Goal: Task Accomplishment & Management: Use online tool/utility

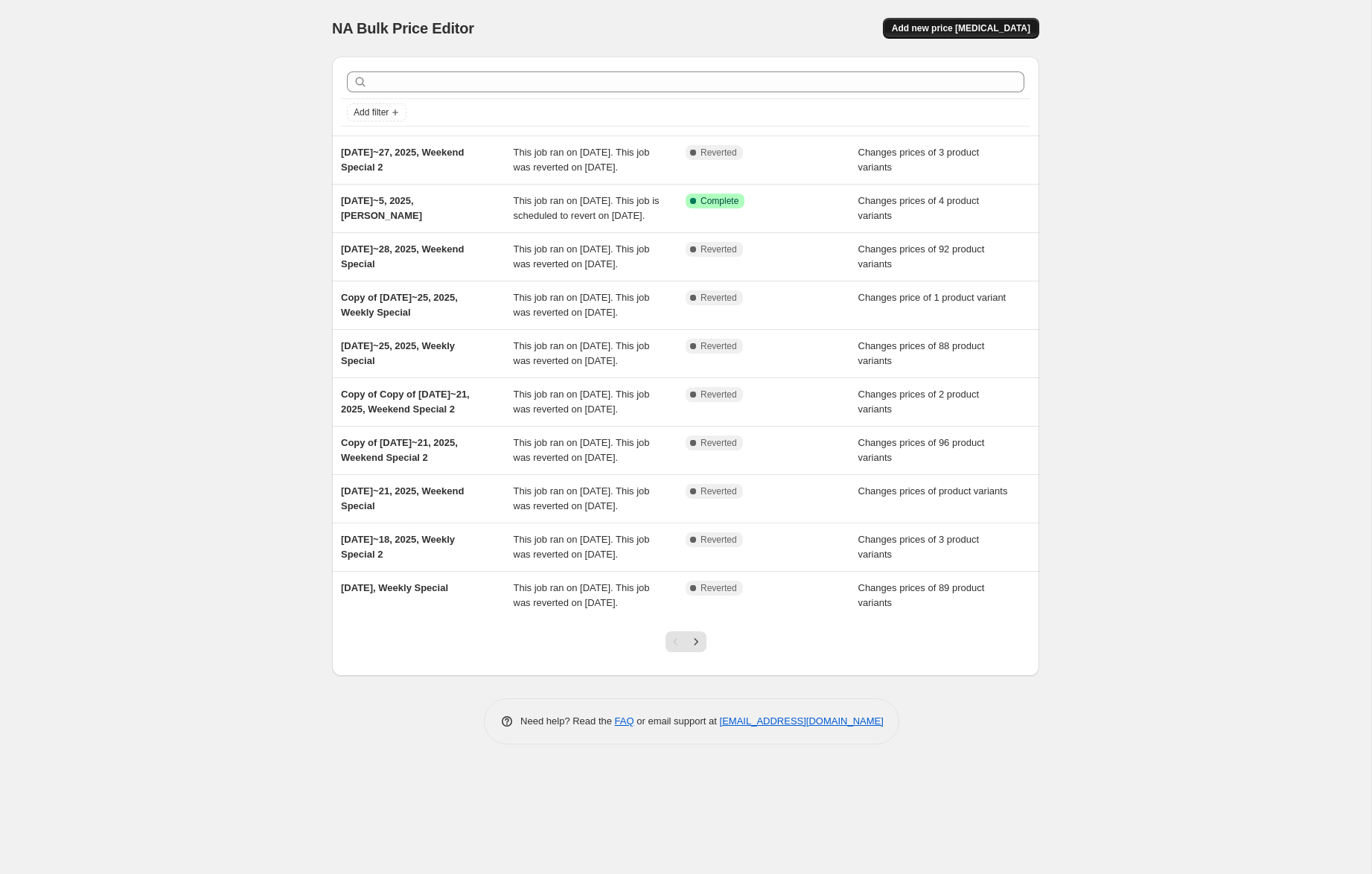
click at [937, 26] on span "Add new price [MEDICAL_DATA]" at bounding box center [961, 28] width 139 height 12
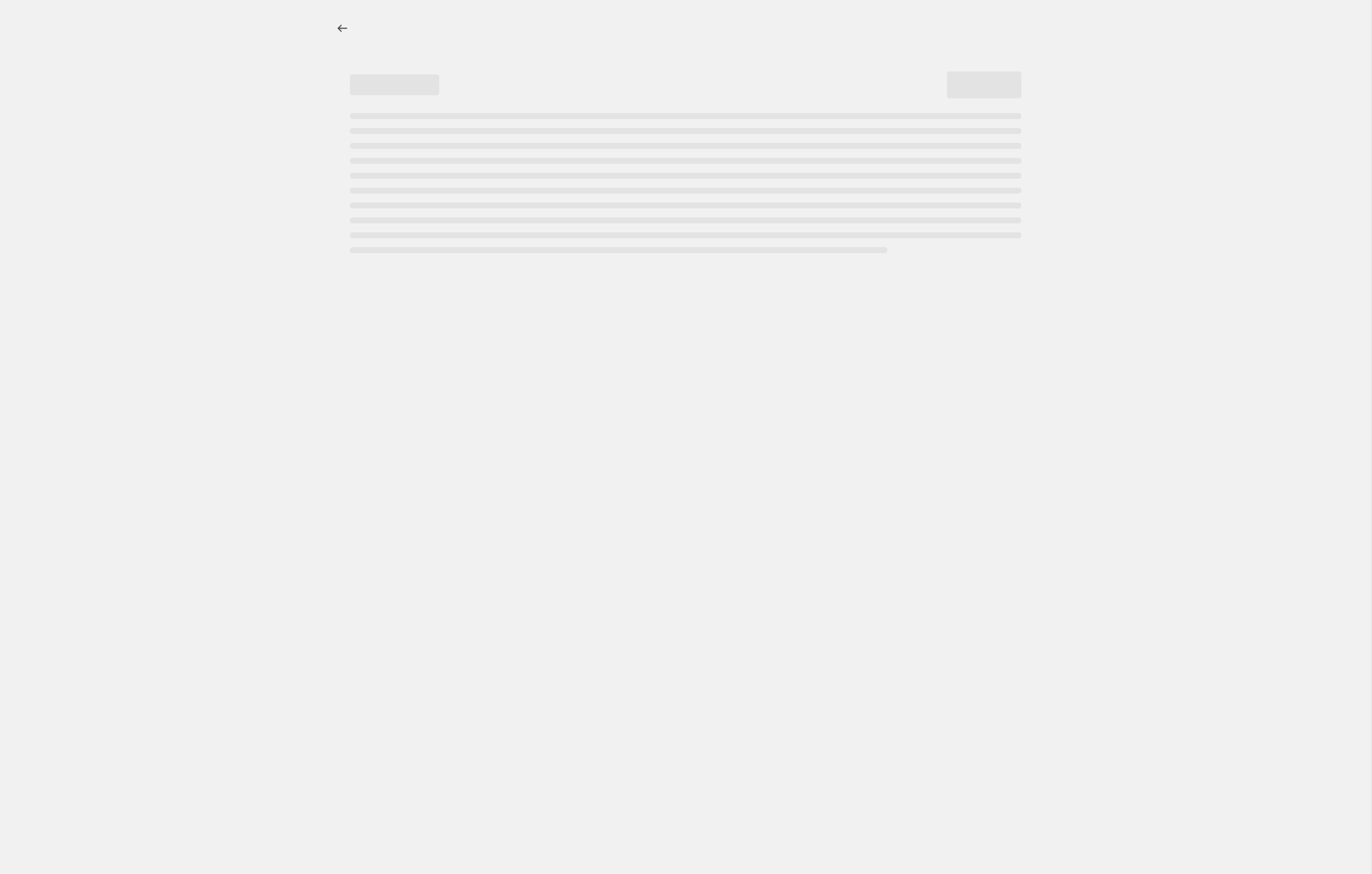
select select "percentage"
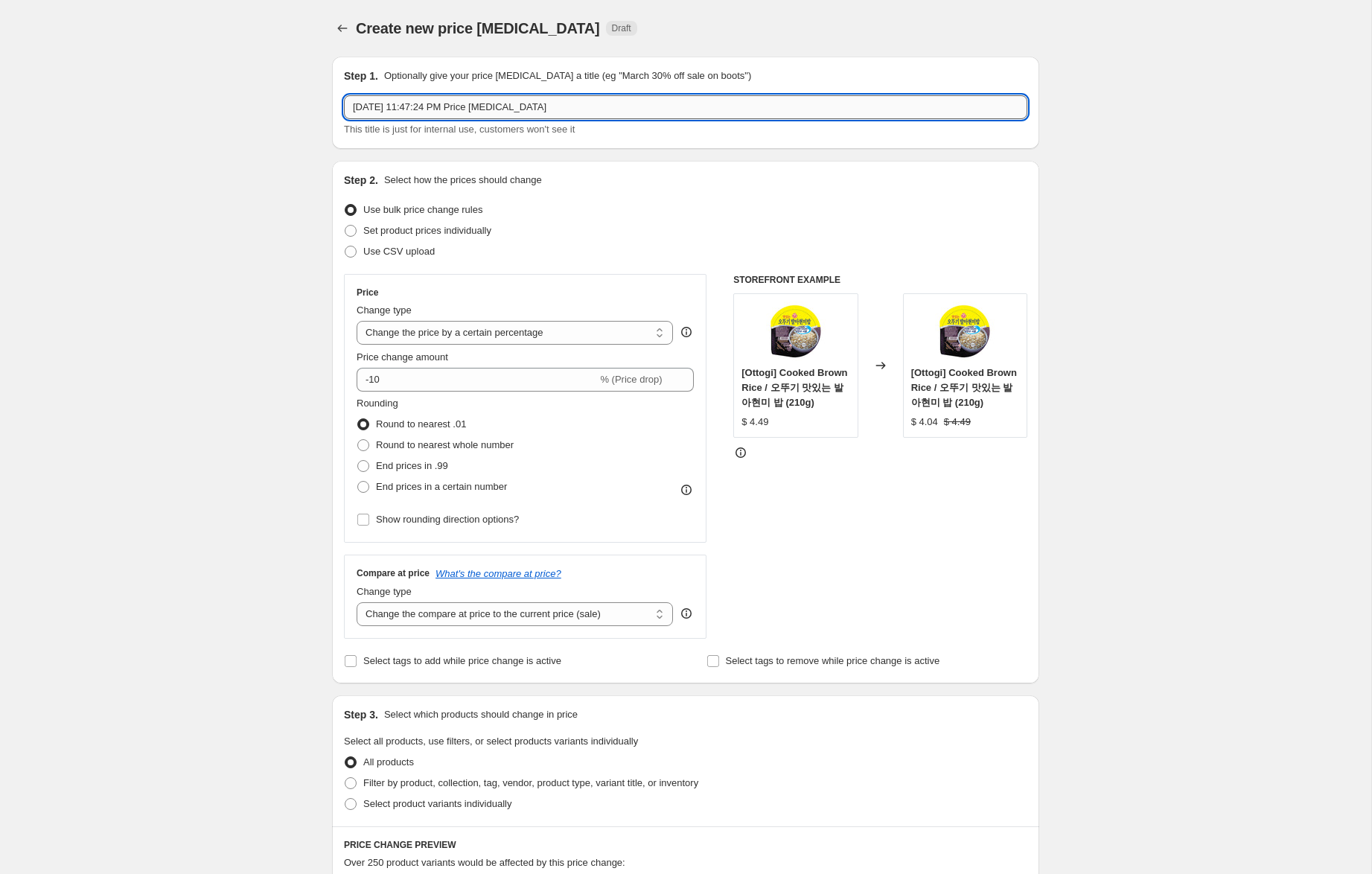
click at [382, 106] on input "Sep 29, 2025, 11:47:24 PM Price change job" at bounding box center [685, 107] width 683 height 24
drag, startPoint x: 434, startPoint y: 107, endPoint x: 656, endPoint y: 122, distance: 222.5
click at [656, 122] on div "Sep 30~2, 2025, 11:47:24 PM Price change job This title is just for internal us…" at bounding box center [685, 117] width 683 height 42
type input "Sep 30~2, 2025, Weekly Special"
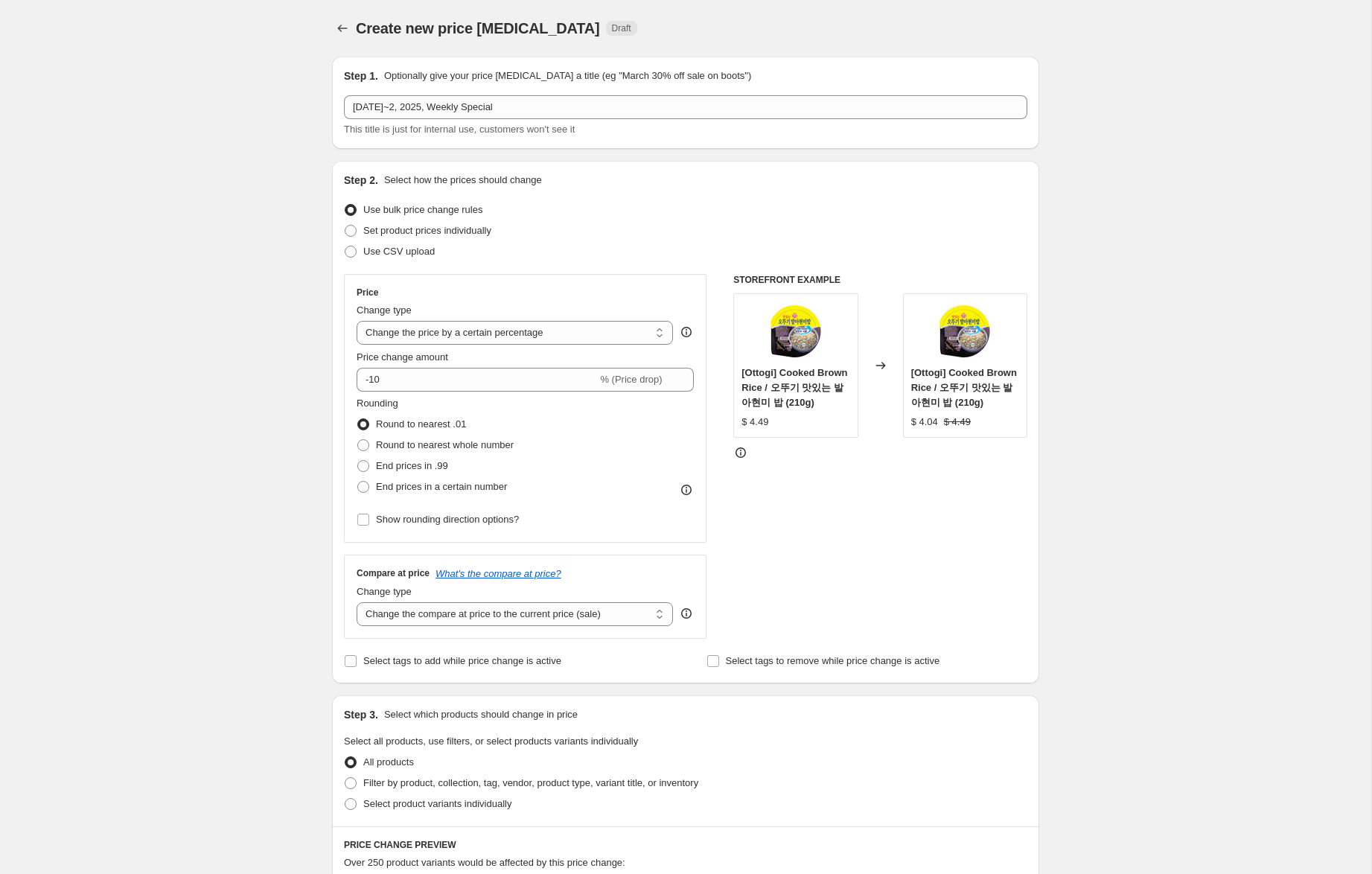
drag, startPoint x: 664, startPoint y: 205, endPoint x: 594, endPoint y: 222, distance: 72.0
click at [664, 204] on div "Use bulk price change rules" at bounding box center [685, 210] width 683 height 21
click at [482, 233] on span "Set product prices individually" at bounding box center [427, 230] width 128 height 11
click at [345, 225] on input "Set product prices individually" at bounding box center [345, 224] width 1 height 1
radio input "true"
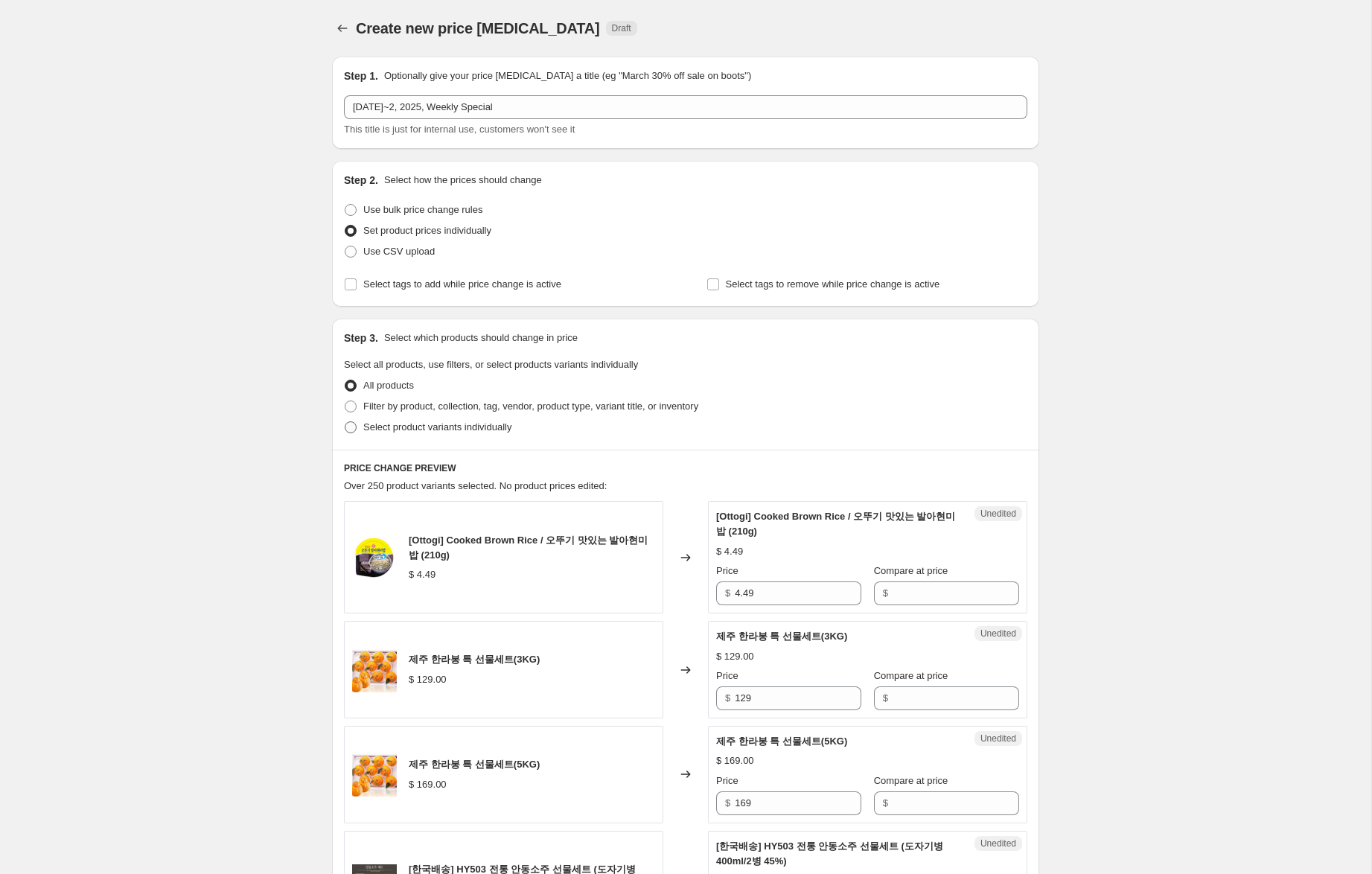
click at [508, 423] on span "Select product variants individually" at bounding box center [437, 427] width 148 height 11
click at [345, 422] on input "Select product variants individually" at bounding box center [345, 422] width 1 height 1
radio input "true"
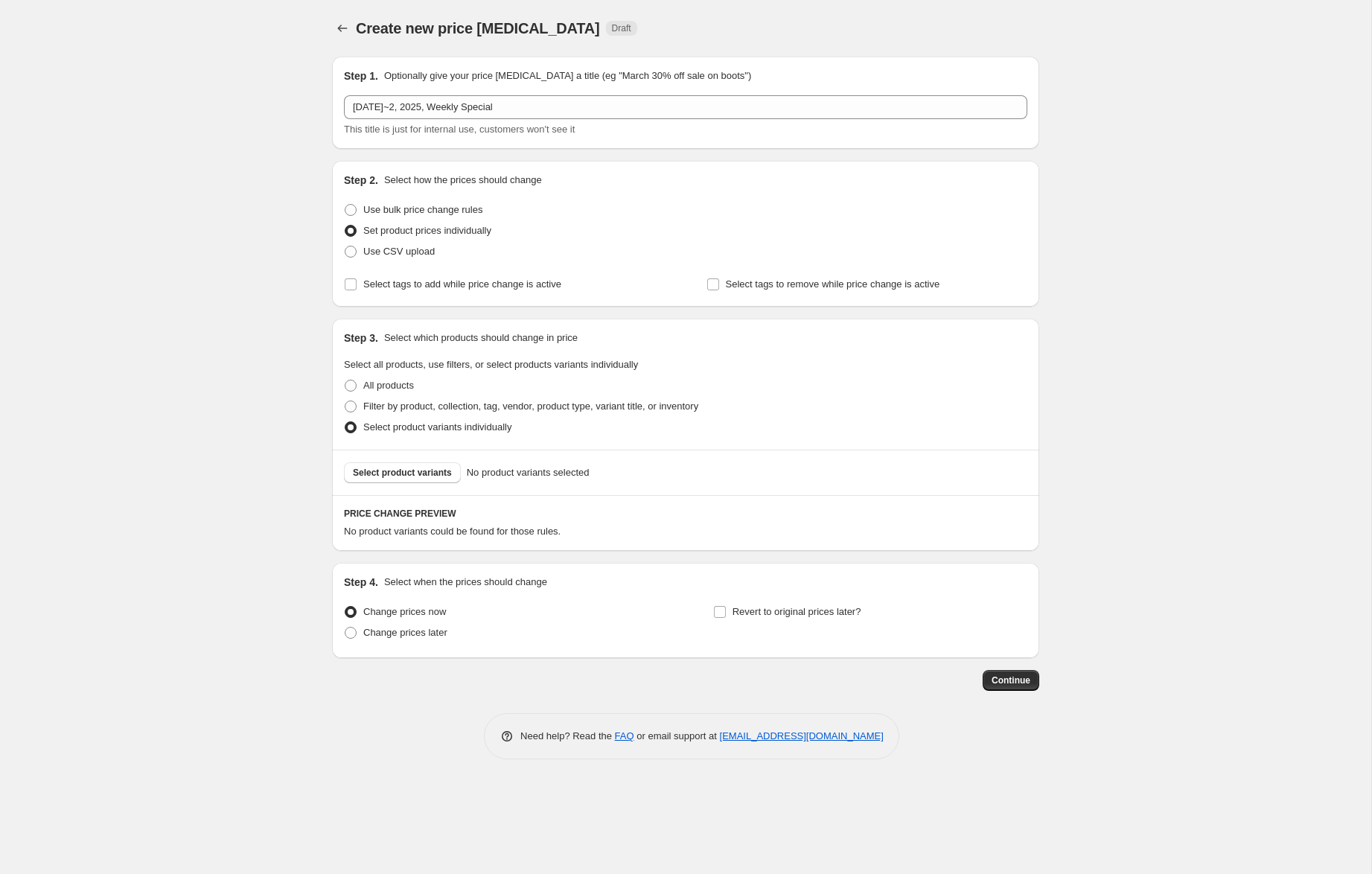
drag, startPoint x: 425, startPoint y: 626, endPoint x: 483, endPoint y: 619, distance: 58.4
click at [425, 625] on span "Change prices later" at bounding box center [405, 632] width 84 height 15
click at [345, 627] on input "Change prices later" at bounding box center [345, 627] width 1 height 1
radio input "true"
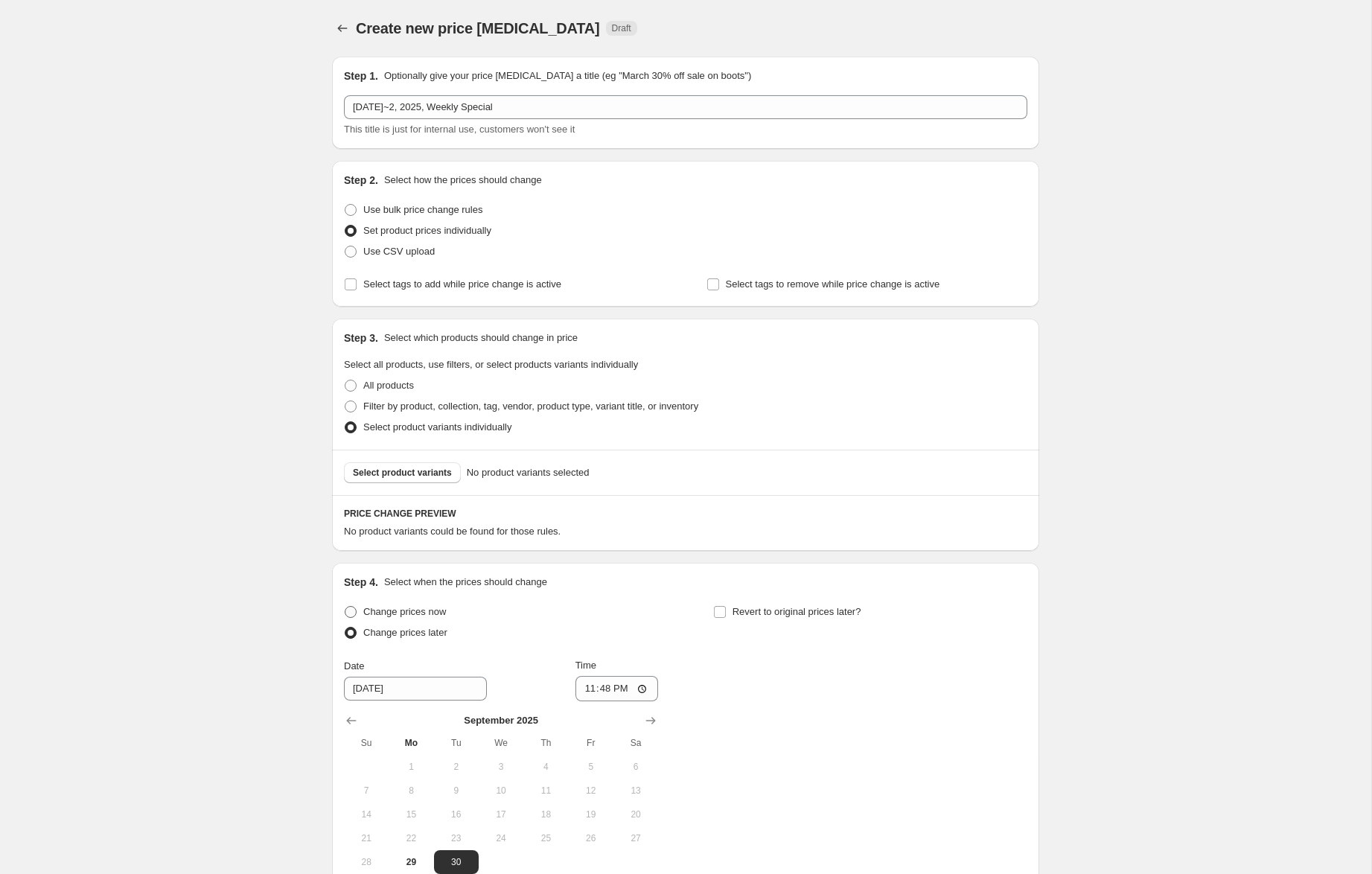
click at [382, 609] on span "Change prices now" at bounding box center [404, 611] width 82 height 11
click at [345, 607] on input "Change prices now" at bounding box center [345, 606] width 1 height 1
radio input "true"
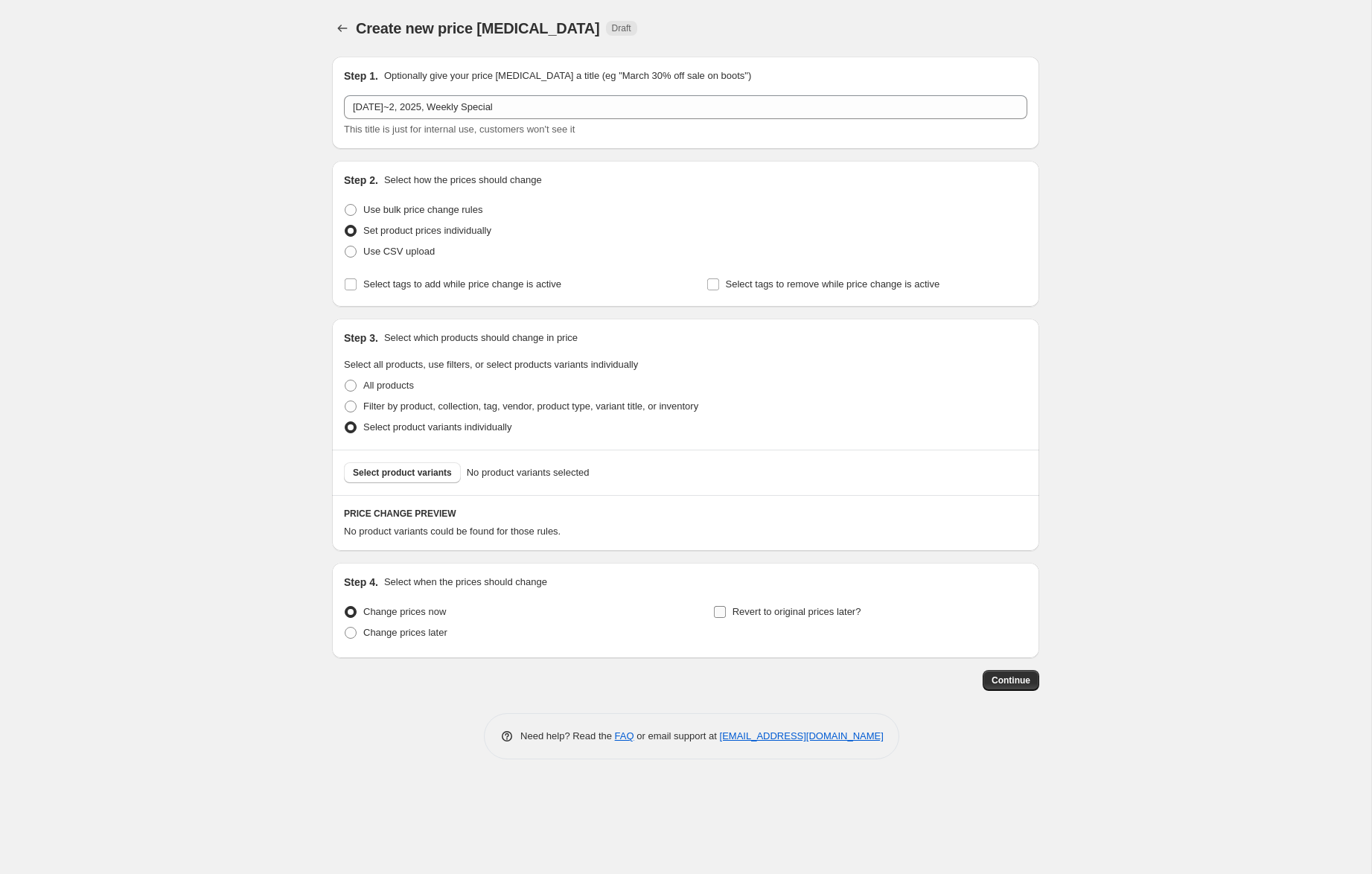
click at [770, 611] on span "Revert to original prices later?" at bounding box center [796, 611] width 129 height 11
click at [726, 611] on input "Revert to original prices later?" at bounding box center [720, 612] width 12 height 12
checkbox input "true"
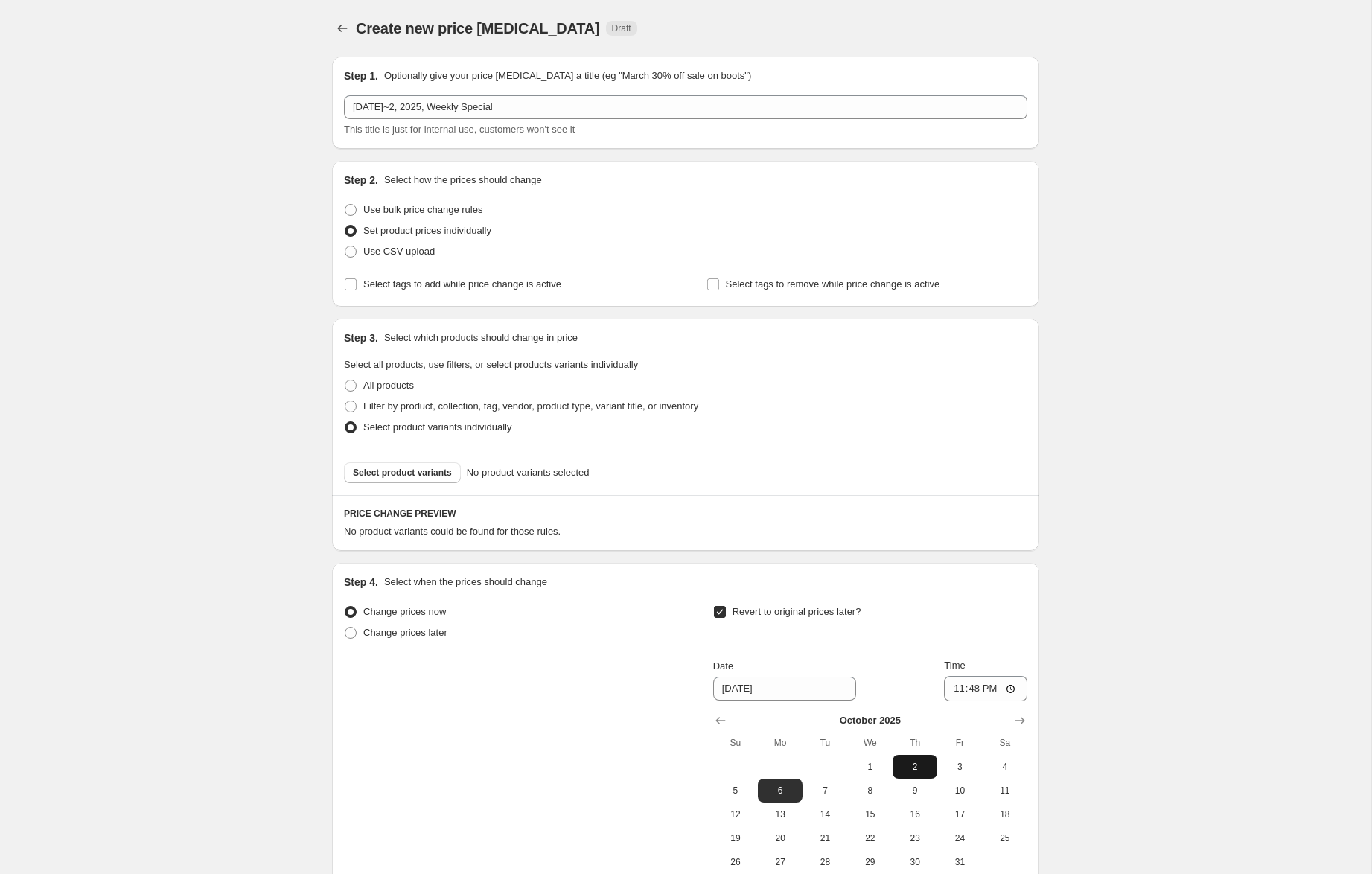
click at [920, 769] on span "2" at bounding box center [914, 767] width 32 height 12
type input "[DATE]"
click at [444, 478] on span "Select product variants" at bounding box center [402, 473] width 99 height 12
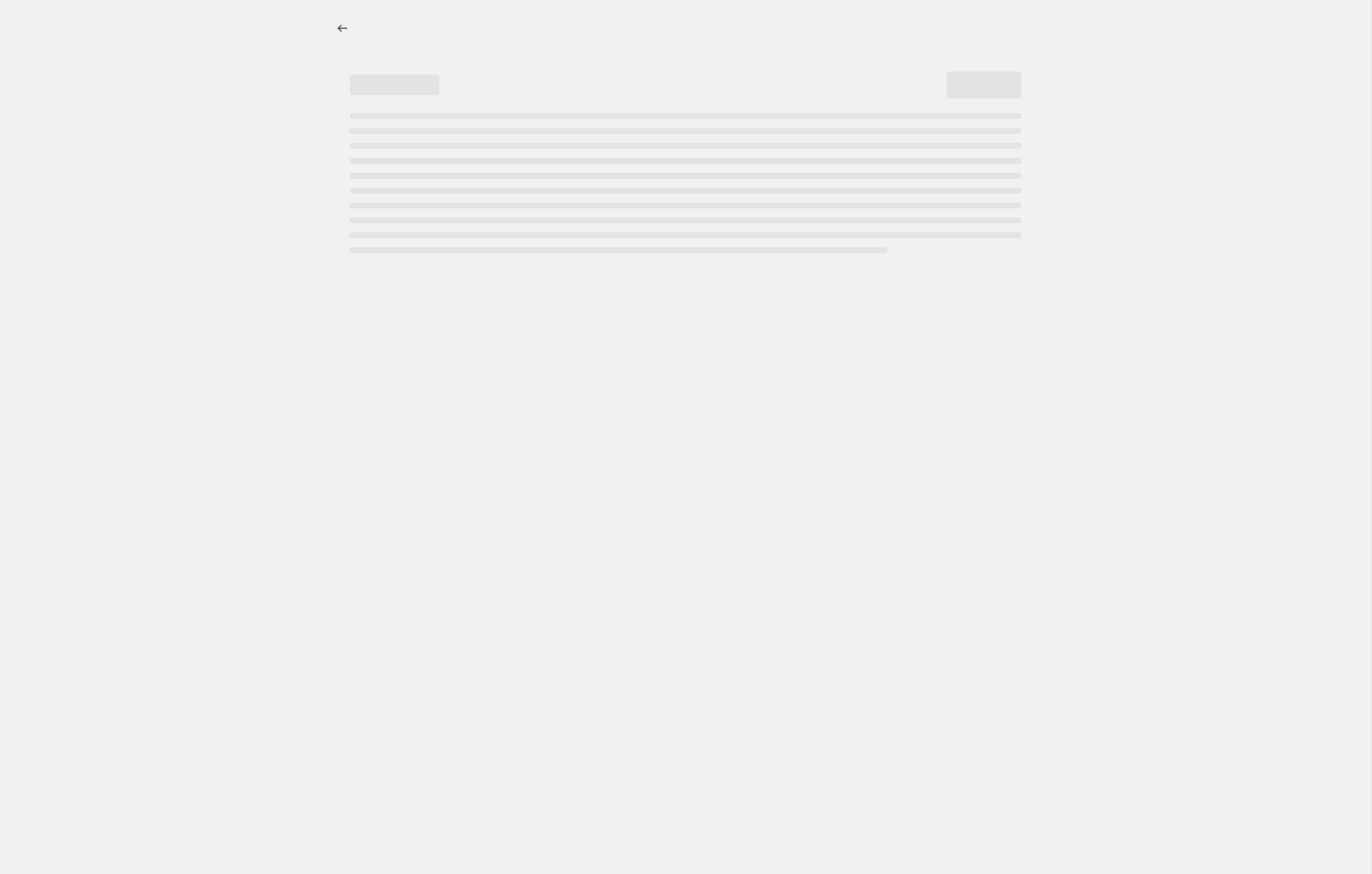
select select "percentage"
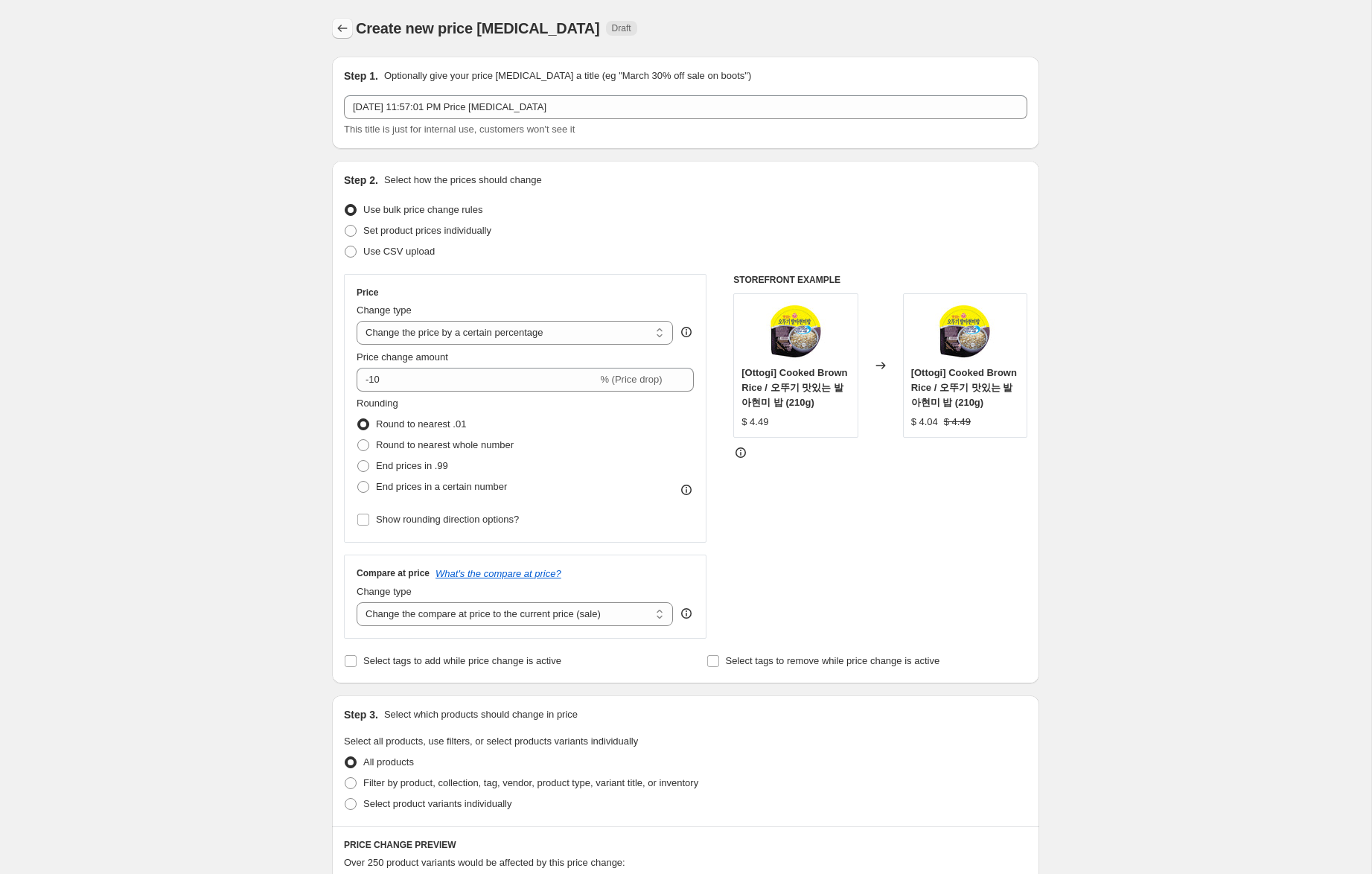
click at [343, 28] on icon "Price change jobs" at bounding box center [342, 28] width 10 height 7
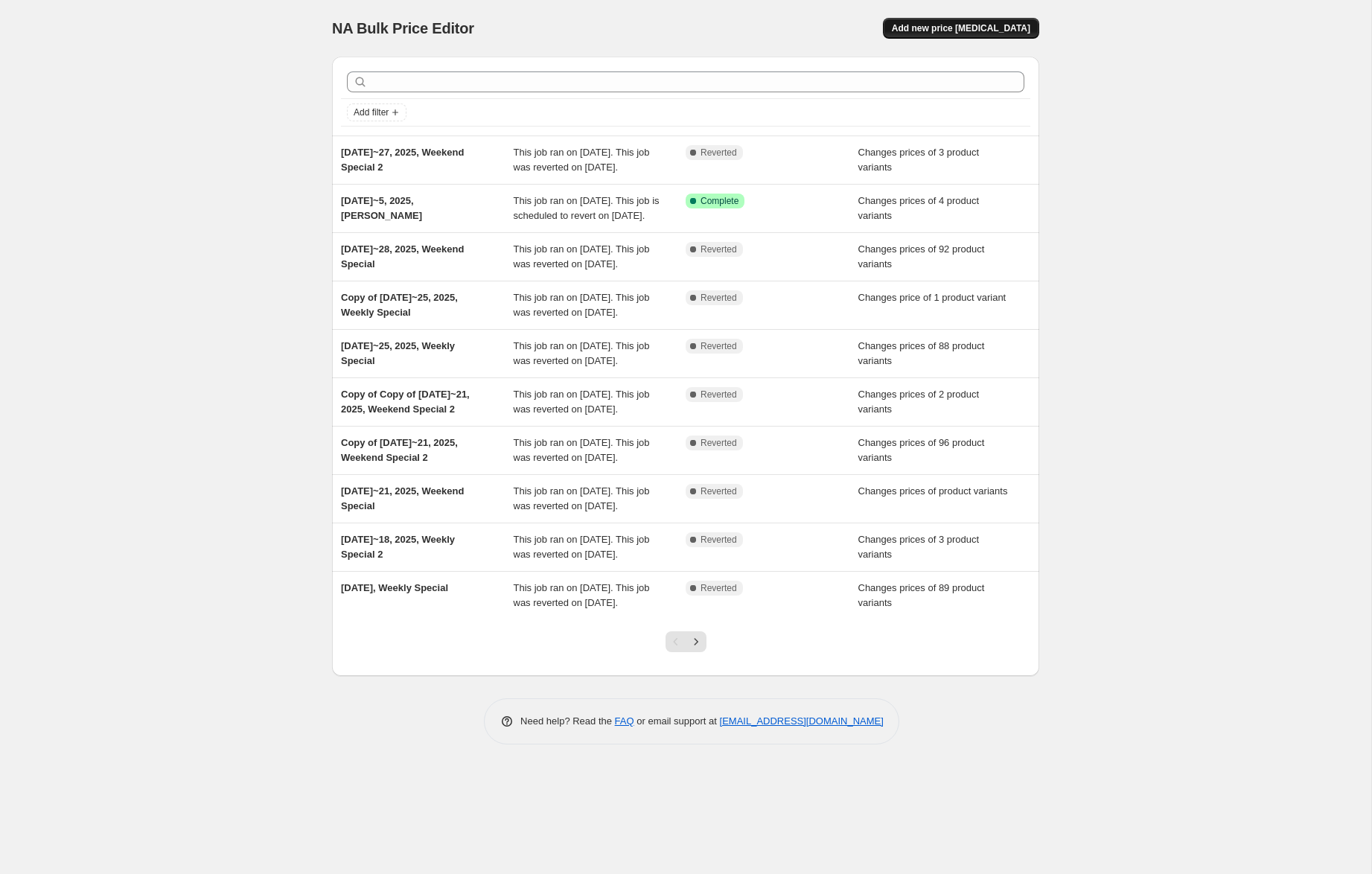
click at [979, 31] on span "Add new price [MEDICAL_DATA]" at bounding box center [961, 28] width 139 height 12
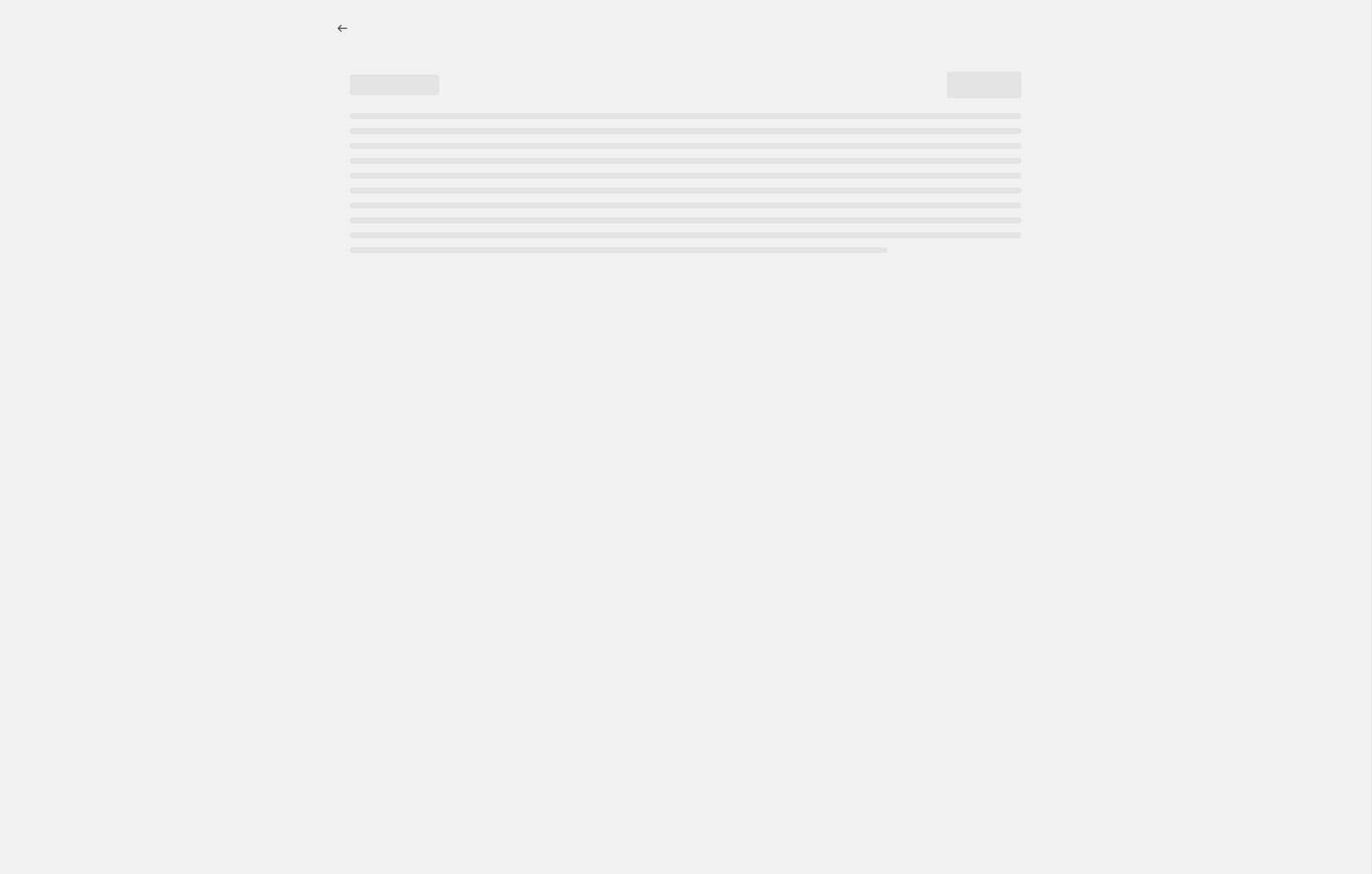
select select "percentage"
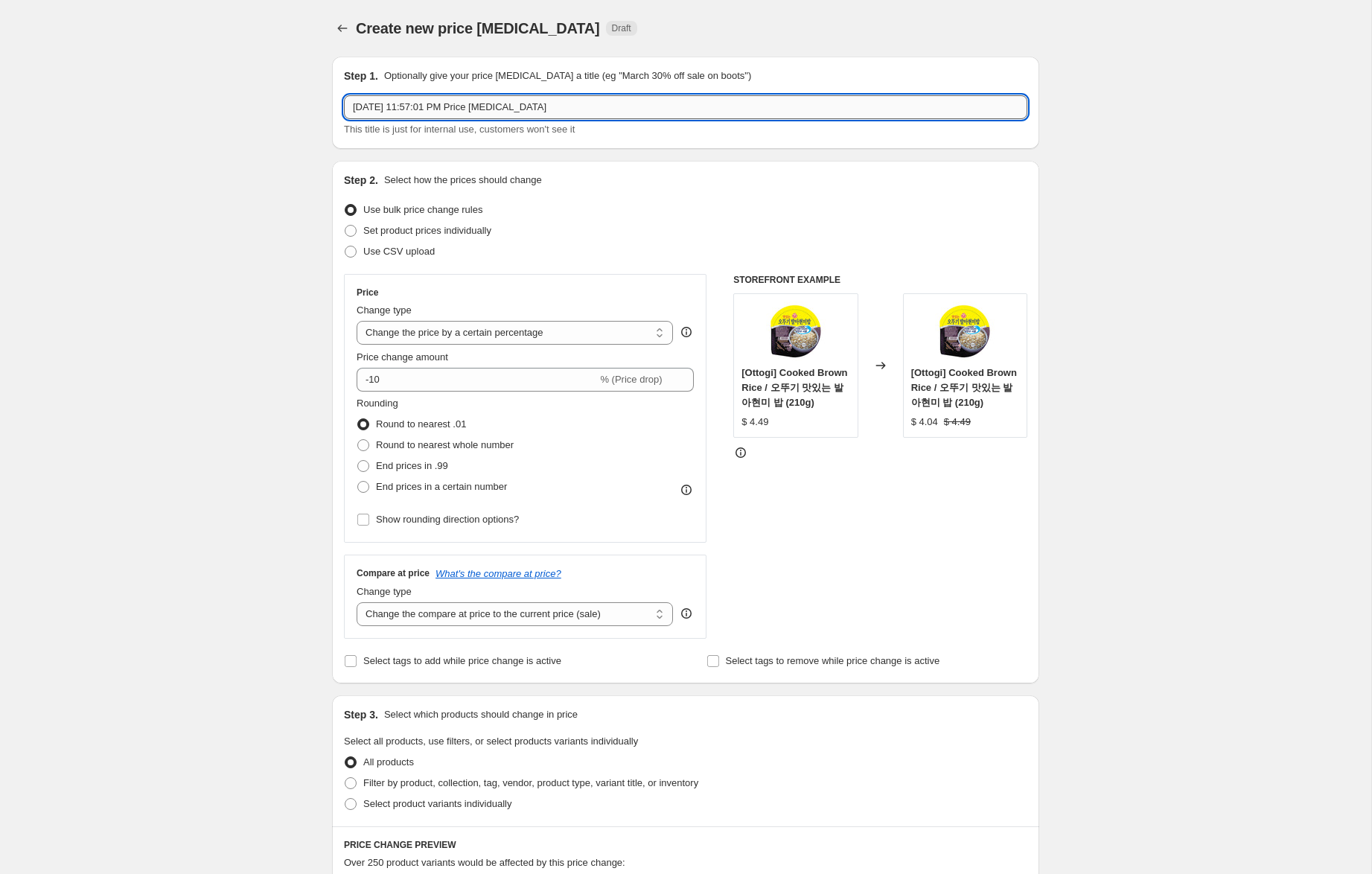
click at [385, 110] on input "[DATE] 11:57:01 PM Price [MEDICAL_DATA]" at bounding box center [685, 107] width 683 height 24
drag, startPoint x: 433, startPoint y: 106, endPoint x: 872, endPoint y: 162, distance: 442.6
click at [872, 162] on div "Step 1. Optionally give your price [MEDICAL_DATA] a title (eg "March 30% off sa…" at bounding box center [679, 726] width 719 height 1362
type input "[DATE]~2, 2025, Weekend"
click at [436, 233] on span "Set product prices individually" at bounding box center [427, 230] width 128 height 11
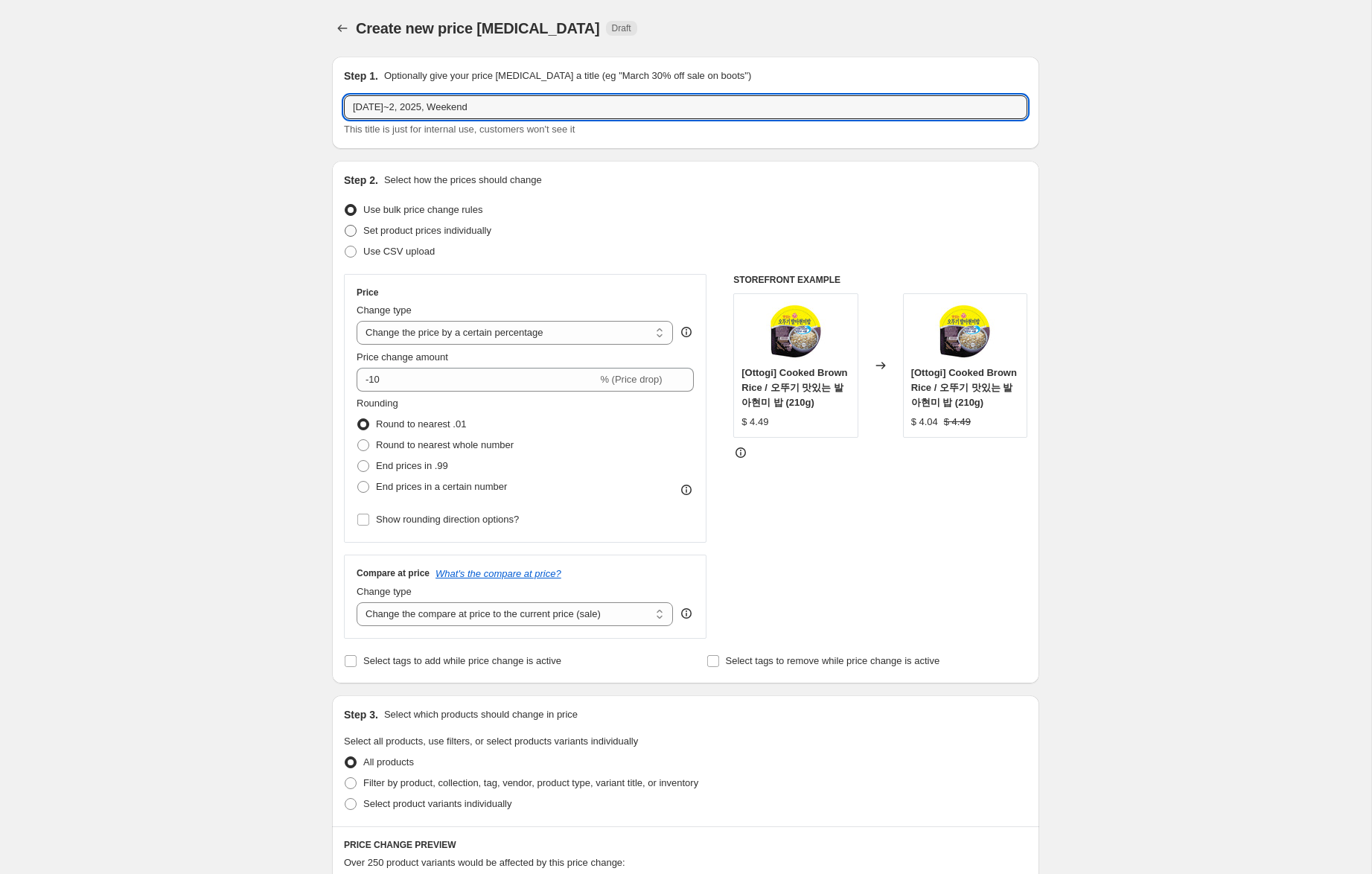
click at [345, 225] on input "Set product prices individually" at bounding box center [345, 224] width 1 height 1
radio input "true"
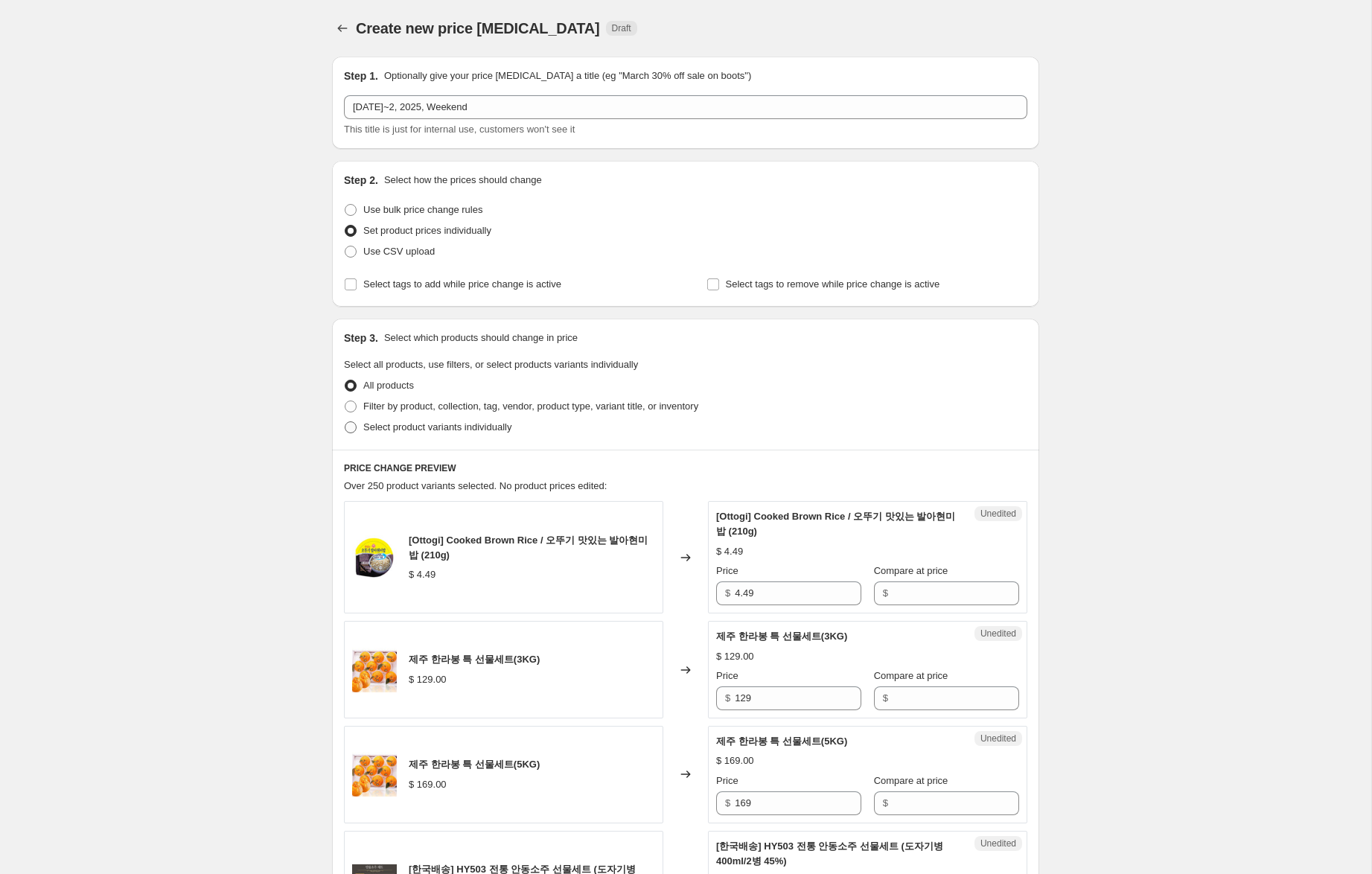
click at [485, 426] on span "Select product variants individually" at bounding box center [437, 427] width 148 height 11
click at [345, 422] on input "Select product variants individually" at bounding box center [345, 422] width 1 height 1
radio input "true"
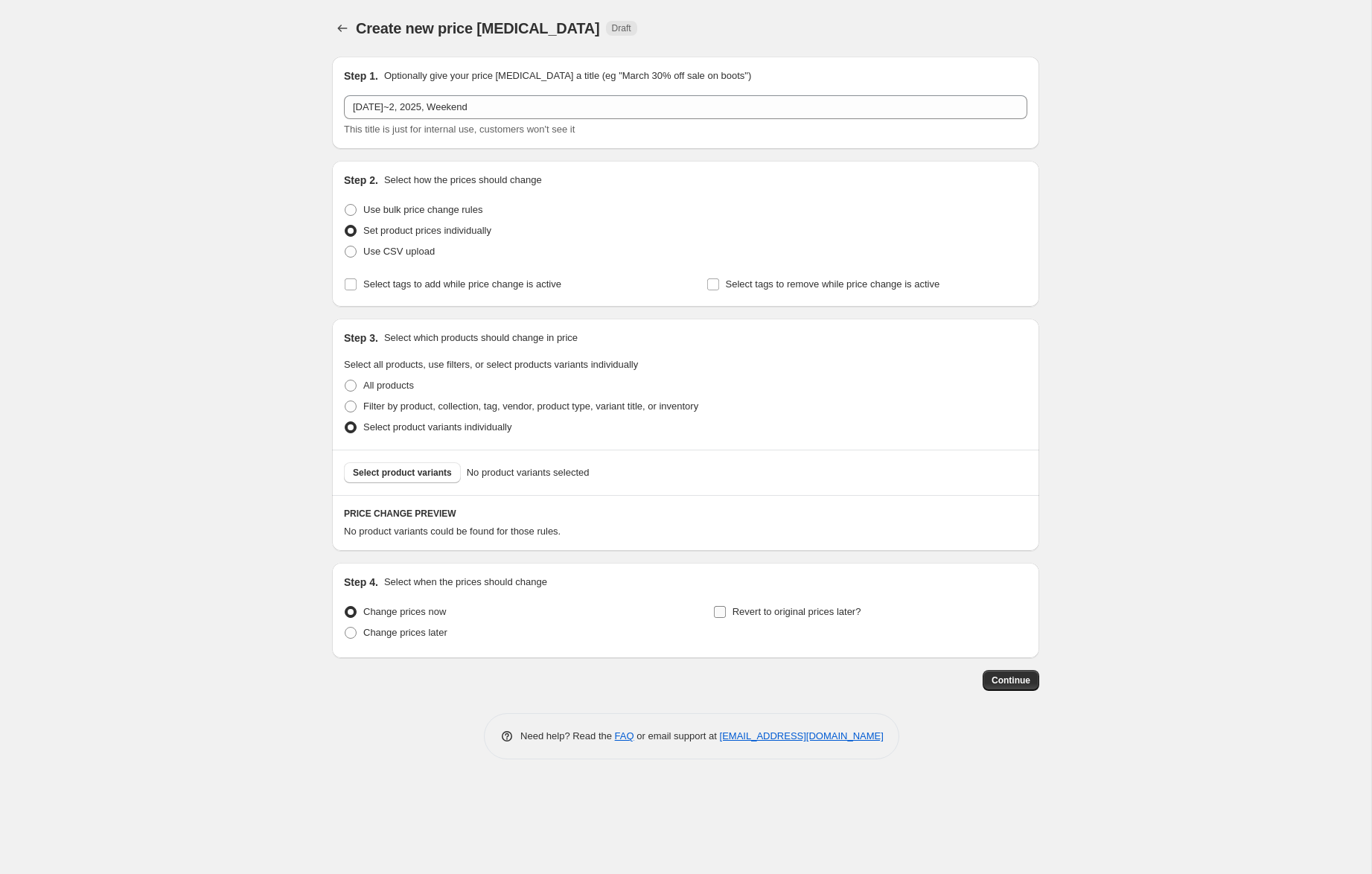
click at [800, 616] on span "Revert to original prices later?" at bounding box center [796, 611] width 129 height 11
click at [726, 616] on input "Revert to original prices later?" at bounding box center [720, 612] width 12 height 12
checkbox input "true"
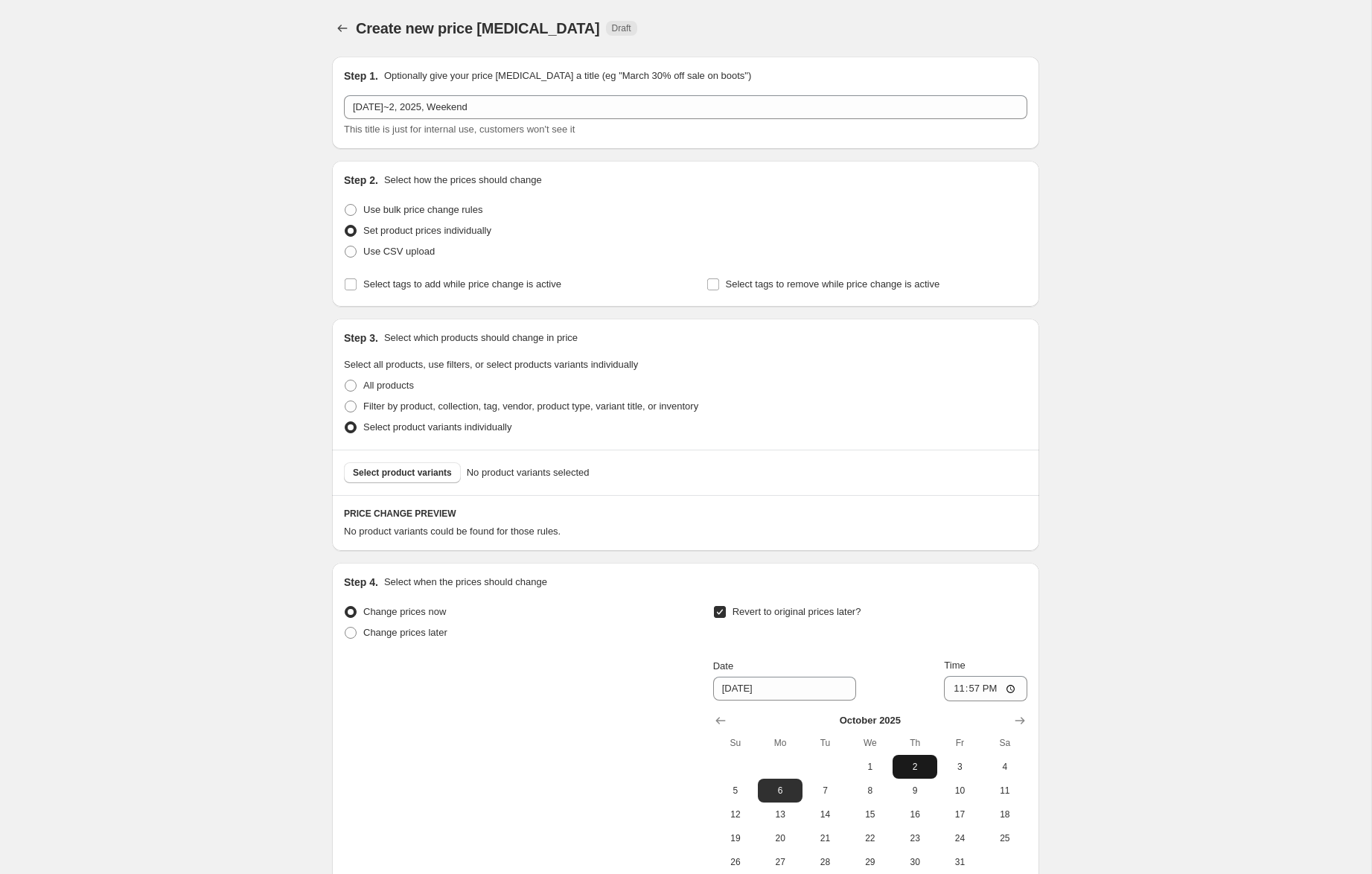
click at [921, 767] on span "2" at bounding box center [914, 767] width 32 height 12
type input "[DATE]"
click at [394, 472] on span "Select product variants" at bounding box center [402, 473] width 99 height 12
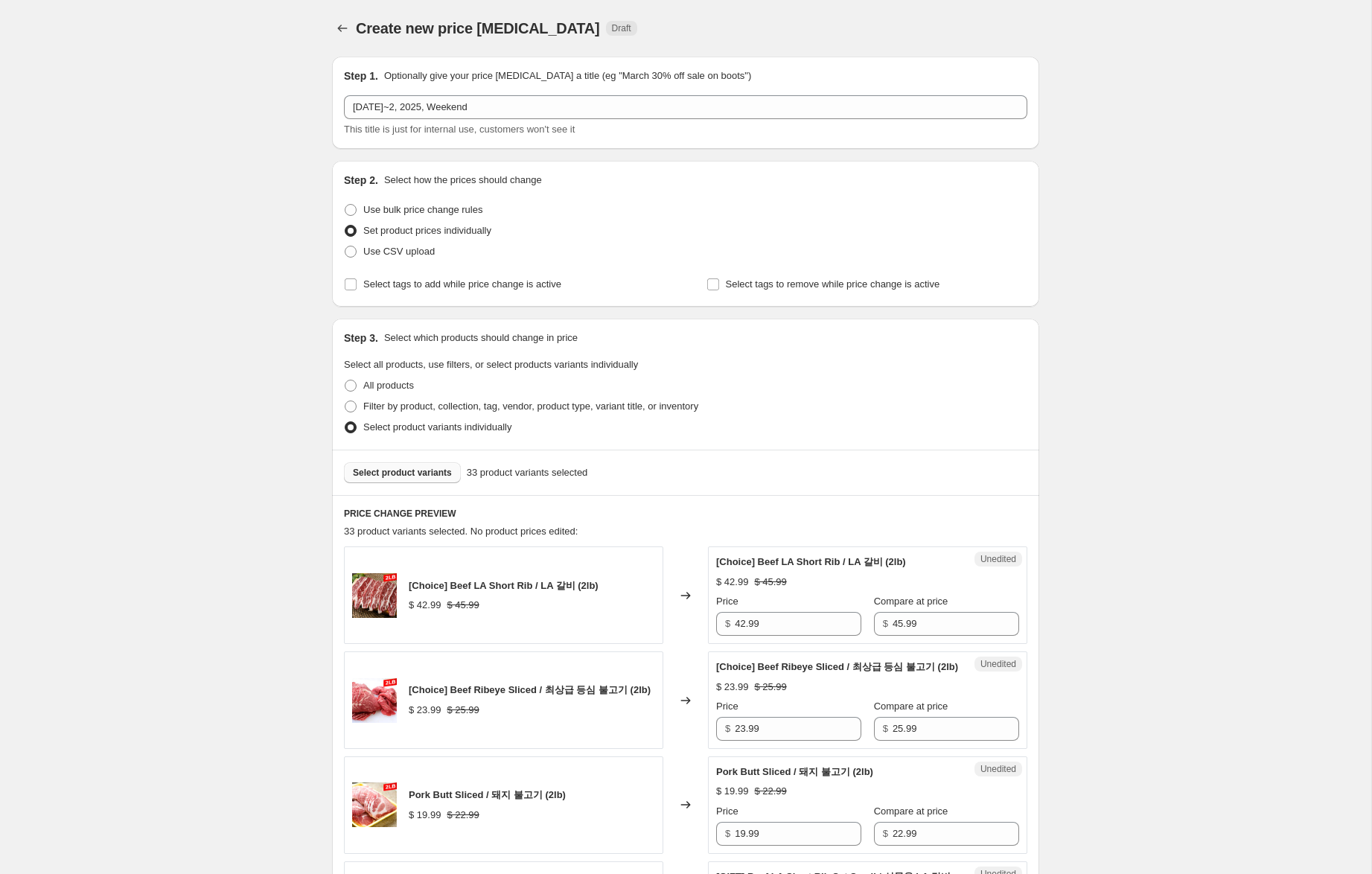
click at [429, 471] on span "Select product variants" at bounding box center [402, 473] width 99 height 12
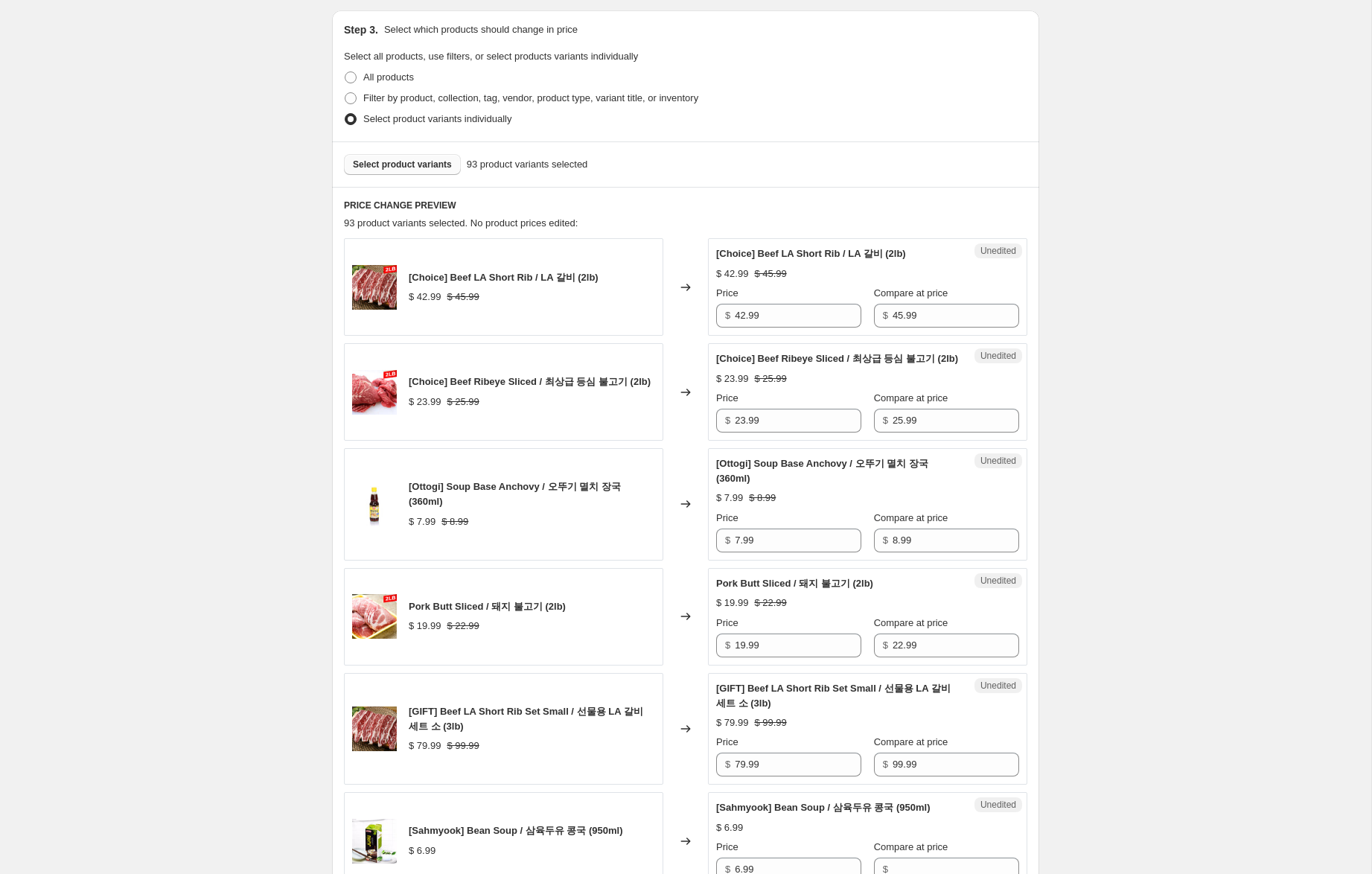
scroll to position [309, 0]
drag, startPoint x: 746, startPoint y: 315, endPoint x: 696, endPoint y: 312, distance: 50.1
click at [696, 312] on div "[Choice] Beef LA Short Rib / LA 갈비 (2lb) $ 42.99 $ 45.99 Changed to Unedited [C…" at bounding box center [685, 285] width 683 height 97
type input "36.99"
drag, startPoint x: 746, startPoint y: 434, endPoint x: 707, endPoint y: 430, distance: 39.2
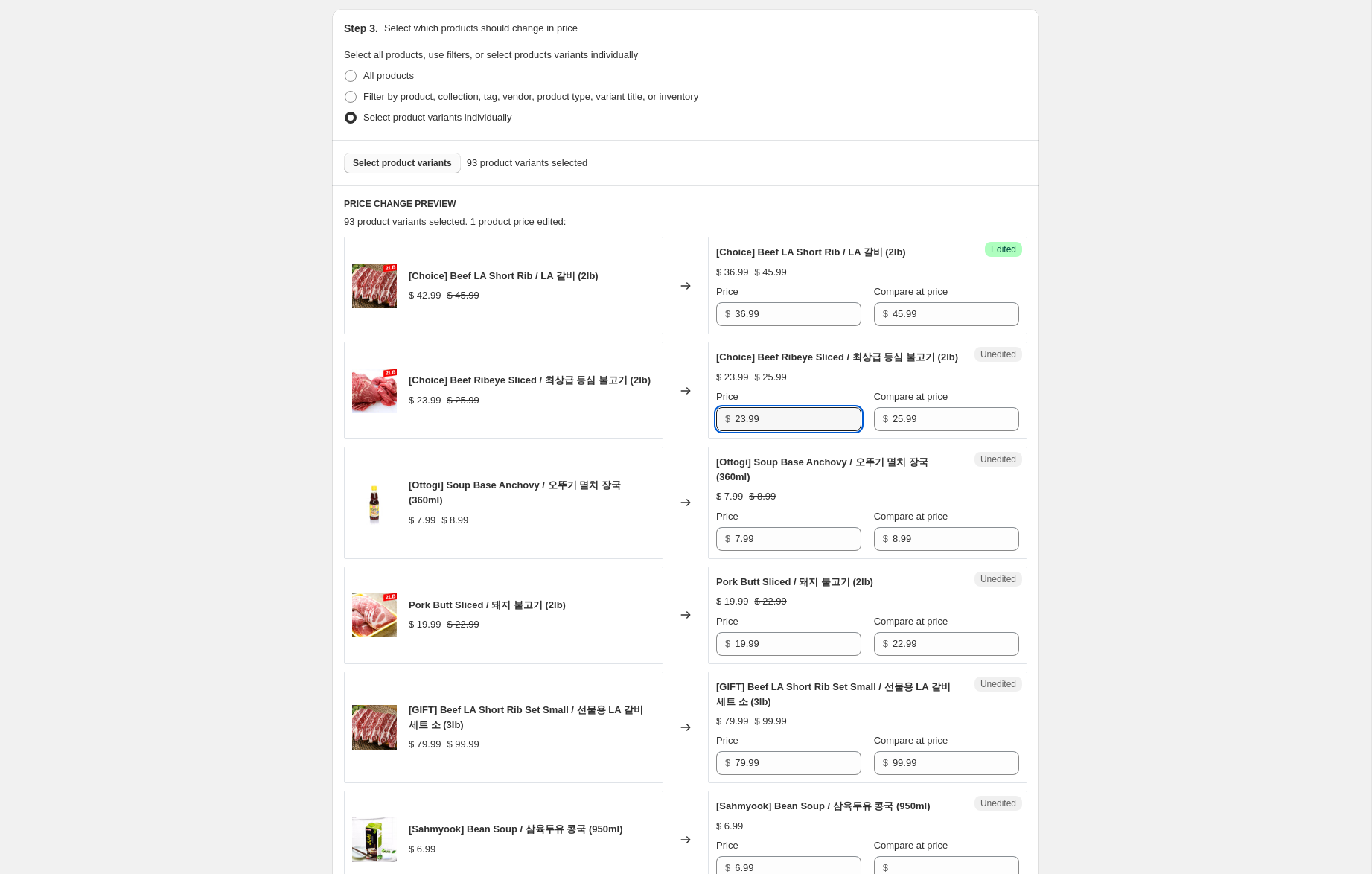
click at [707, 430] on div "[Choice] Beef Ribeye Sliced / 최상급 등심 불고기 (2lb) $ 23.99 $ 25.99 Changed to Unedi…" at bounding box center [685, 390] width 683 height 97
type input "17.99"
drag, startPoint x: 740, startPoint y: 554, endPoint x: 701, endPoint y: 555, distance: 39.0
click at [701, 555] on div "[Ottogi] Soup Base Anchovy / 오뚜기 멸치 장국 (360ml) $ 7.99 $ 8.99 Changed to Unedite…" at bounding box center [685, 502] width 683 height 112
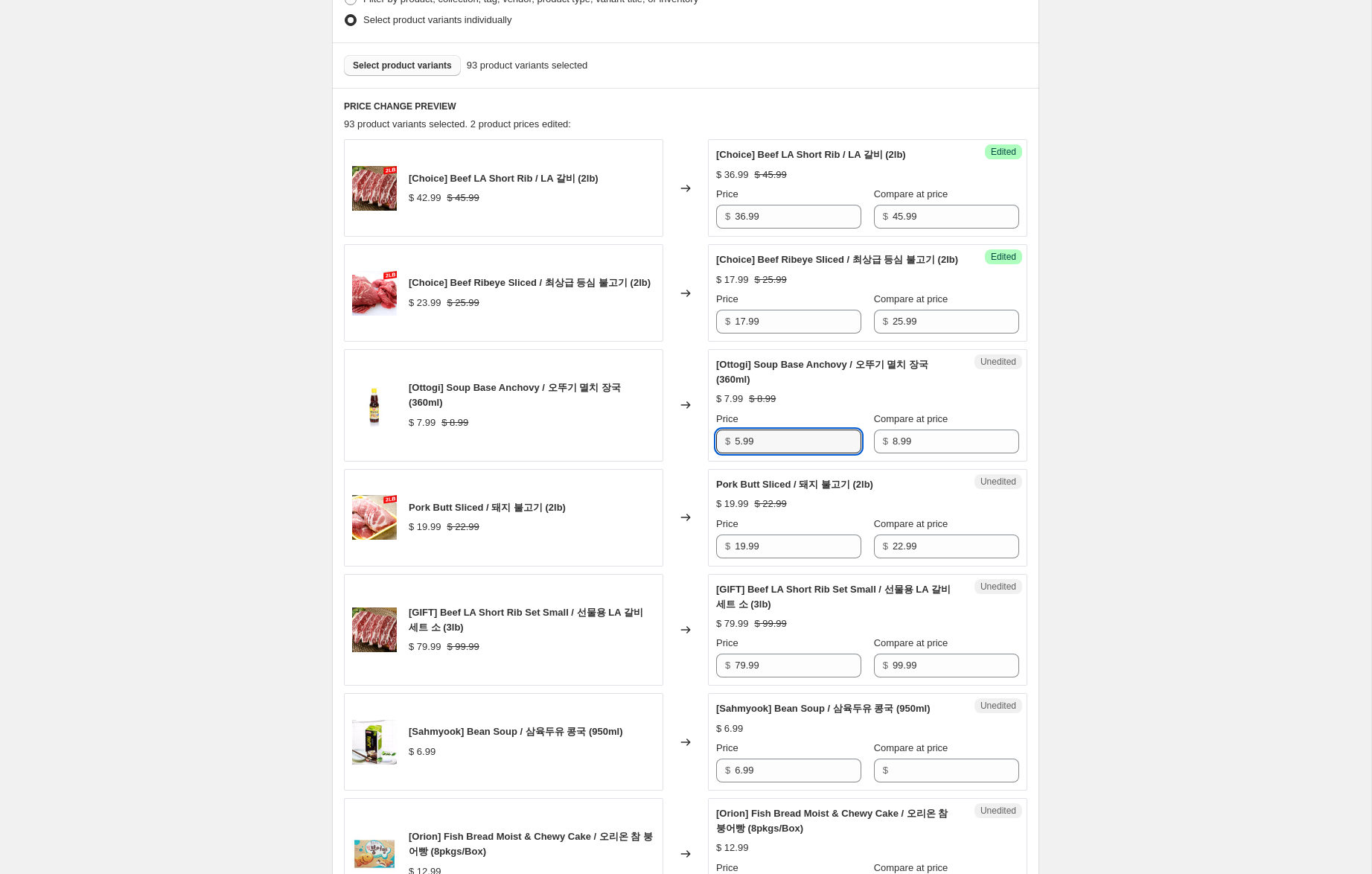
scroll to position [410, 0]
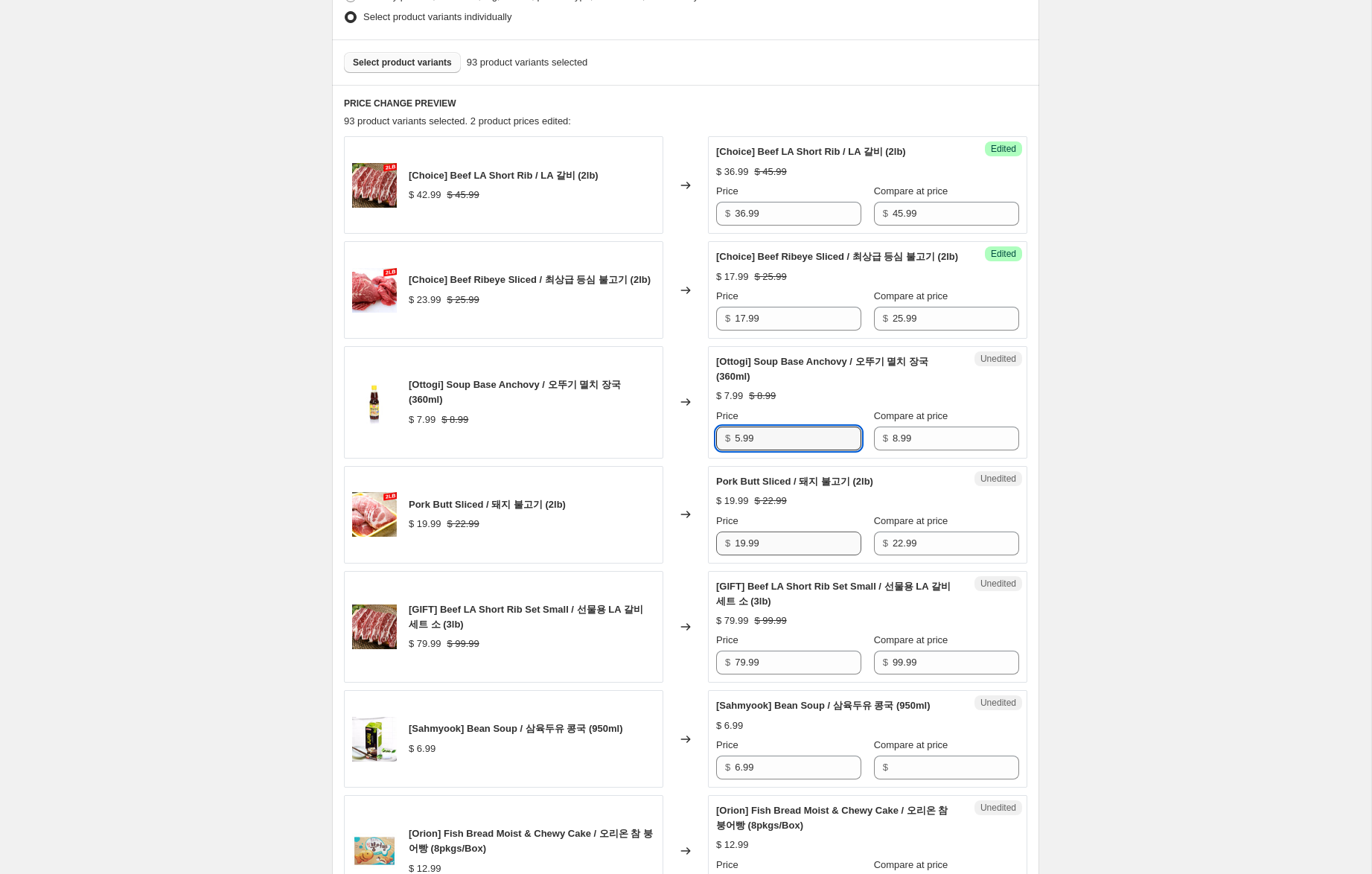
type input "5.99"
drag, startPoint x: 744, startPoint y: 561, endPoint x: 819, endPoint y: 661, distance: 125.0
click at [741, 555] on input "19.99" at bounding box center [798, 543] width 126 height 24
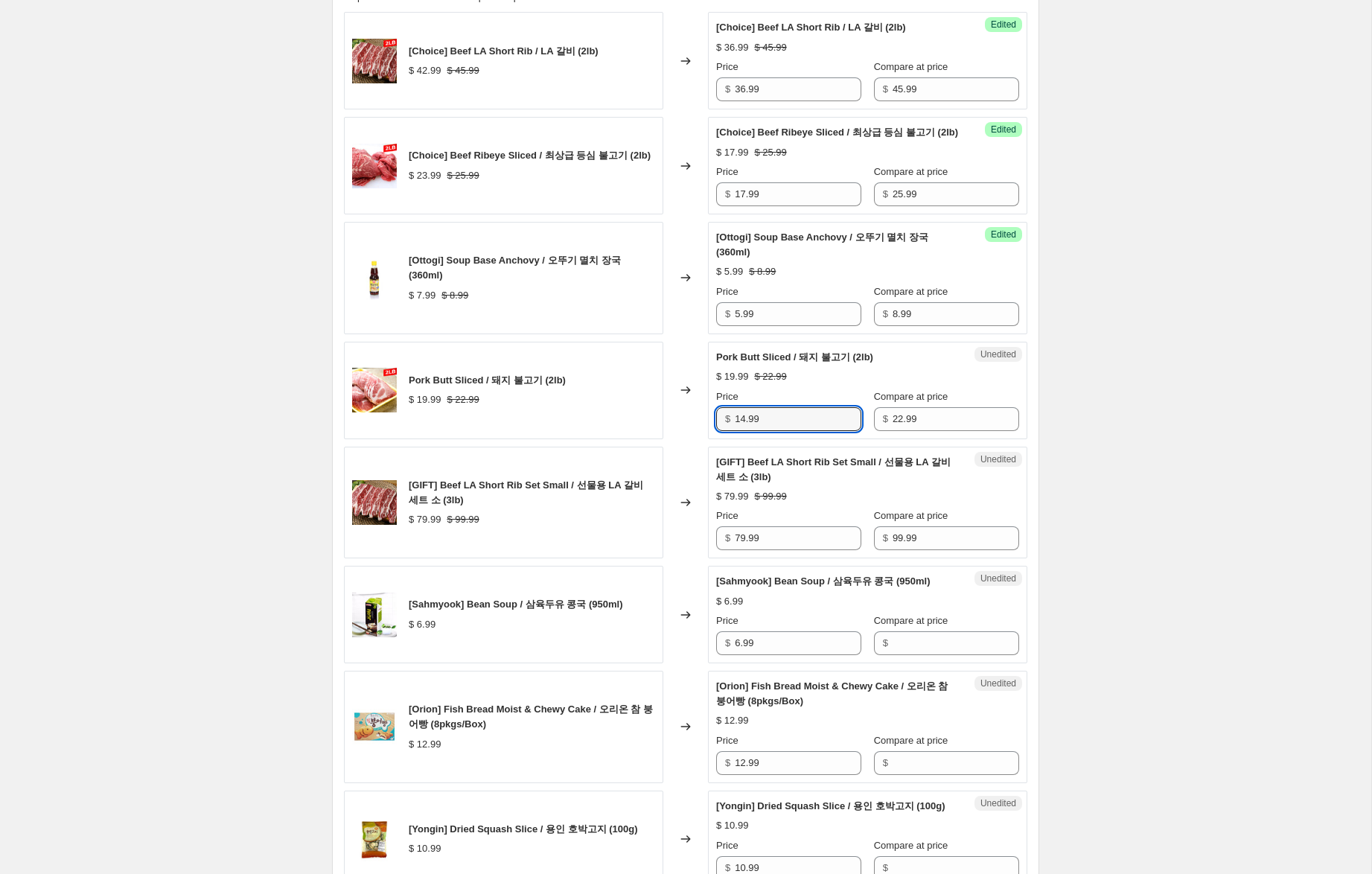
scroll to position [540, 0]
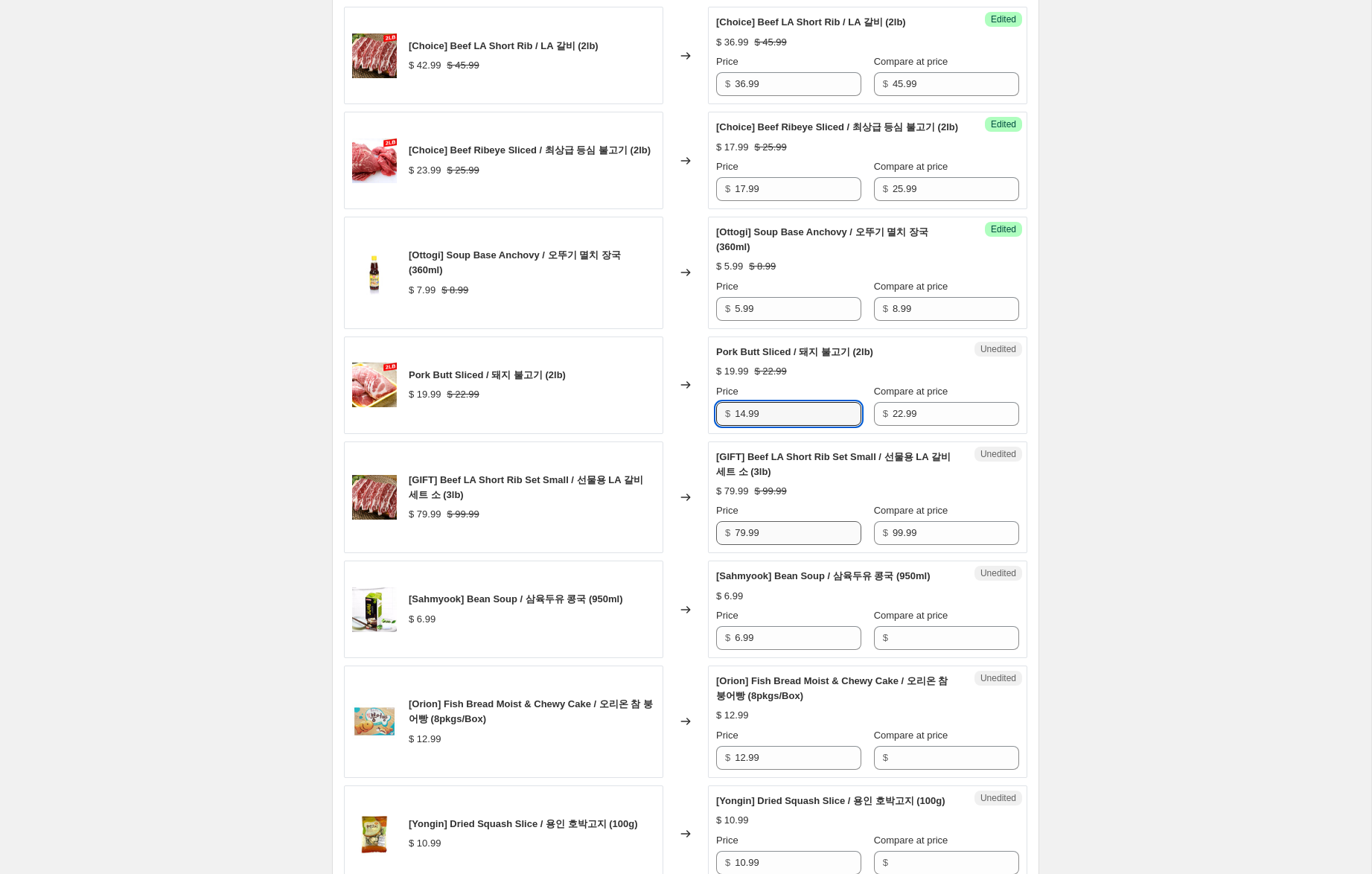
type input "14.99"
drag, startPoint x: 744, startPoint y: 549, endPoint x: 713, endPoint y: 545, distance: 31.3
click at [714, 544] on div "Unedited [GIFT] Beef LA Short Rib Set Small / 선물용 LA 갈비 세트 소 (3lb) $ 79.99 $ 99…" at bounding box center [867, 498] width 319 height 112
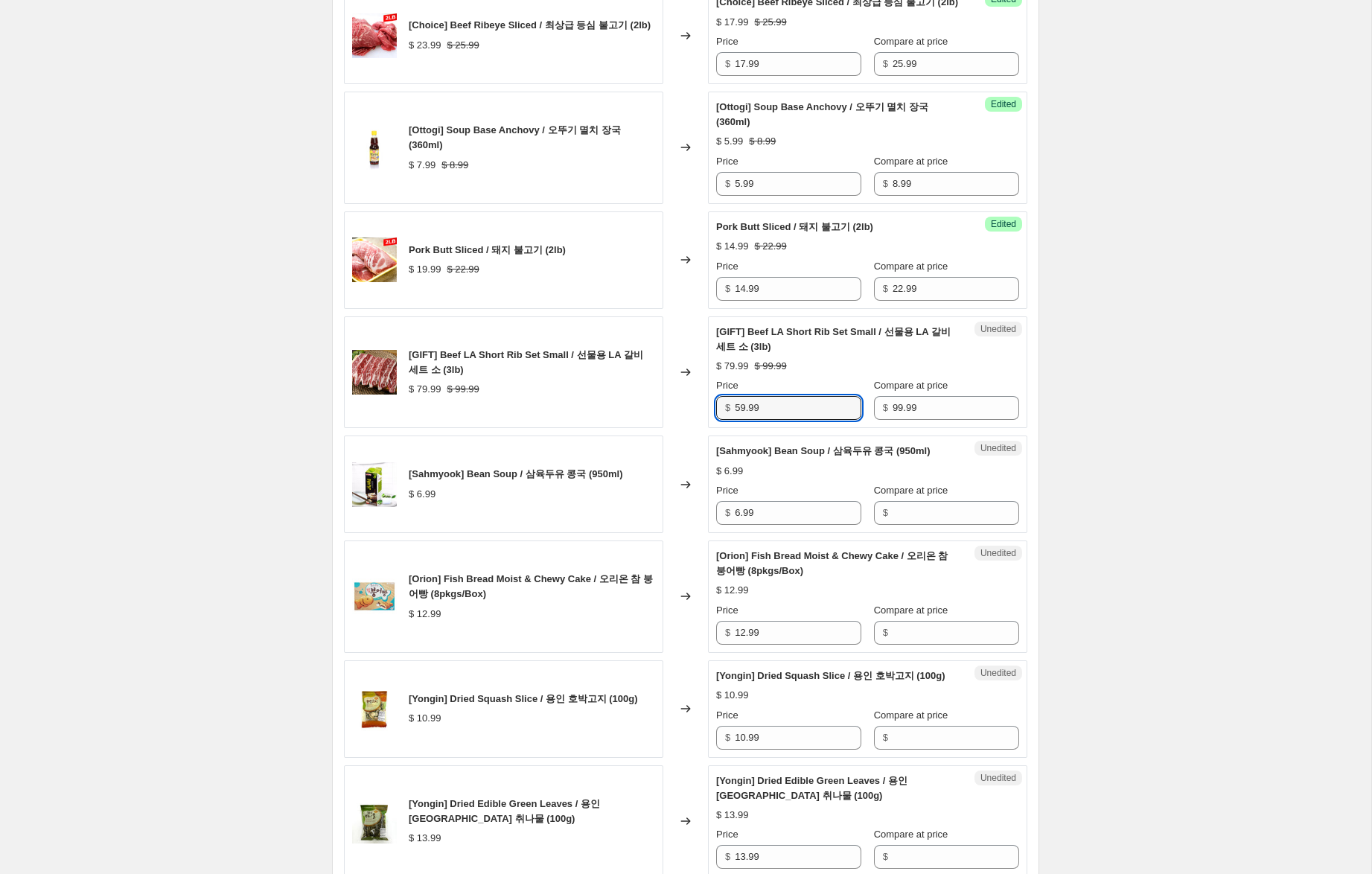
scroll to position [668, 0]
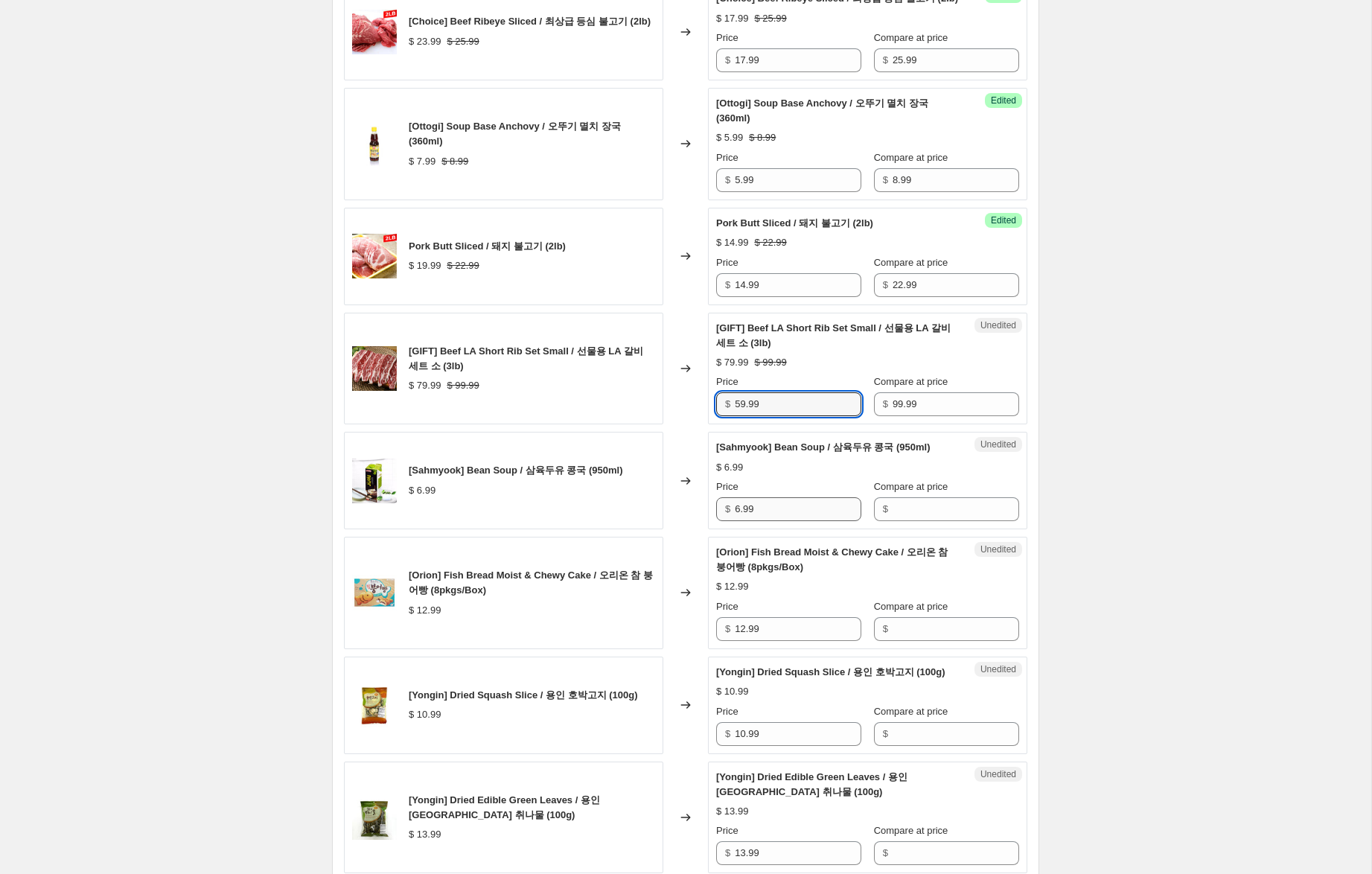
type input "59.99"
drag, startPoint x: 766, startPoint y: 526, endPoint x: 668, endPoint y: 515, distance: 98.6
click at [653, 515] on div "[Sahmyook] Bean Soup / 삼육두유 콩국 (950ml) $ 6.99 Changed to Unedited [Sahmyook] Be…" at bounding box center [685, 480] width 683 height 97
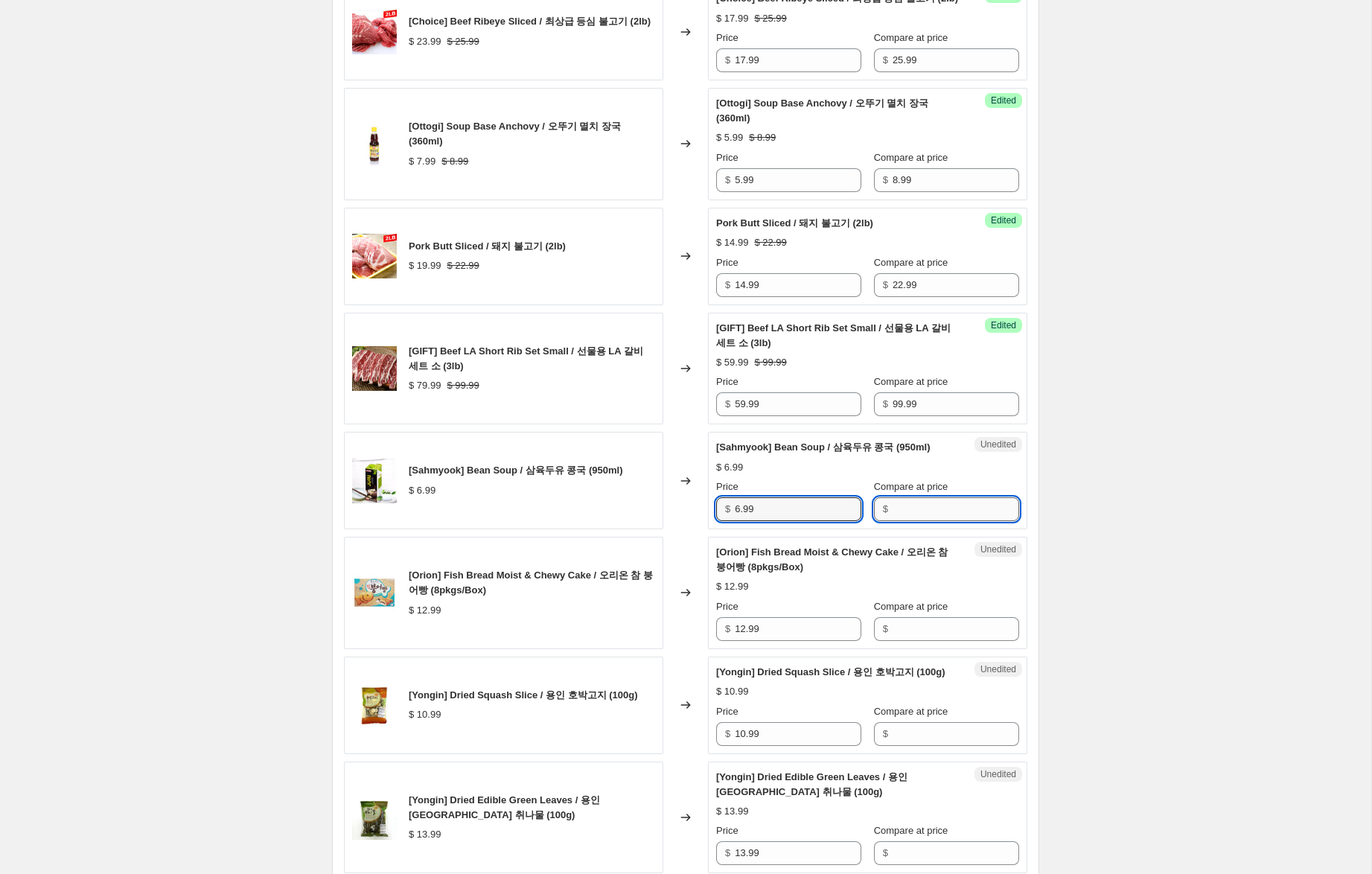
click at [908, 521] on input "Compare at price" at bounding box center [956, 508] width 126 height 24
paste input "6.99"
type input "6.99"
drag, startPoint x: 742, startPoint y: 523, endPoint x: 670, endPoint y: 511, distance: 73.0
click at [670, 511] on div "[Sahmyook] Bean Soup / 삼육두유 콩국 (950ml) $ 6.99 Changed to Success Edited [Sahmyo…" at bounding box center [685, 480] width 683 height 97
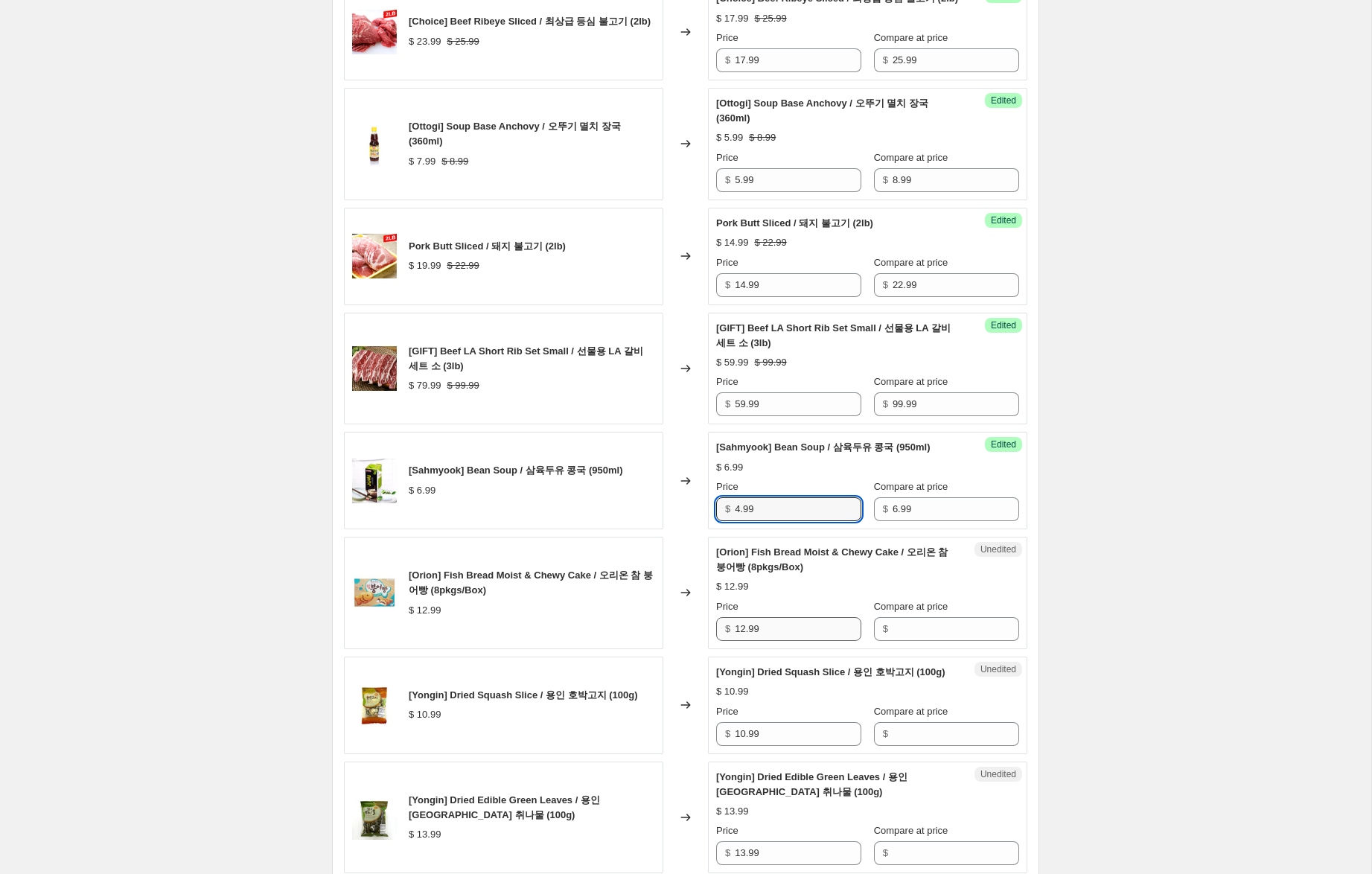
type input "4.99"
drag, startPoint x: 775, startPoint y: 644, endPoint x: 835, endPoint y: 641, distance: 60.1
click at [691, 643] on div "[Orion] Fish Bread Moist & Chewy Cake / 오리온 참 붕어빵 (8pkgs/Box) $ 12.99 Changed t…" at bounding box center [685, 593] width 683 height 112
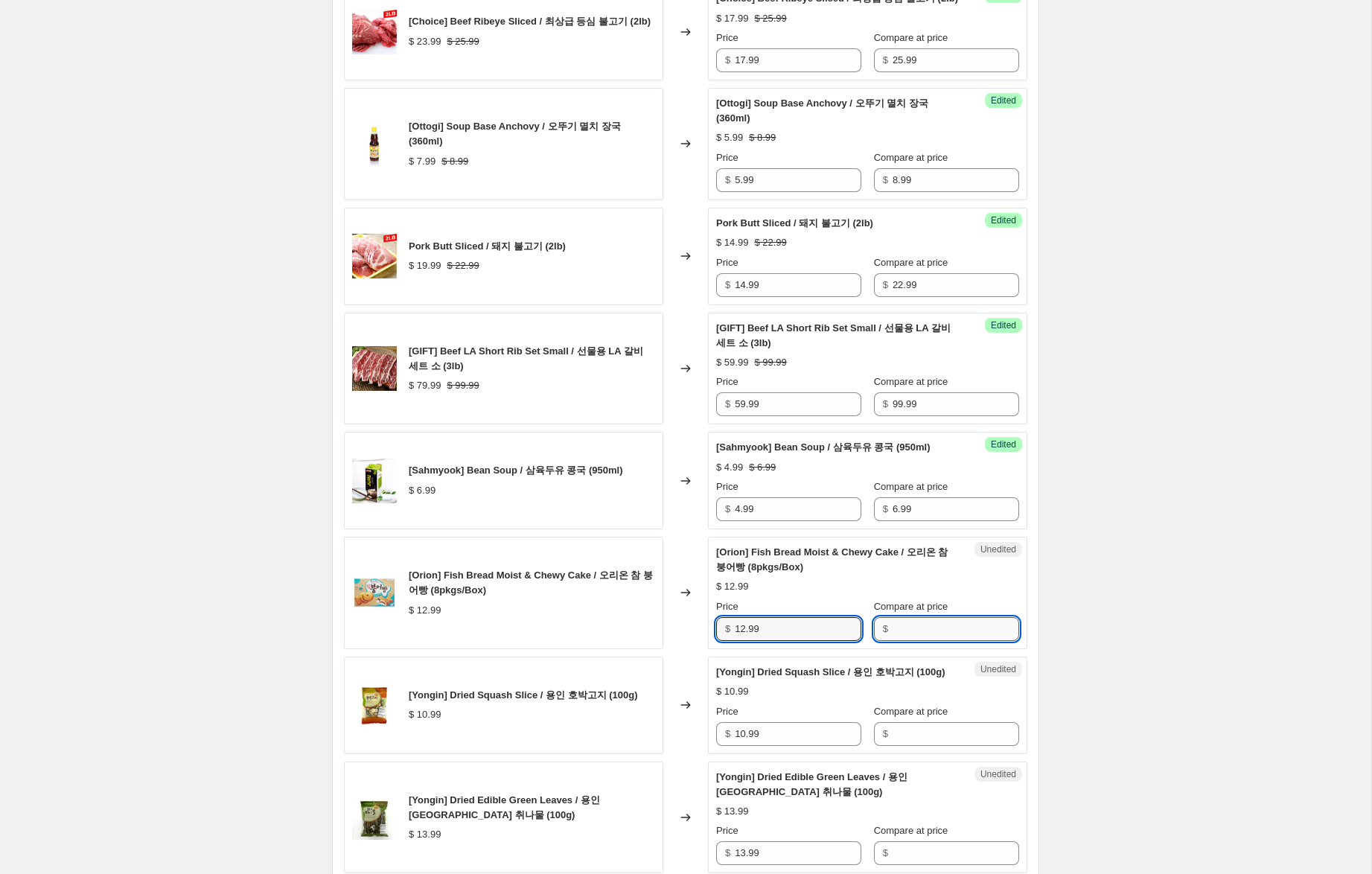
drag, startPoint x: 929, startPoint y: 641, endPoint x: 889, endPoint y: 641, distance: 40.0
click at [928, 641] on input "Compare at price" at bounding box center [956, 629] width 126 height 24
paste input "12.99"
type input "12.99"
drag, startPoint x: 745, startPoint y: 643, endPoint x: 624, endPoint y: 615, distance: 124.2
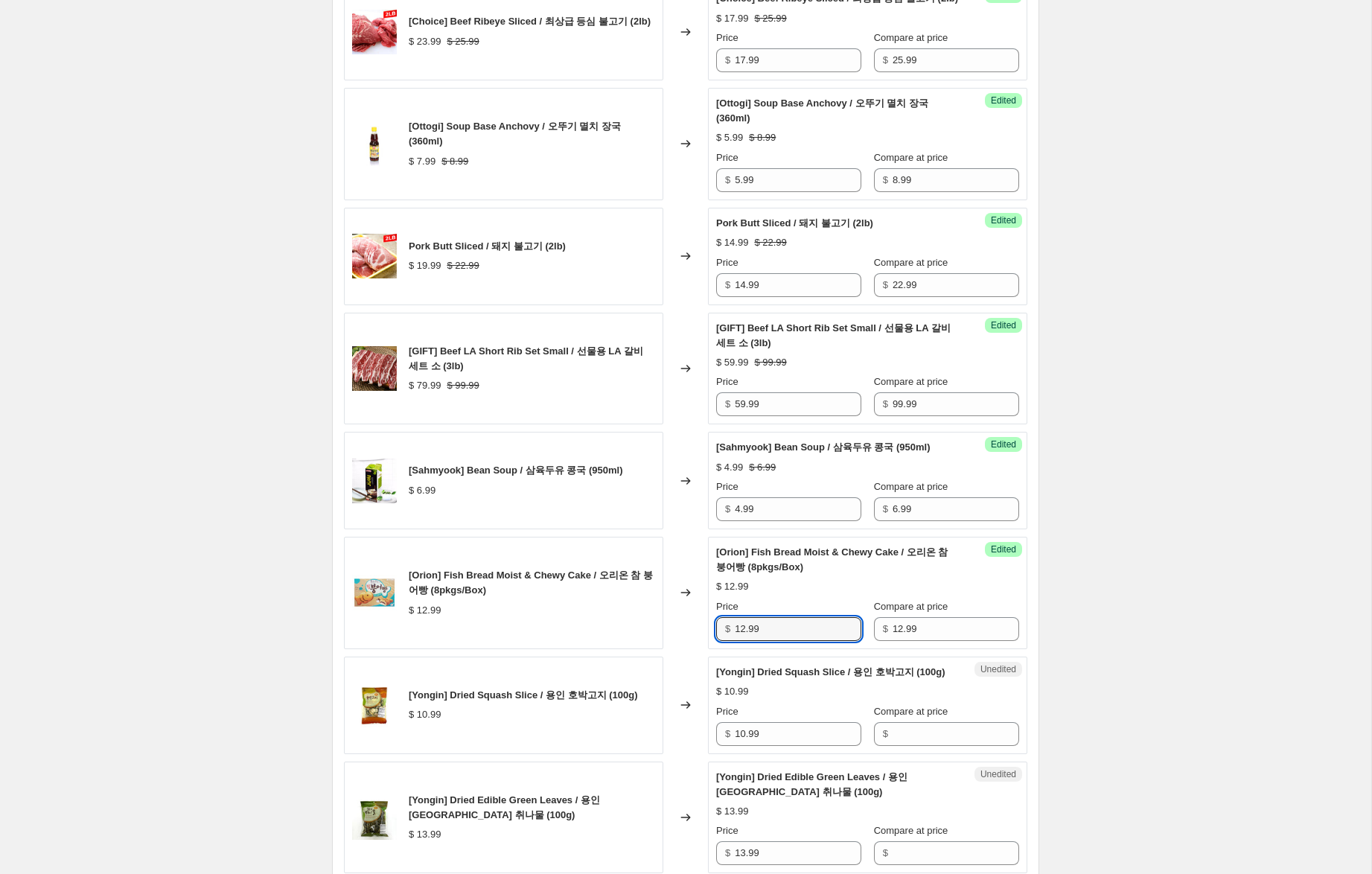
click at [624, 615] on div "[Orion] Fish Bread Moist & Chewy Cake / 오리온 참 붕어빵 (8pkgs/Box) $ 12.99 Changed t…" at bounding box center [685, 593] width 683 height 112
type input "8.99"
drag, startPoint x: 729, startPoint y: 752, endPoint x: 824, endPoint y: 752, distance: 95.0
click at [673, 747] on div "[Yongin] Dried Squash Slice / 용인 호박고지 (100g) $ 10.99 Changed to Unedited [Yongi…" at bounding box center [685, 705] width 683 height 97
drag, startPoint x: 886, startPoint y: 766, endPoint x: 790, endPoint y: 761, distance: 96.1
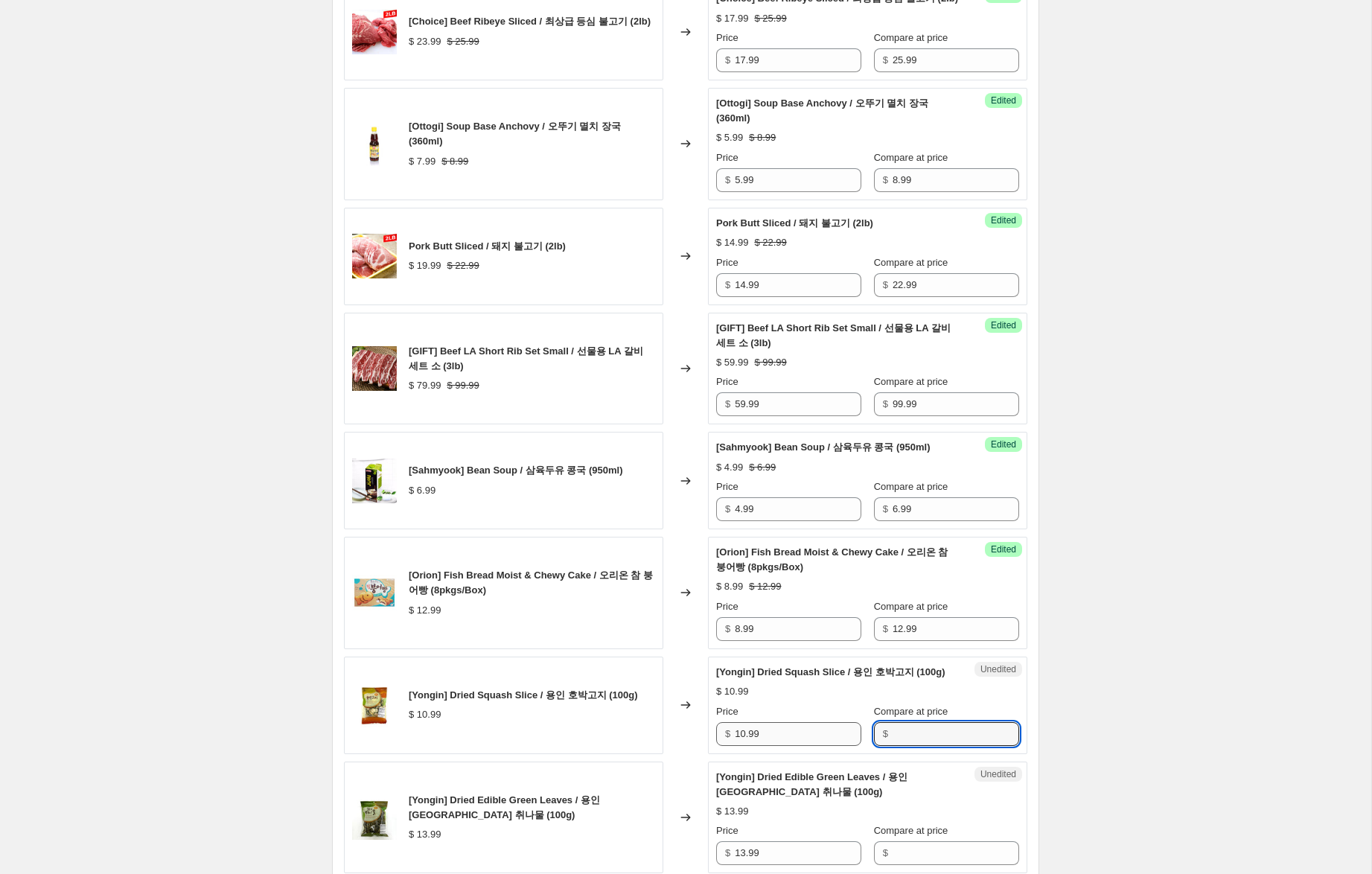
click at [892, 746] on input "Compare at price" at bounding box center [956, 734] width 126 height 24
paste input "10.99"
type input "10.99"
click at [741, 746] on input "10.99" at bounding box center [798, 734] width 126 height 24
drag, startPoint x: 745, startPoint y: 763, endPoint x: 658, endPoint y: 755, distance: 87.4
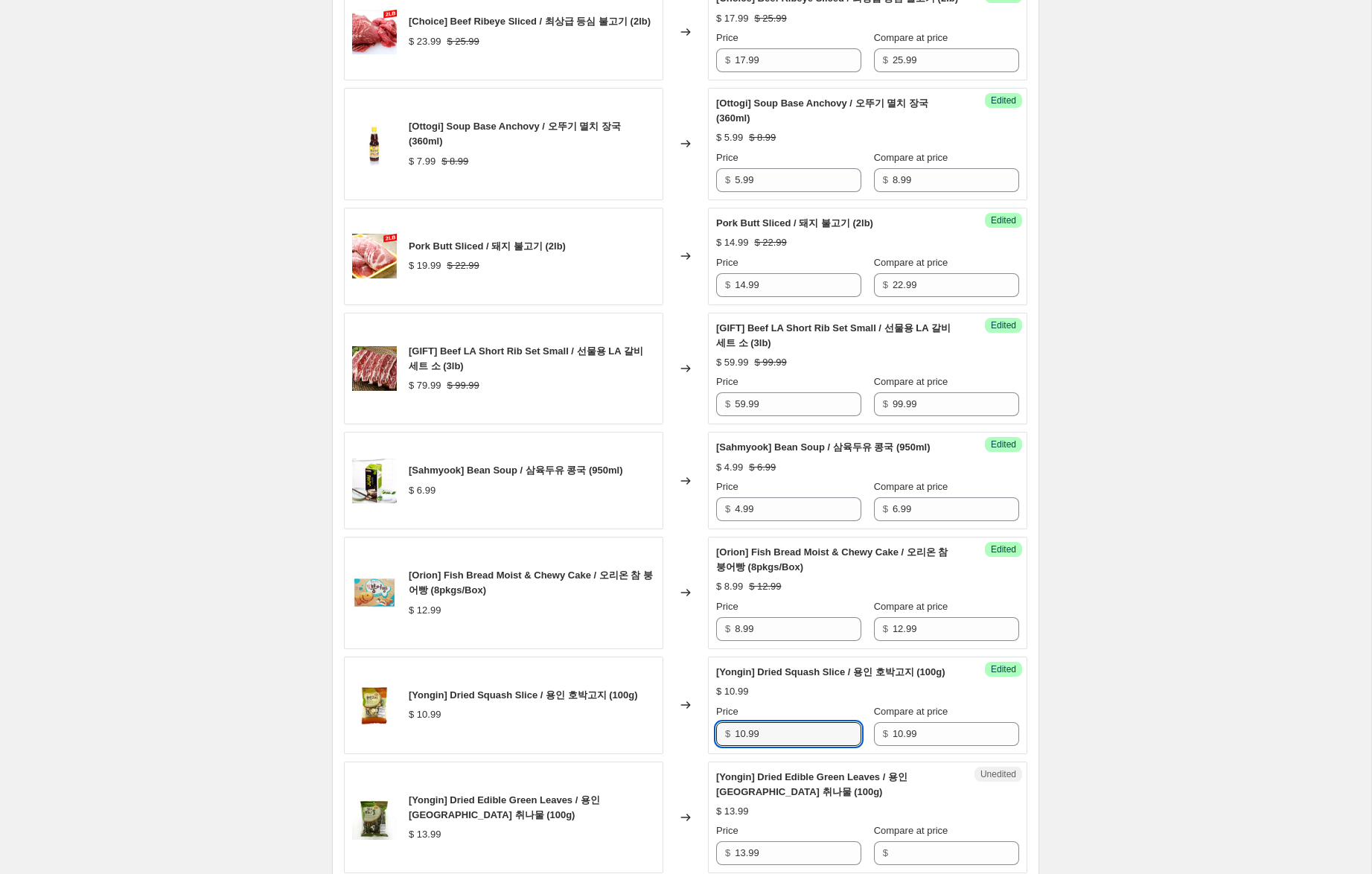
click at [658, 754] on div "[Yongin] Dried Squash Slice / 용인 호박고지 (100g) $ 10.99 Changed to Success Edited …" at bounding box center [685, 705] width 683 height 97
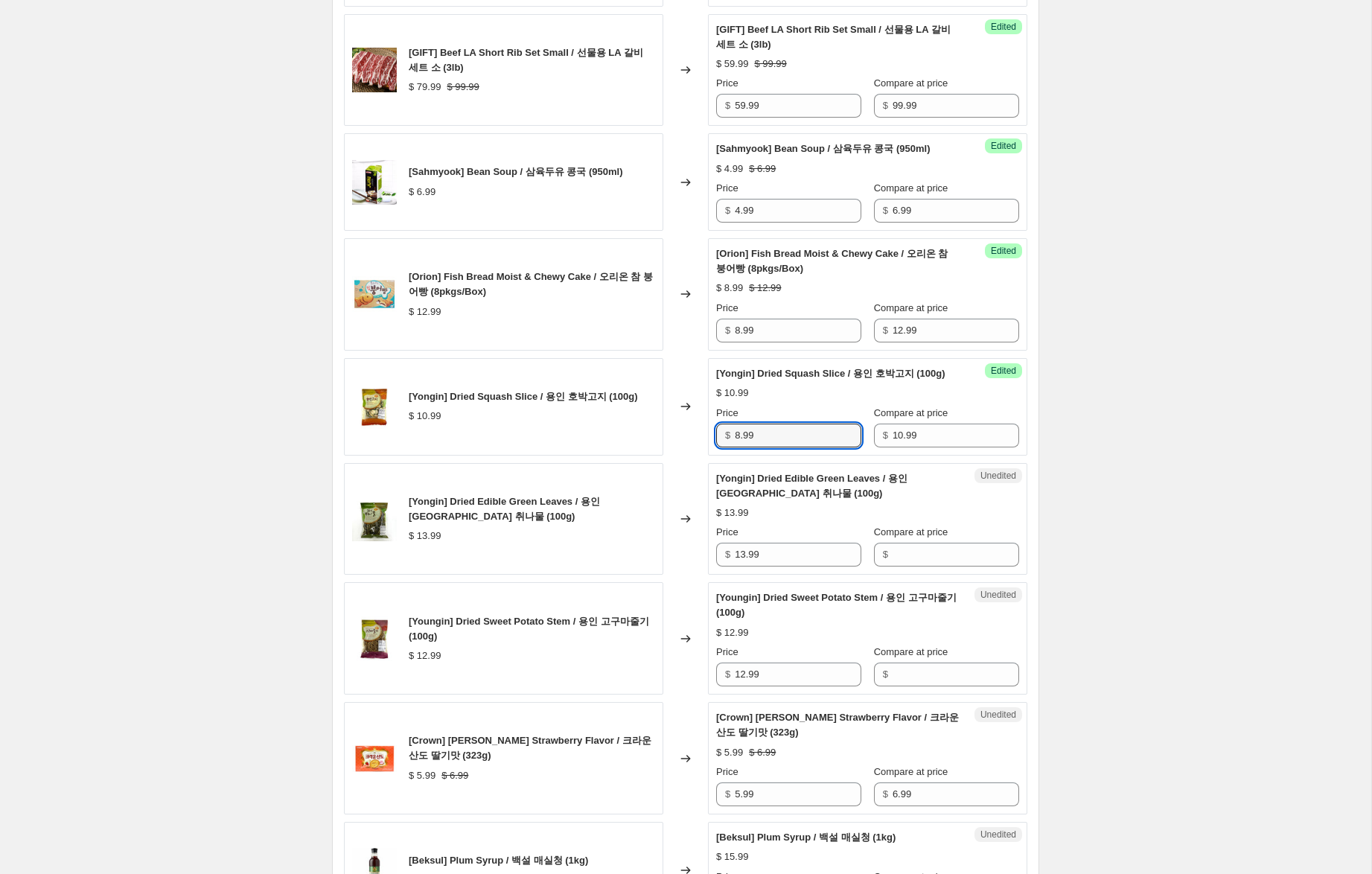
scroll to position [974, 0]
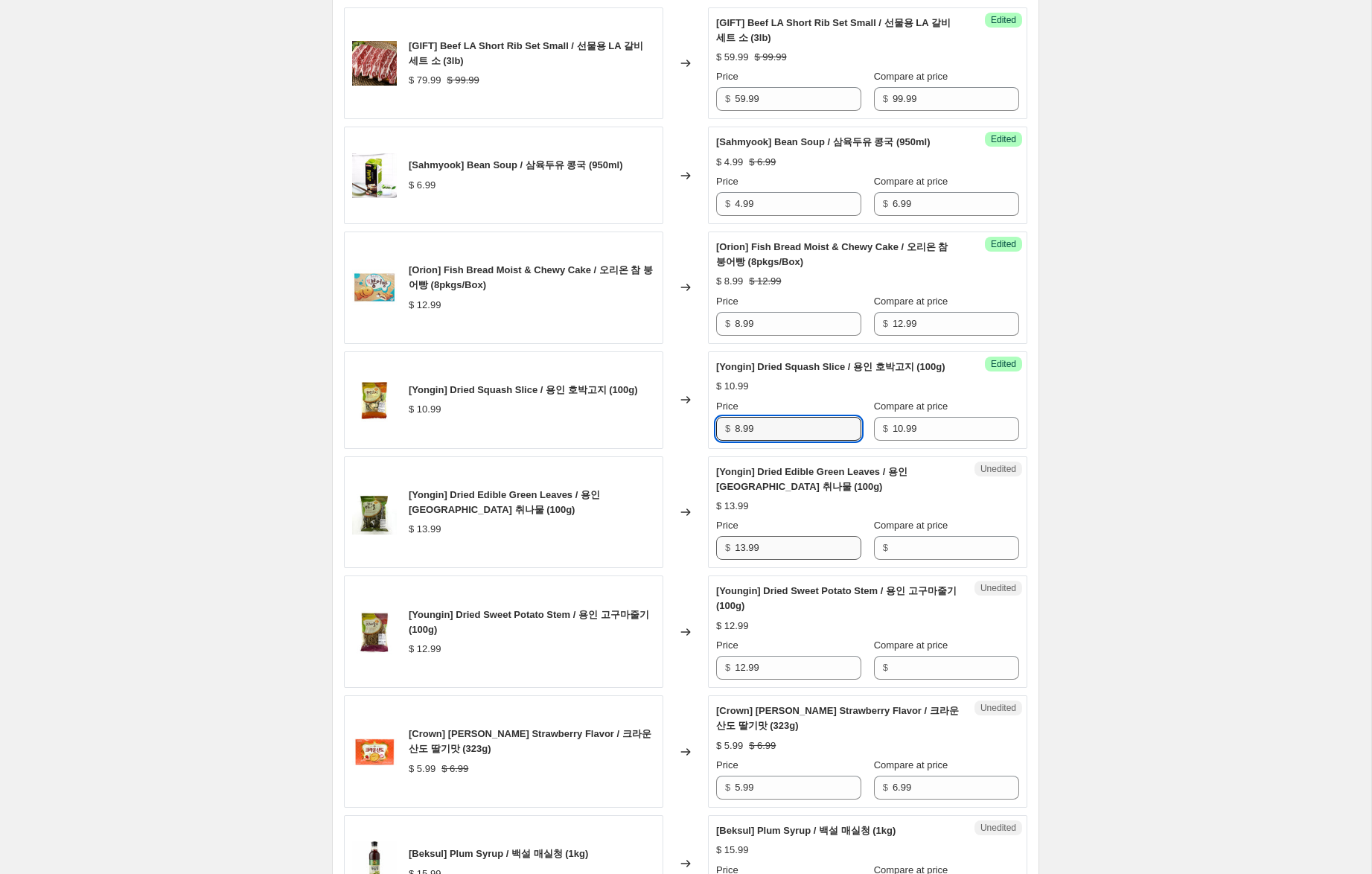
type input "8.99"
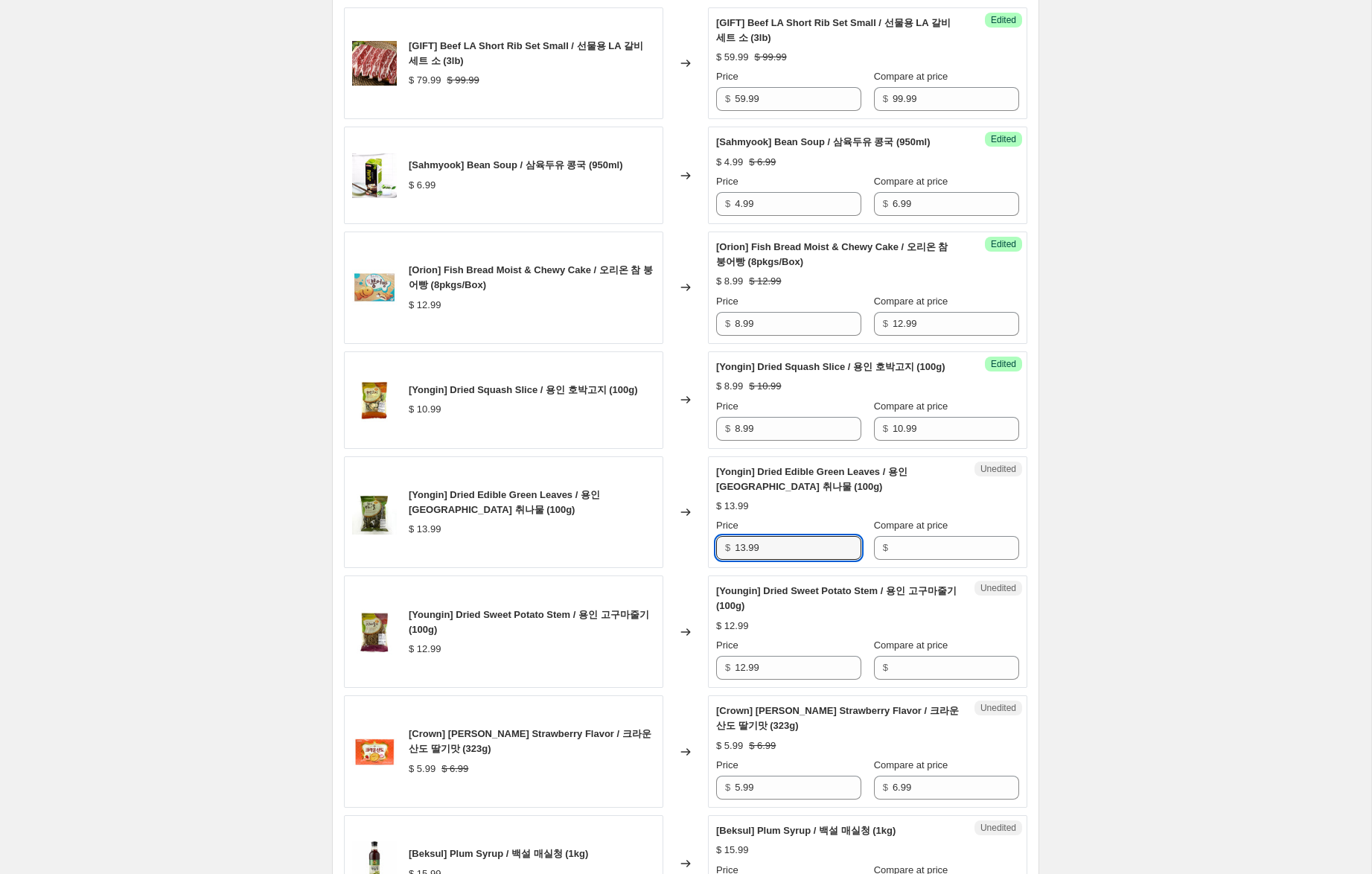
drag, startPoint x: 786, startPoint y: 579, endPoint x: 871, endPoint y: 581, distance: 85.0
click at [639, 569] on div "[Yongin] Dried Edible Green Leaves / 용인 [GEOGRAPHIC_DATA] 취나물 (100g) $ 13.99 Ch…" at bounding box center [685, 512] width 683 height 112
drag, startPoint x: 906, startPoint y: 579, endPoint x: 850, endPoint y: 584, distance: 56.2
click at [905, 560] on input "Compare at price" at bounding box center [956, 547] width 126 height 24
paste input "13.99"
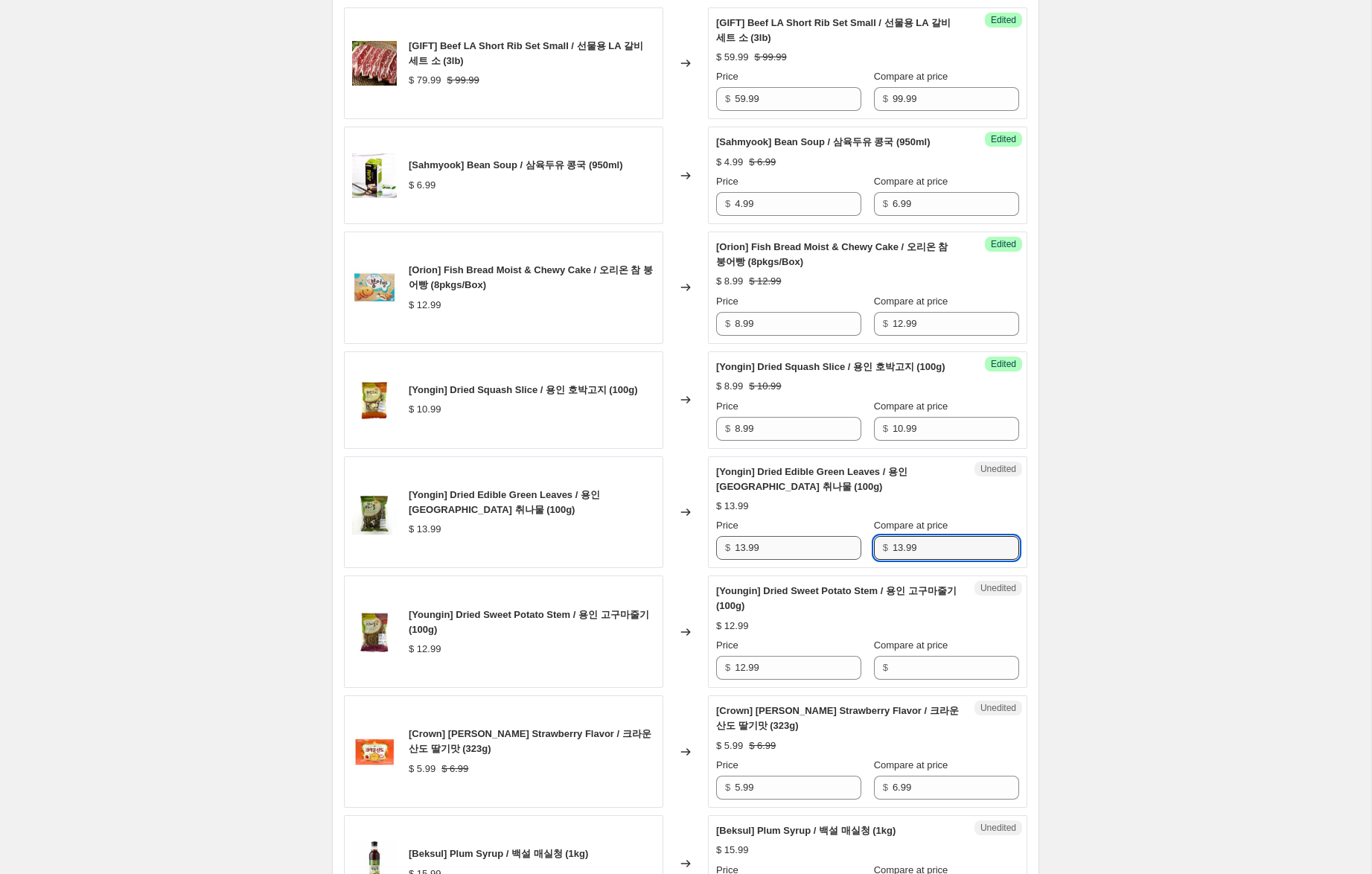
type input "13.99"
drag, startPoint x: 743, startPoint y: 578, endPoint x: 703, endPoint y: 574, distance: 40.2
click at [703, 569] on div "[Yongin] Dried Edible Green Leaves / 용인 [GEOGRAPHIC_DATA] 취나물 (100g) $ 13.99 Ch…" at bounding box center [685, 512] width 683 height 112
type input "9.99"
drag, startPoint x: 771, startPoint y: 700, endPoint x: 870, endPoint y: 697, distance: 99.0
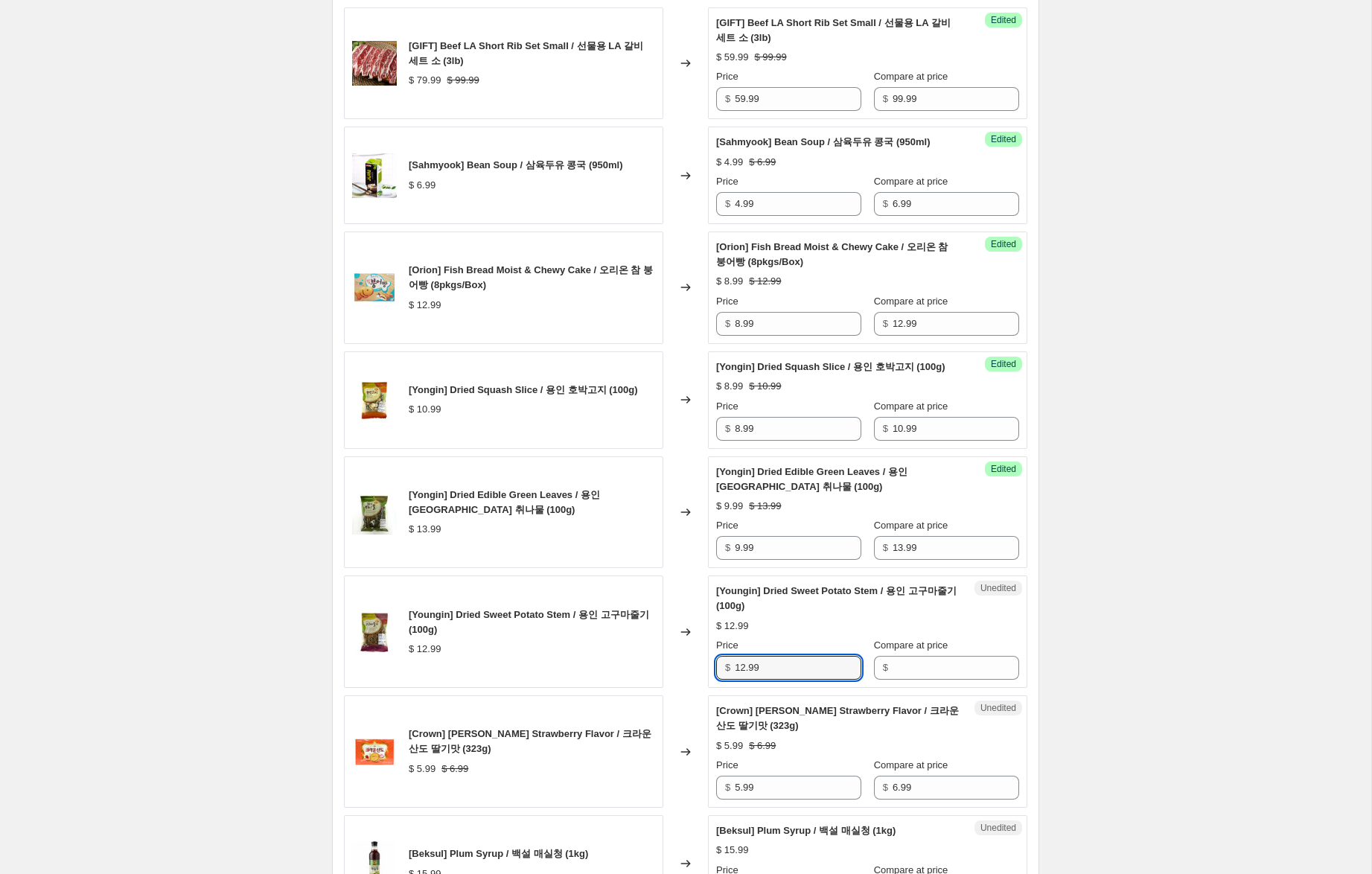
click at [672, 686] on div "[Youngin] Dried Sweet Potato Stem / 용인 고구마줄기 (100g) $ 12.99 Changed to Unedited…" at bounding box center [685, 631] width 683 height 112
click at [947, 679] on input "Compare at price" at bounding box center [956, 667] width 126 height 24
paste input "12.99"
type input "12.99"
click at [743, 679] on input "12.99" at bounding box center [798, 667] width 126 height 24
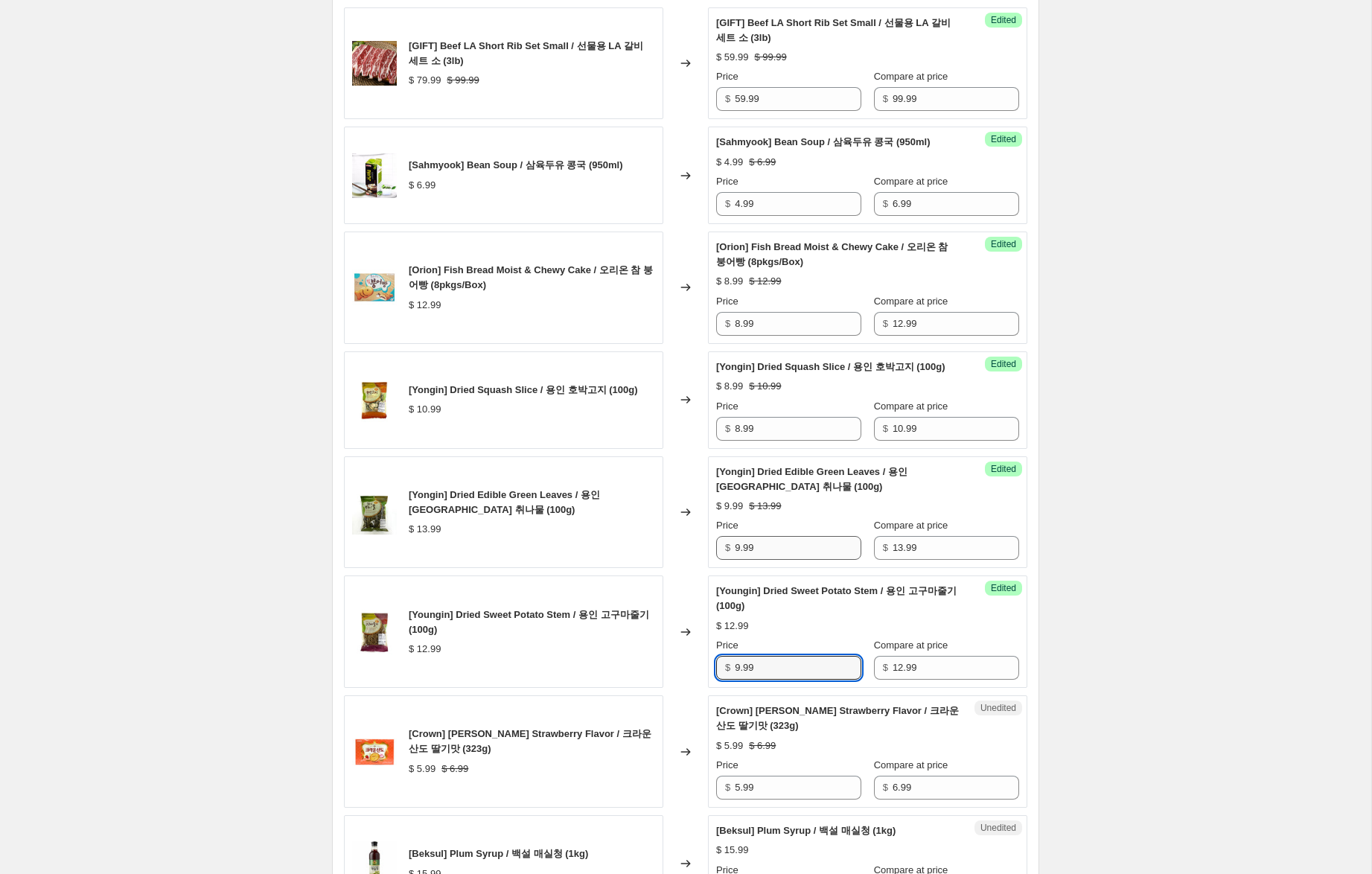
type input "9.99"
drag, startPoint x: 739, startPoint y: 579, endPoint x: 690, endPoint y: 565, distance: 51.0
click at [690, 565] on div "[Yongin] Dried Edible Green Leaves / 용인 [GEOGRAPHIC_DATA] 취나물 (100g) $ 13.99 Ch…" at bounding box center [685, 512] width 683 height 112
type input "10.99"
click at [1121, 619] on div "Create new price [MEDICAL_DATA]. This page is ready Create new price [MEDICAL_D…" at bounding box center [686, 713] width 1371 height 3373
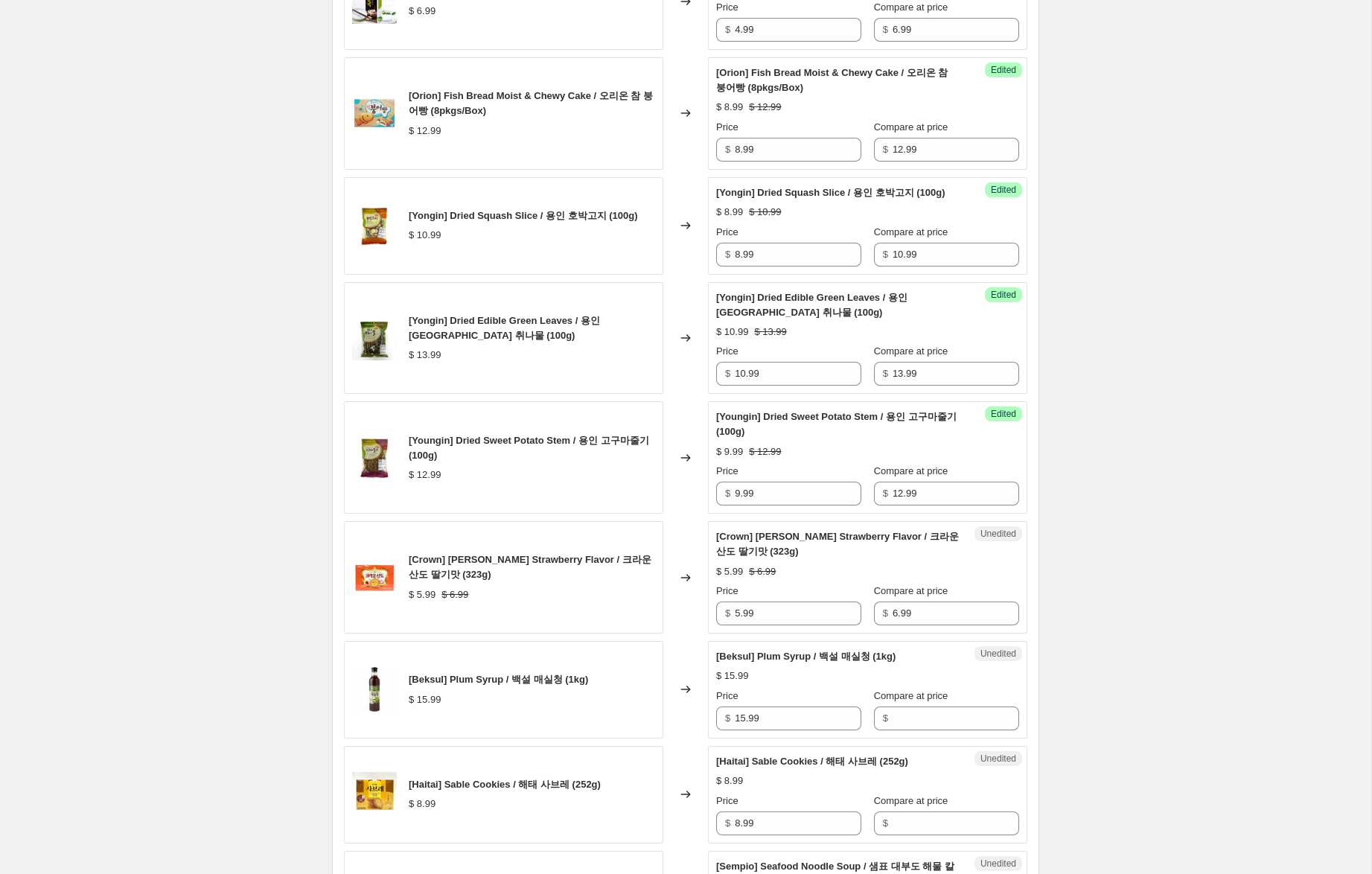
scroll to position [1151, 0]
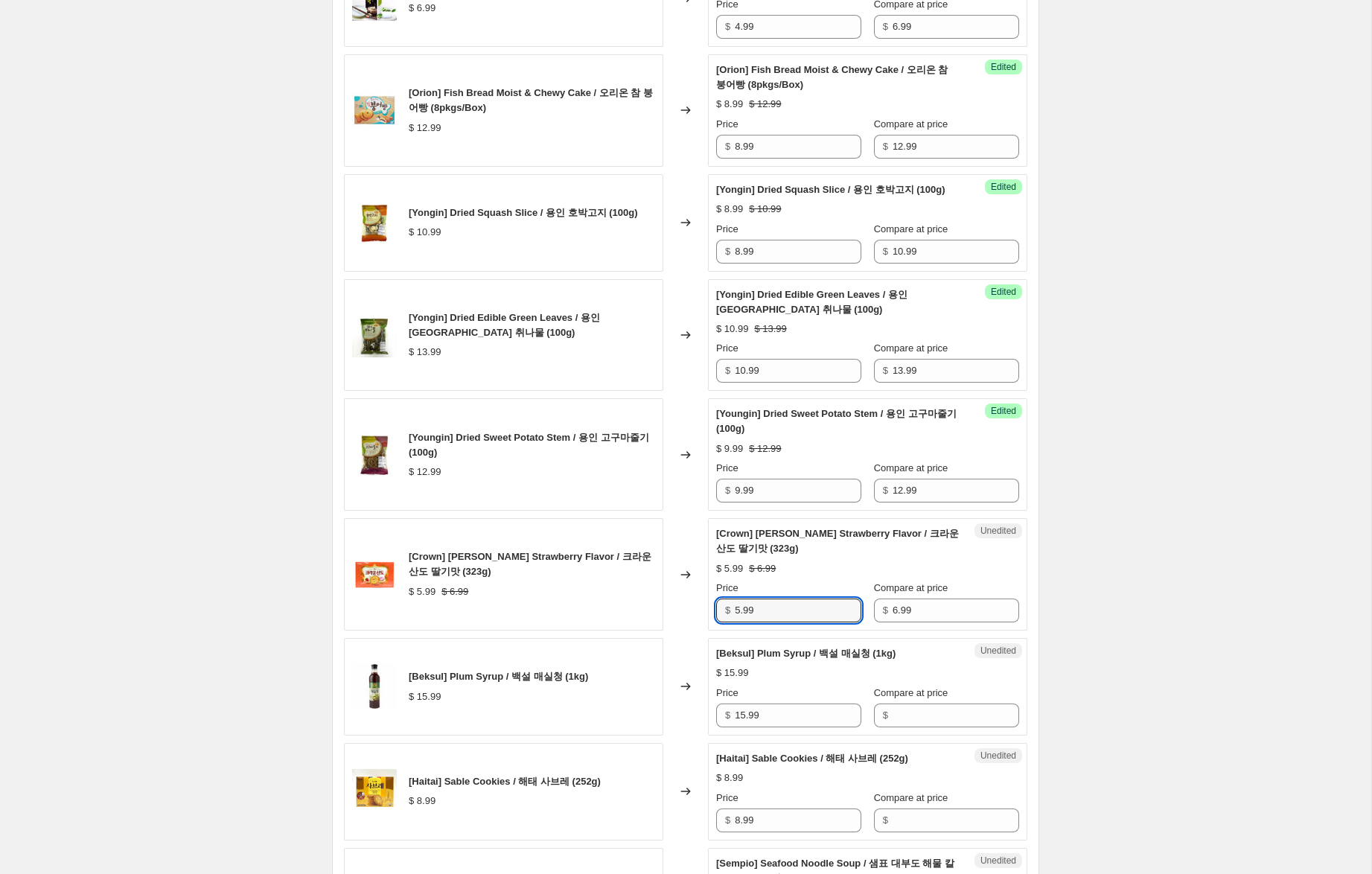
drag, startPoint x: 741, startPoint y: 640, endPoint x: 709, endPoint y: 633, distance: 32.8
click at [709, 630] on div "Unedited [Crown] [PERSON_NAME] Strawberry Flavor / 크라운 산도 딸기맛 (323g) $ 5.99 $ 6…" at bounding box center [867, 574] width 319 height 112
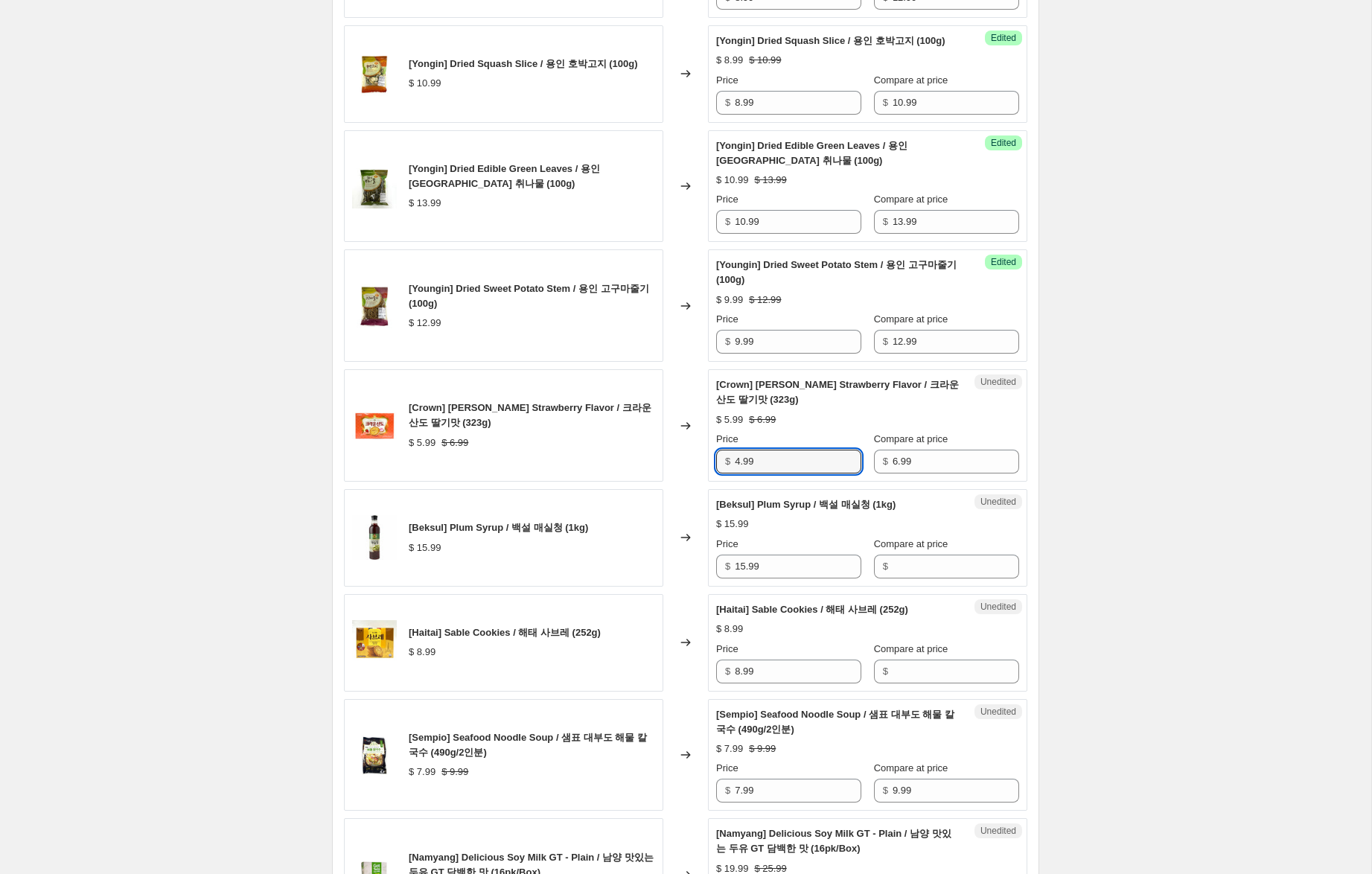
scroll to position [1303, 0]
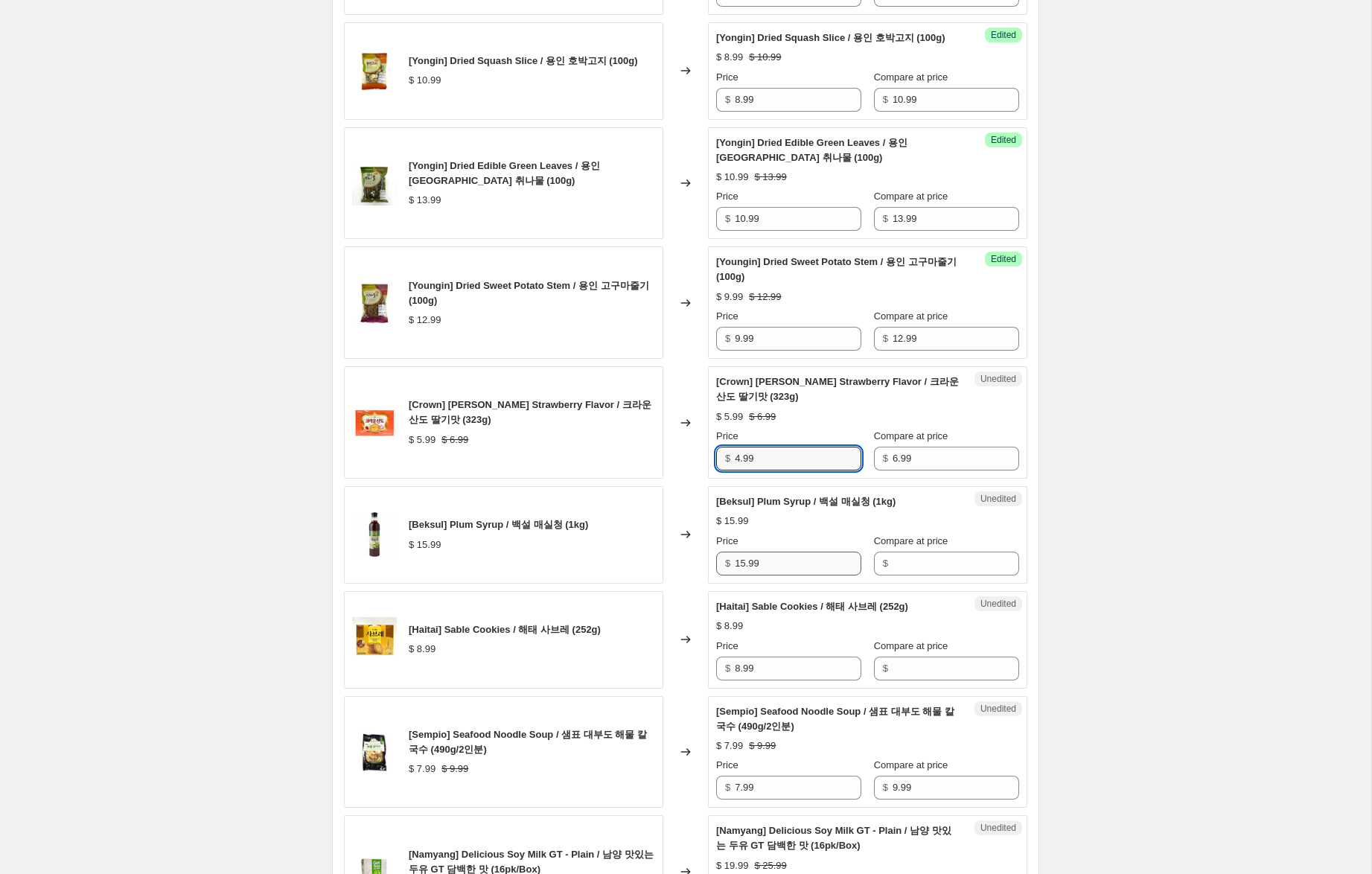
type input "4.99"
drag, startPoint x: 746, startPoint y: 589, endPoint x: 817, endPoint y: 573, distance: 72.8
click at [614, 566] on div "[Beksul] Plum Syrup / 백설 매실청 (1kg) $ 15.99 Changed to Unedited [Beksul] Plum Sy…" at bounding box center [685, 534] width 683 height 97
click at [906, 575] on input "Compare at price" at bounding box center [956, 563] width 126 height 24
paste input "15.99"
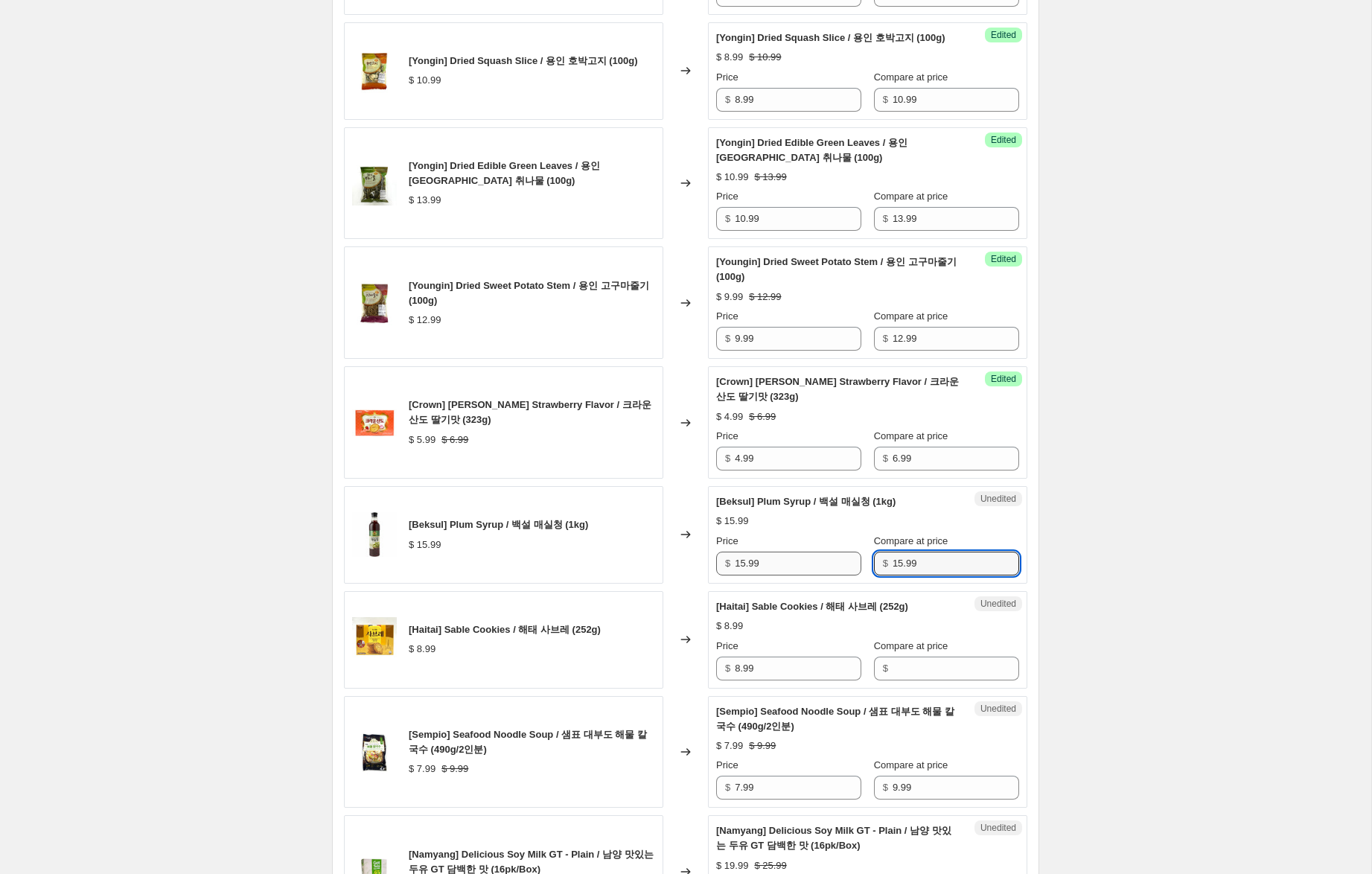
type input "15.99"
click at [739, 575] on input "15.99" at bounding box center [798, 563] width 126 height 24
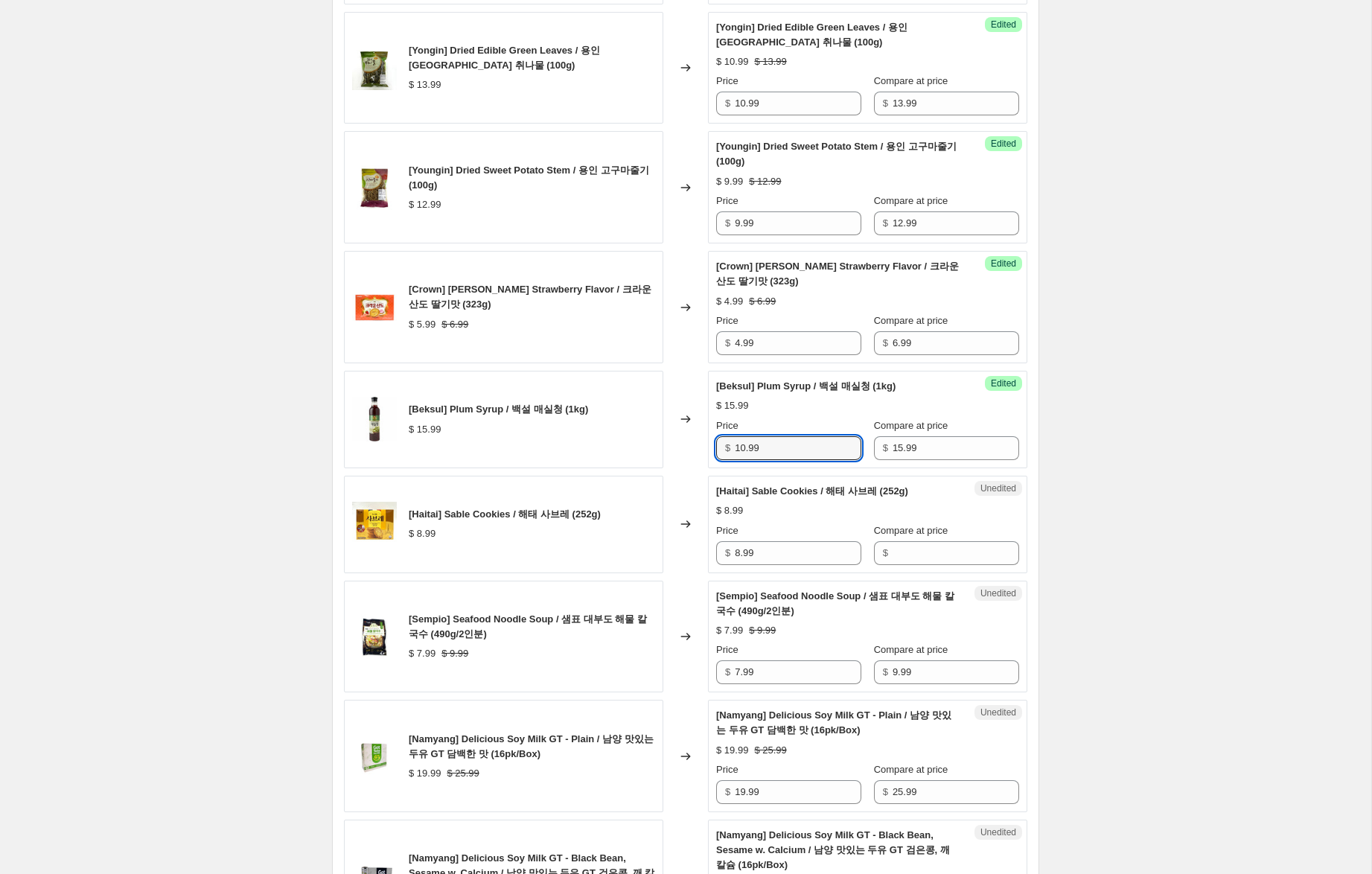
scroll to position [1418, 0]
type input "10.99"
drag, startPoint x: 725, startPoint y: 571, endPoint x: 700, endPoint y: 566, distance: 25.5
click at [700, 566] on div "[Haitai] Sable Cookies / 해태 사브레 (252g) $ 8.99 Changed to Unedited [Haitai] Sabl…" at bounding box center [685, 523] width 683 height 97
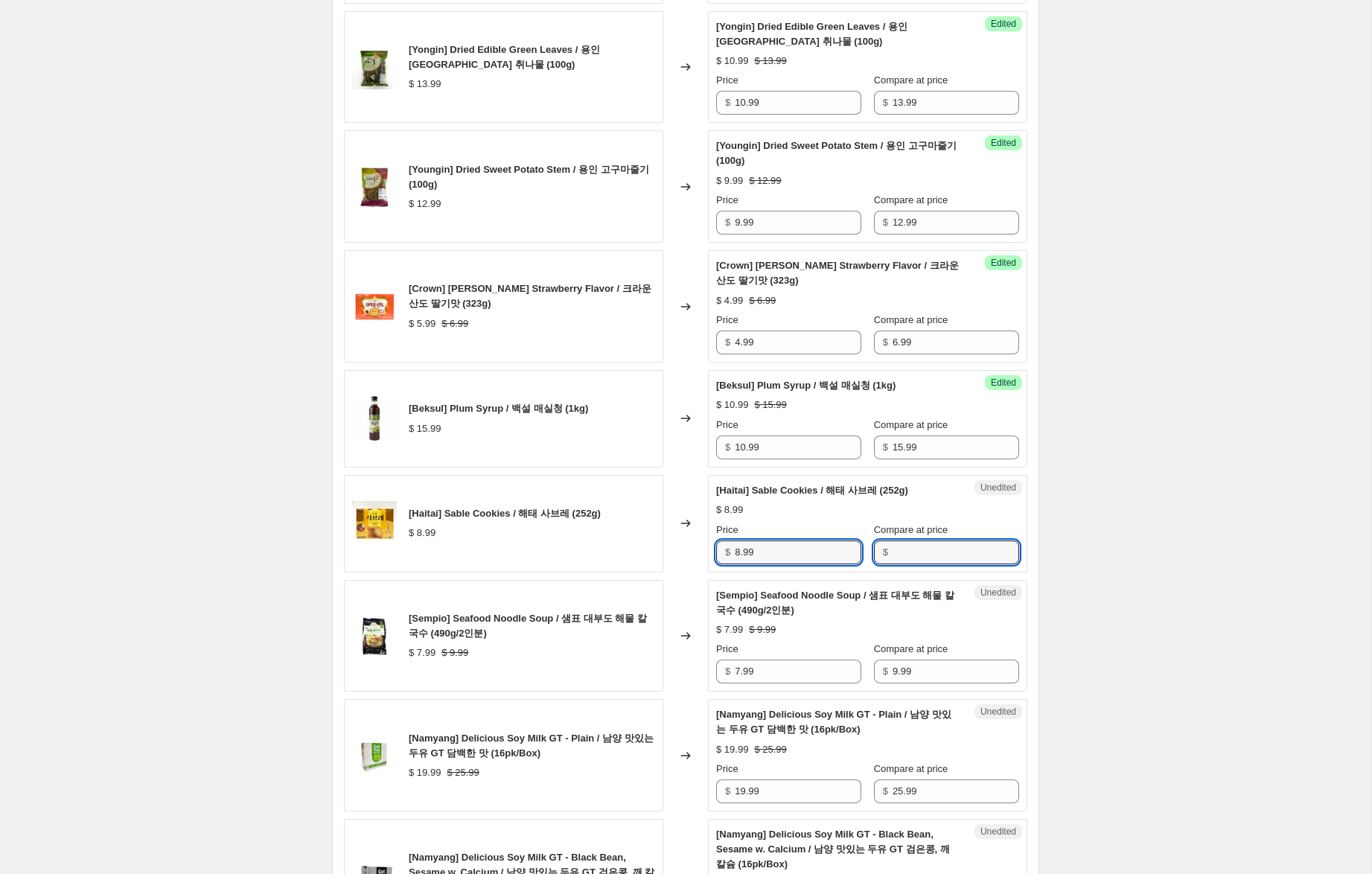
drag, startPoint x: 891, startPoint y: 585, endPoint x: 852, endPoint y: 584, distance: 39.0
click at [892, 565] on input "Compare at price" at bounding box center [956, 551] width 126 height 24
paste input "8.99"
type input "8.99"
drag, startPoint x: 743, startPoint y: 585, endPoint x: 693, endPoint y: 570, distance: 52.2
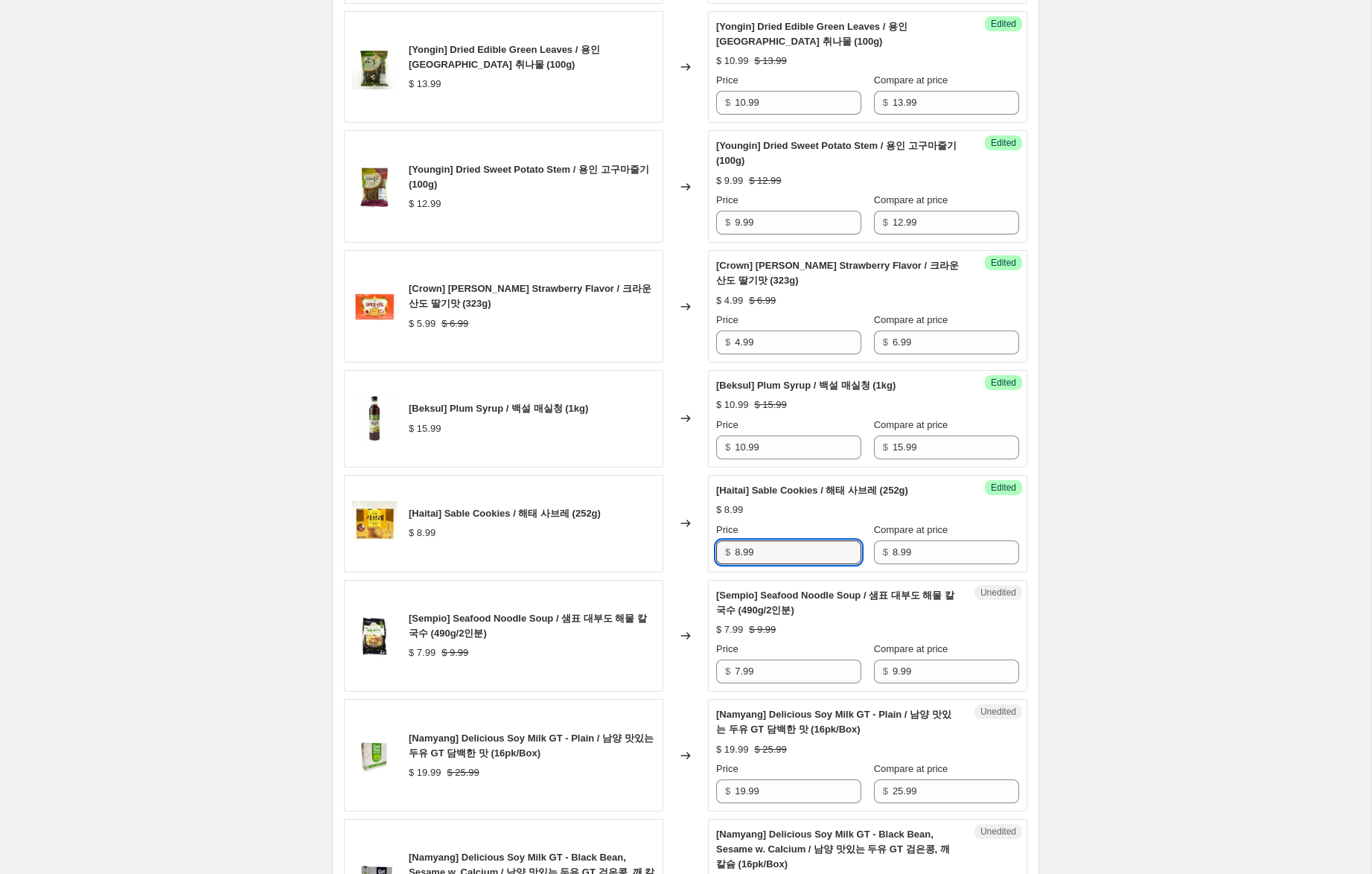
click at [693, 570] on div "[Haitai] Sable Cookies / 해태 사브레 (252g) $ 8.99 Changed to Success Edited [Haitai…" at bounding box center [685, 523] width 683 height 97
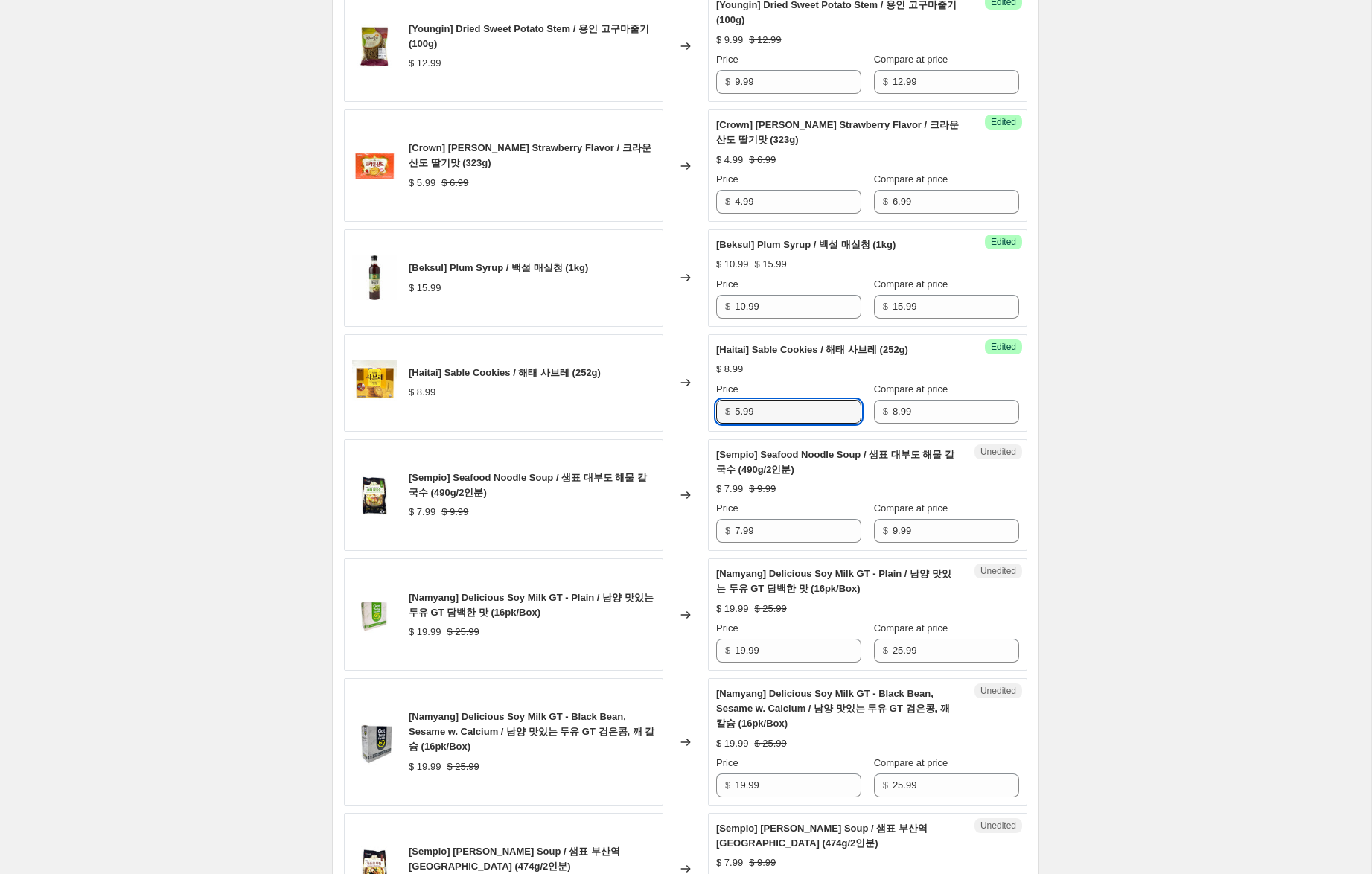
scroll to position [1567, 0]
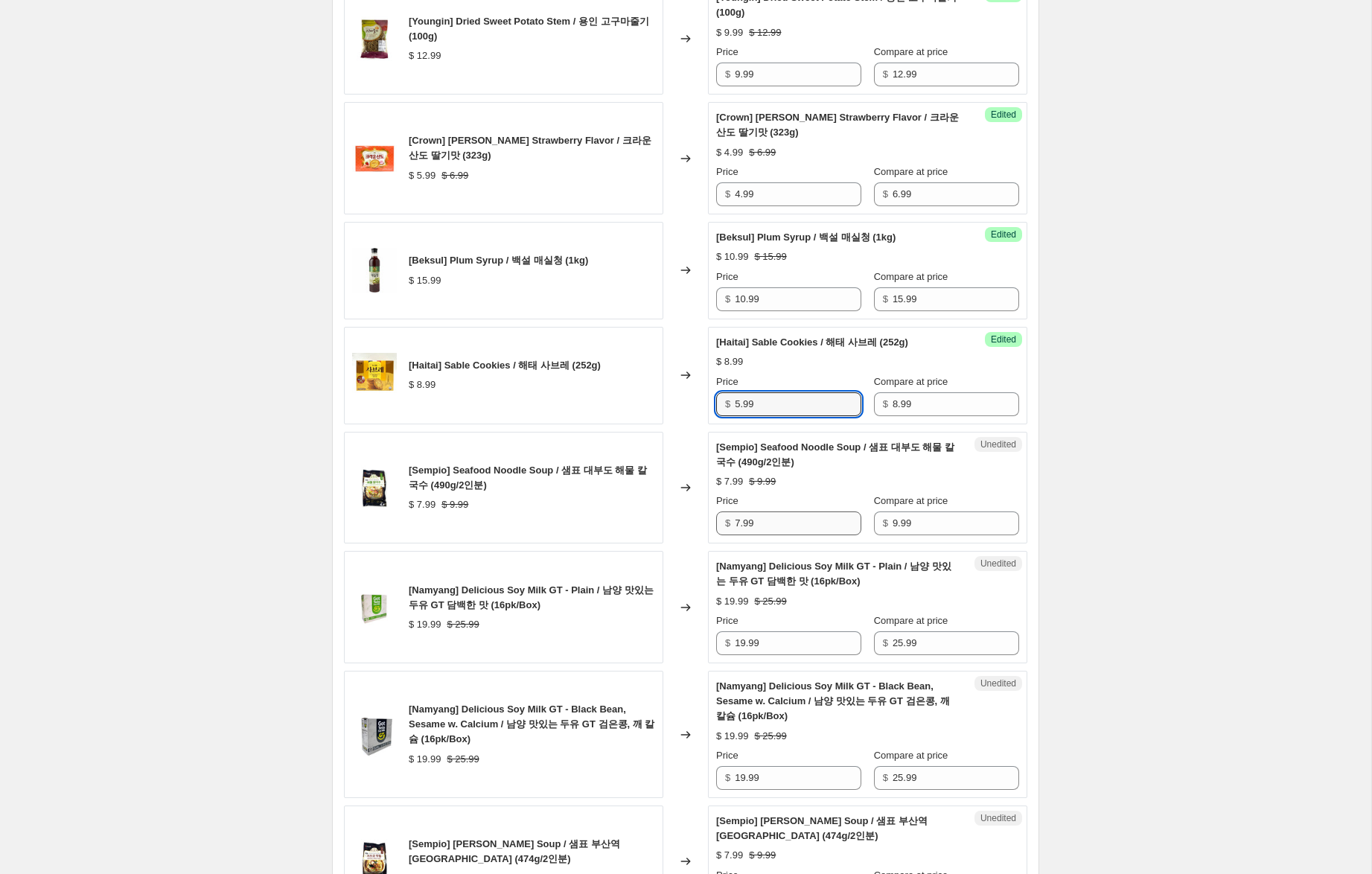
type input "5.99"
drag, startPoint x: 738, startPoint y: 551, endPoint x: 644, endPoint y: 536, distance: 95.2
click at [654, 538] on div "[Sempio] Seafood Noodle Soup / 샘표 대부도 해물 칼국수 (490g/2인분) $ 7.99 $ 9.99 Changed t…" at bounding box center [685, 487] width 683 height 112
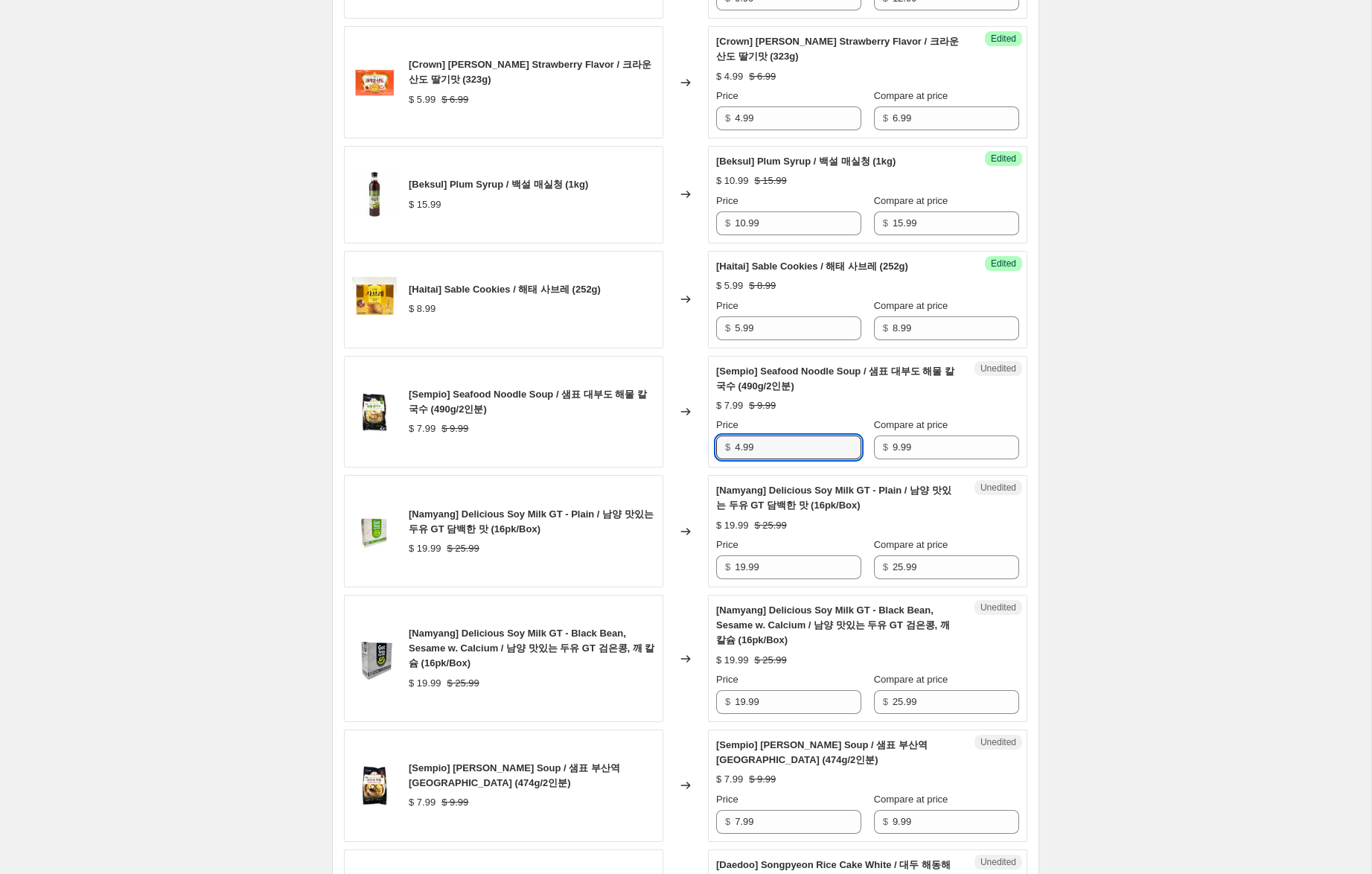
scroll to position [1645, 0]
type input "5.99"
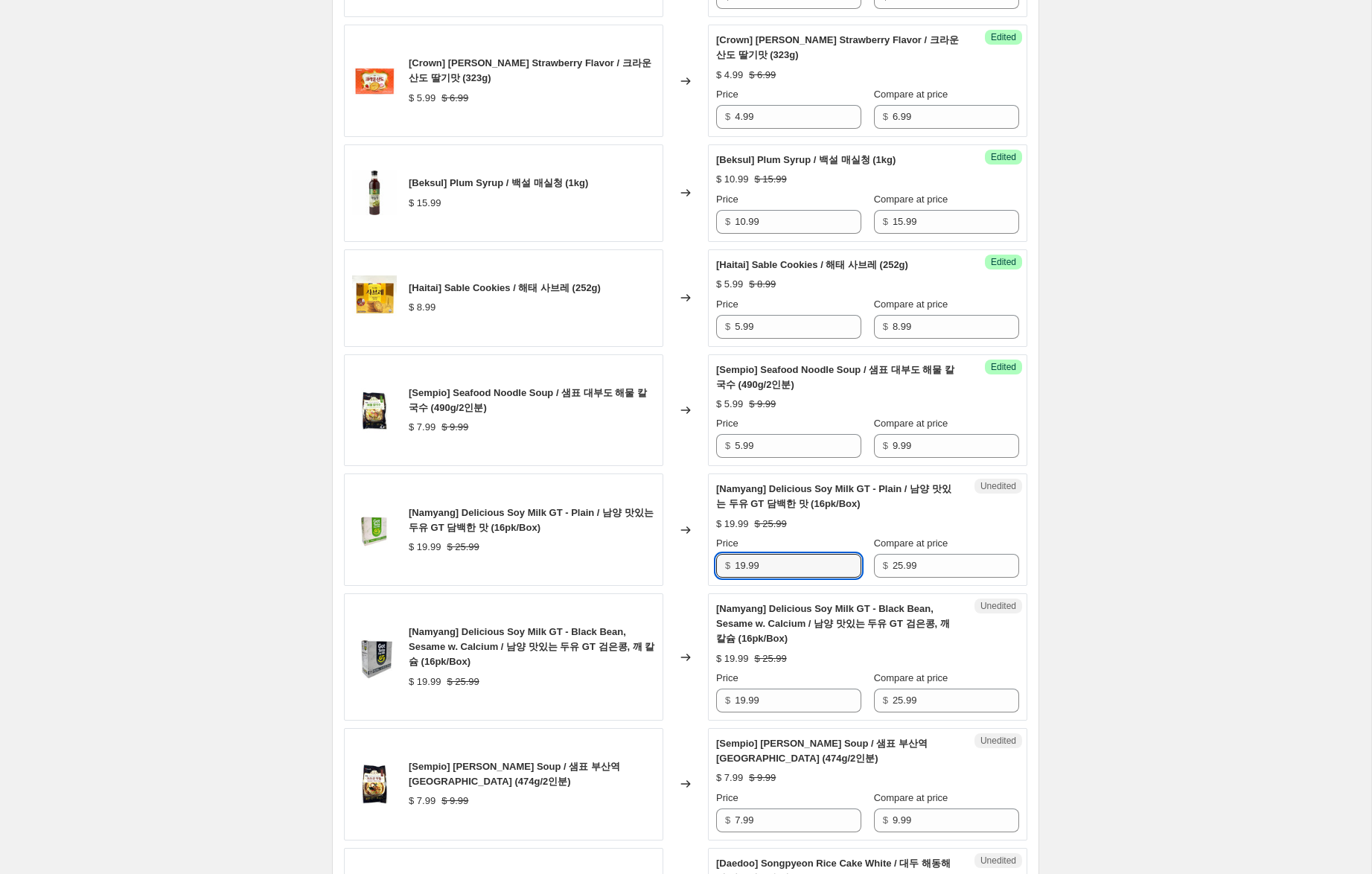
drag, startPoint x: 743, startPoint y: 595, endPoint x: 703, endPoint y: 592, distance: 40.1
click at [707, 586] on div "[Namyang] Delicious Soy Milk GT - Plain / 남양 맛있는 두유 GT 담백한 맛 (16pk/Box) $ 19.99…" at bounding box center [685, 529] width 683 height 112
type input "7.99"
drag, startPoint x: 745, startPoint y: 732, endPoint x: 632, endPoint y: 714, distance: 114.4
click at [632, 714] on div "[Namyang] Delicious Soy Milk GT - Black Bean, Sesame w. Calcium / 남양 맛있는 두유 GT …" at bounding box center [685, 657] width 683 height 127
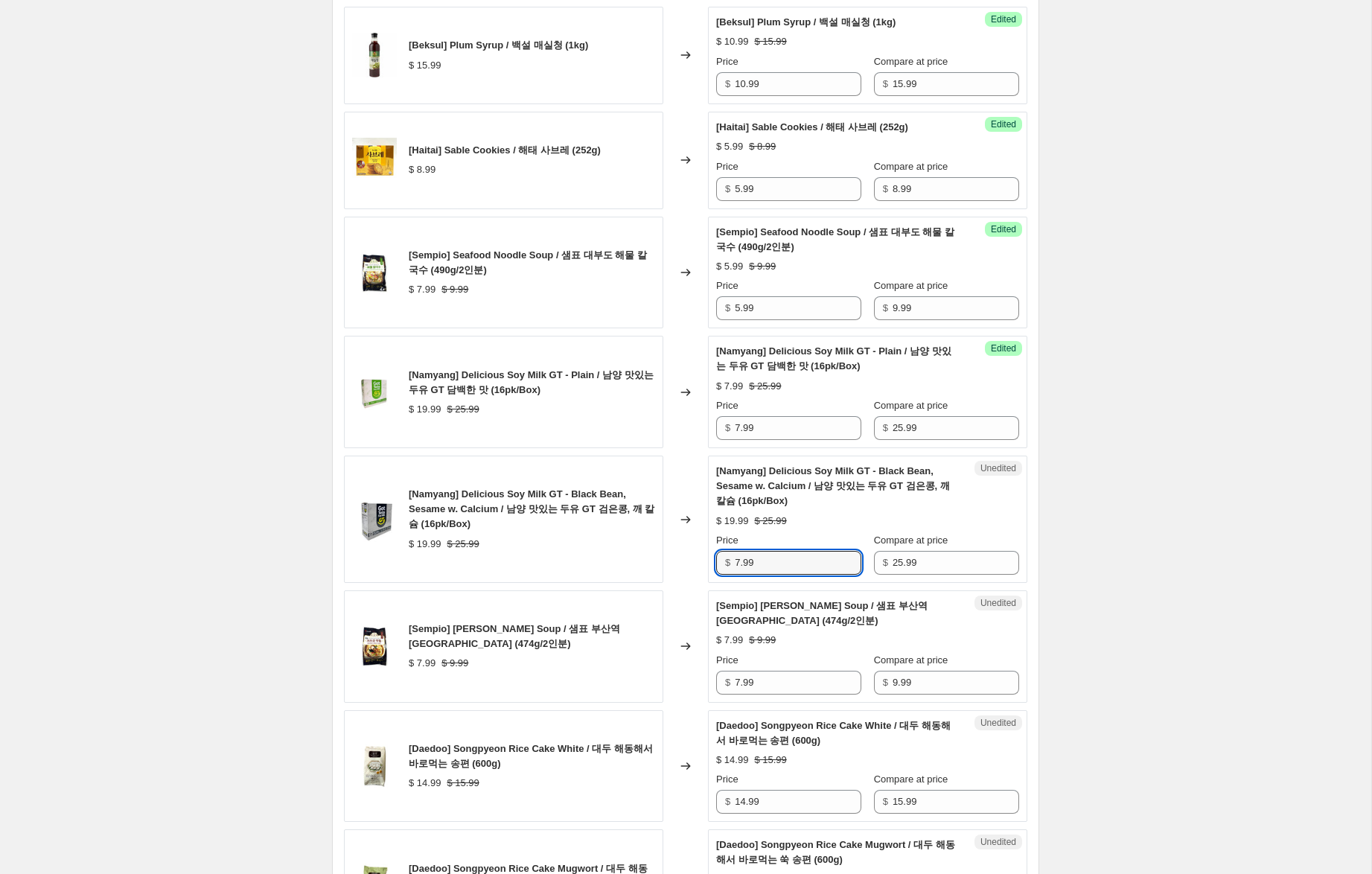
scroll to position [1793, 0]
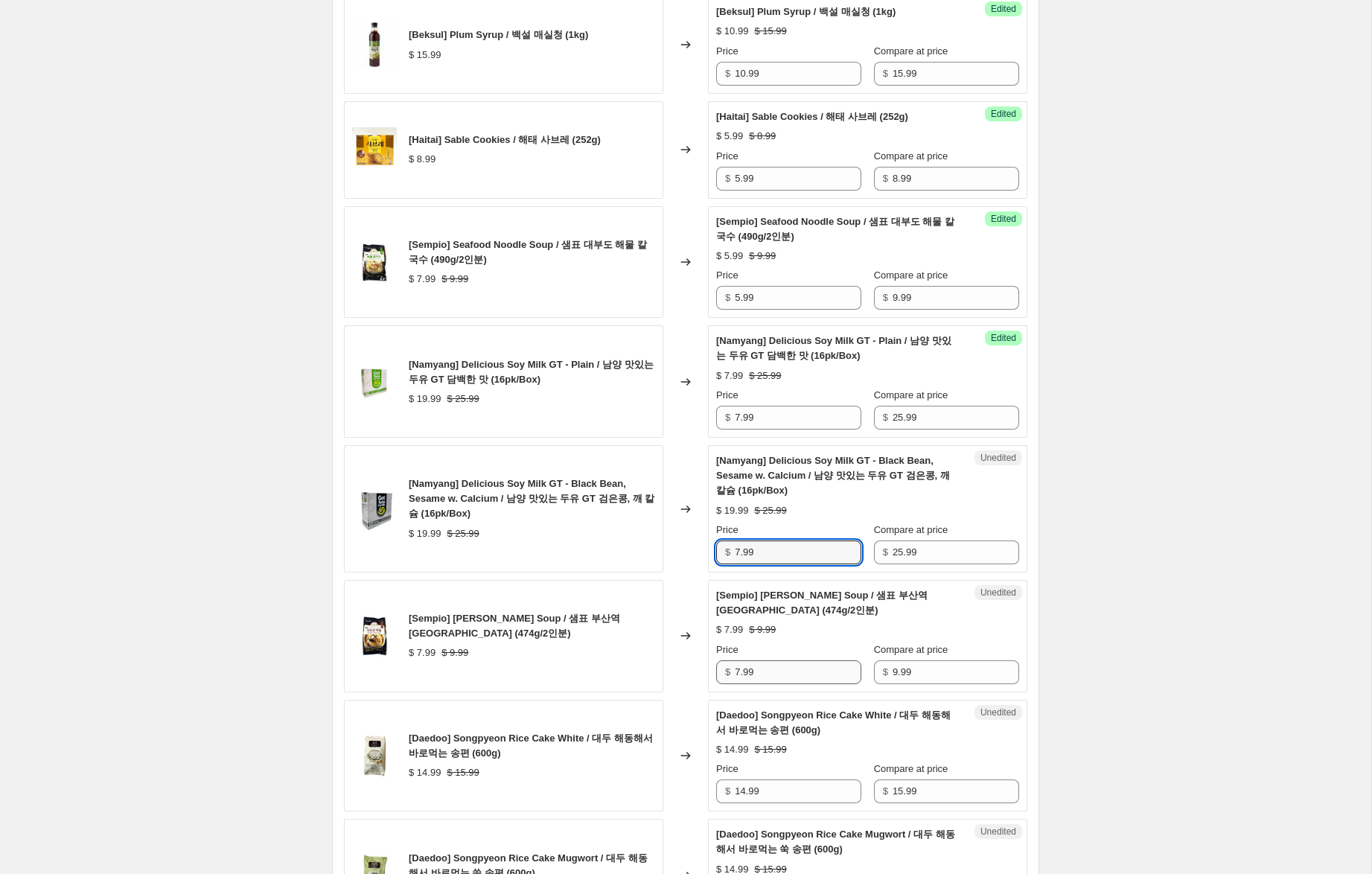
type input "7.99"
drag, startPoint x: 738, startPoint y: 701, endPoint x: 675, endPoint y: 689, distance: 64.1
click at [675, 689] on div "[Sempio] [PERSON_NAME] Soup / 샘표 부산역 가쓰오 우동 (474g/2인분) $ 7.99 $ 9.99 Changed to…" at bounding box center [685, 636] width 683 height 112
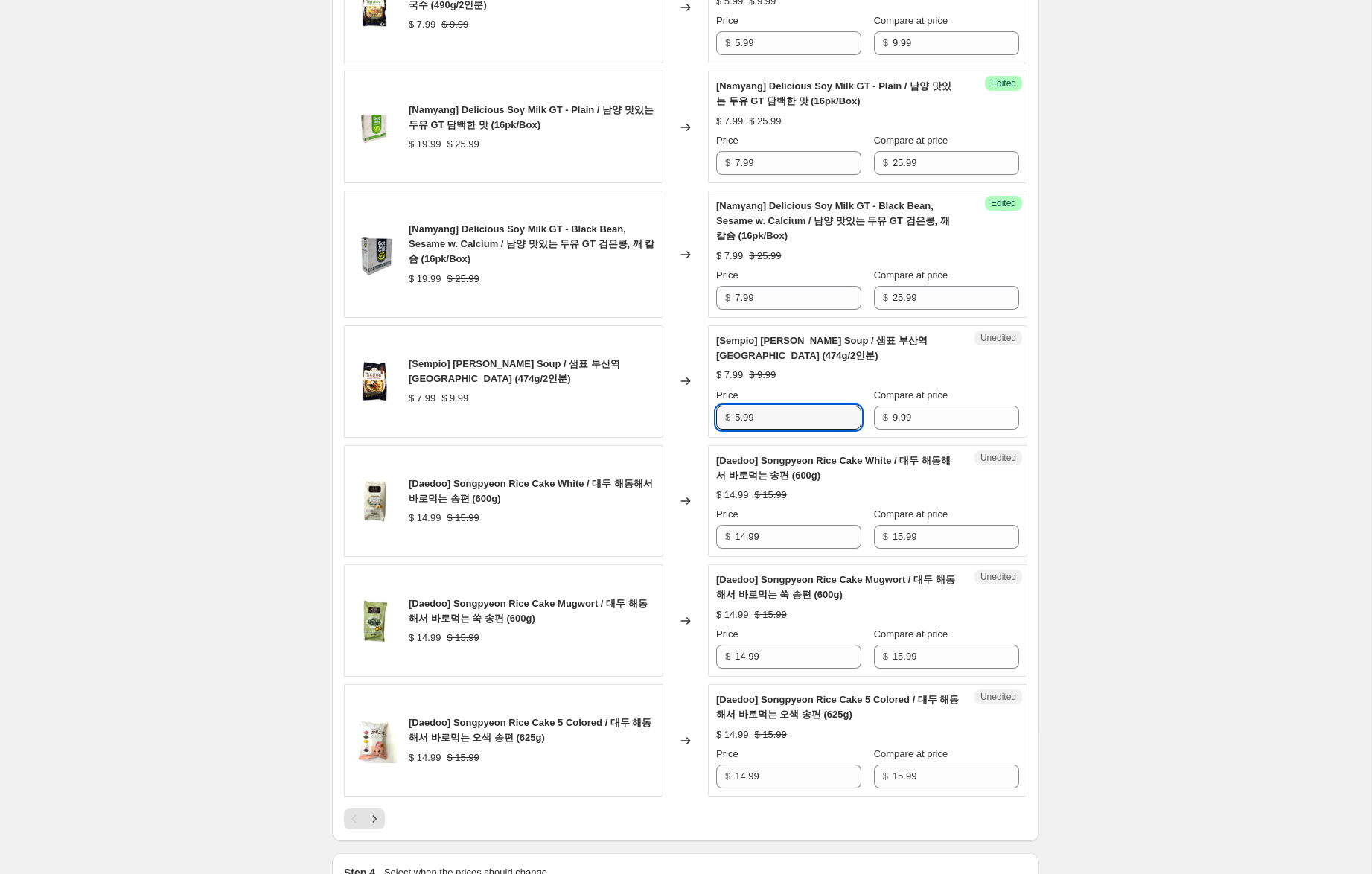
scroll to position [2086, 0]
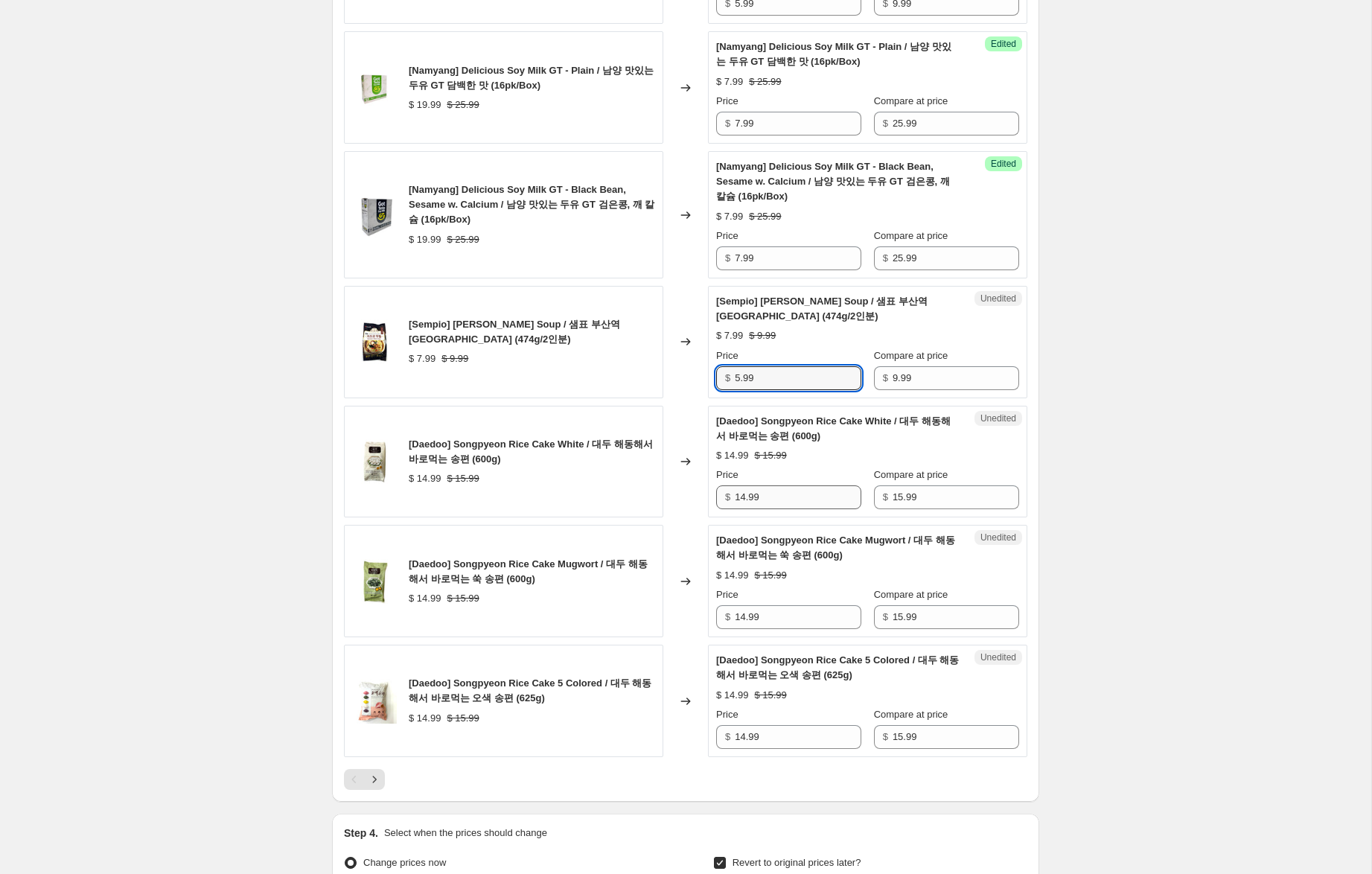
type input "5.99"
drag, startPoint x: 744, startPoint y: 526, endPoint x: 669, endPoint y: 514, distance: 76.0
click at [669, 514] on div "[Daedoo] Songpyeon Rice Cake White / 대두 해동해서 바로먹는 송편 (600g) $ 14.99 $ 15.99 Cha…" at bounding box center [685, 462] width 683 height 112
type input "9.99"
drag, startPoint x: 742, startPoint y: 646, endPoint x: 629, endPoint y: 629, distance: 114.3
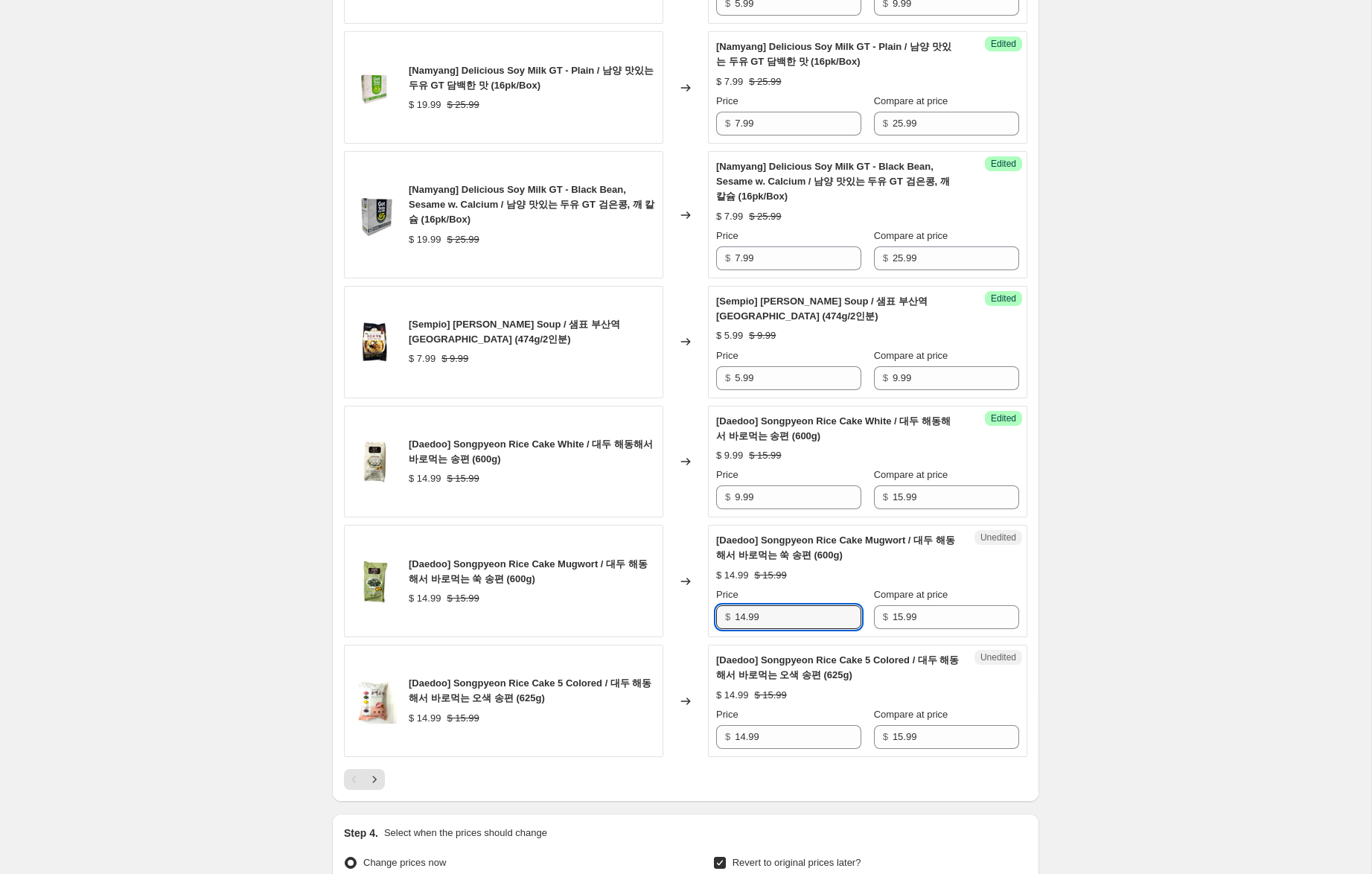
click at [629, 629] on div "[Daedoo] Songpyeon Rice Cake Mugwort / 대두 해동해서 바로먹는 쑥 송편 (600g) $ 14.99 $ 15.99…" at bounding box center [685, 581] width 683 height 112
type input "9.99"
drag, startPoint x: 743, startPoint y: 767, endPoint x: 641, endPoint y: 749, distance: 103.6
click at [641, 749] on div "[Daedoo] Songpyeon Rice Cake 5 Colored / 대두 해동해서 바로먹는 오색 송편 (625g) $ 14.99 $ 15…" at bounding box center [685, 700] width 683 height 112
type input "9.99"
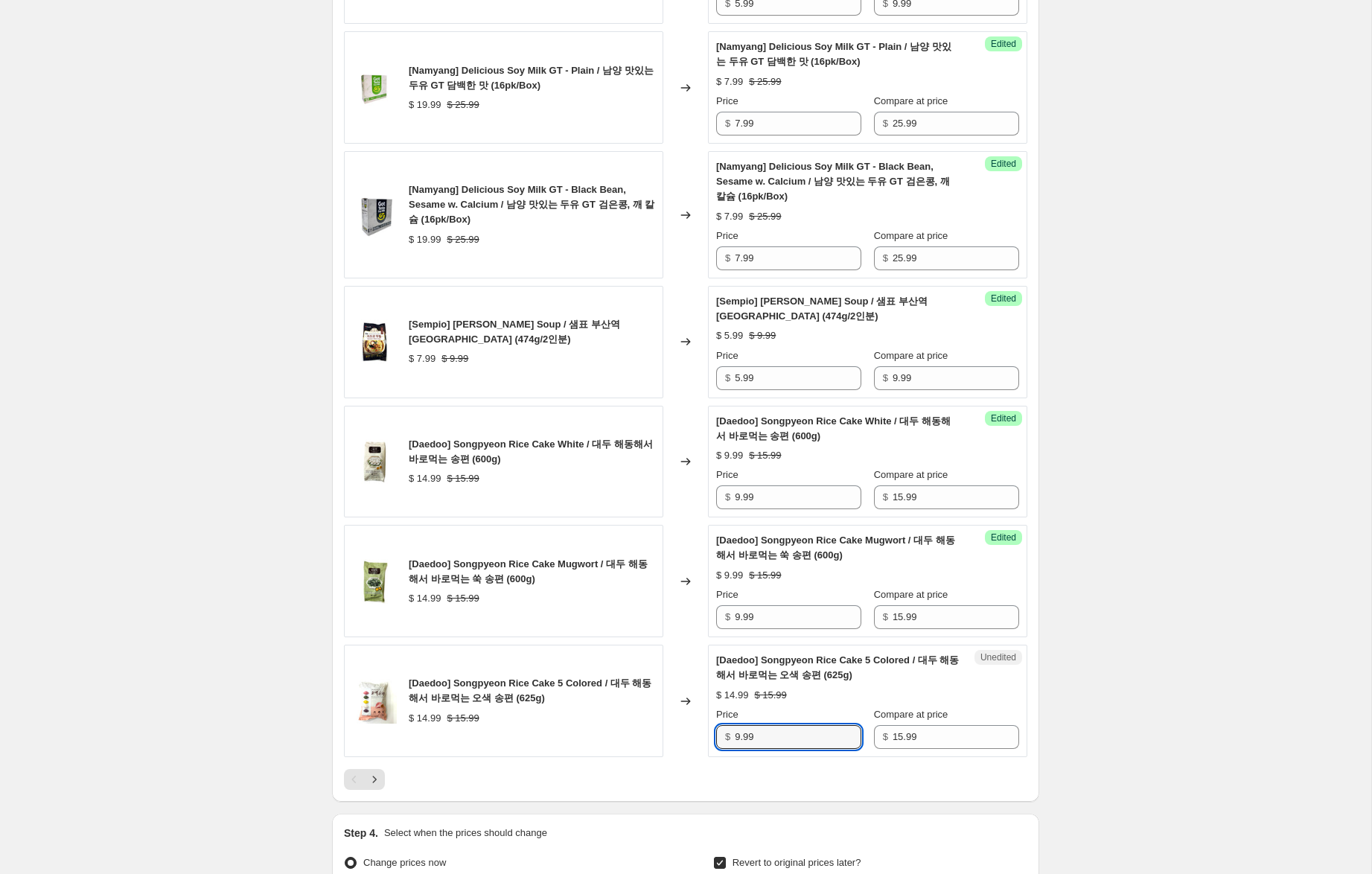
click at [372, 786] on icon "Next" at bounding box center [374, 778] width 15 height 15
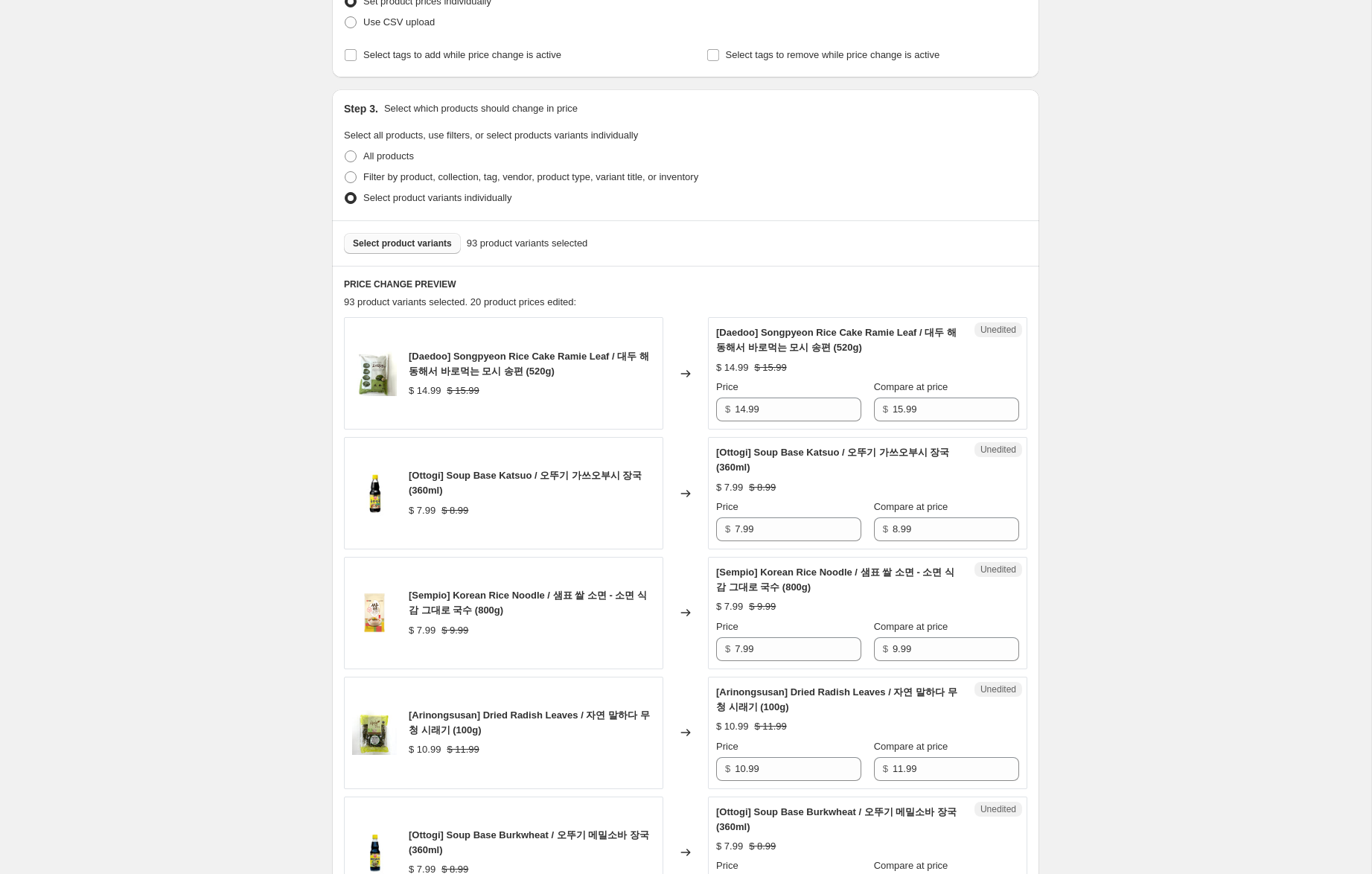
scroll to position [245, 0]
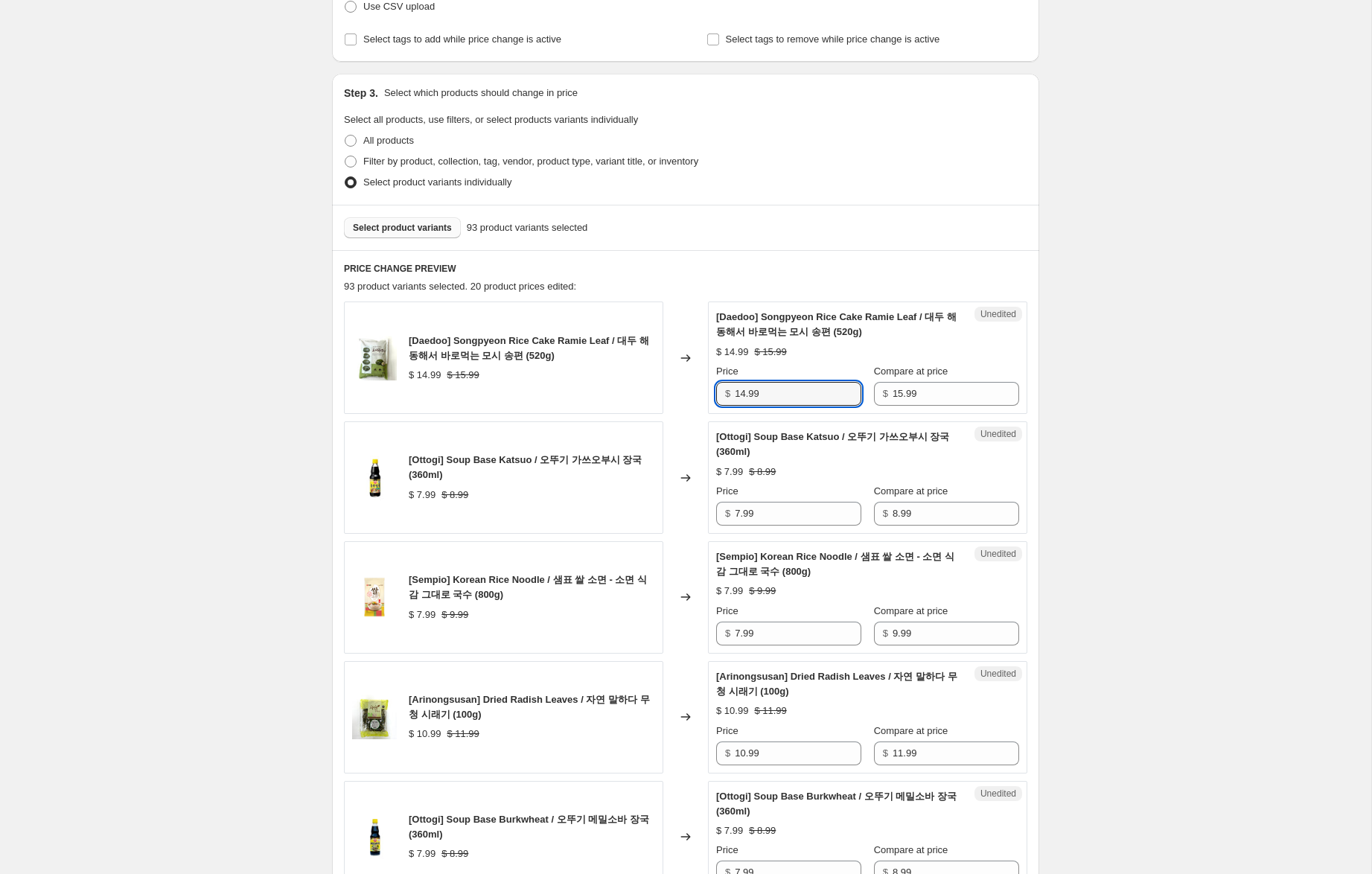
drag, startPoint x: 743, startPoint y: 397, endPoint x: 672, endPoint y: 387, distance: 71.7
click at [673, 387] on div "[Daedoo] Songpyeon Rice Cake Ramie Leaf / 대두 해동해서 바로먹는 모시 송편 (520g) $ 14.99 $ 1…" at bounding box center [685, 358] width 683 height 112
type input "9.99"
drag, startPoint x: 740, startPoint y: 515, endPoint x: 618, endPoint y: 496, distance: 123.5
click at [628, 499] on div "[Ottogi] Soup Base Katsuo / 오뚜기 가쓰오부시 장국 (360ml) $ 7.99 $ 8.99 Changed to Unedi…" at bounding box center [685, 478] width 683 height 112
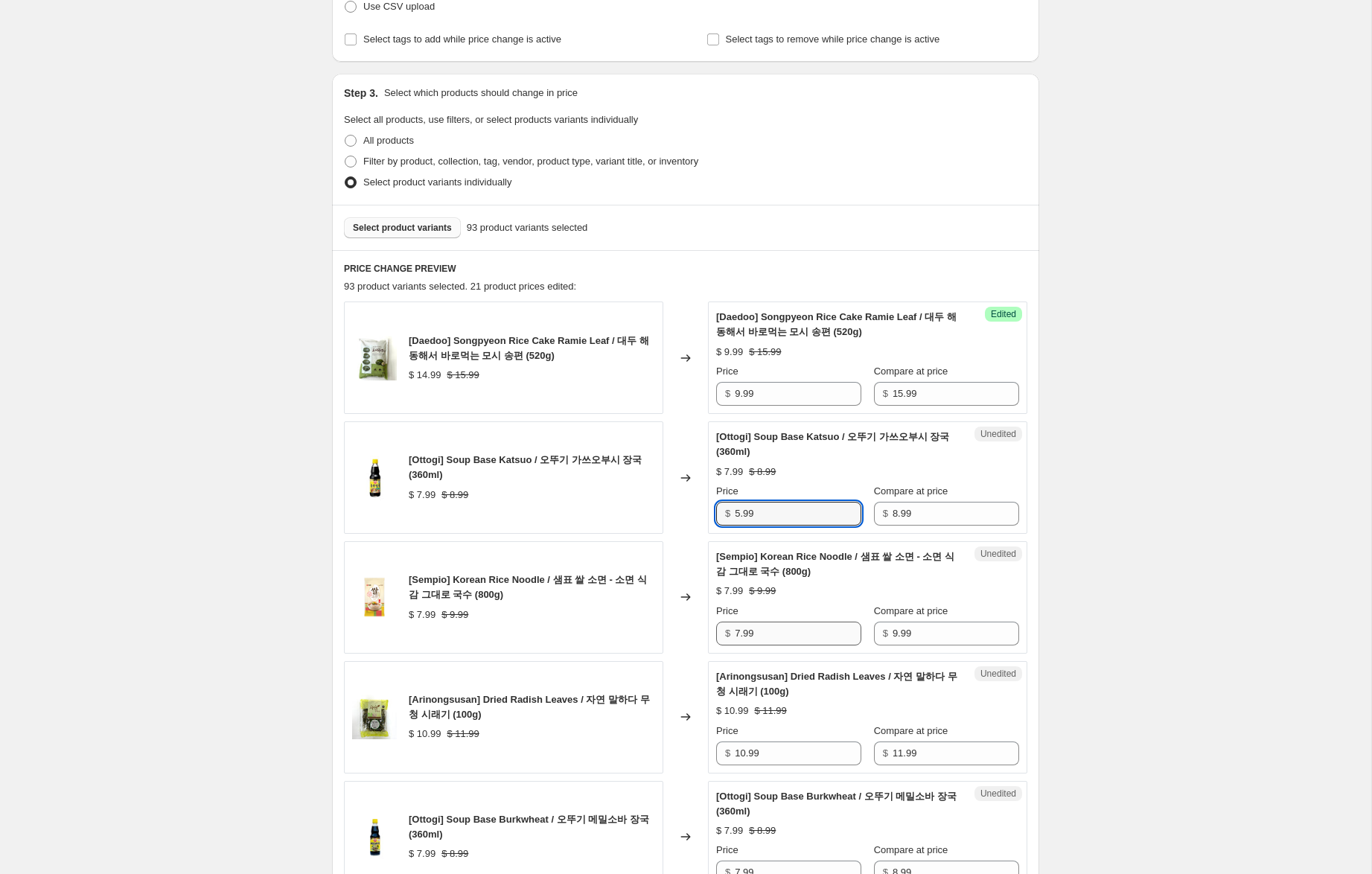
type input "5.99"
drag, startPoint x: 738, startPoint y: 634, endPoint x: 665, endPoint y: 629, distance: 73.2
click at [665, 629] on div "[Sempio] Korean Rice Noodle / 샘표 쌀 소면 - 소면 식감 그대로 국수 (800g) $ 7.99 $ 9.99 Chang…" at bounding box center [685, 597] width 683 height 112
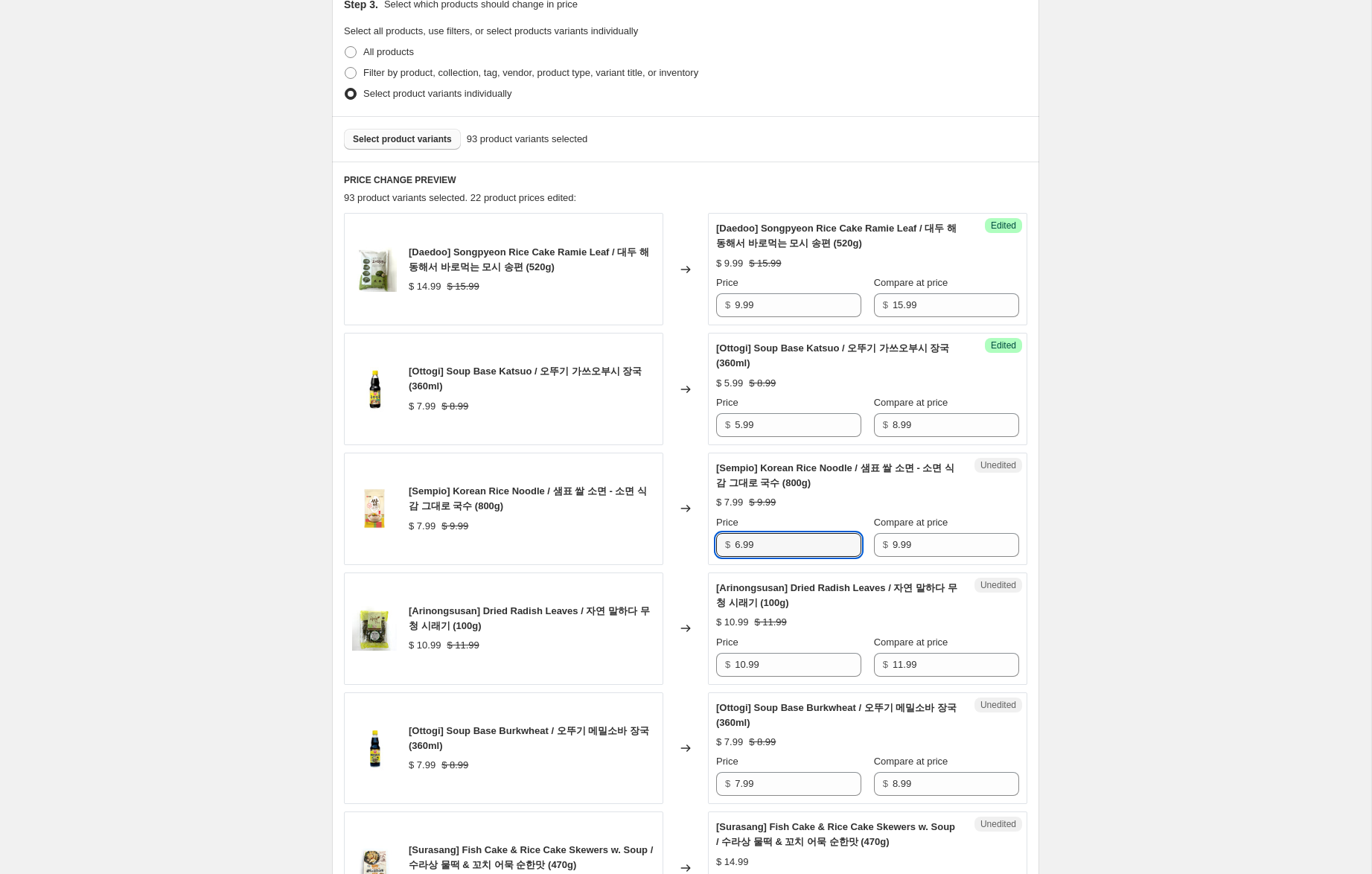
scroll to position [348, 0]
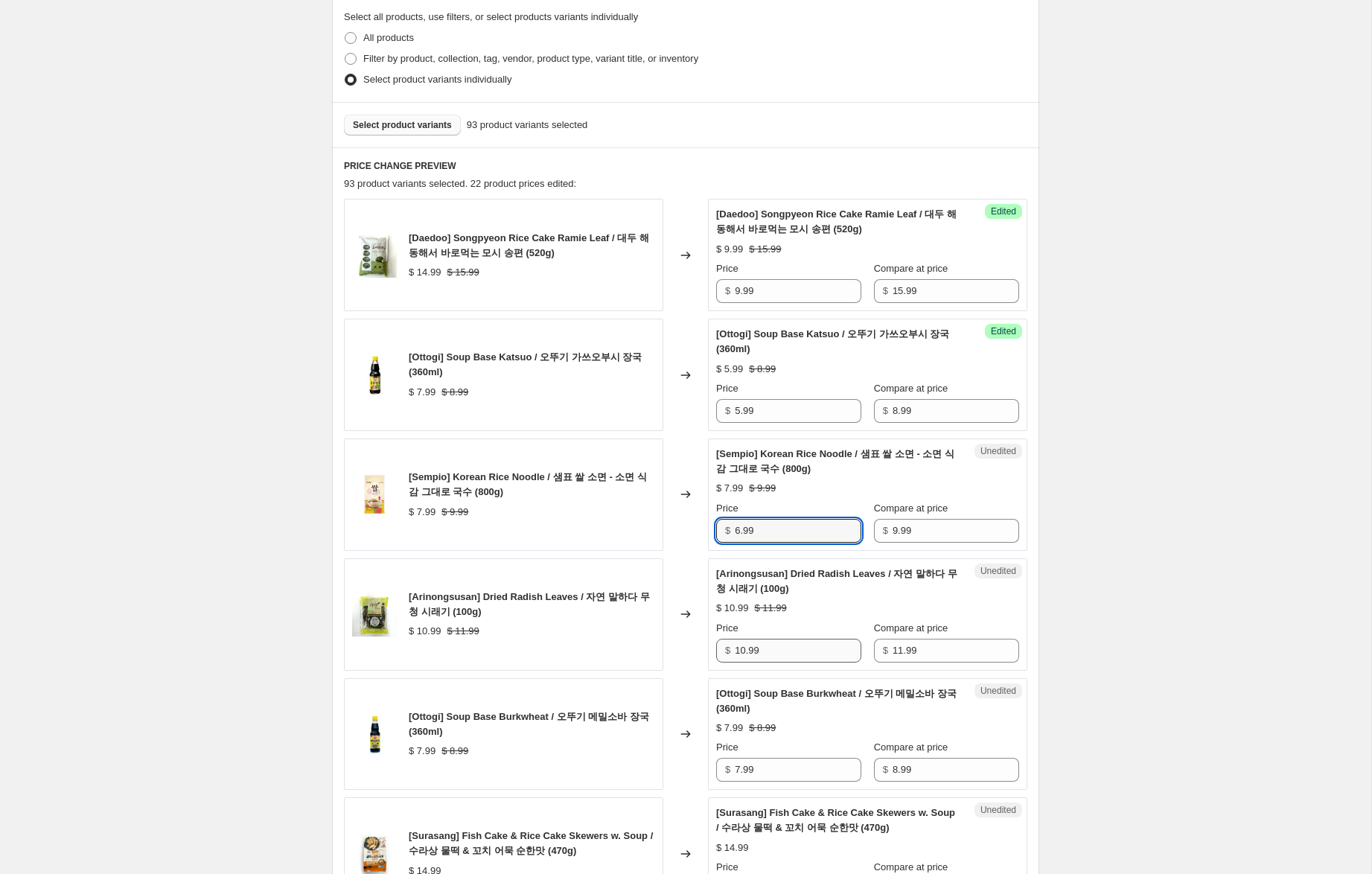
type input "6.99"
drag, startPoint x: 744, startPoint y: 651, endPoint x: 649, endPoint y: 643, distance: 95.3
click at [649, 643] on div "[Arinongsusan] Dried Radish Leaves / 자연 말하다 무청 시래기 (100g) $ 10.99 $ 11.99 Chang…" at bounding box center [685, 615] width 683 height 112
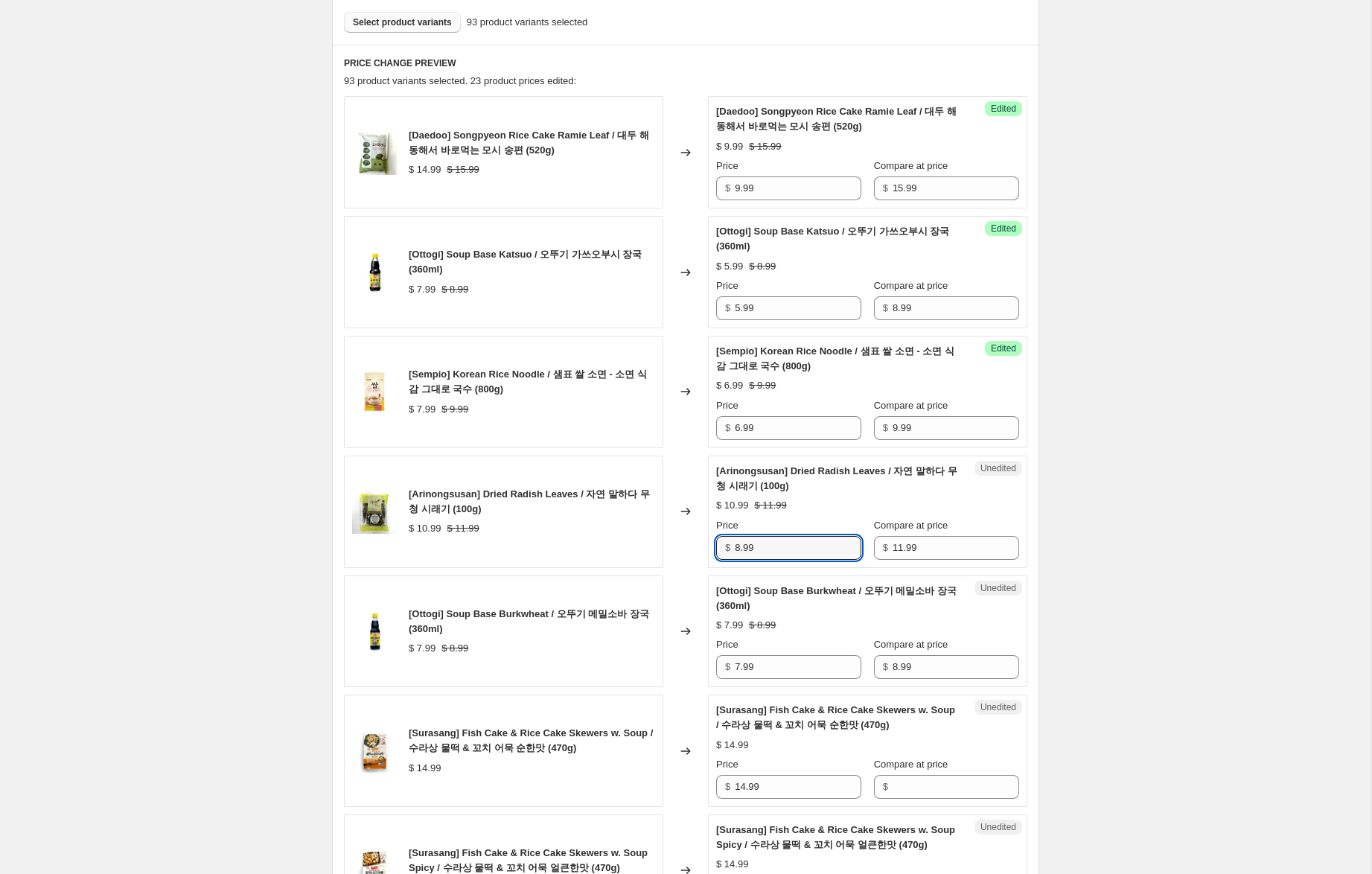
scroll to position [459, 0]
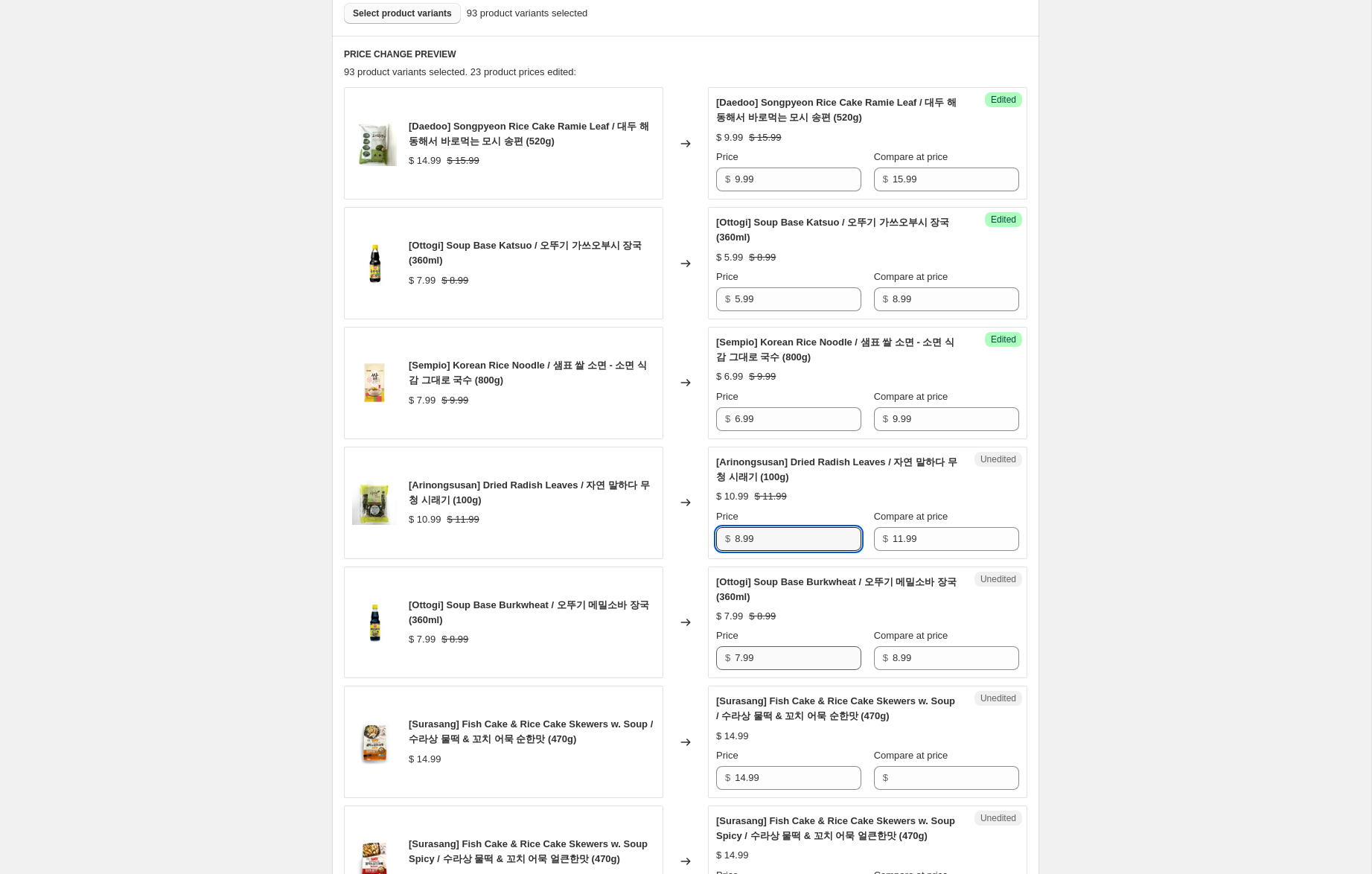
type input "8.99"
drag, startPoint x: 740, startPoint y: 663, endPoint x: 666, endPoint y: 639, distance: 77.8
click at [666, 639] on div "[Ottogi] Soup Base Burkwheat / 오뚜기 메밀소바 장국 (360ml) $ 7.99 $ 8.99 Changed to Une…" at bounding box center [685, 622] width 683 height 112
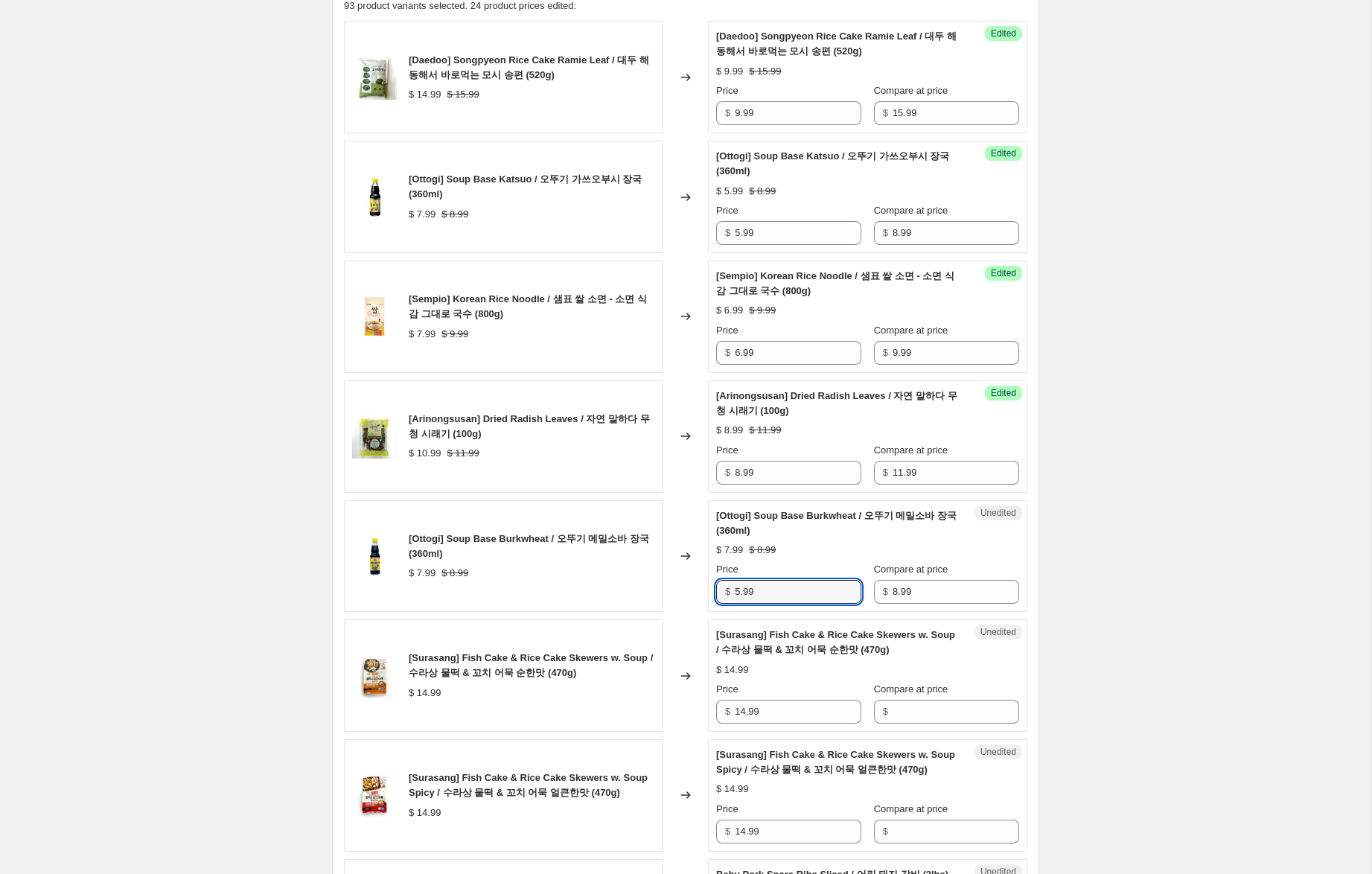
scroll to position [586, 0]
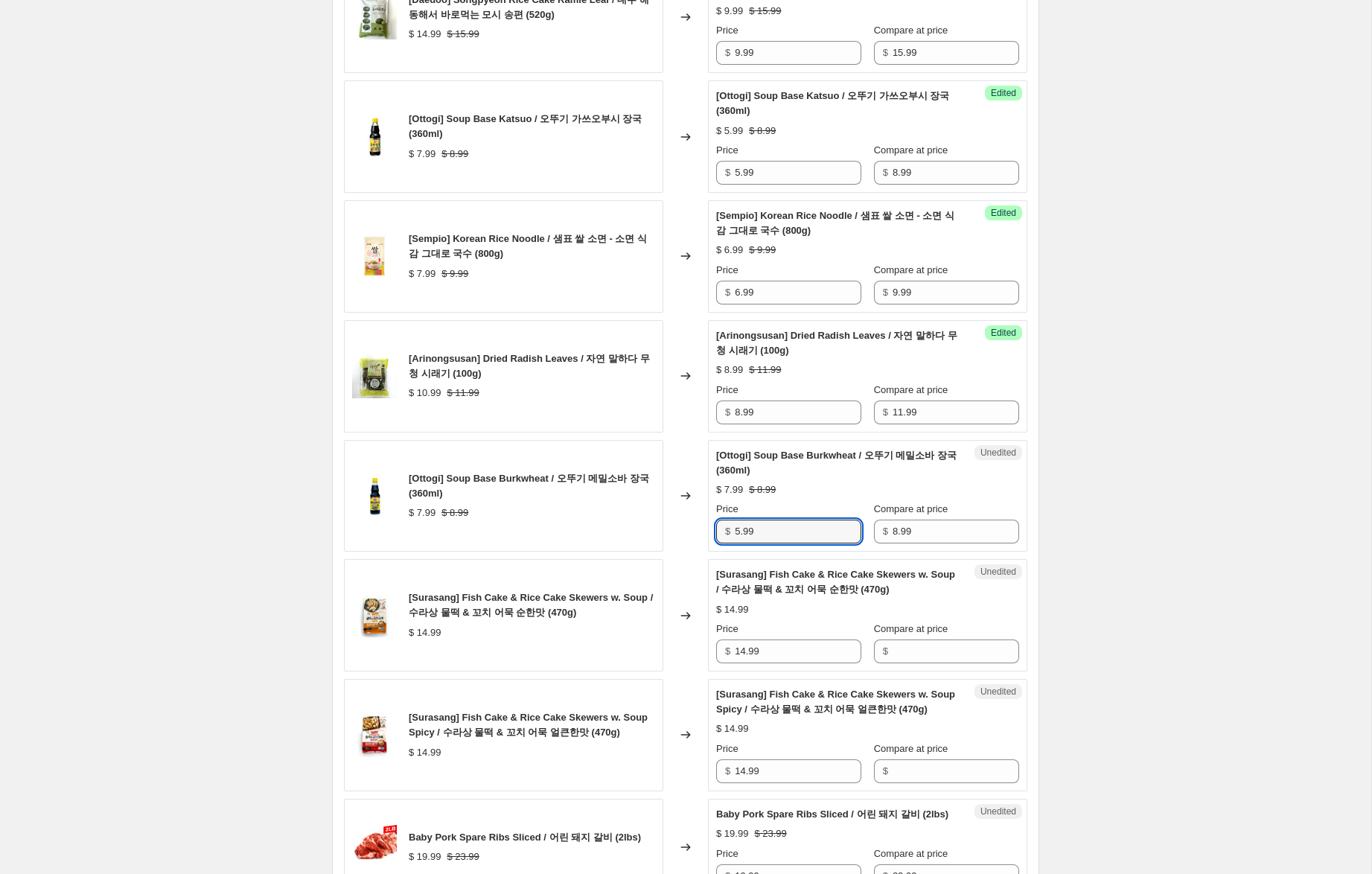
type input "5.99"
drag, startPoint x: 653, startPoint y: 649, endPoint x: 842, endPoint y: 654, distance: 189.1
click at [643, 649] on div "[Surasang] Fish Cake & Rice Cake Skewers w. Soup / 수라상 물떡 & 꼬치 어묵 순한맛 (470g) $ …" at bounding box center [685, 615] width 683 height 112
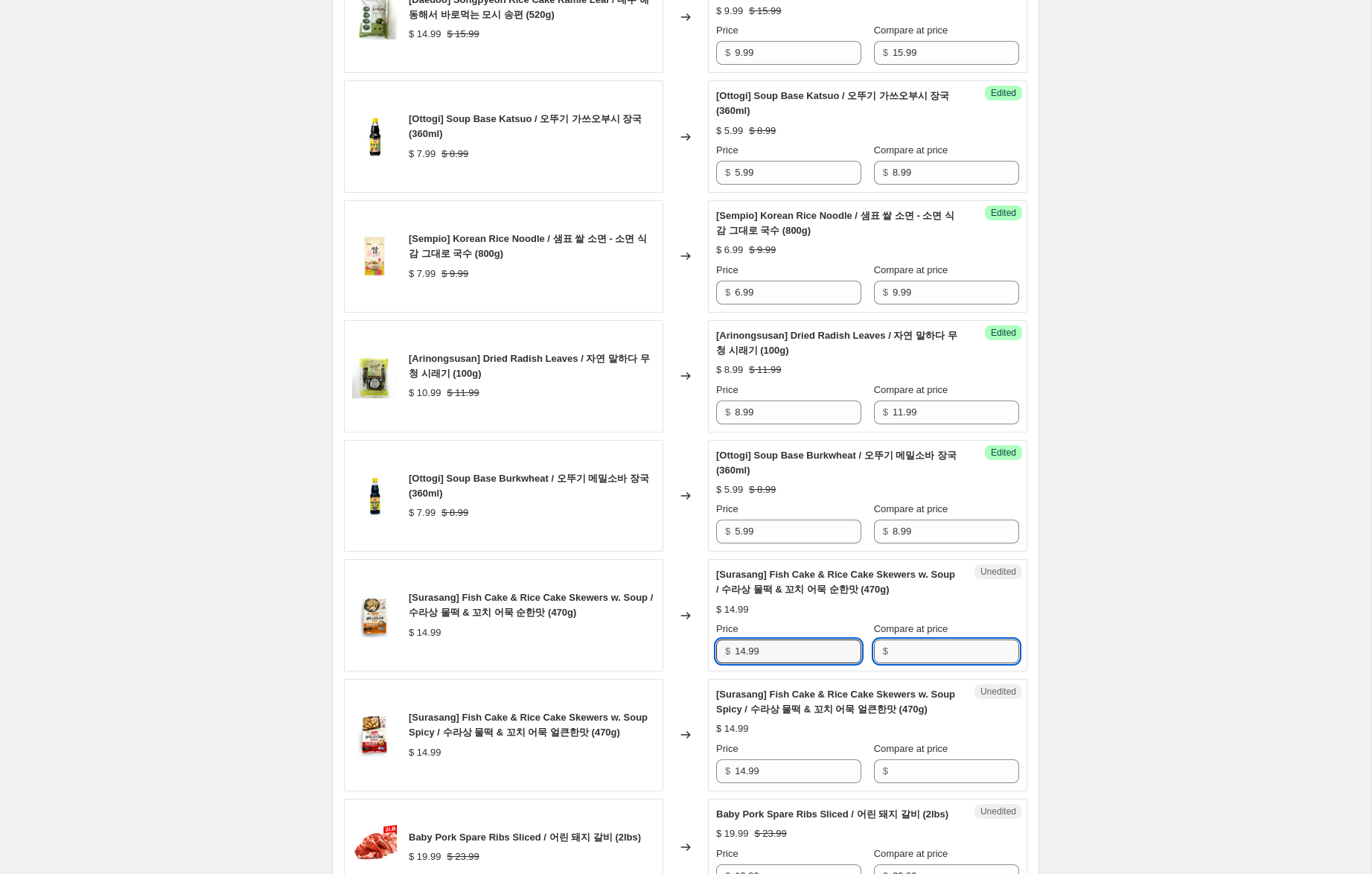
click at [934, 647] on input "Compare at price" at bounding box center [956, 650] width 126 height 24
paste input "14.99"
type input "14.99"
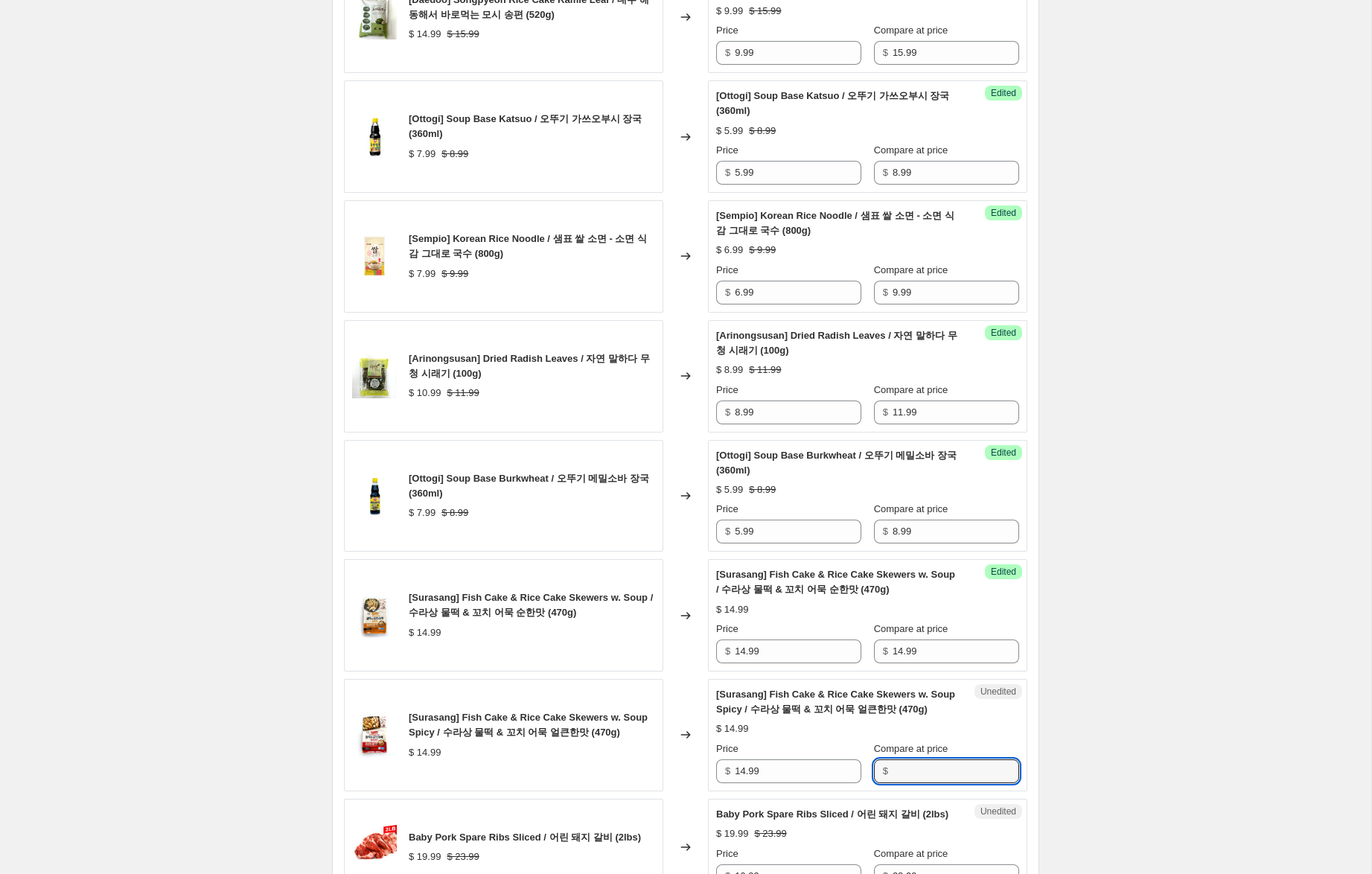
drag, startPoint x: 921, startPoint y: 771, endPoint x: 804, endPoint y: 713, distance: 130.6
click at [920, 770] on input "Compare at price" at bounding box center [956, 771] width 126 height 24
paste input "14.99"
type input "14.99"
drag, startPoint x: 746, startPoint y: 653, endPoint x: 649, endPoint y: 616, distance: 103.8
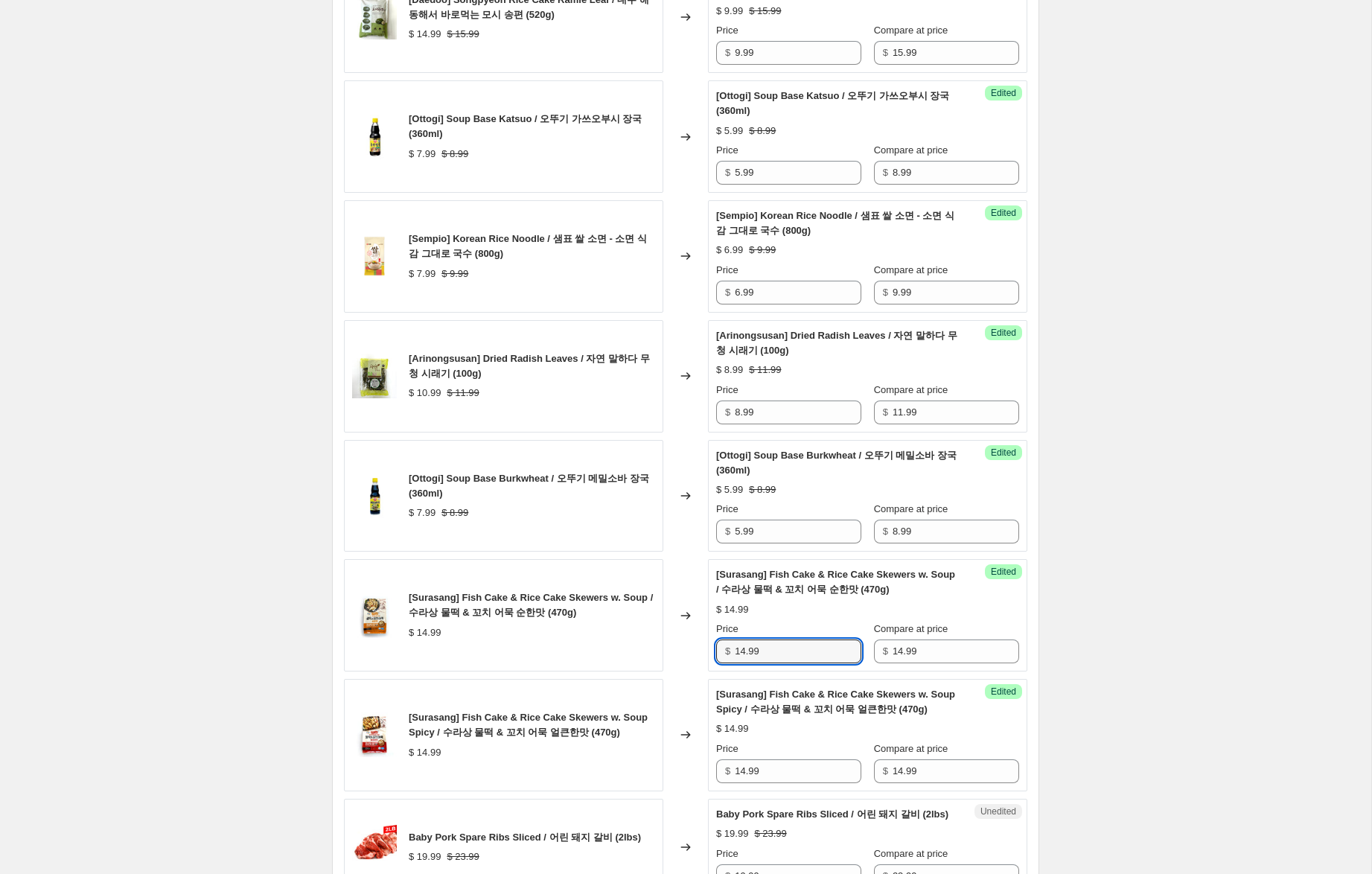
click at [649, 616] on div "[Surasang] Fish Cake & Rice Cake Skewers w. Soup / 수라상 물떡 & 꼬치 어묵 순한맛 (470g) $ …" at bounding box center [685, 615] width 683 height 112
type input "9.99"
drag, startPoint x: 744, startPoint y: 771, endPoint x: 678, endPoint y: 759, distance: 67.1
click at [678, 759] on div "[Surasang] Fish Cake & Rice Cake Skewers w. Soup Spicy / 수라상 물떡 & 꼬치 어묵 얼큰한맛 (4…" at bounding box center [685, 735] width 683 height 112
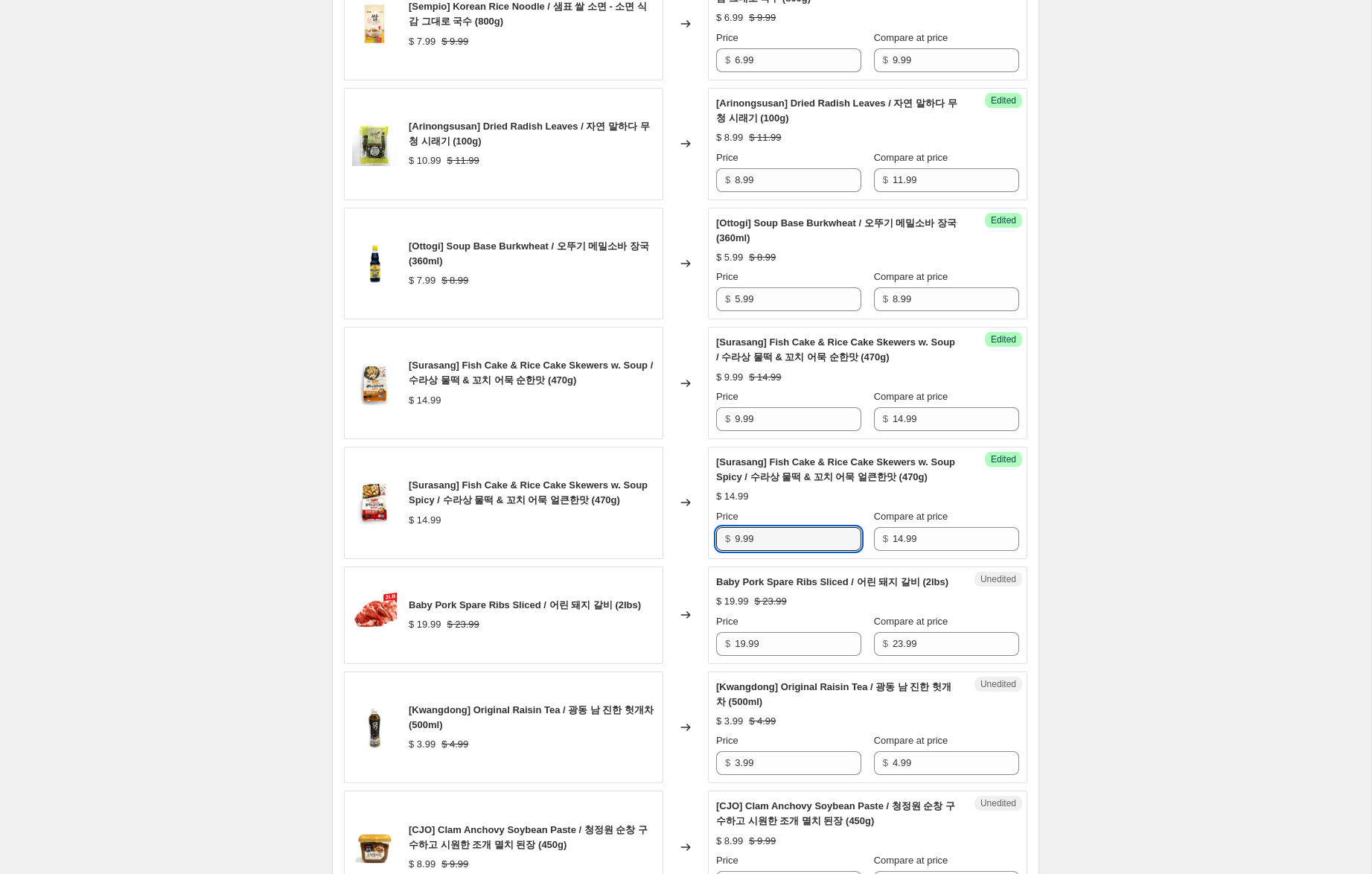
scroll to position [832, 0]
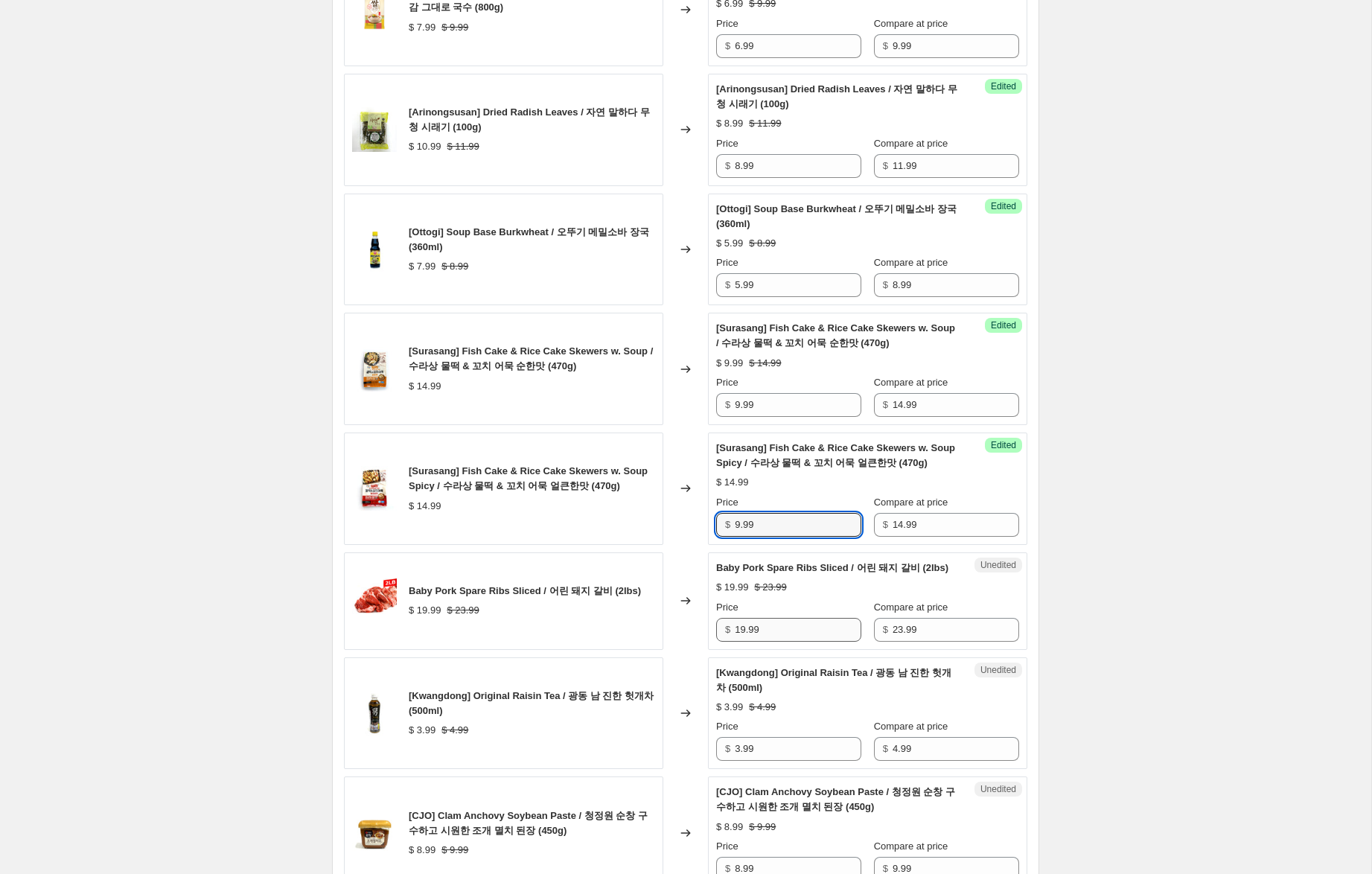
type input "9.99"
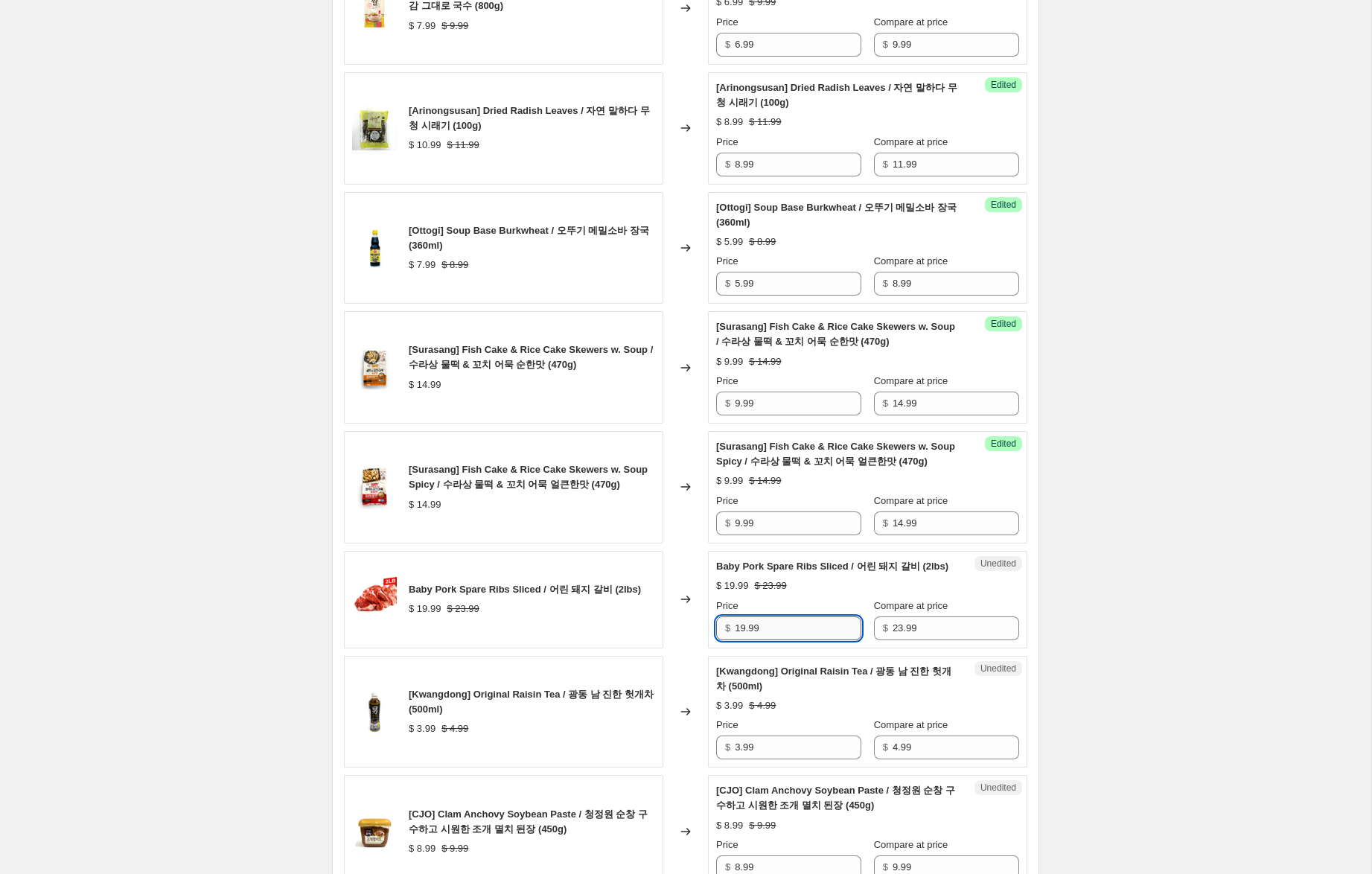
click at [739, 640] on input "19.99" at bounding box center [798, 628] width 126 height 24
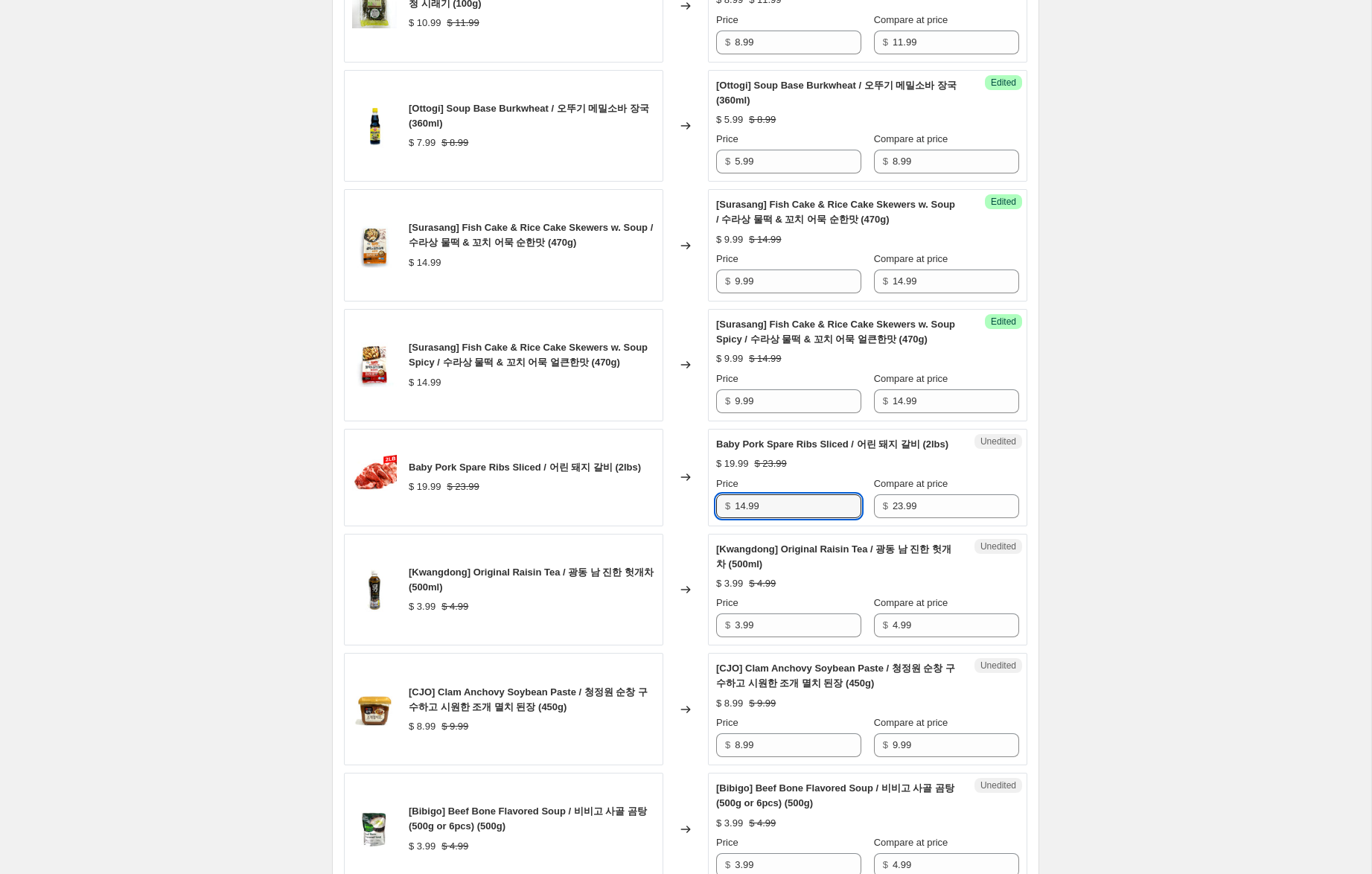
scroll to position [956, 0]
type input "14.99"
drag, startPoint x: 738, startPoint y: 641, endPoint x: 707, endPoint y: 638, distance: 31.1
click at [704, 630] on div "[Kwangdong] Original Raisin Tea / 광동 남 진한 헛개차 (500ml) $ 3.99 $ 4.99 Changed to …" at bounding box center [685, 589] width 683 height 112
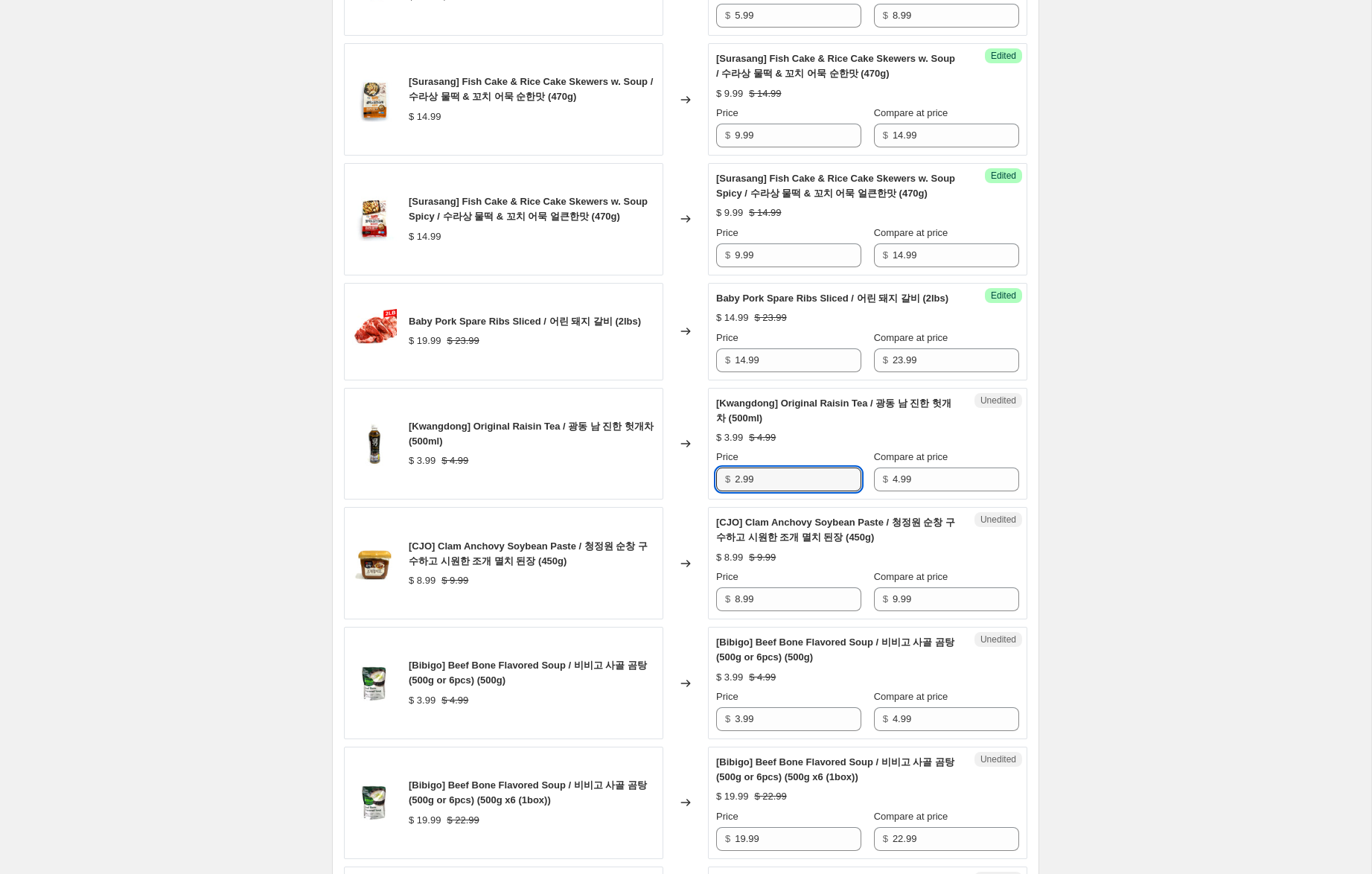
scroll to position [1103, 0]
type input "2.99"
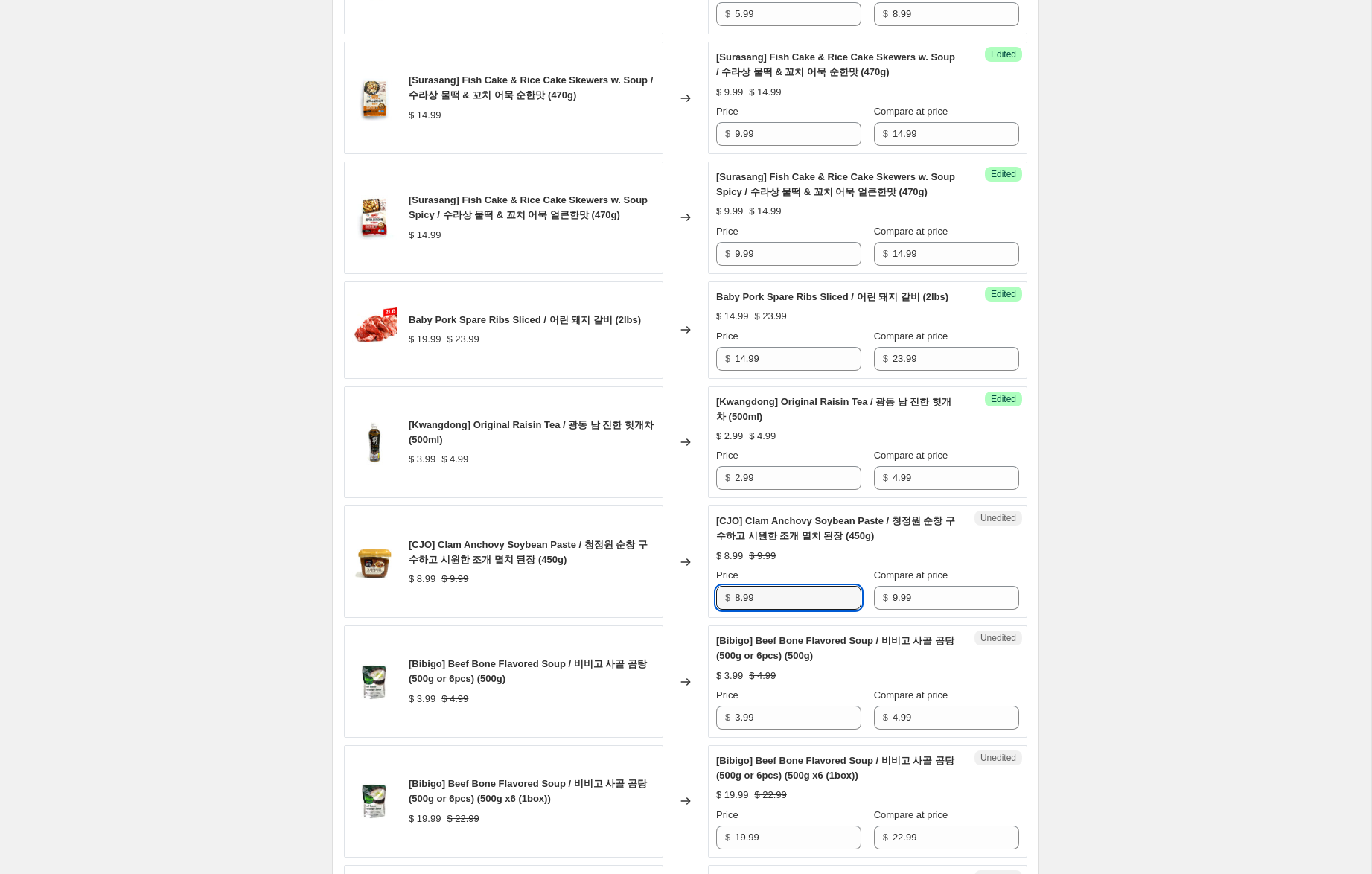
drag, startPoint x: 741, startPoint y: 611, endPoint x: 642, endPoint y: 596, distance: 100.1
click at [641, 596] on div "[CJO] Clam Anchovy Soybean Paste / 청정원 순창 구수하고 시원한 조개 멸치 된장 (450g) $ 8.99 $ 9.9…" at bounding box center [685, 562] width 683 height 112
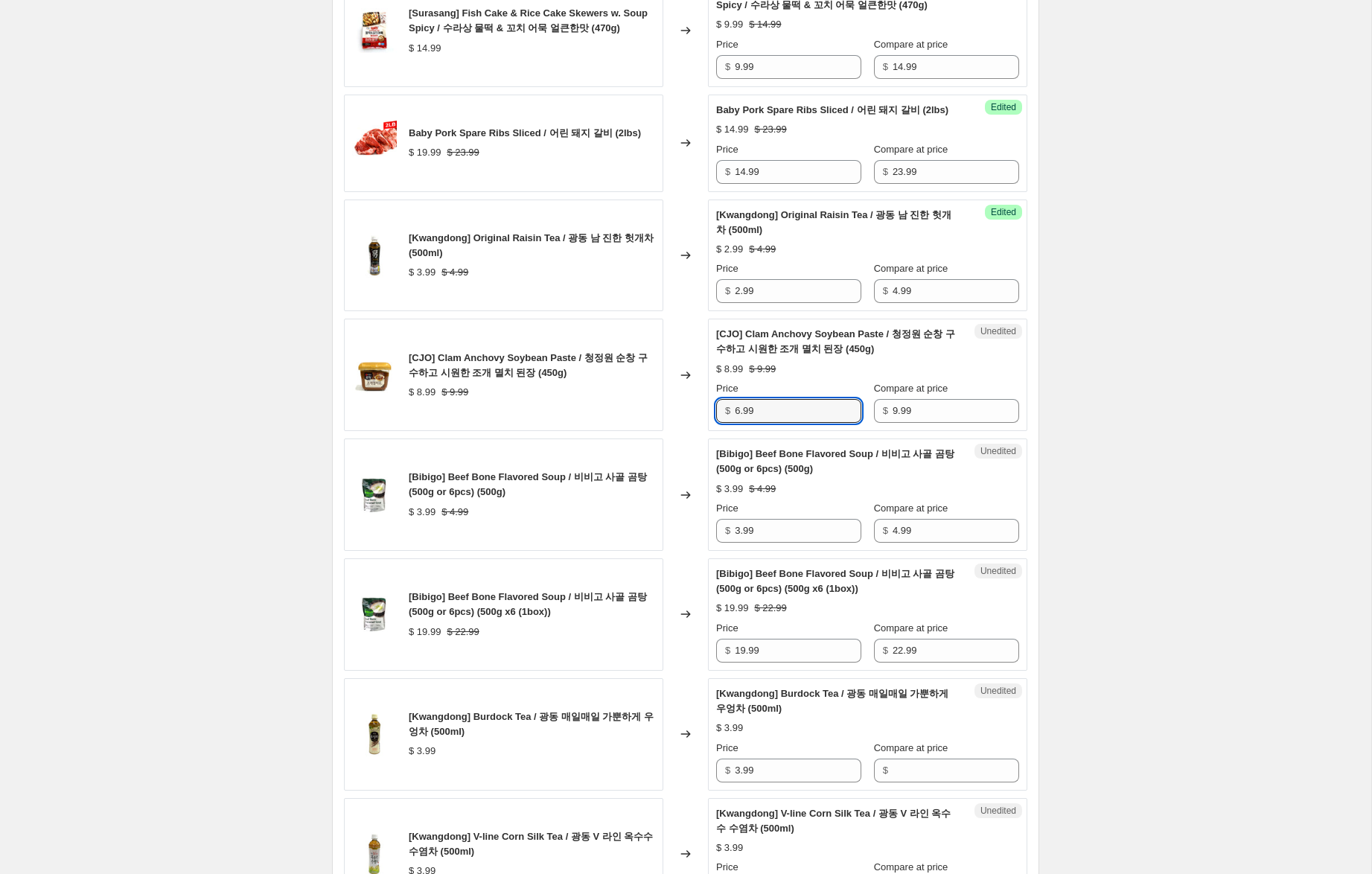
scroll to position [1293, 0]
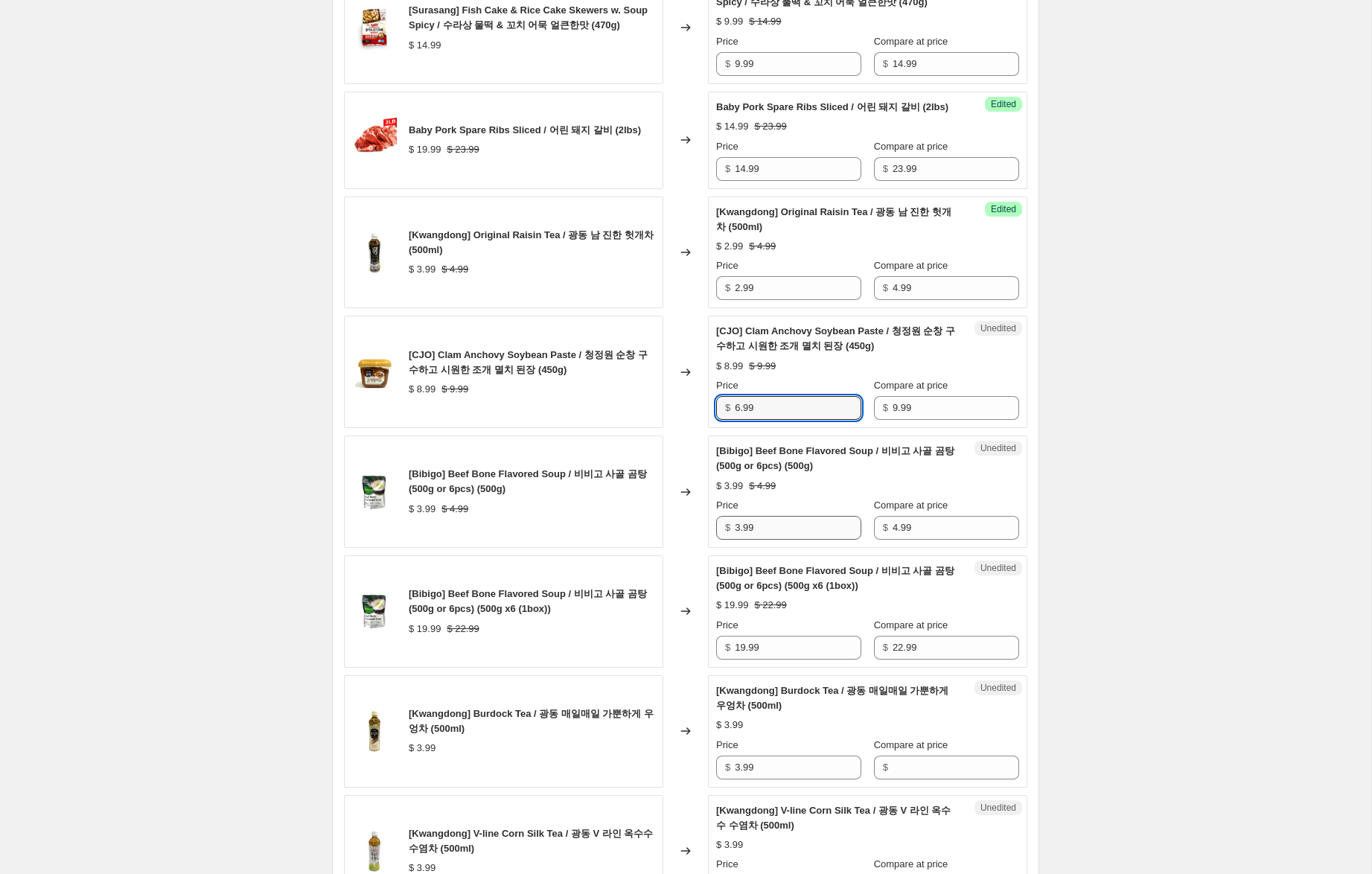
type input "6.99"
drag, startPoint x: 740, startPoint y: 542, endPoint x: 695, endPoint y: 535, distance: 45.5
click at [695, 535] on div "[Bibigo] Beef Bone Flavored Soup / 비비고 사골 곰탕 (500g or 6pcs) (500g) $ 3.99 $ 4.9…" at bounding box center [685, 492] width 683 height 112
type input "2.99"
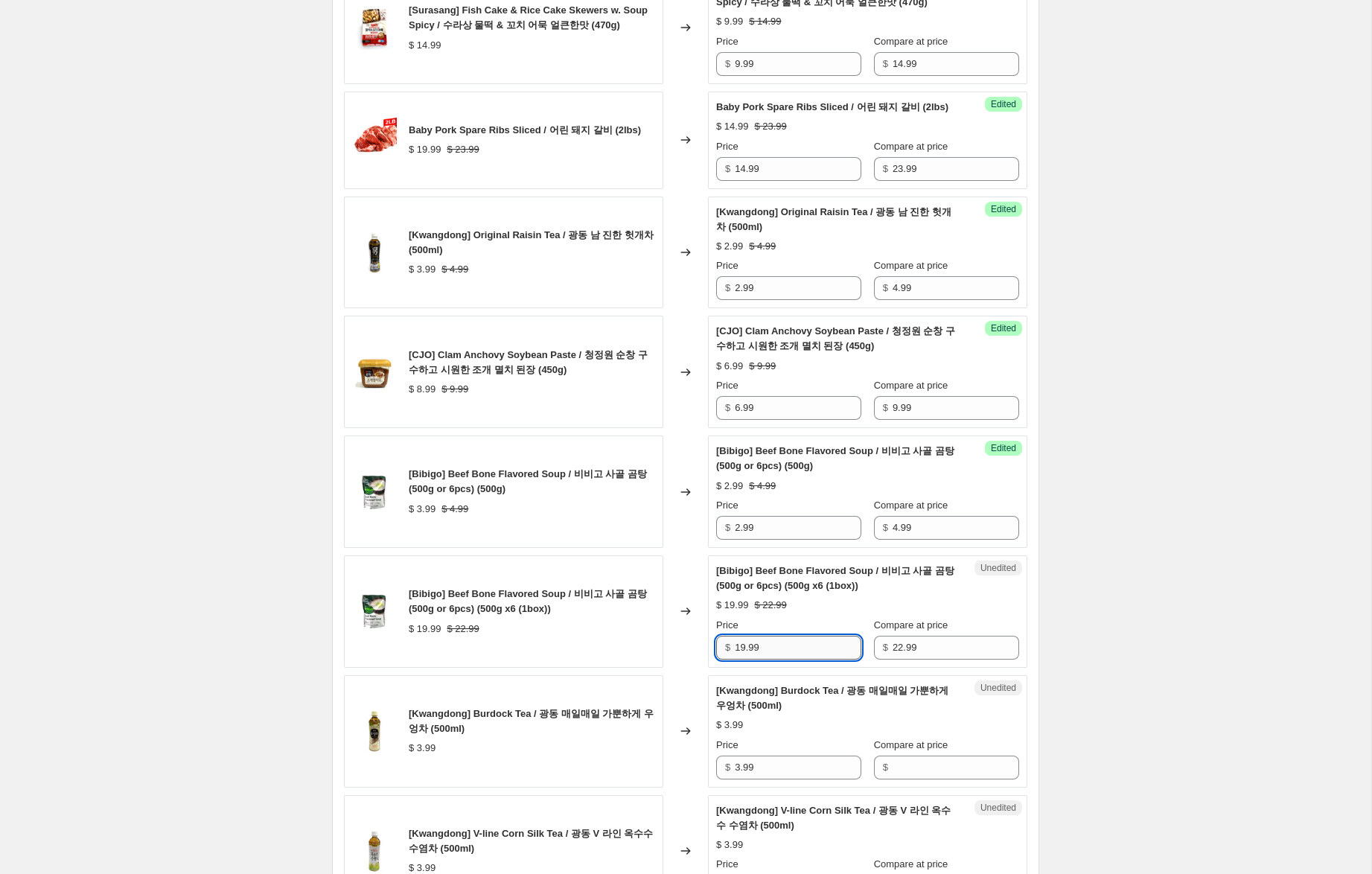
click at [741, 659] on input "19.99" at bounding box center [798, 647] width 126 height 24
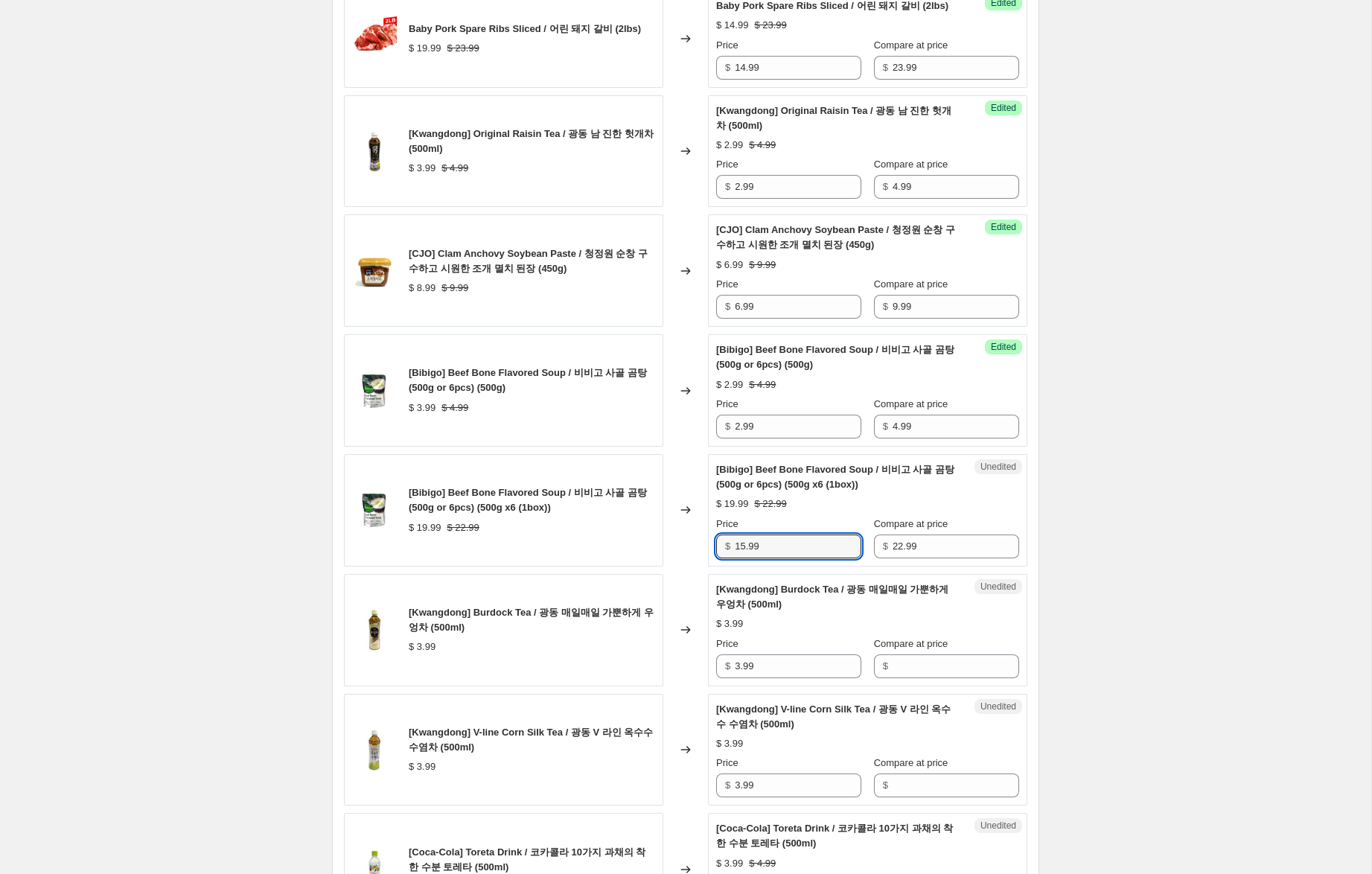
scroll to position [1423, 0]
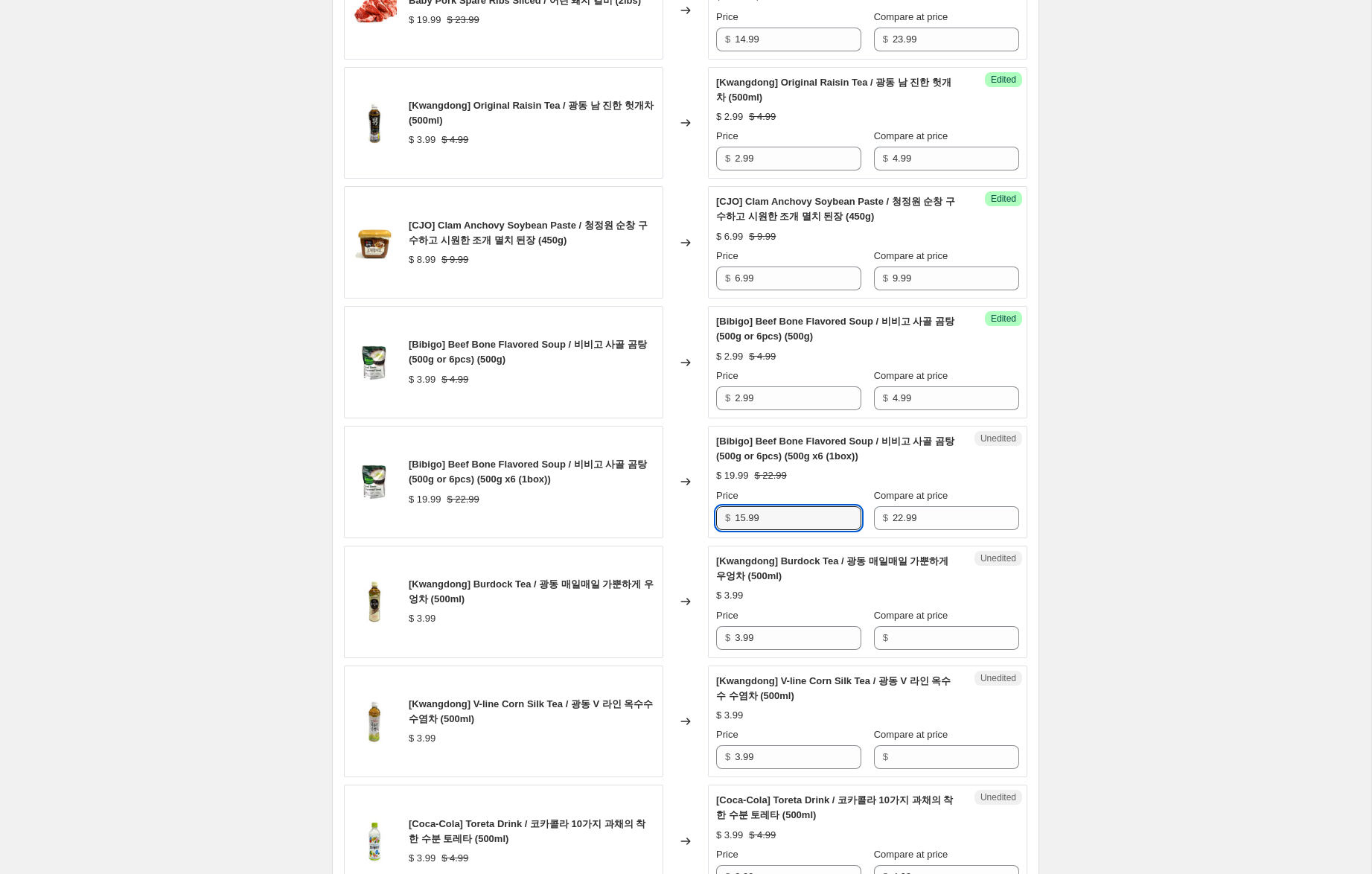
type input "15.99"
drag, startPoint x: 729, startPoint y: 653, endPoint x: 699, endPoint y: 647, distance: 30.6
click at [685, 648] on div "[Kwangdong] Burdock Tea / 광동 매일매일 가뿐하게 우엉차 (500ml) $ 3.99 Changed to Unedited […" at bounding box center [685, 601] width 683 height 112
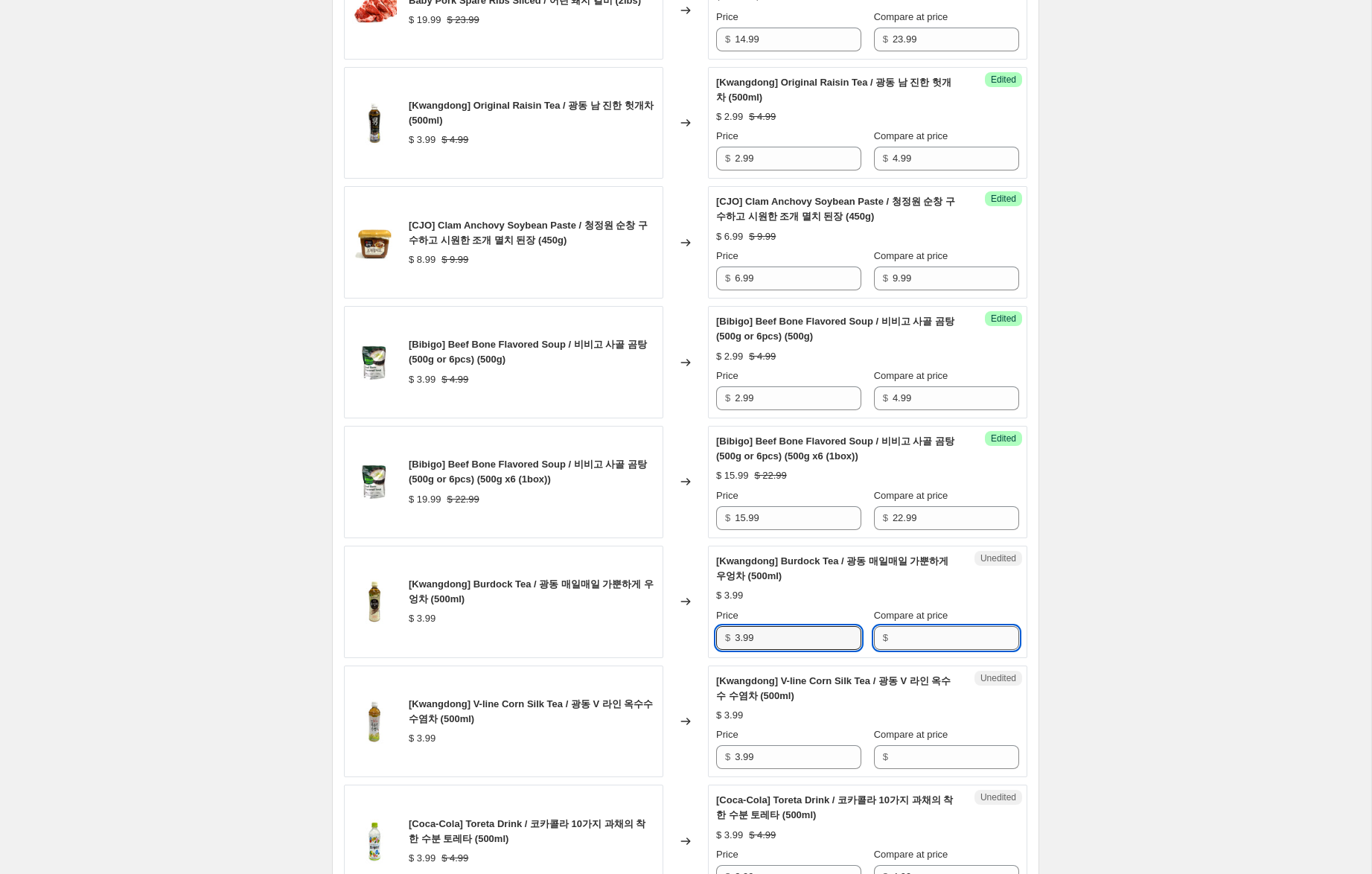
click at [912, 647] on input "Compare at price" at bounding box center [956, 637] width 126 height 24
paste input "3.99"
type input "3.99"
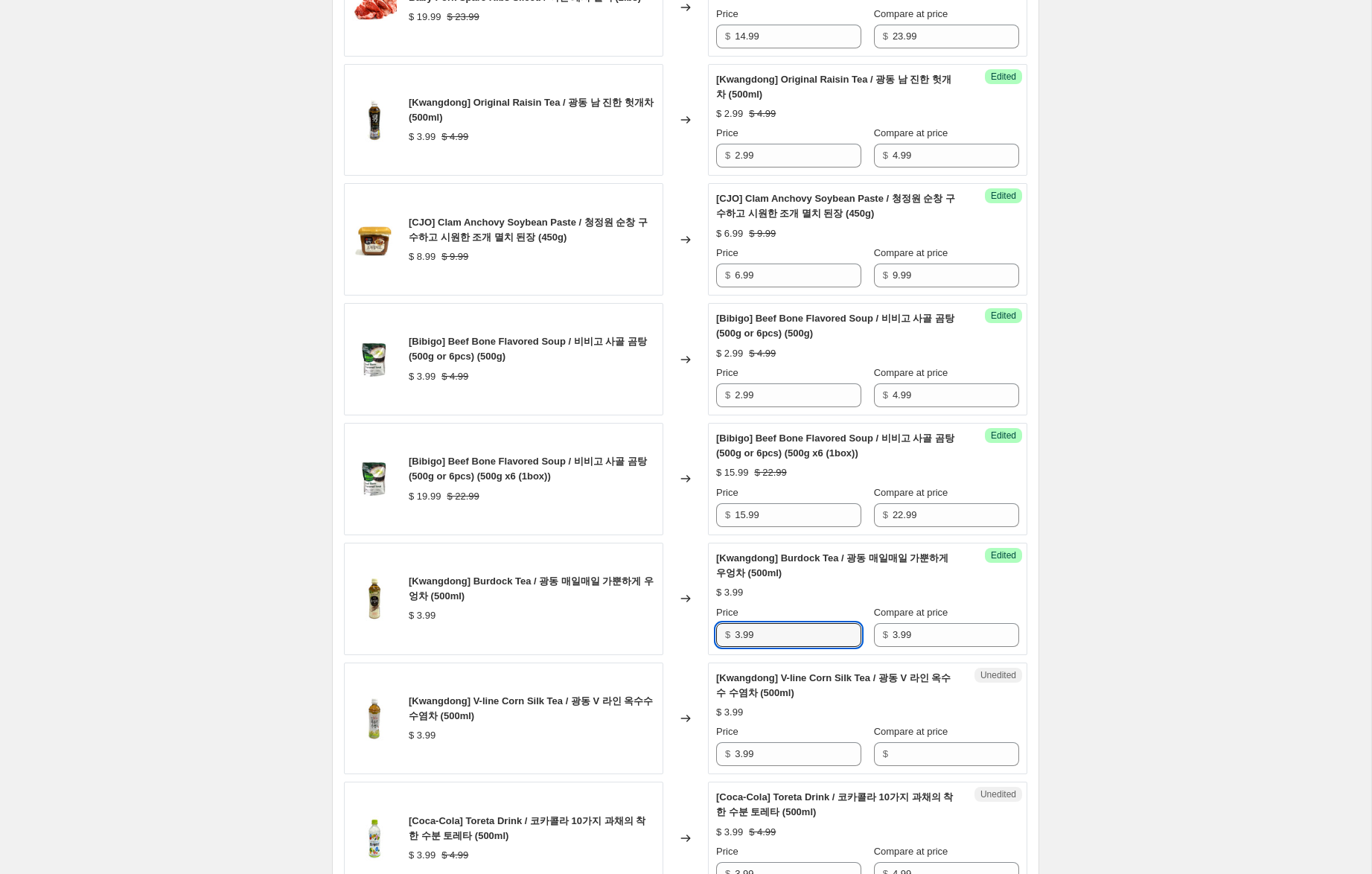
drag, startPoint x: 739, startPoint y: 653, endPoint x: 731, endPoint y: 694, distance: 41.8
click at [695, 645] on div "[Kwangdong] Burdock Tea / 광동 매일매일 가뿐하게 우엉차 (500ml) $ 3.99 Changed to Success Ed…" at bounding box center [685, 599] width 683 height 112
type input "1.99"
drag, startPoint x: 946, startPoint y: 771, endPoint x: 825, endPoint y: 771, distance: 121.0
click at [942, 766] on input "Compare at price" at bounding box center [956, 754] width 126 height 24
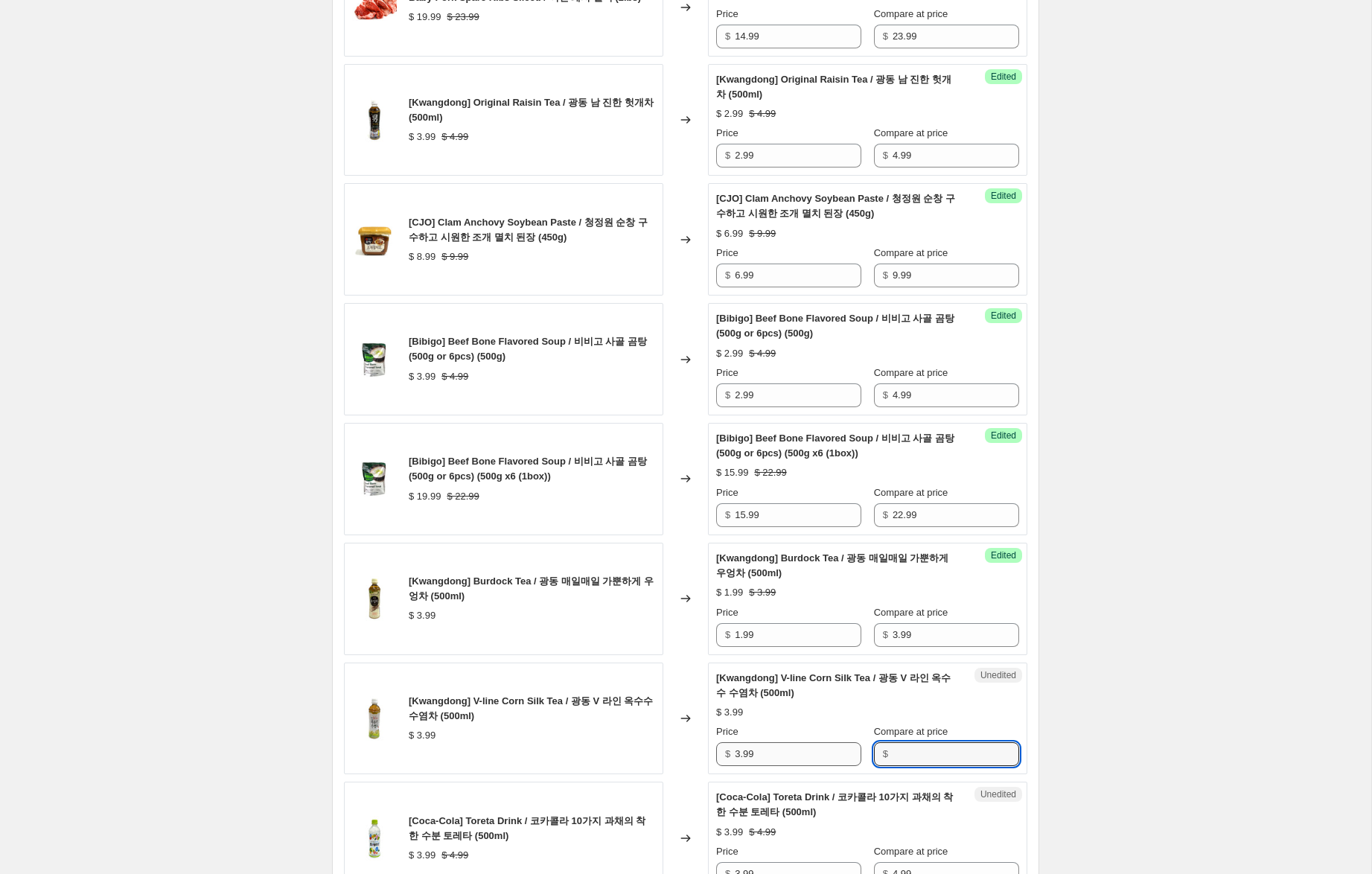
paste input "3.99"
type input "3.99"
drag, startPoint x: 729, startPoint y: 766, endPoint x: 718, endPoint y: 769, distance: 11.4
click at [682, 757] on div "[Kwangdong] V-line Corn Silk Tea / 광동 V 라인 옥수수 수염차 (500ml) $ 3.99 Changed to Su…" at bounding box center [685, 719] width 683 height 112
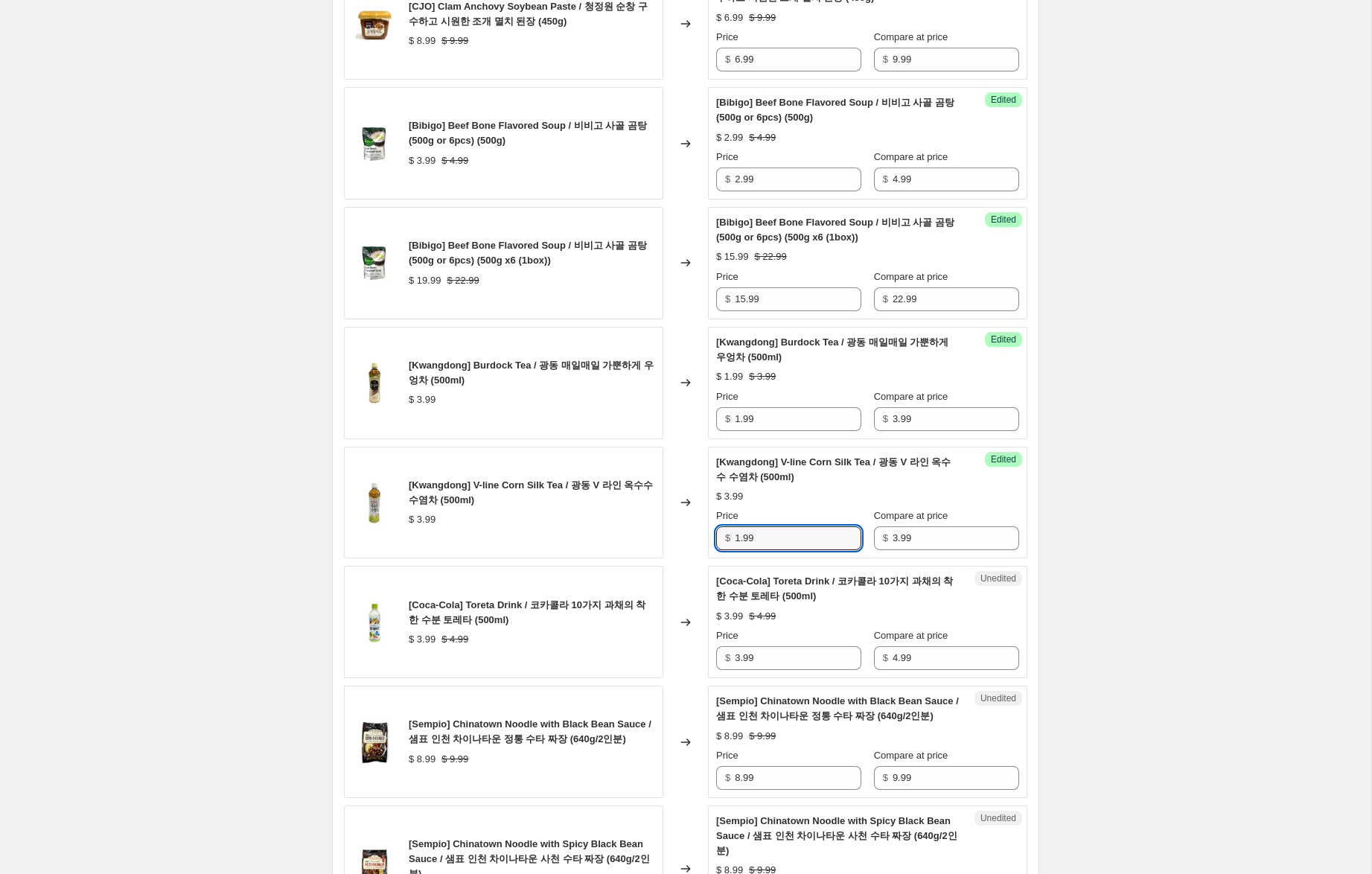
scroll to position [1645, 0]
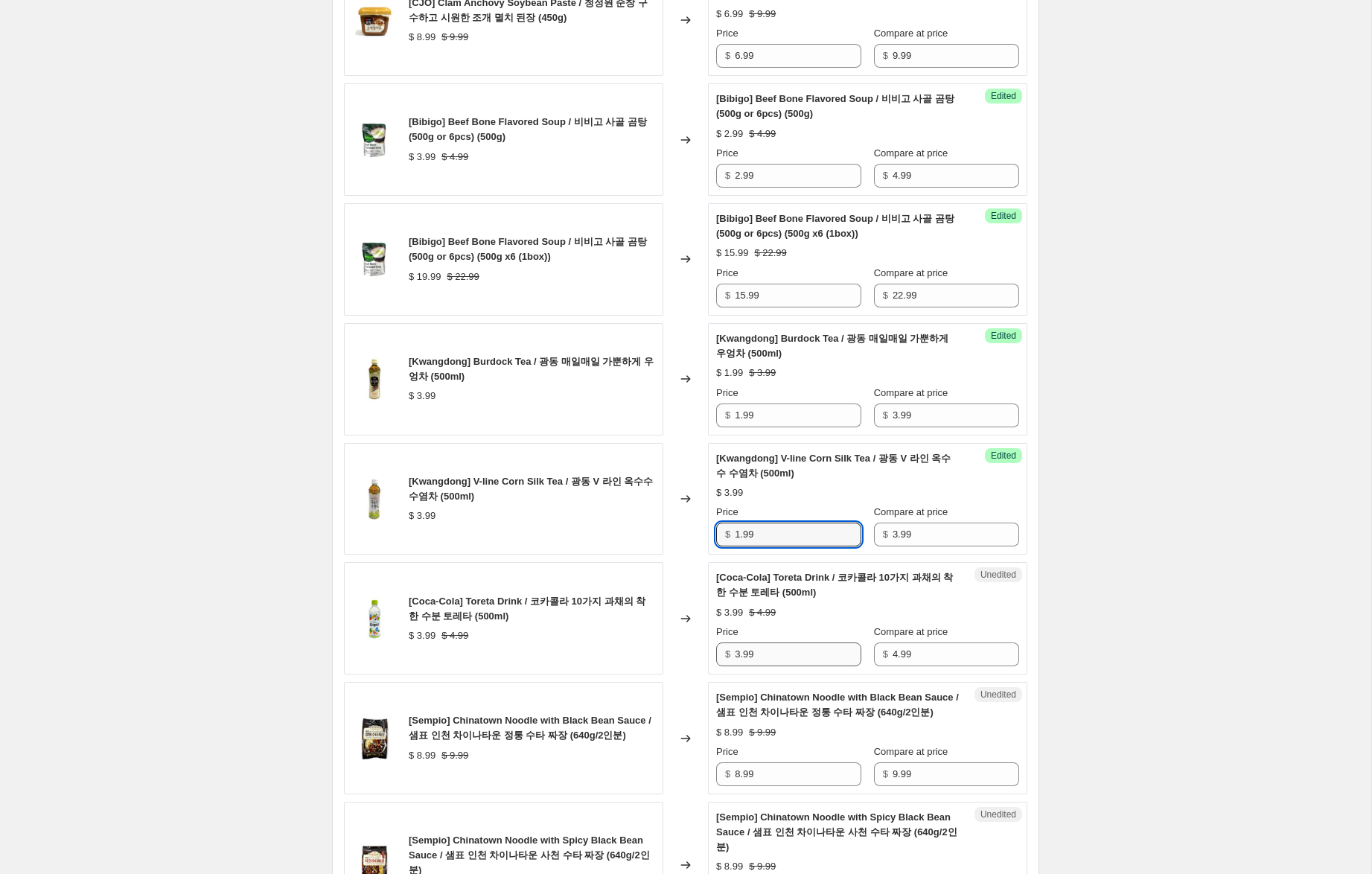
type input "1.99"
drag, startPoint x: 740, startPoint y: 672, endPoint x: 792, endPoint y: 738, distance: 84.0
click at [728, 666] on div "$ 3.99" at bounding box center [789, 654] width 146 height 24
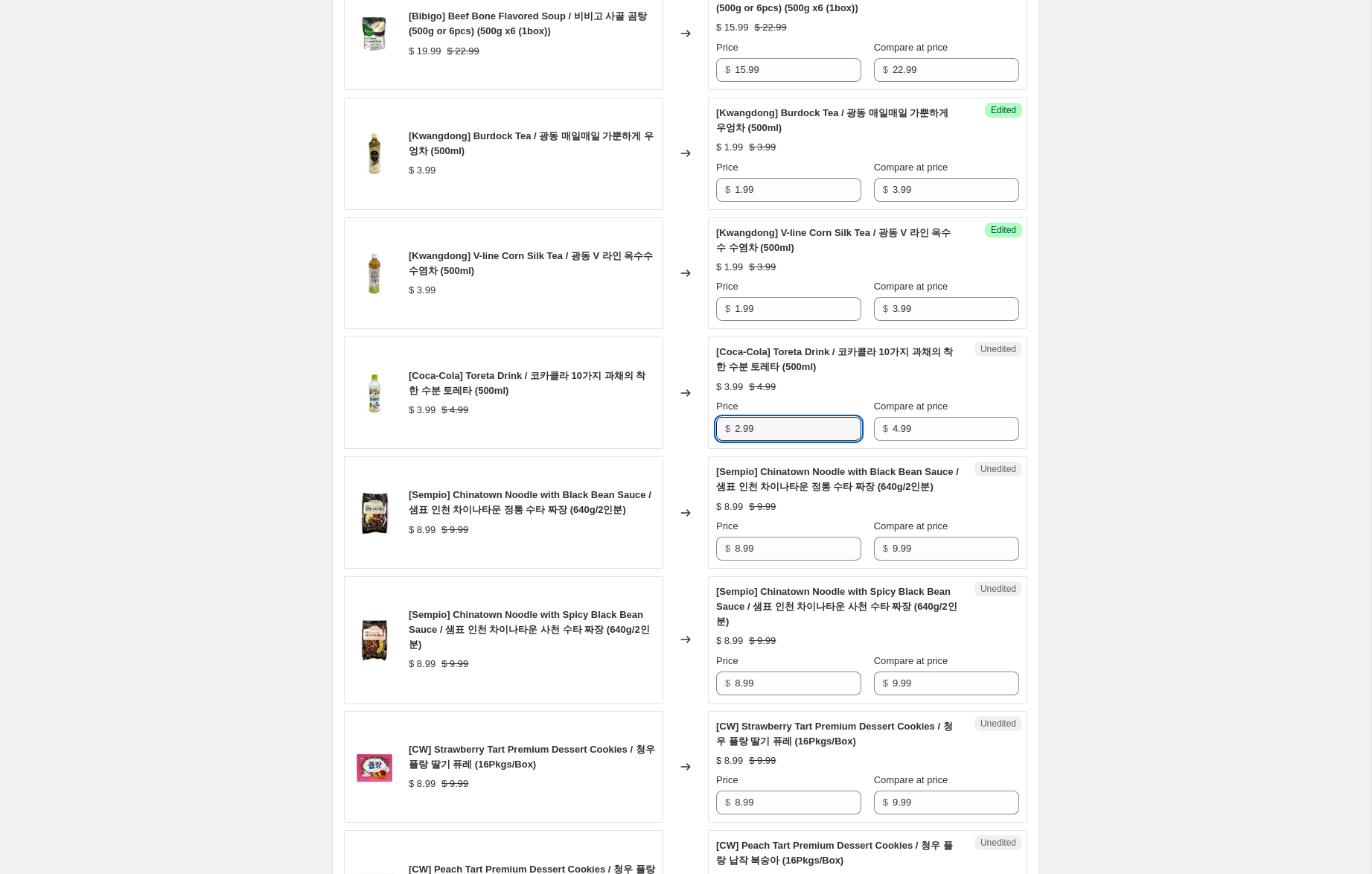
scroll to position [1877, 0]
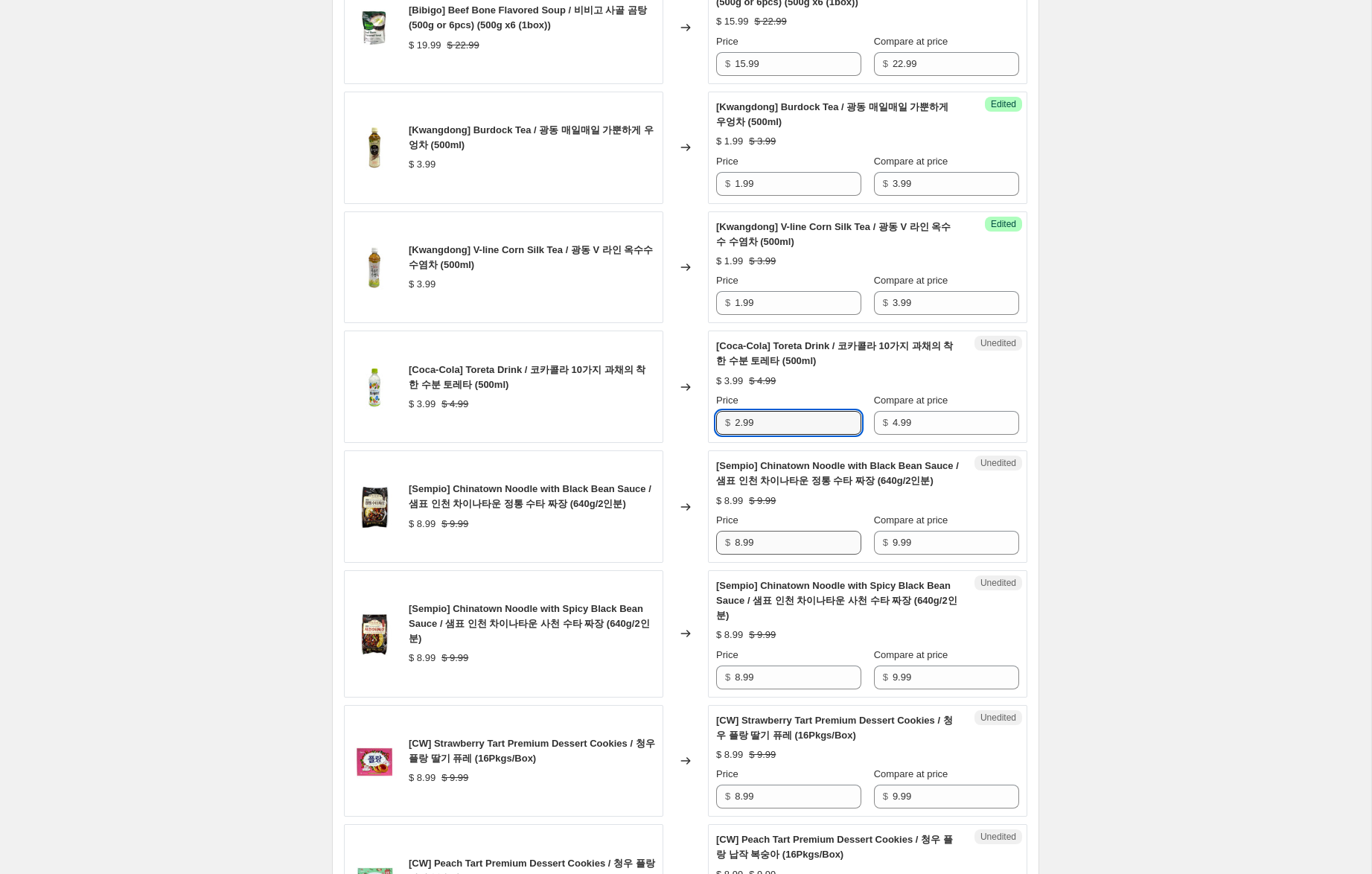
type input "2.99"
drag, startPoint x: 742, startPoint y: 559, endPoint x: 706, endPoint y: 551, distance: 36.9
click at [706, 551] on div "[Sempio] [GEOGRAPHIC_DATA] Noodle with Black Bean Sauce / 샘표 인천 차이나타운 정통 수타 짜장 …" at bounding box center [685, 507] width 683 height 112
type input "5.99"
drag, startPoint x: 741, startPoint y: 676, endPoint x: 604, endPoint y: 683, distance: 137.2
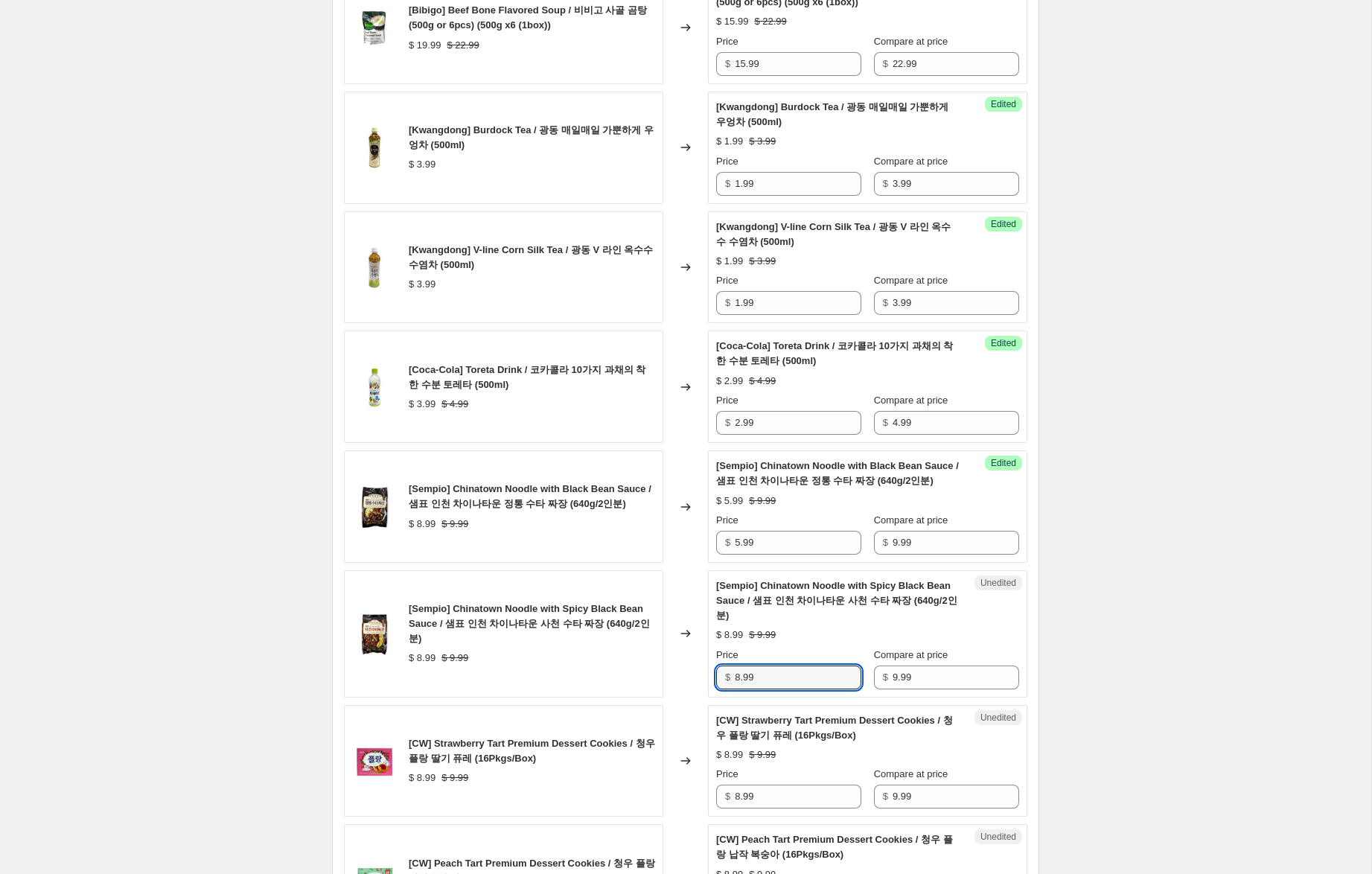
click at [589, 666] on div "[Sempio] [GEOGRAPHIC_DATA] Noodle with Spicy Black Bean Sauce / 샘표 인천 차이나타운 사천 …" at bounding box center [685, 633] width 683 height 127
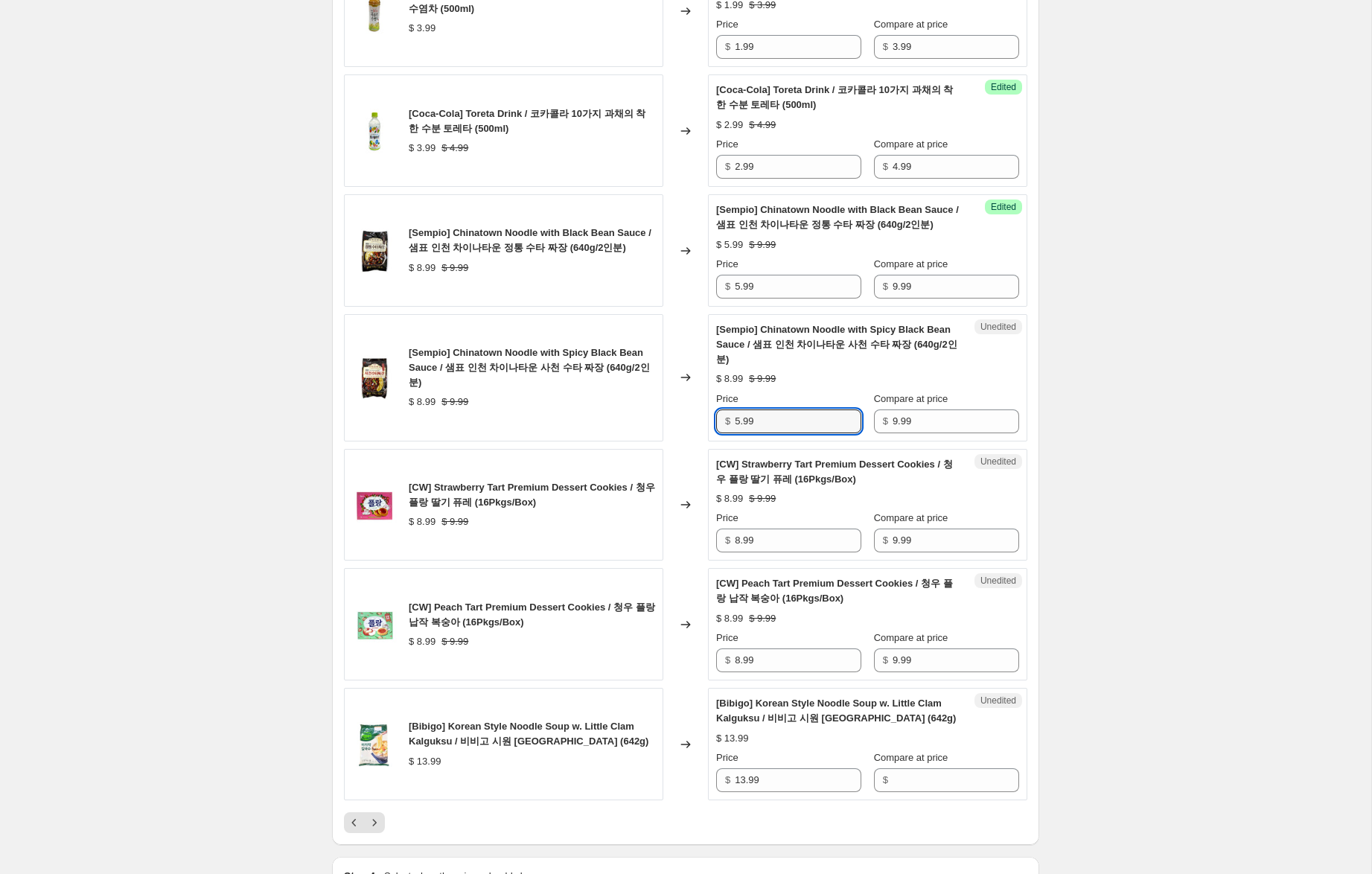
scroll to position [2149, 0]
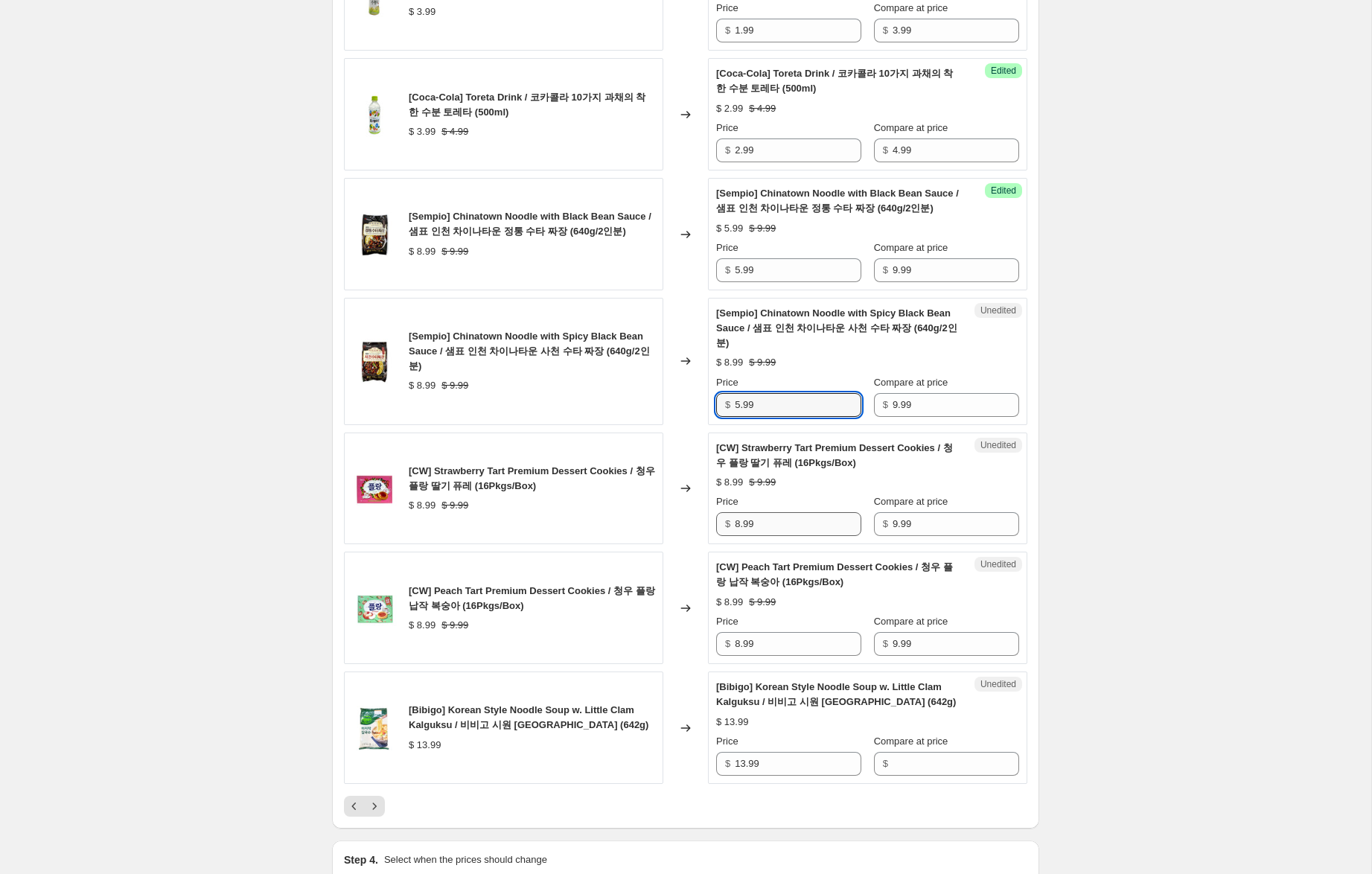
type input "5.99"
drag, startPoint x: 739, startPoint y: 527, endPoint x: 622, endPoint y: 504, distance: 119.2
click at [624, 502] on div "[CW] Strawberry Tart Premium Dessert Cookies / 청우 플랑 딸기 퓨레 (16Pkgs/Box) $ 8.99 …" at bounding box center [685, 488] width 683 height 112
type input "6.99"
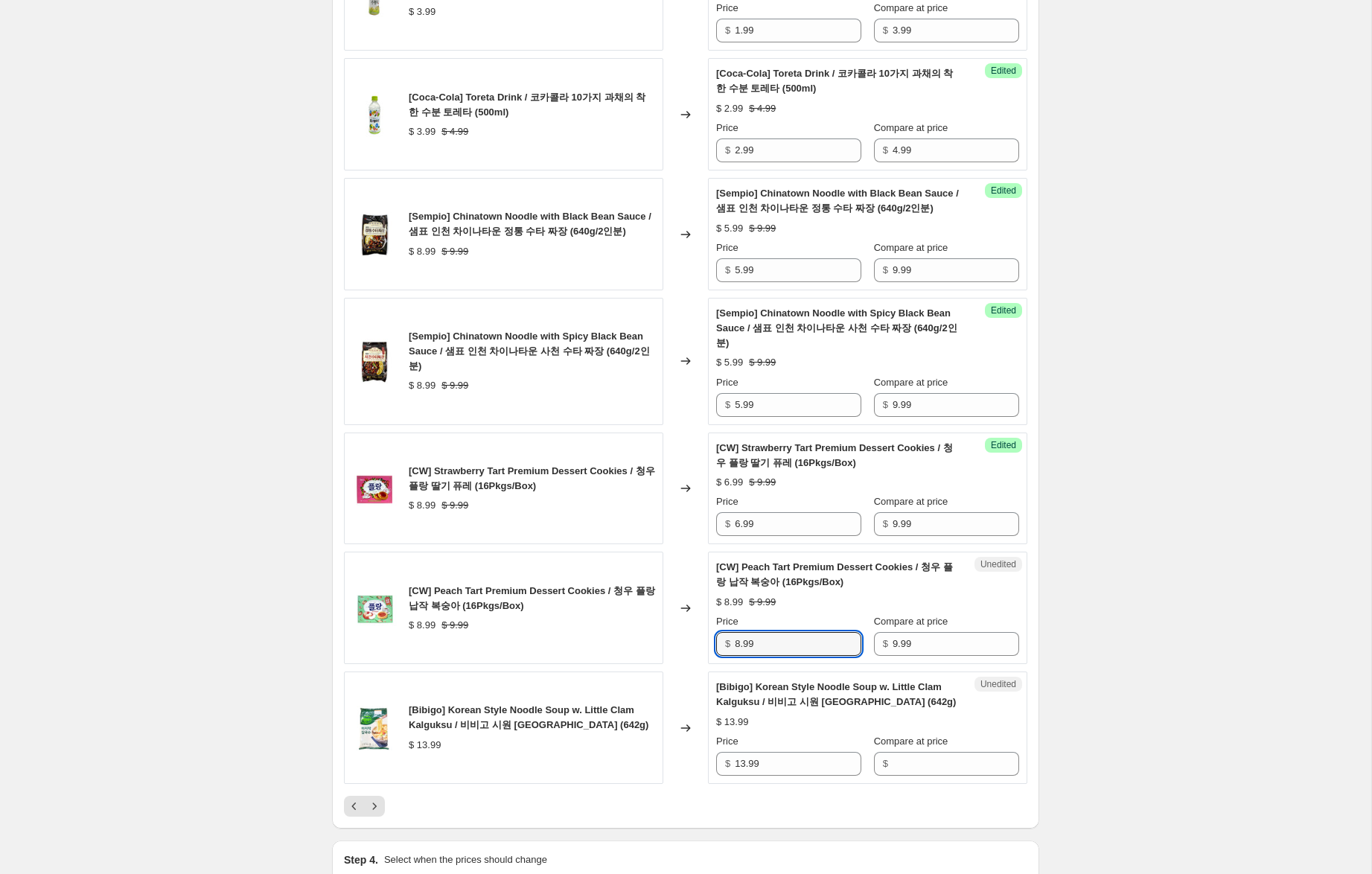
drag, startPoint x: 739, startPoint y: 643, endPoint x: 665, endPoint y: 643, distance: 74.0
click at [666, 634] on div "[CW] Peach Tart Premium Dessert Cookies / 청우 플랑 납작 복숭아 (16Pkgs/Box) $ 8.99 $ 9.…" at bounding box center [685, 608] width 683 height 112
type input "6.99"
drag, startPoint x: 747, startPoint y: 763, endPoint x: 634, endPoint y: 749, distance: 113.9
click at [632, 749] on div "[Bibigo] Korean Style Noodle Soup w. Little Clam Kalguksu / 비비고 시원 바지락 칼국수 (642…" at bounding box center [685, 728] width 683 height 112
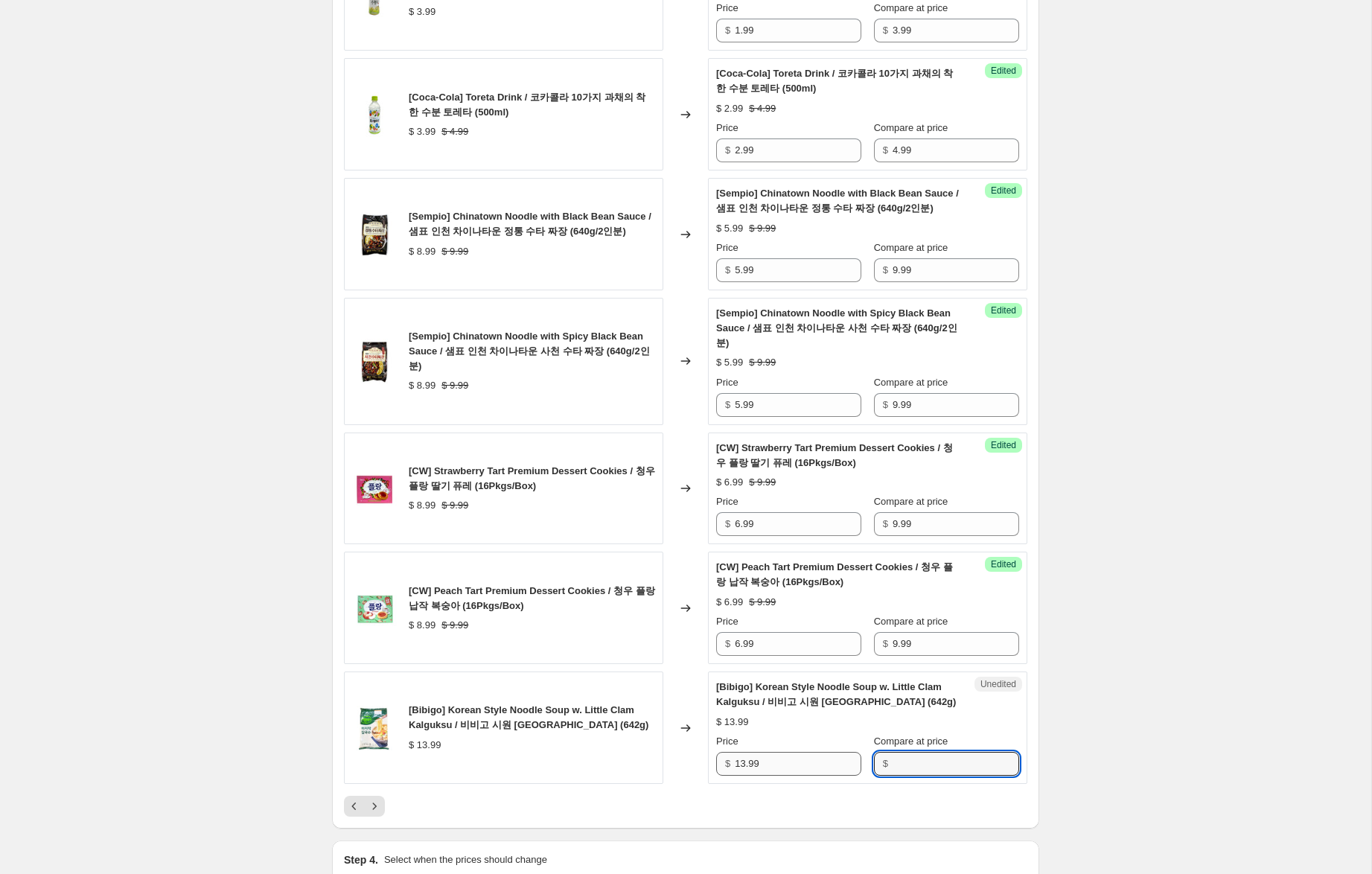
drag, startPoint x: 922, startPoint y: 764, endPoint x: 836, endPoint y: 775, distance: 86.7
click at [921, 764] on input "Compare at price" at bounding box center [956, 764] width 126 height 24
paste input "13.99"
type input "13.99"
click at [743, 767] on input "13.99" at bounding box center [798, 764] width 126 height 24
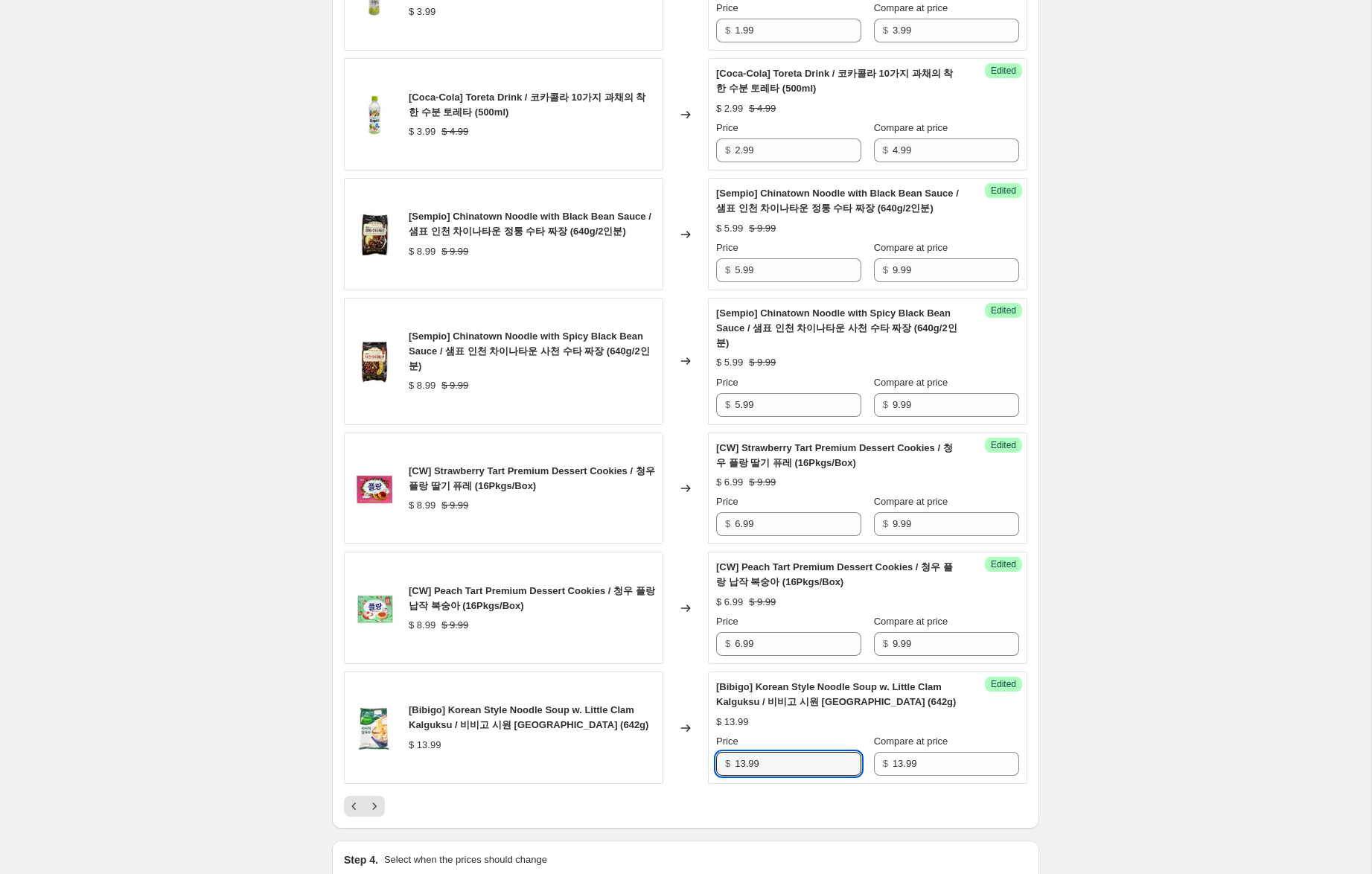
drag, startPoint x: 743, startPoint y: 765, endPoint x: 697, endPoint y: 752, distance: 47.8
click at [698, 752] on div "[Bibigo] Korean Style Noodle Soup w. Little Clam Kalguksu / 비비고 시원 바지락 칼국수 (642…" at bounding box center [685, 728] width 683 height 112
type input "8.99"
click at [378, 806] on icon "Next" at bounding box center [374, 806] width 15 height 15
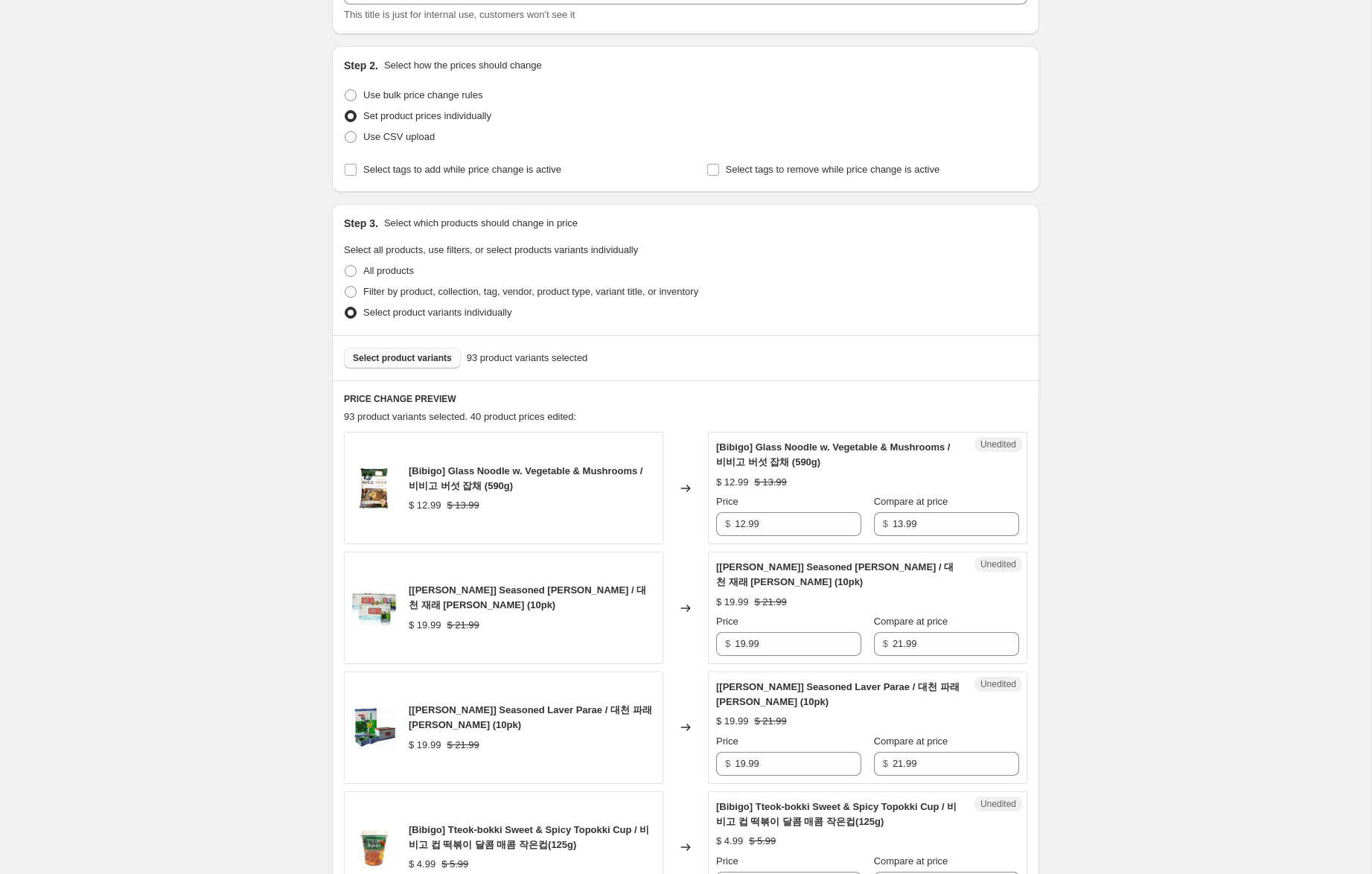
scroll to position [0, 0]
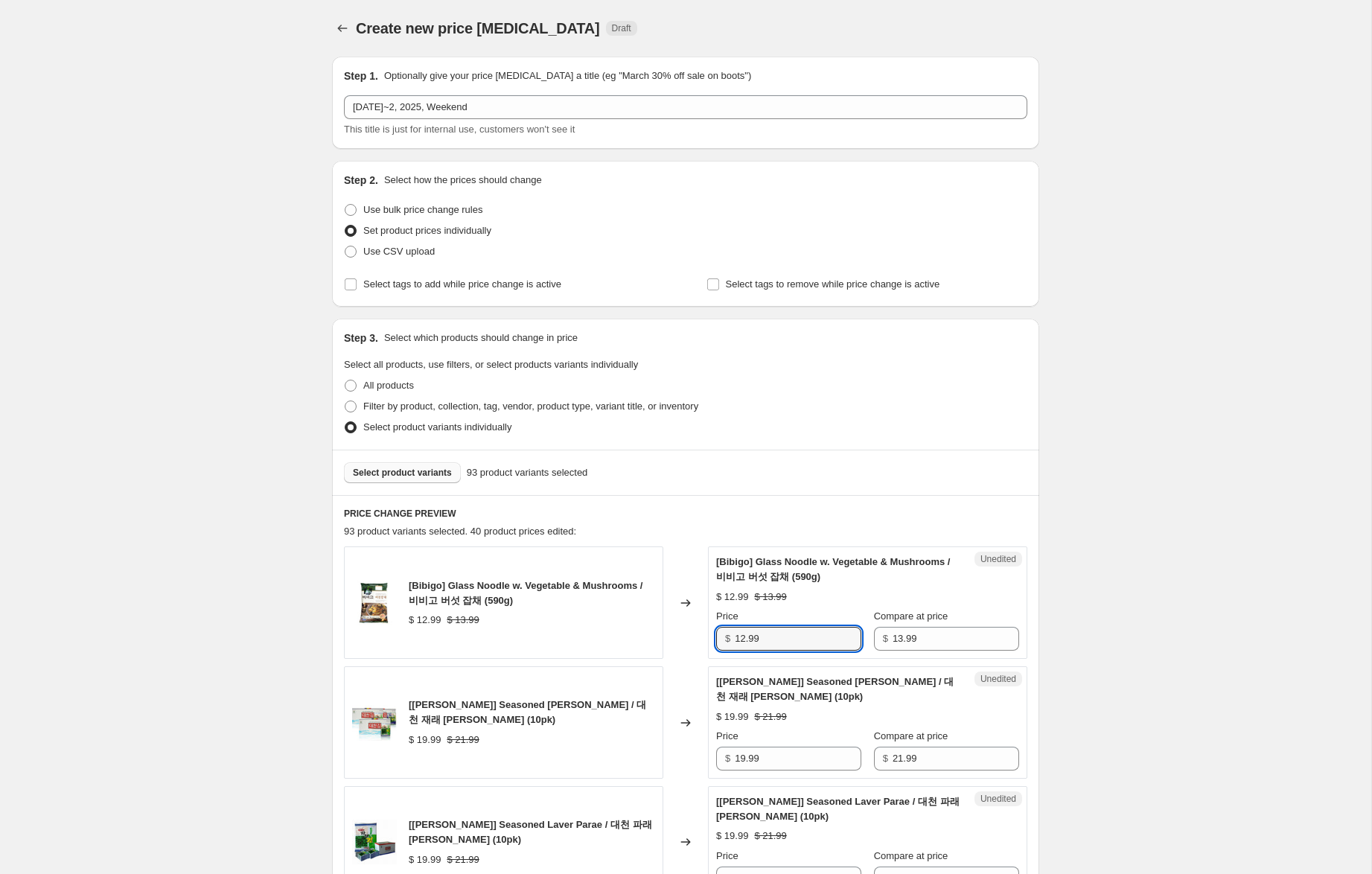
drag, startPoint x: 744, startPoint y: 642, endPoint x: 646, endPoint y: 609, distance: 103.4
click at [646, 609] on div "[Bibigo] Glass Noodle w. Vegetable & Mushrooms / 비비고 버섯 잡채 (590g) $ 12.99 $ 13.…" at bounding box center [685, 602] width 683 height 112
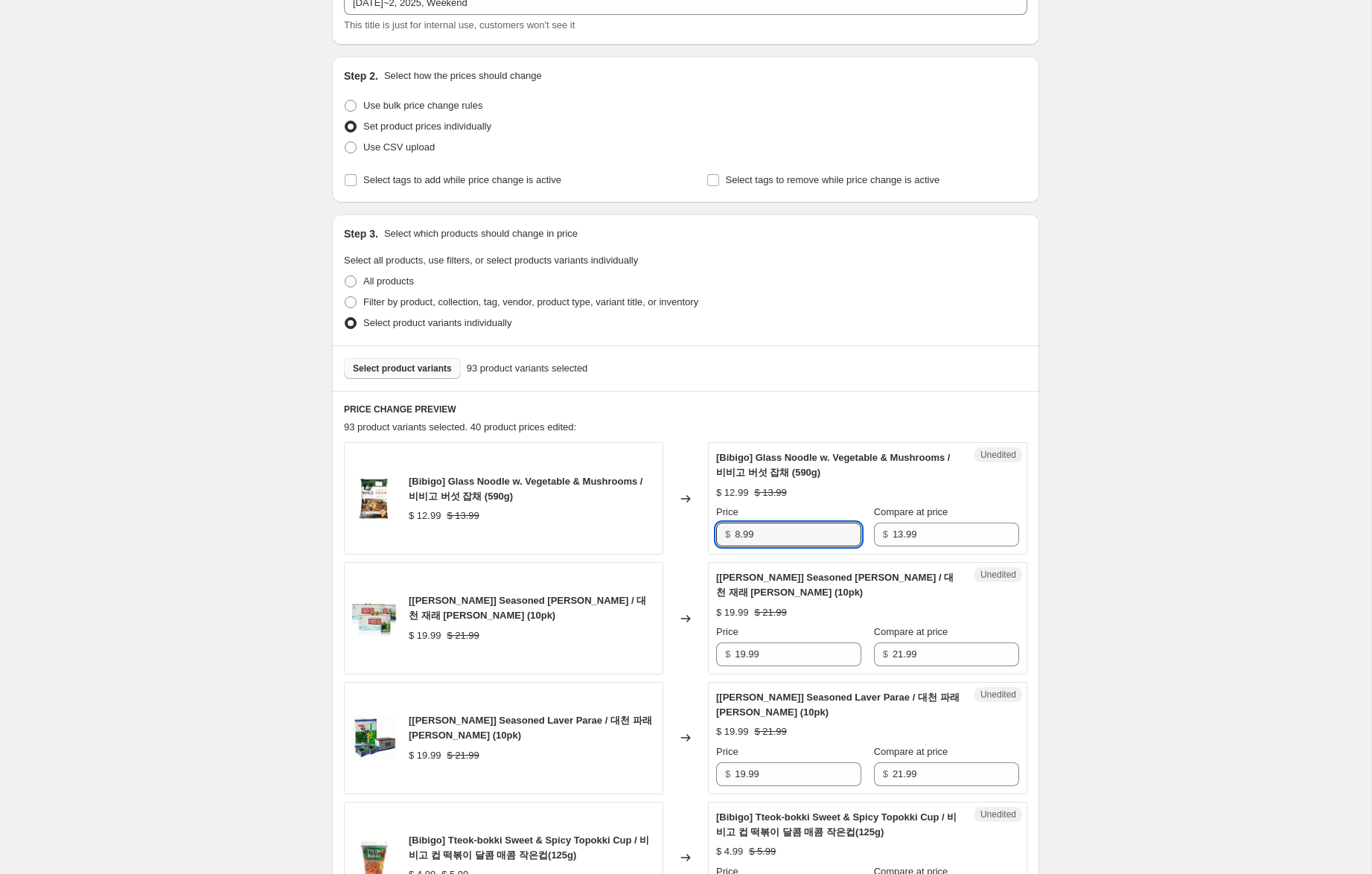
scroll to position [112, 0]
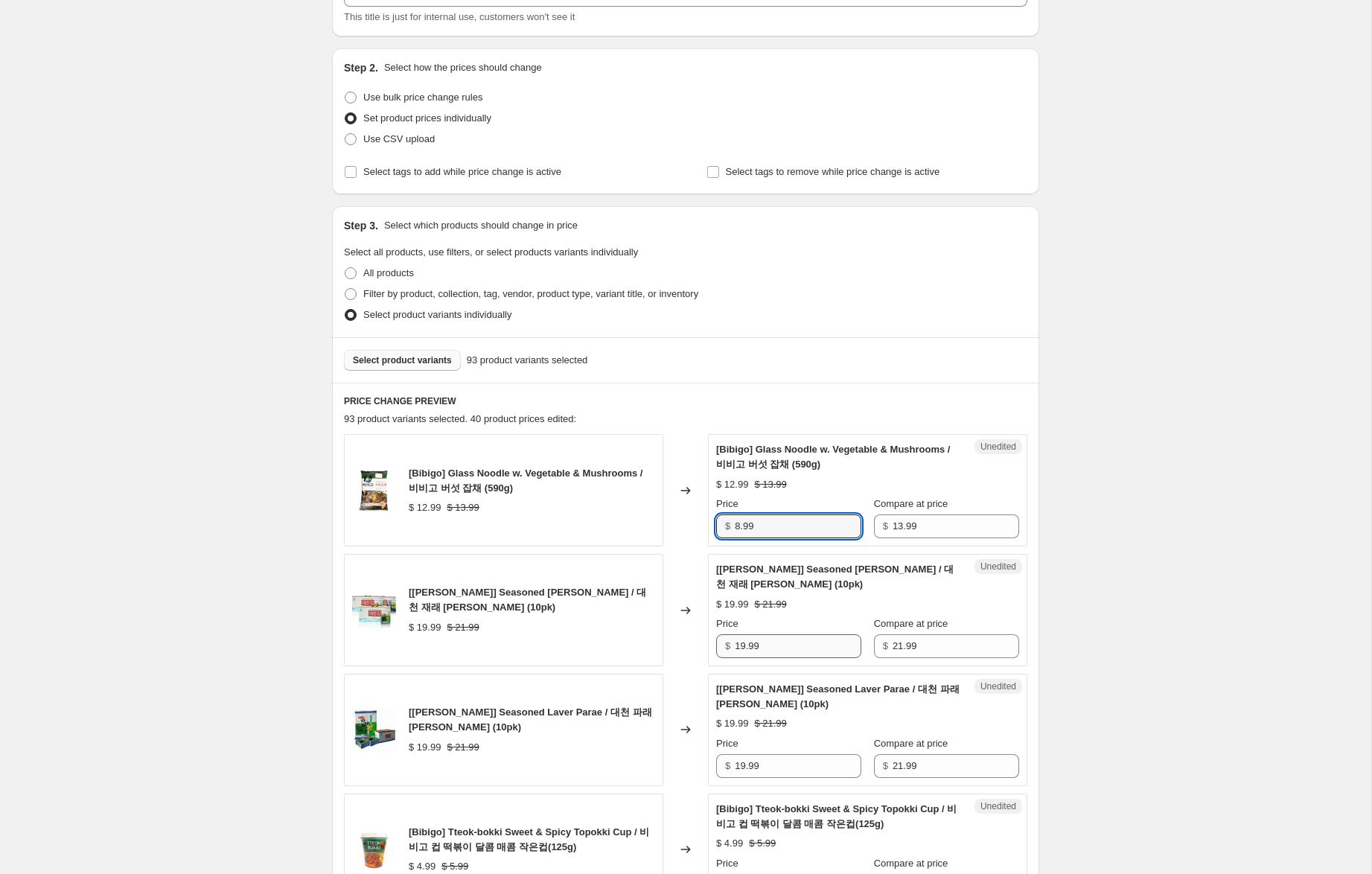
type input "8.99"
click at [742, 646] on input "19.99" at bounding box center [798, 645] width 126 height 24
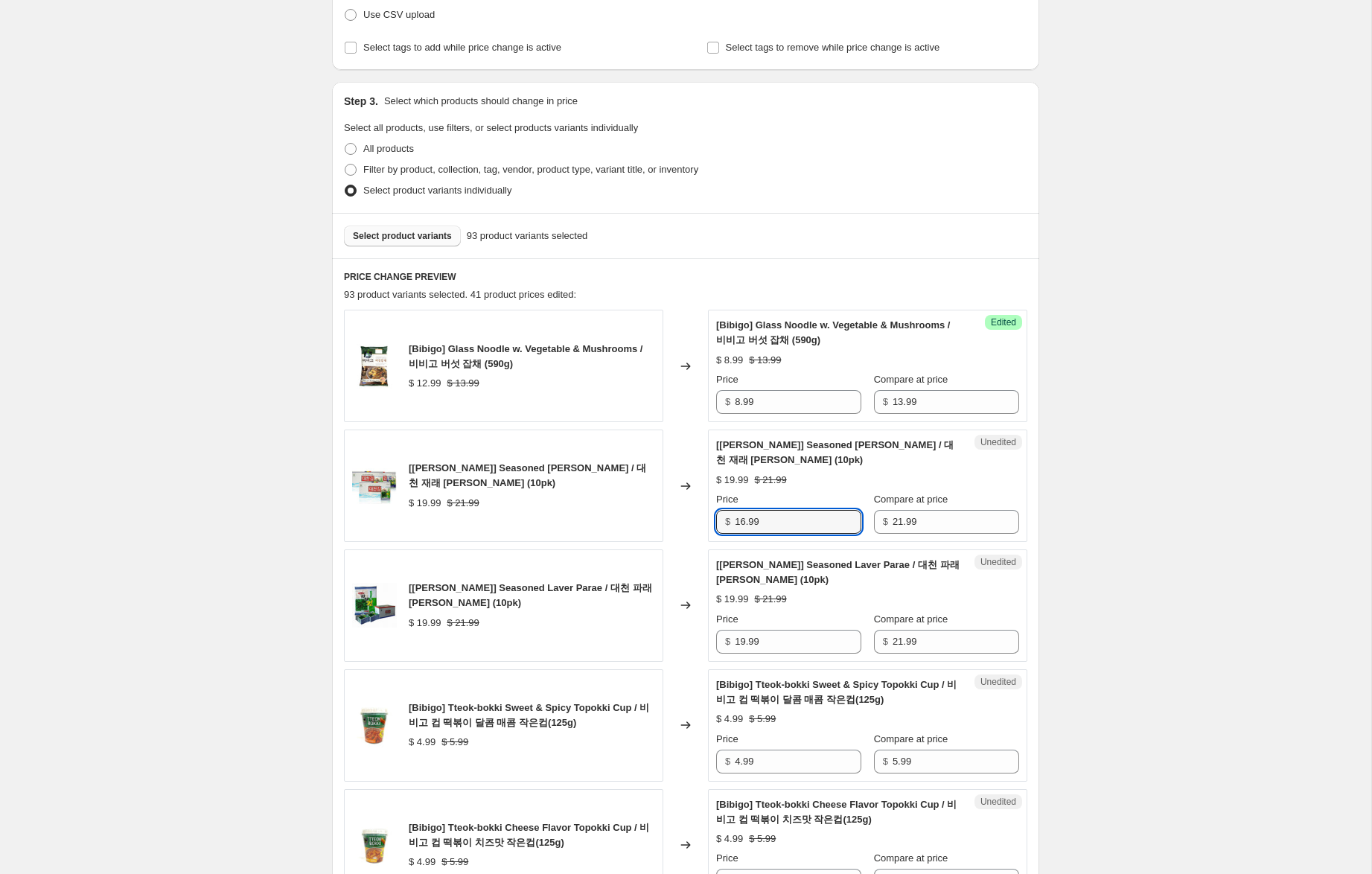
scroll to position [238, 0]
type input "16.99"
drag, startPoint x: 742, startPoint y: 643, endPoint x: 781, endPoint y: 673, distance: 49.2
click at [745, 641] on input "19.99" at bounding box center [798, 640] width 126 height 24
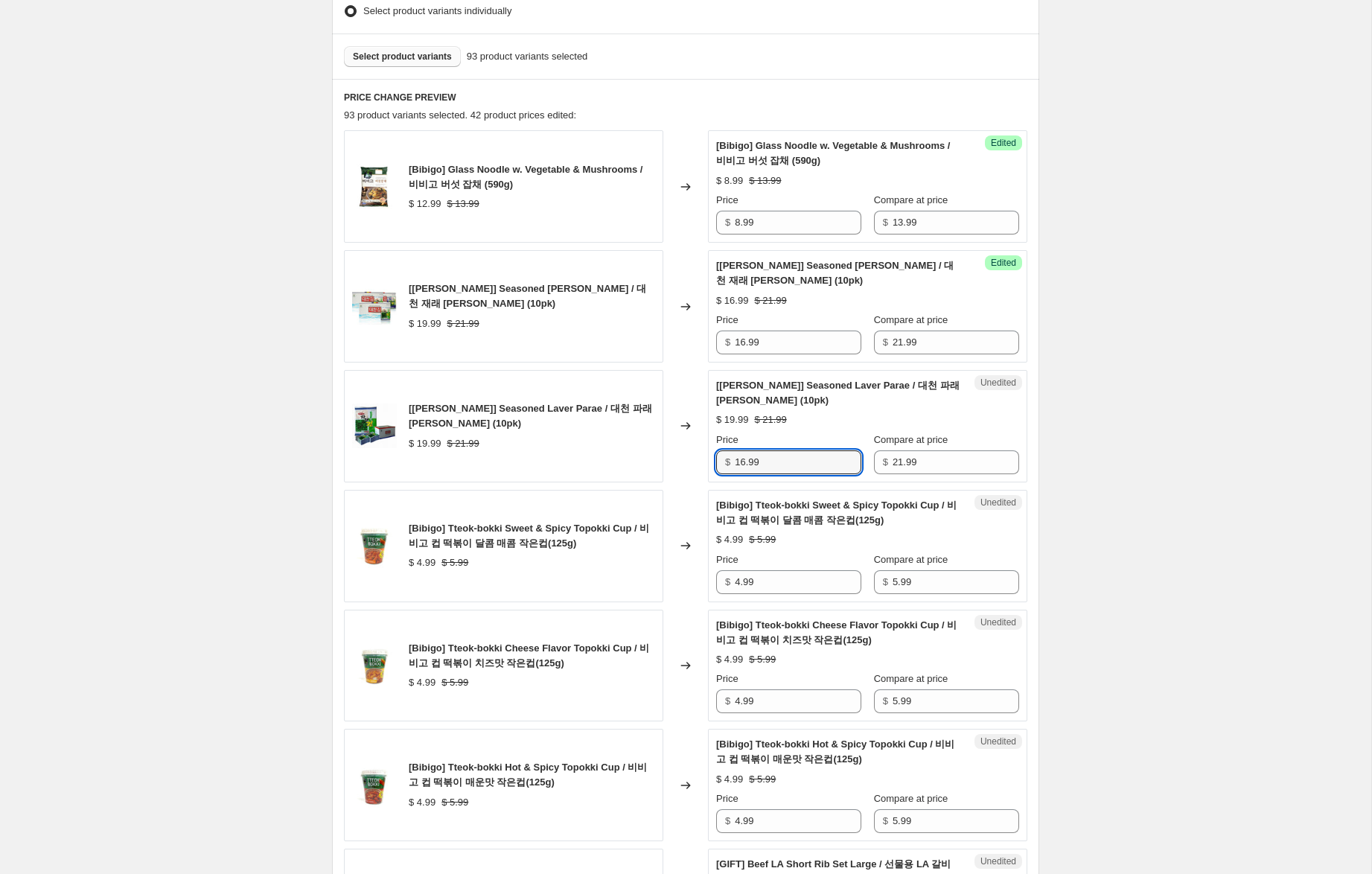
scroll to position [421, 0]
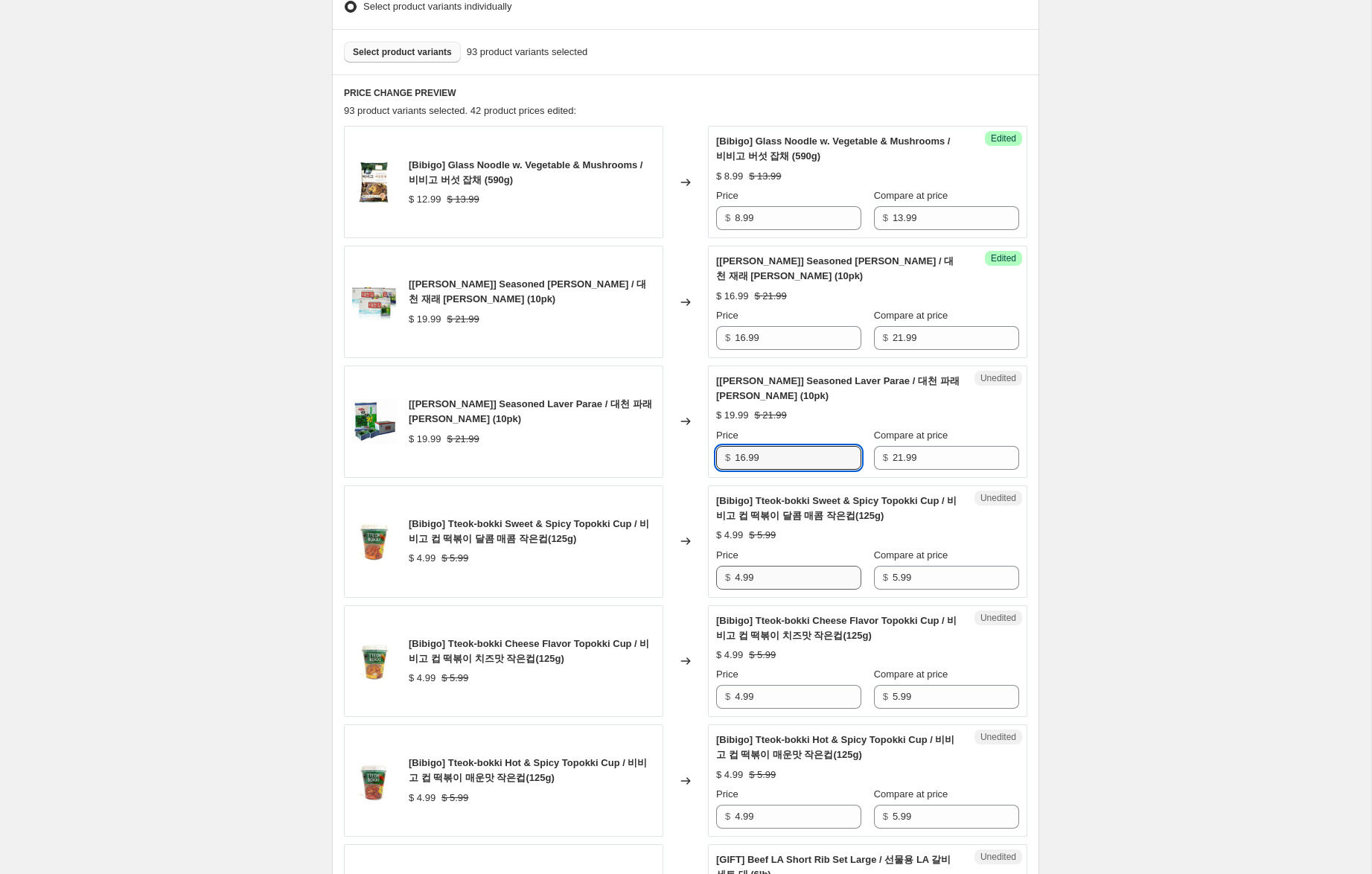
type input "16.99"
drag, startPoint x: 743, startPoint y: 575, endPoint x: 717, endPoint y: 570, distance: 26.5
click at [717, 570] on div "$ 4.99" at bounding box center [789, 577] width 146 height 24
click at [743, 579] on input "4.99" at bounding box center [798, 577] width 126 height 24
drag, startPoint x: 743, startPoint y: 579, endPoint x: 651, endPoint y: 567, distance: 92.8
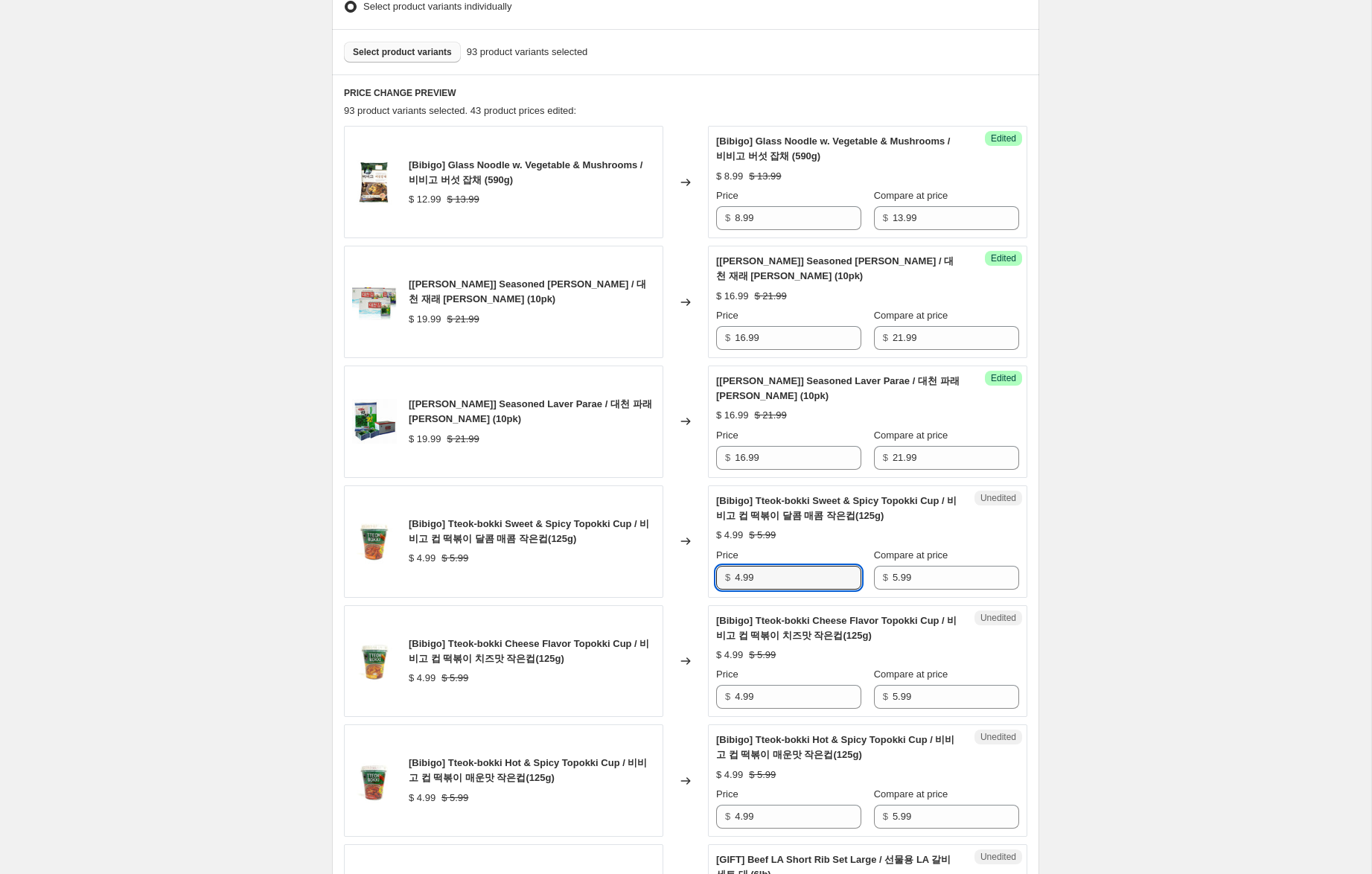
click at [651, 567] on div "[Bibigo] Tteok-bokki Sweet & Spicy Topokki Cup / 비비고 컵 떡볶이 달콤 매콤 작은컵(125g) $ 4…" at bounding box center [685, 542] width 683 height 112
type input "3.99"
drag, startPoint x: 739, startPoint y: 698, endPoint x: 668, endPoint y: 679, distance: 73.5
click at [668, 679] on div "[Bibigo] Tteok-bokki Cheese Flavor Topokki Cup / 비비고 컵 떡볶이 치즈맛 작은컵(125g) $ 4.9…" at bounding box center [685, 661] width 683 height 112
type input "3.99"
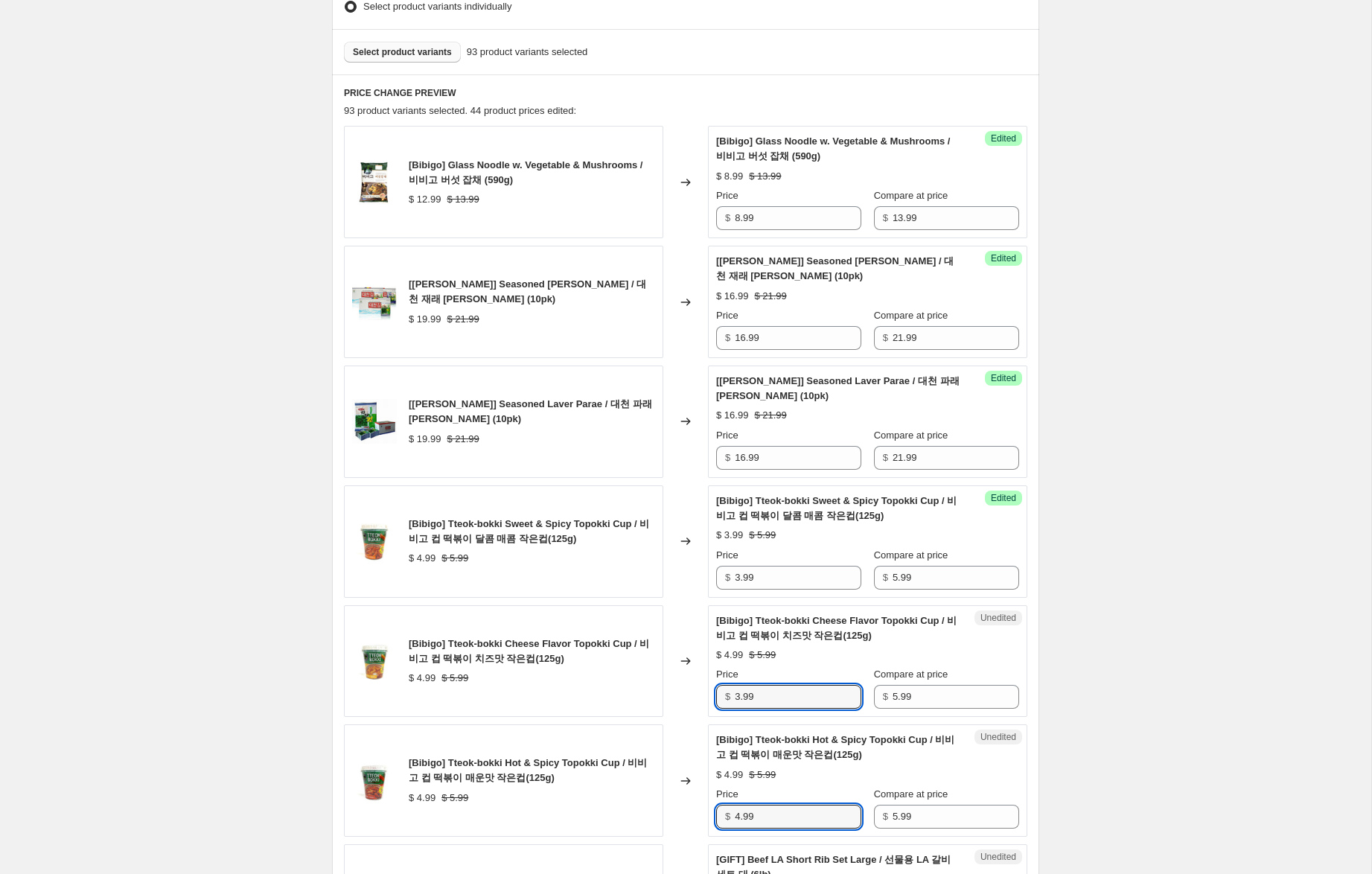
drag, startPoint x: 706, startPoint y: 809, endPoint x: 663, endPoint y: 801, distance: 43.7
click at [663, 801] on div "[Bibigo] Tteok-bokki Hot & Spicy Topokki Cup / 비비고 컵 떡볶이 매운맛 작은컵(125g) $ 4.99 …" at bounding box center [685, 780] width 683 height 112
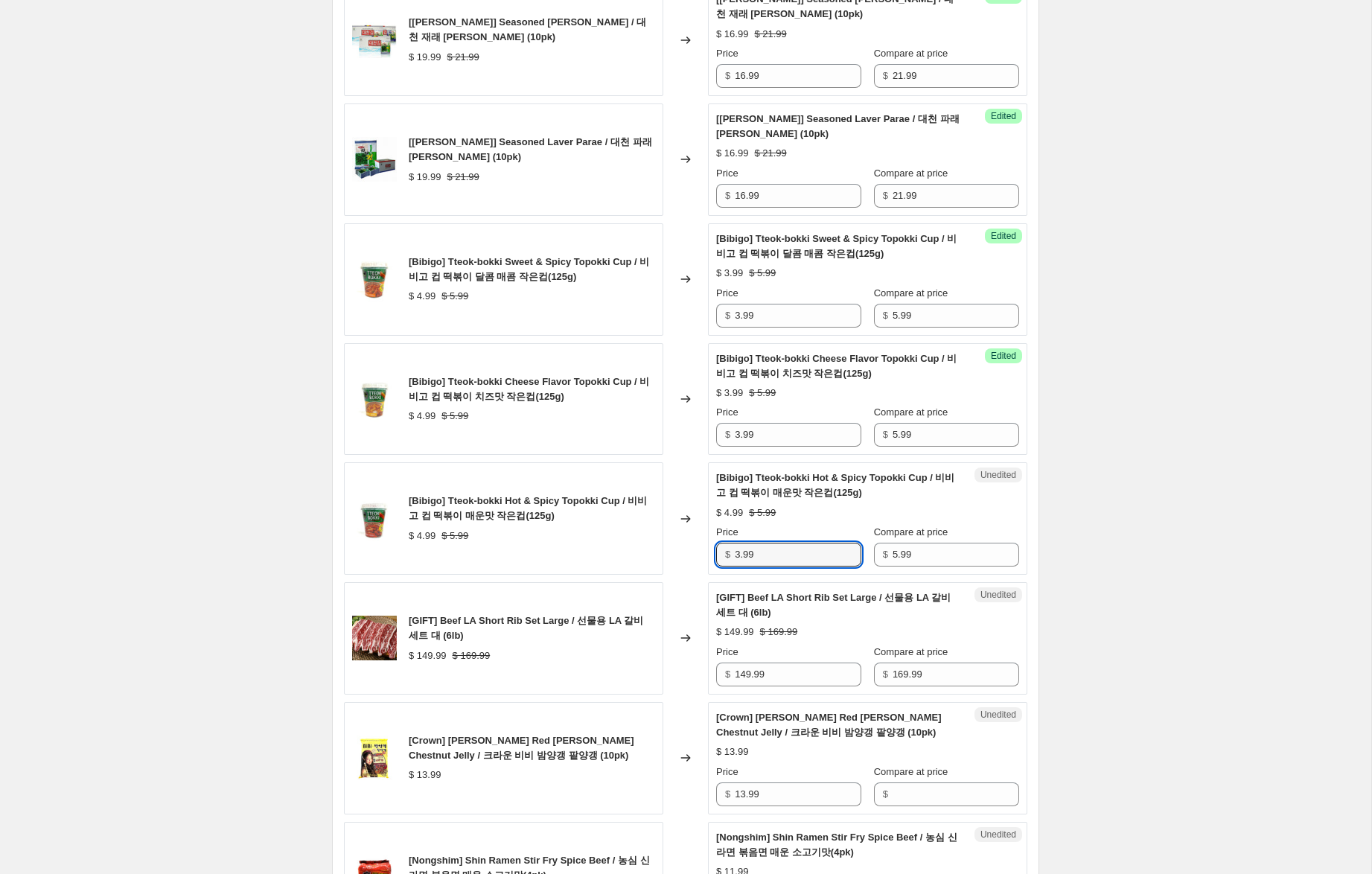
scroll to position [688, 0]
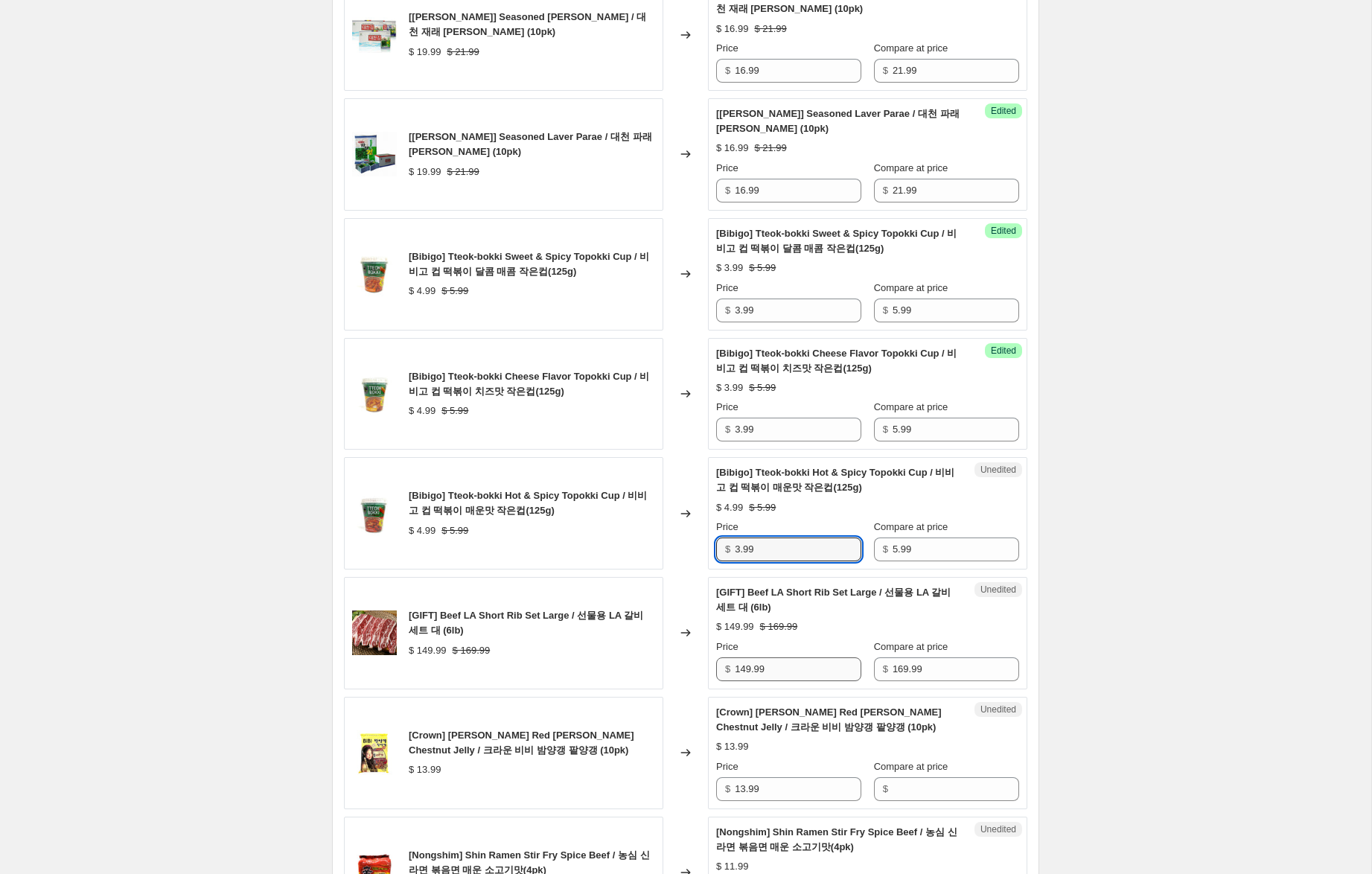
type input "3.99"
click at [747, 671] on input "149.99" at bounding box center [798, 669] width 126 height 24
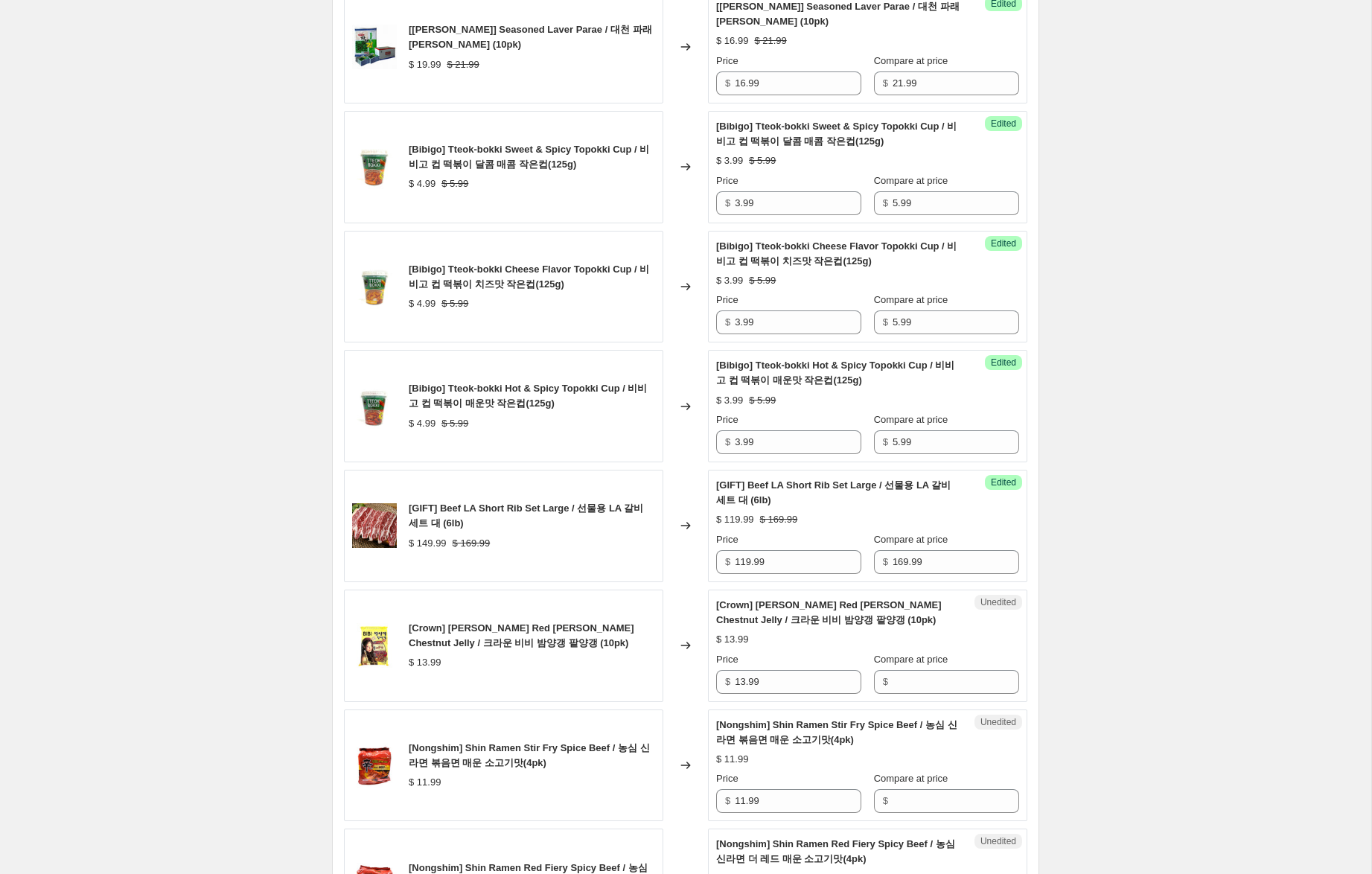
scroll to position [806, 0]
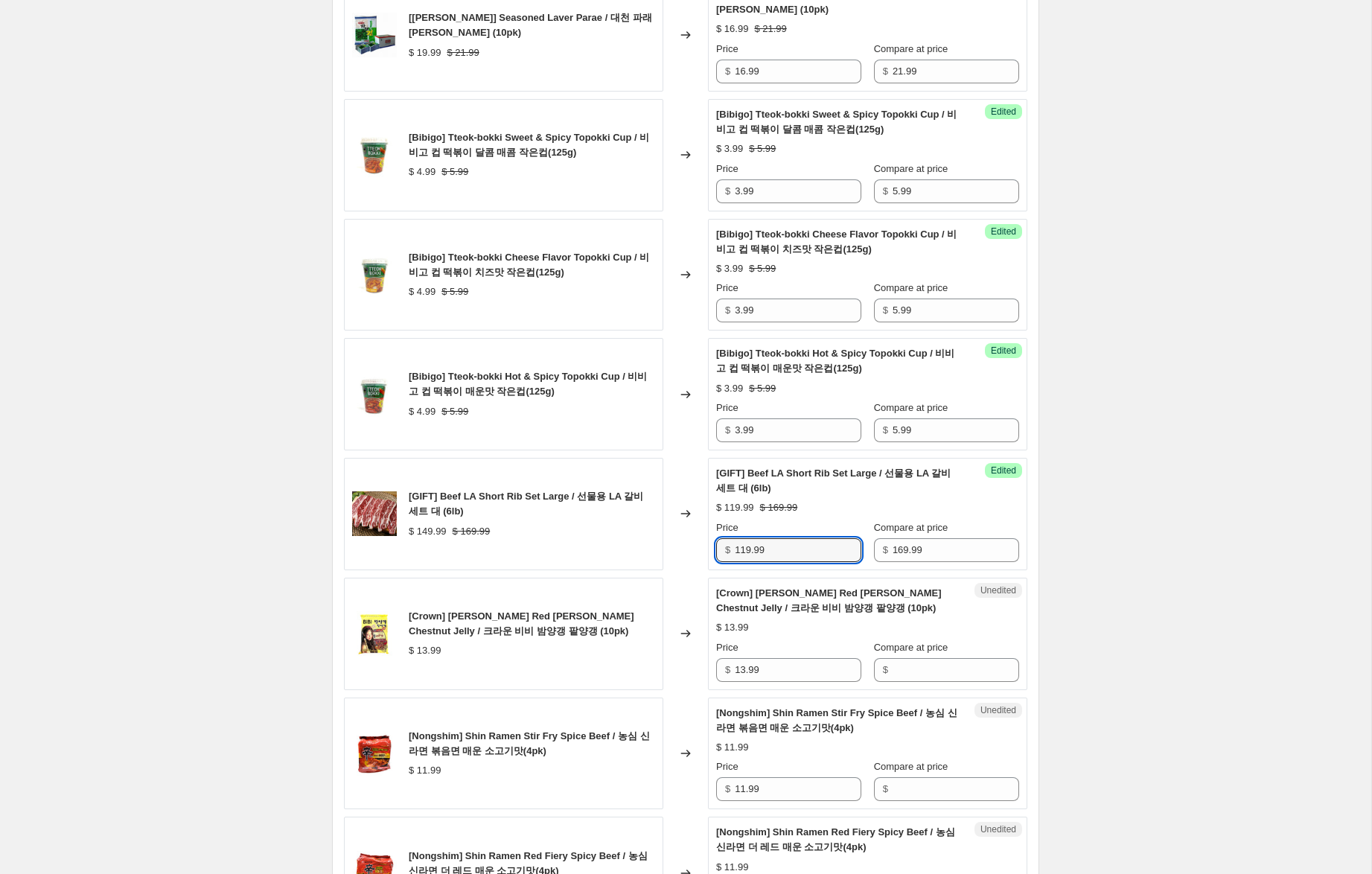
drag, startPoint x: 744, startPoint y: 552, endPoint x: 764, endPoint y: 579, distance: 33.6
click at [744, 552] on input "119.99" at bounding box center [798, 550] width 126 height 24
type input "109.99"
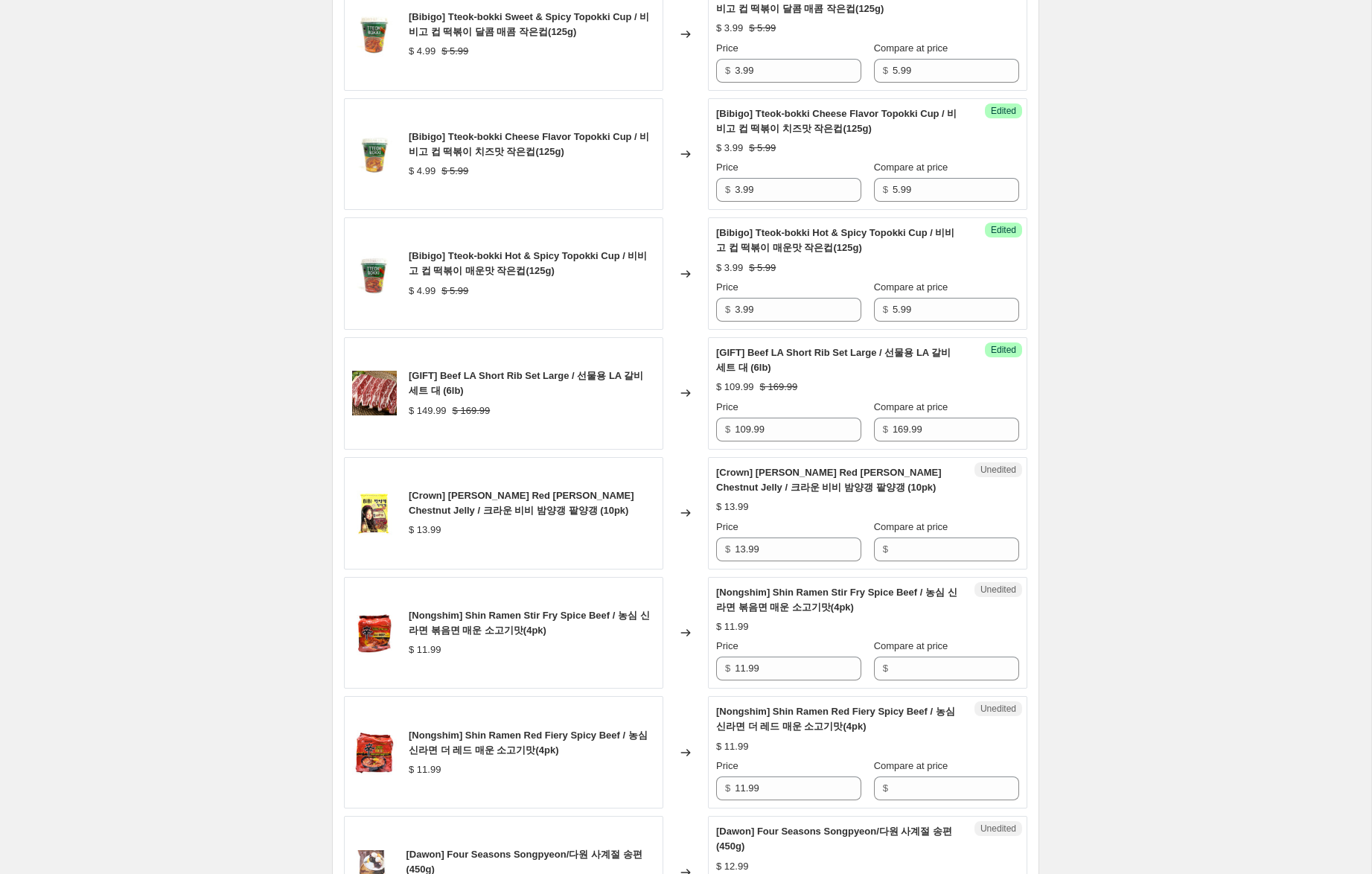
scroll to position [942, 0]
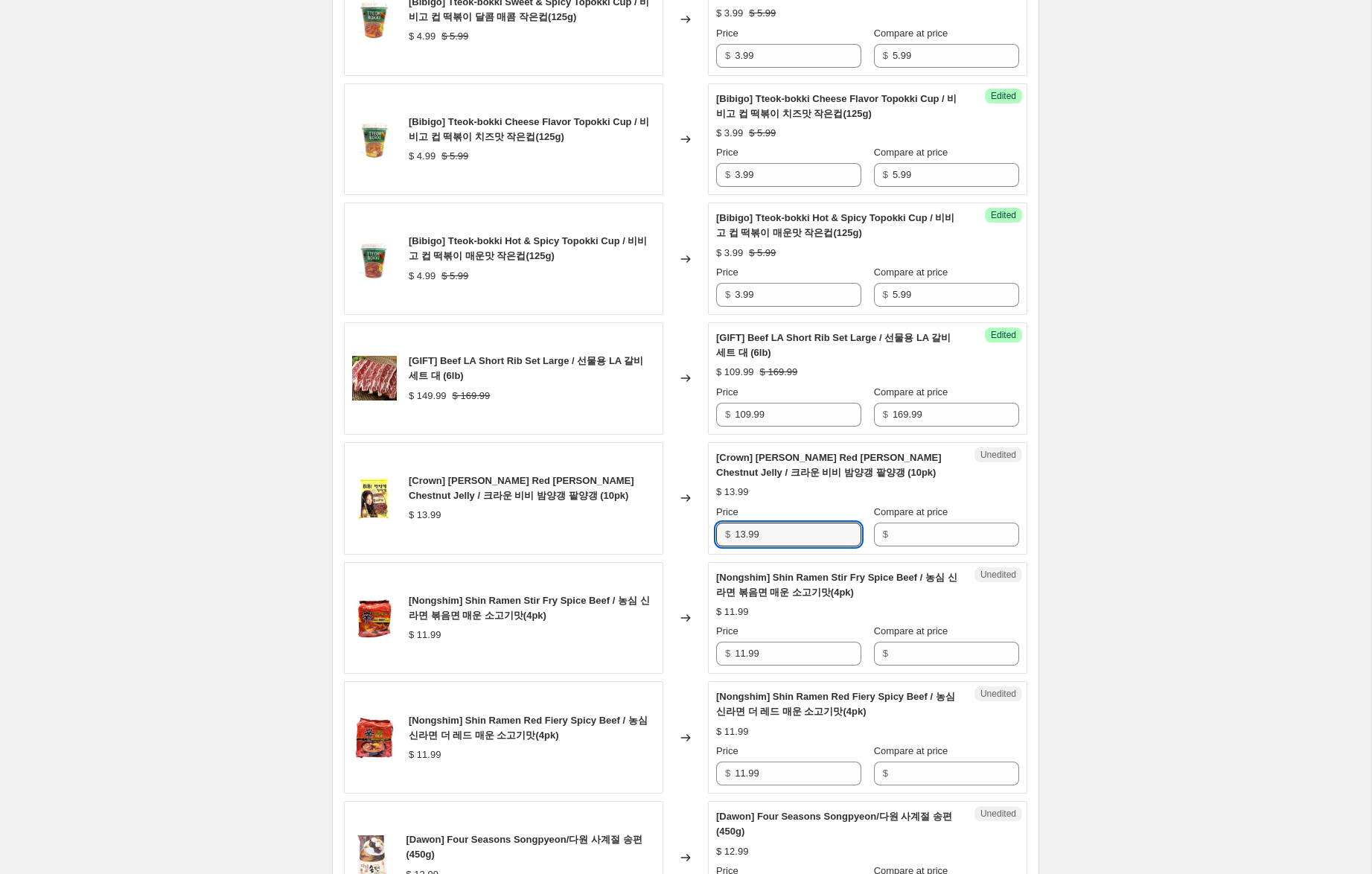
drag, startPoint x: 788, startPoint y: 538, endPoint x: 652, endPoint y: 536, distance: 136.0
click at [625, 535] on div "[Crown] [PERSON_NAME] Red [PERSON_NAME] Chestnut Jelly / 크라운 비비 밤양갱 팥양갱 (10pk) …" at bounding box center [685, 498] width 683 height 112
click at [917, 540] on input "Compare at price" at bounding box center [956, 534] width 126 height 24
paste input "13.99"
type input "13.99"
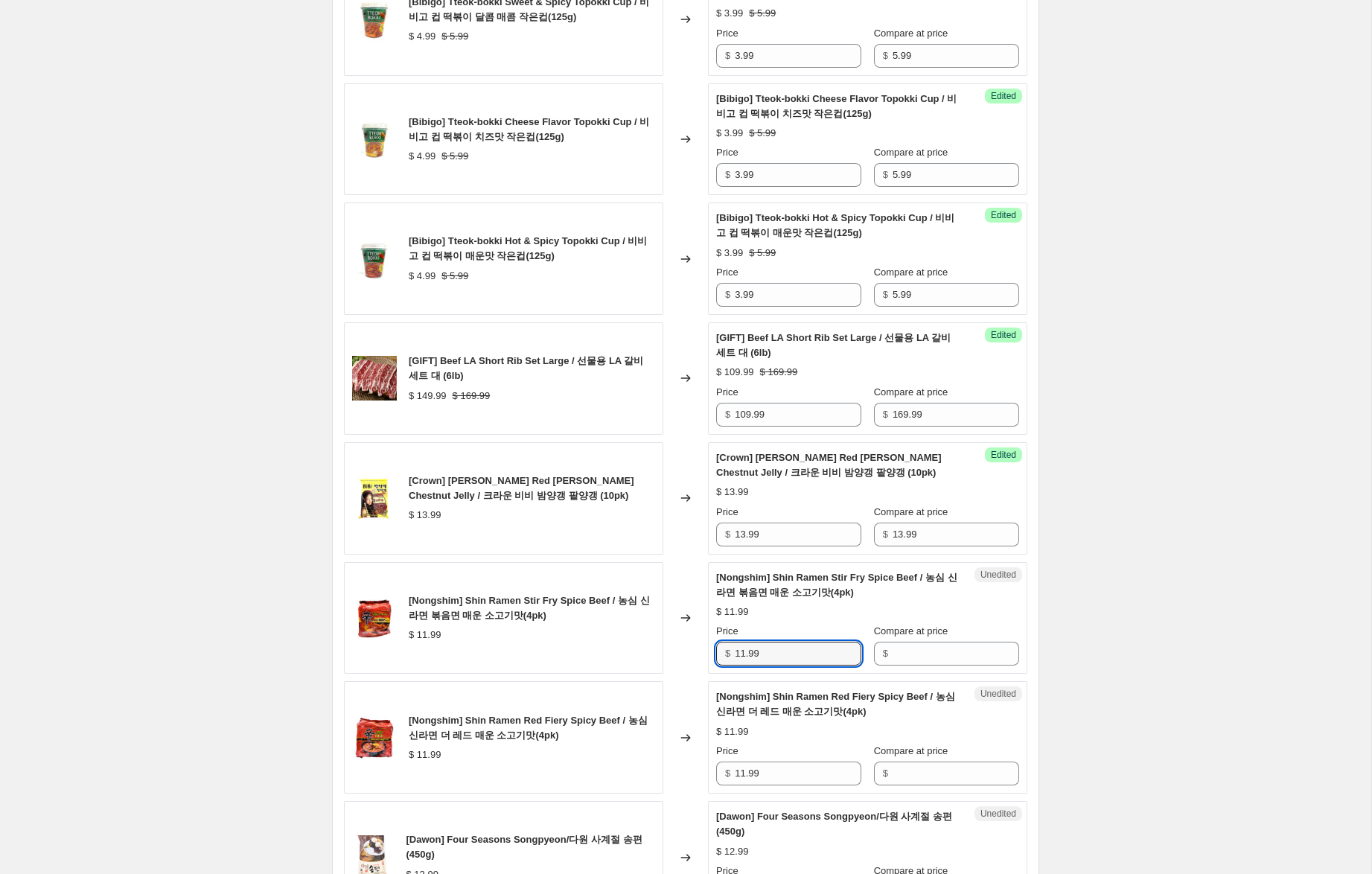
drag, startPoint x: 729, startPoint y: 650, endPoint x: 713, endPoint y: 643, distance: 17.5
click at [658, 644] on div "[Nongshim] Shin Ramen Stir Fry Spice Beef / 농심 신라면 볶음면 매운 소고기맛(4pk) $ 11.99 Cha…" at bounding box center [685, 618] width 683 height 112
drag, startPoint x: 938, startPoint y: 643, endPoint x: 935, endPoint y: 699, distance: 56.1
click at [938, 643] on input "Compare at price" at bounding box center [956, 653] width 126 height 24
paste input "11.99"
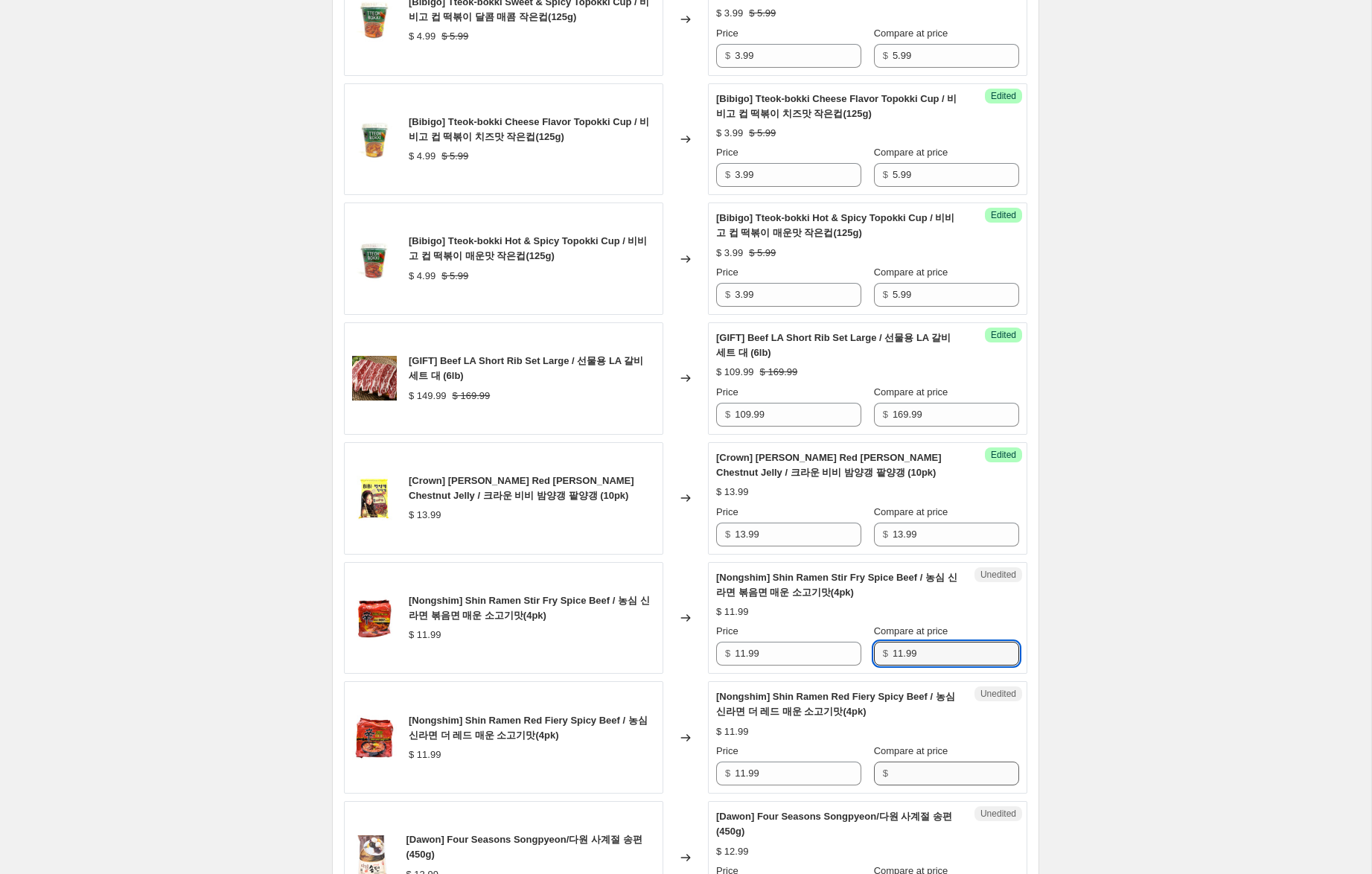
type input "11.99"
click at [927, 772] on input "Compare at price" at bounding box center [956, 773] width 126 height 24
paste input "11.99"
type input "11.99"
drag, startPoint x: 743, startPoint y: 654, endPoint x: 693, endPoint y: 650, distance: 50.2
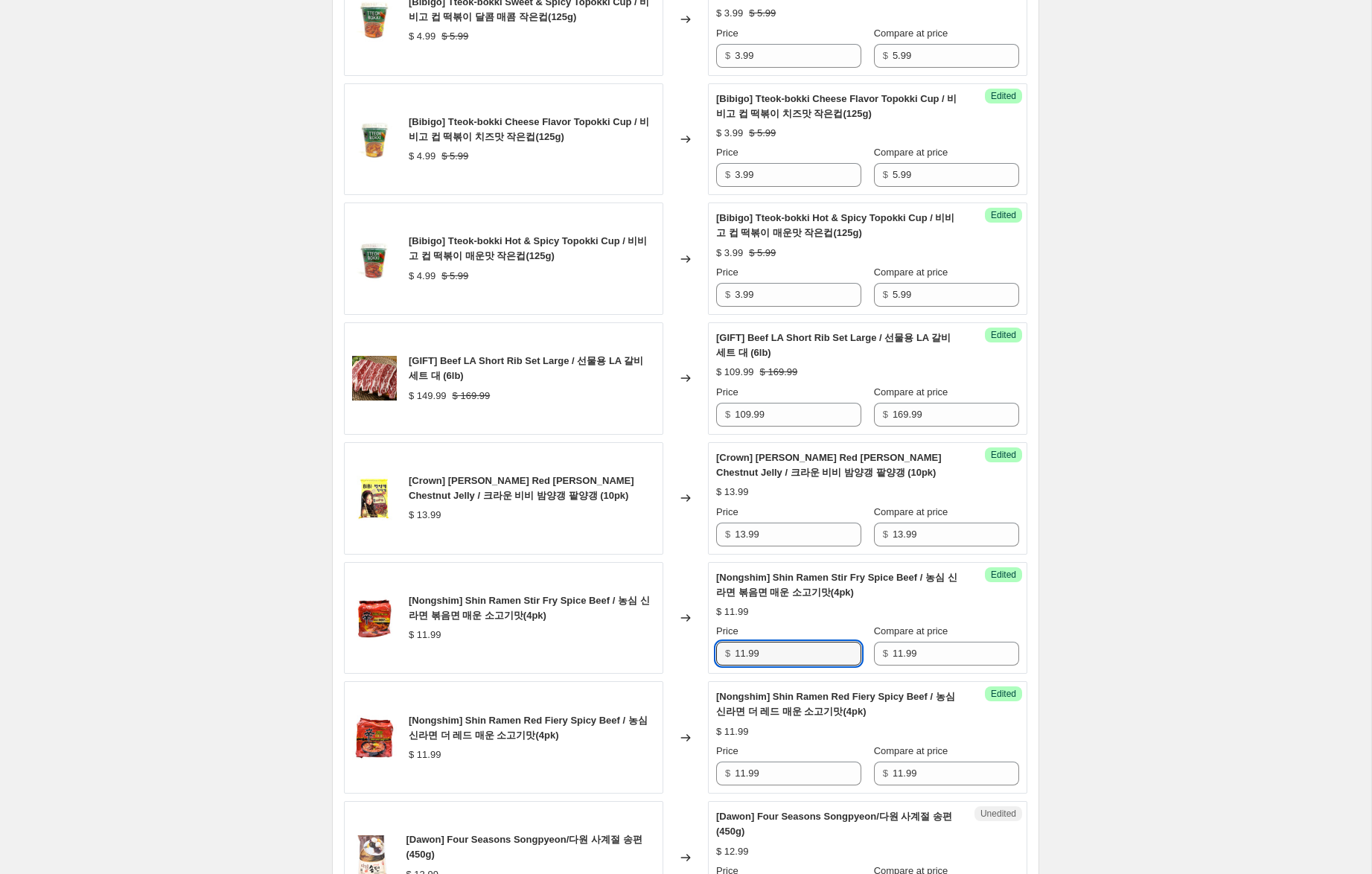
click at [695, 650] on div "[Nongshim] Shin Ramen Stir Fry Spice Beef / 농심 신라면 볶음면 매운 소고기맛(4pk) $ 11.99 Cha…" at bounding box center [685, 618] width 683 height 112
type input "6.99"
drag, startPoint x: 743, startPoint y: 775, endPoint x: 647, endPoint y: 763, distance: 96.7
click at [647, 763] on div "[Nongshim] Shin Ramen Red Fiery Spicy Beef / 농심 신라면 더 레드 매운 소고기맛(4pk) $ 11.99 C…" at bounding box center [685, 737] width 683 height 112
type input "6.99"
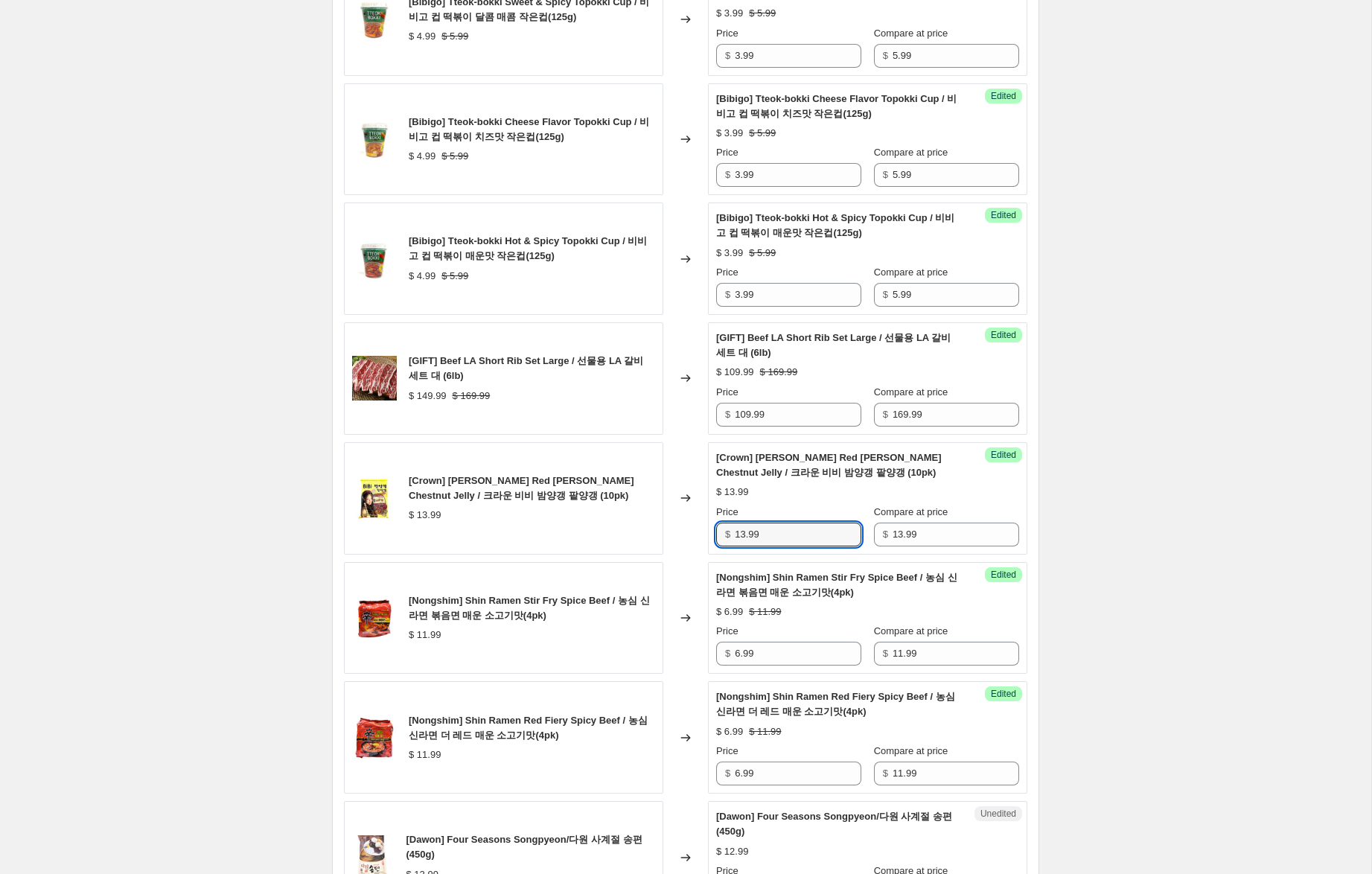
drag, startPoint x: 744, startPoint y: 535, endPoint x: 679, endPoint y: 526, distance: 65.6
click at [679, 526] on div "[Crown] [PERSON_NAME] Red [PERSON_NAME] Chestnut Jelly / 크라운 비비 밤양갱 팥양갱 (10pk) …" at bounding box center [685, 498] width 683 height 112
type input "8.99"
click at [1155, 550] on div "Create new price [MEDICAL_DATA]. This page is ready Create new price [MEDICAL_D…" at bounding box center [686, 766] width 1371 height 3418
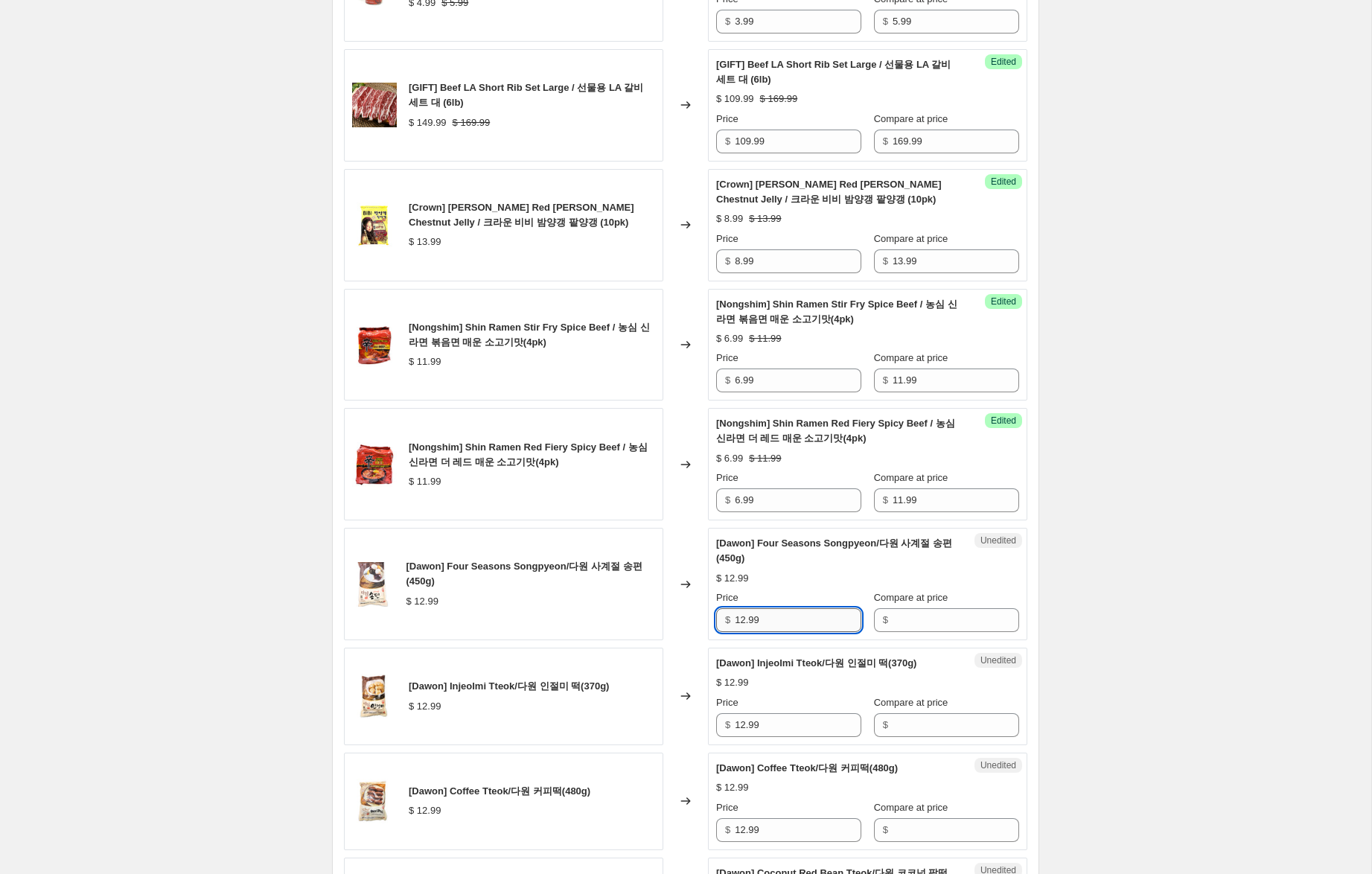
scroll to position [1213, 0]
drag, startPoint x: 788, startPoint y: 629, endPoint x: 614, endPoint y: 610, distance: 175.0
click at [614, 610] on div "[Dawon] Four Seasons Songpyeon/다원 사계절 송편(450g) $ 12.99 Changed to Unedited [Daw…" at bounding box center [685, 586] width 683 height 112
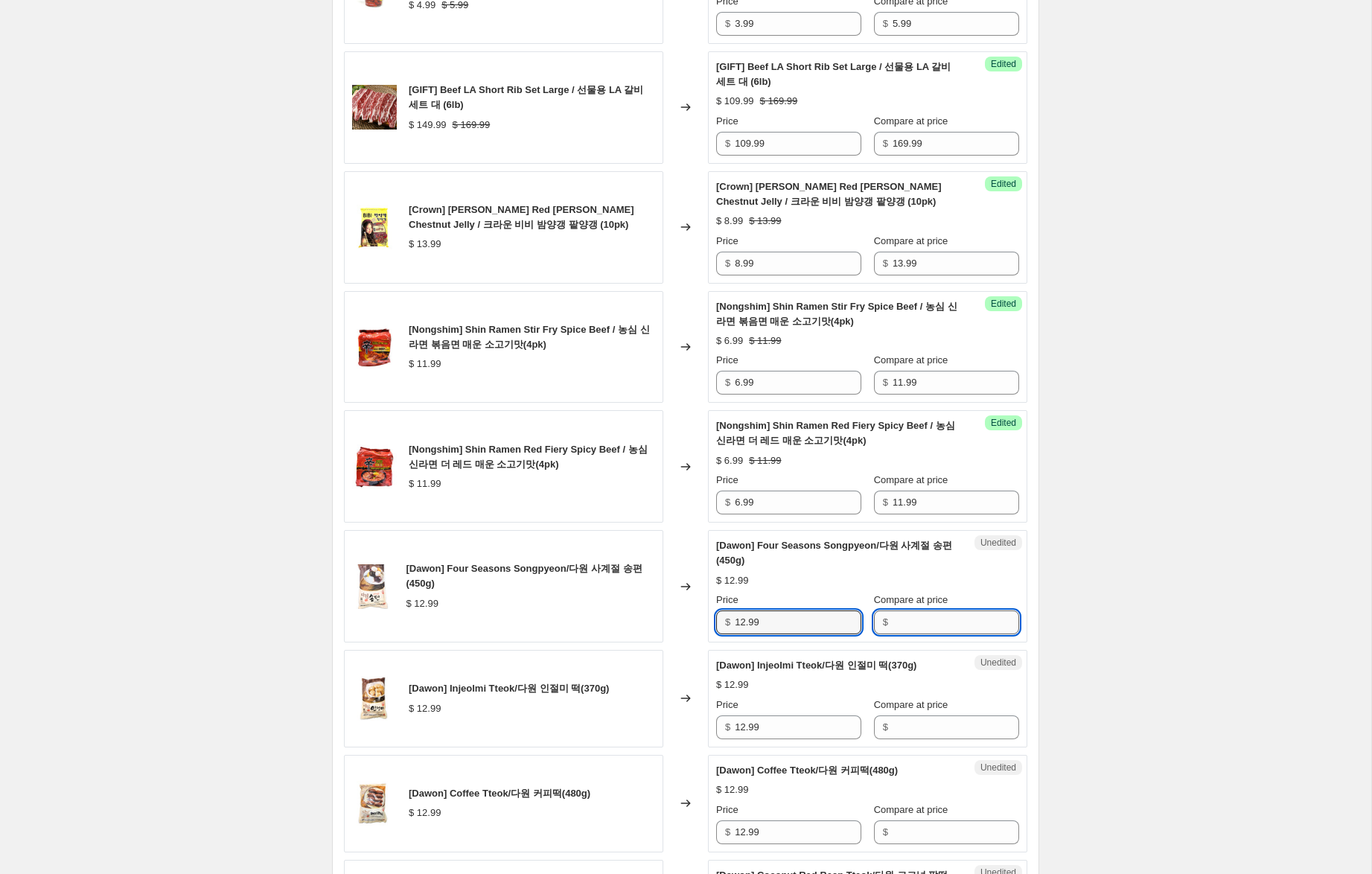
click at [902, 618] on input "Compare at price" at bounding box center [956, 622] width 126 height 24
paste input "12.99"
type input "12.99"
drag, startPoint x: 895, startPoint y: 739, endPoint x: 898, endPoint y: 761, distance: 22.2
click at [895, 739] on div "Unedited [Dawon] Injeolmi Tteok/다원 인절미 떡(370g) $ 12.99 Price $ 12.99 Compare at…" at bounding box center [867, 698] width 319 height 97
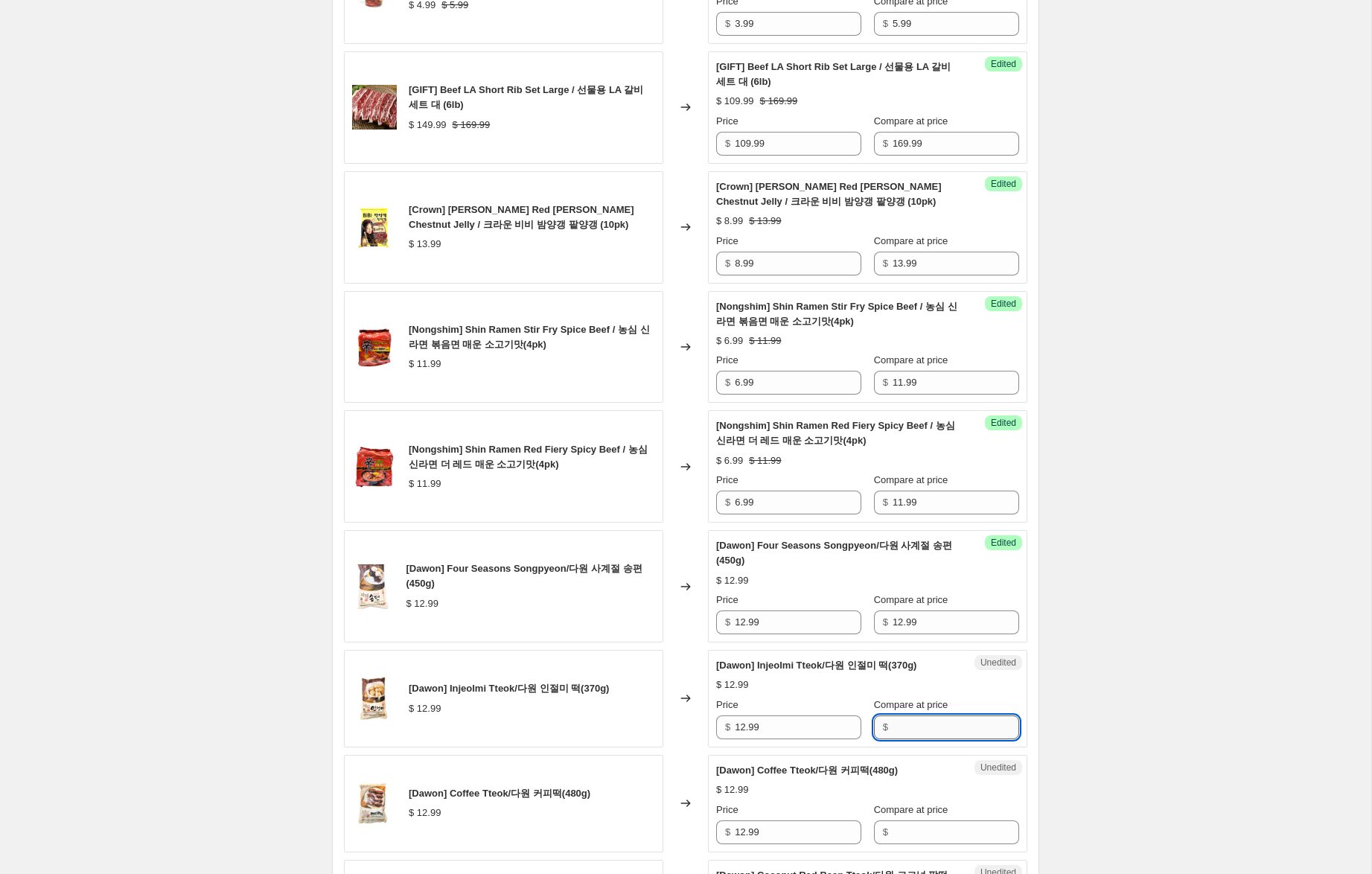
click at [900, 715] on input "Compare at price" at bounding box center [956, 727] width 126 height 24
paste input "12.99"
type input "12.99"
click at [896, 828] on input "Compare at price" at bounding box center [956, 832] width 126 height 24
paste input "12.99"
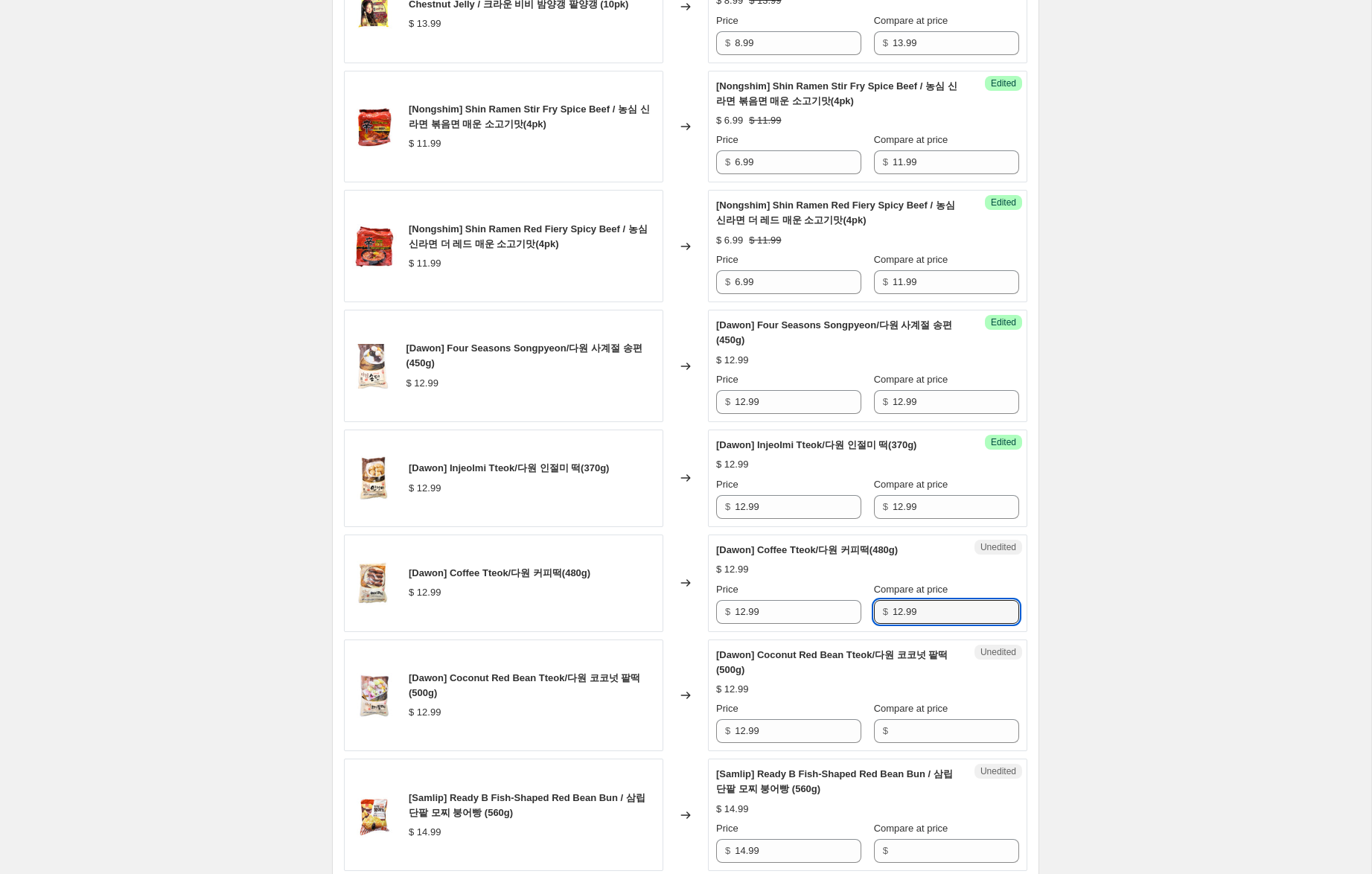
scroll to position [1443, 0]
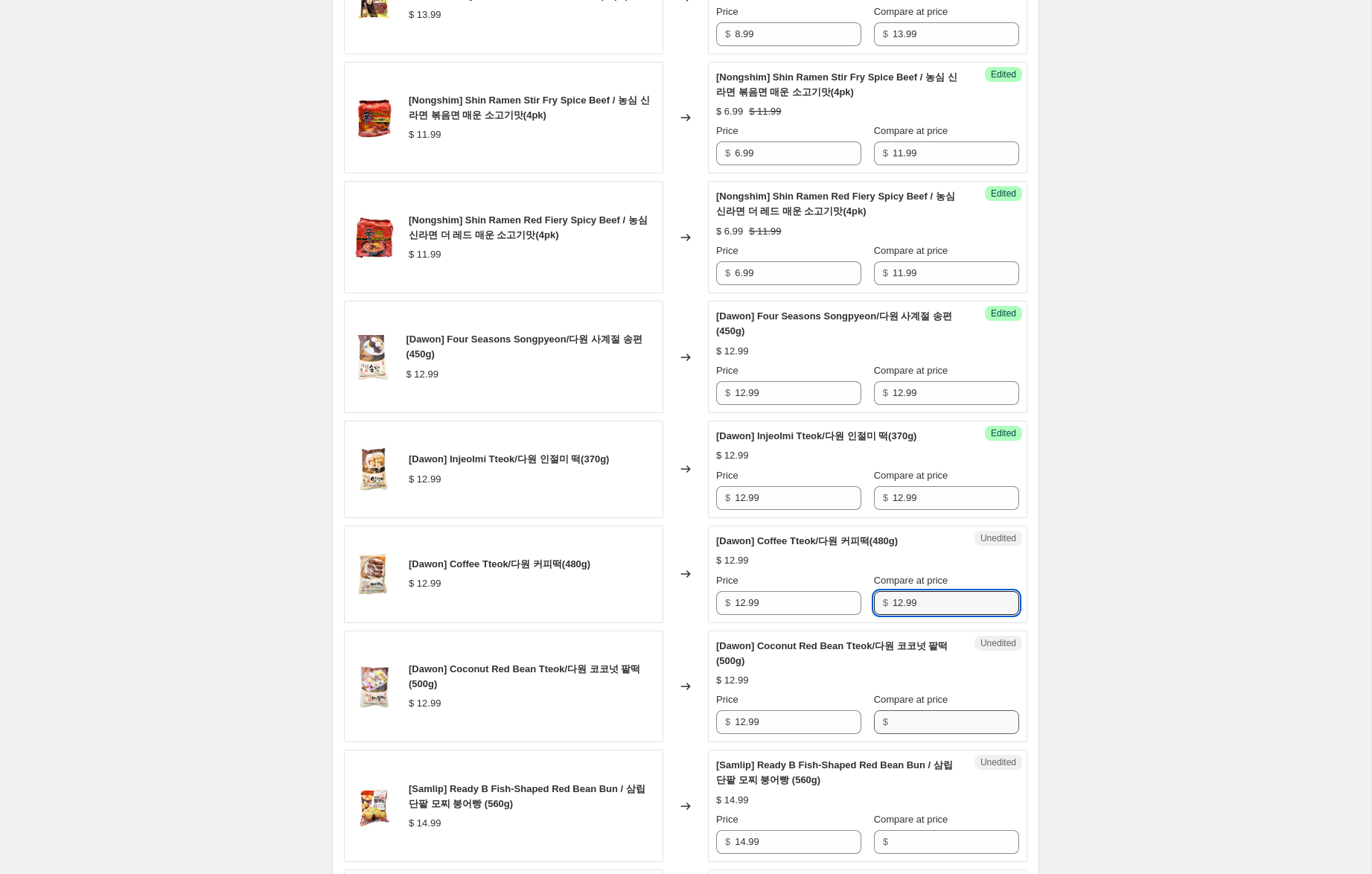
type input "12.99"
click at [914, 726] on input "Compare at price" at bounding box center [956, 721] width 126 height 24
paste input "12.99"
type input "12.99"
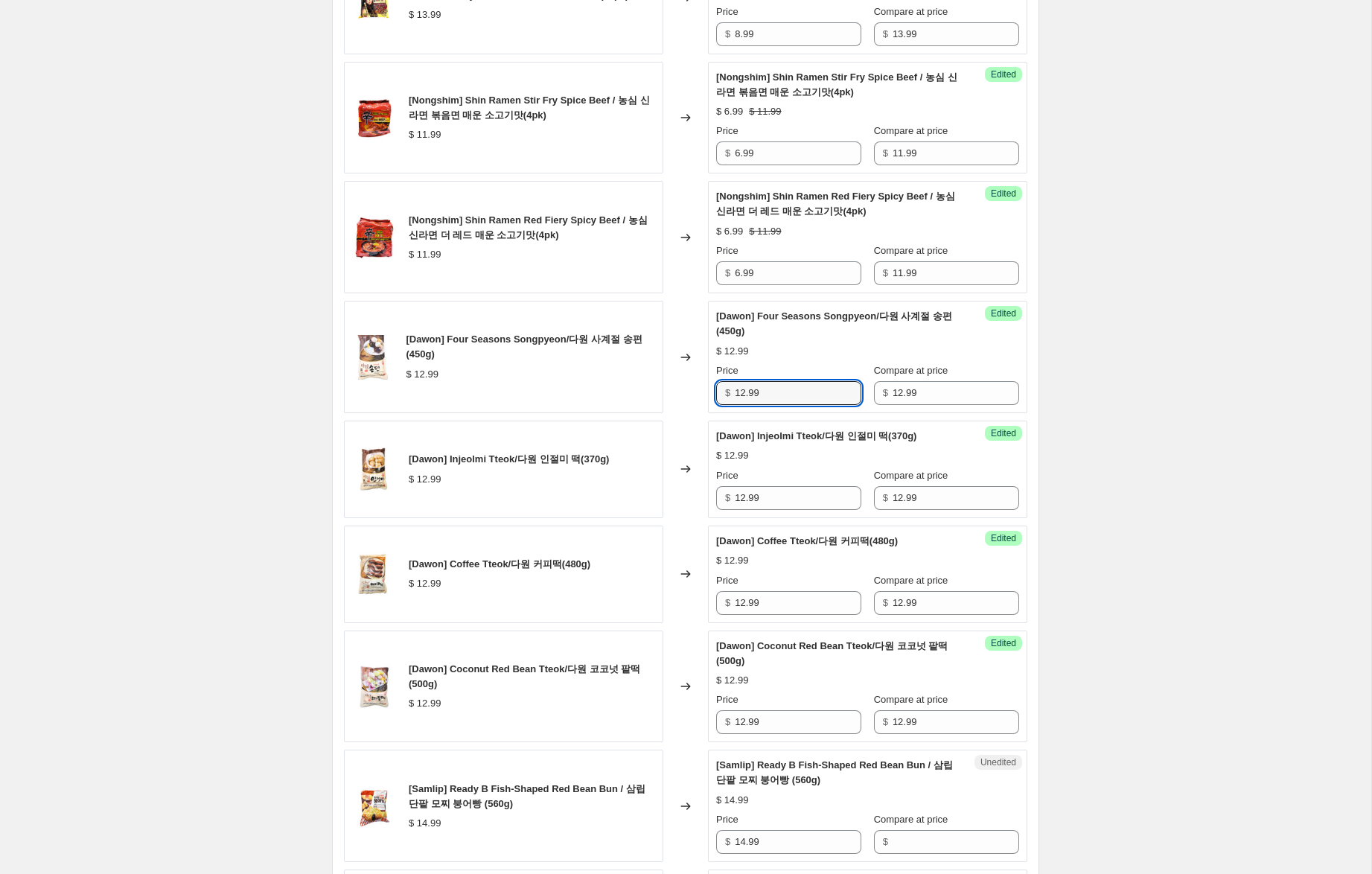
drag, startPoint x: 744, startPoint y: 394, endPoint x: 658, endPoint y: 374, distance: 88.3
click at [663, 375] on div "[Dawon] Four Seasons Songpyeon/다원 사계절 송편(450g) $ 12.99 Changed to Success Edite…" at bounding box center [685, 357] width 683 height 112
type input "8.99"
drag, startPoint x: 744, startPoint y: 497, endPoint x: 678, endPoint y: 501, distance: 66.1
click at [659, 483] on div "[Dawon] [PERSON_NAME]/다원 인절미 떡(370g) $ 12.99 Changed to Success Edited [[PERSON…" at bounding box center [685, 469] width 683 height 97
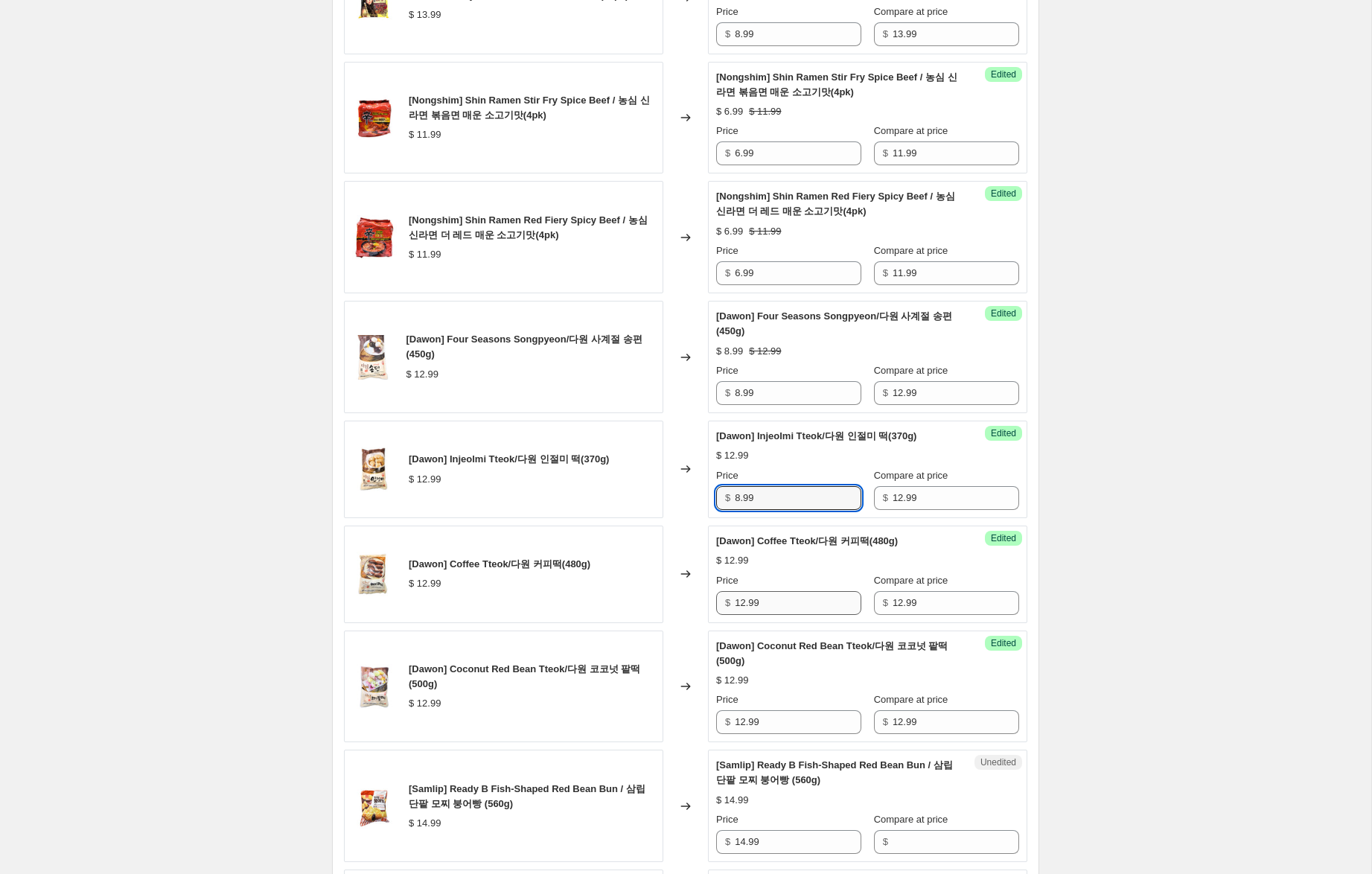
type input "8.99"
drag, startPoint x: 743, startPoint y: 604, endPoint x: 701, endPoint y: 601, distance: 42.1
click at [702, 600] on div "[Dawon] Coffee Tteok/다원 커피떡(480g) $ 12.99 Changed to Success Edited [Dawon] Cof…" at bounding box center [685, 573] width 683 height 97
type input "8.99"
drag, startPoint x: 723, startPoint y: 720, endPoint x: 694, endPoint y: 718, distance: 29.1
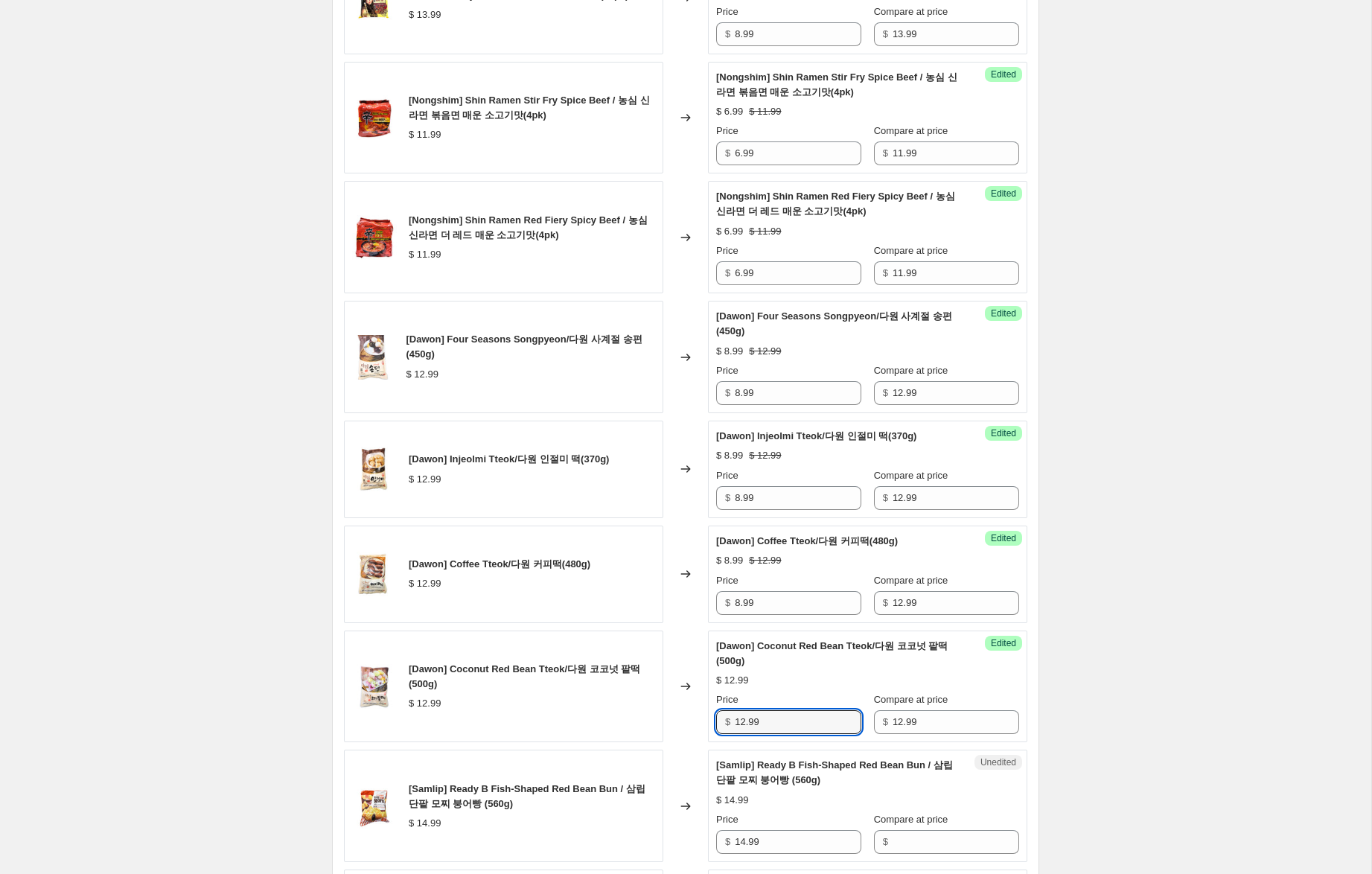
click at [694, 718] on div "[Dawon] Coconut Red Bean Tteok/다원 코코넛 팥떡(500g) $ 12.99 Changed to Success Edite…" at bounding box center [685, 686] width 683 height 112
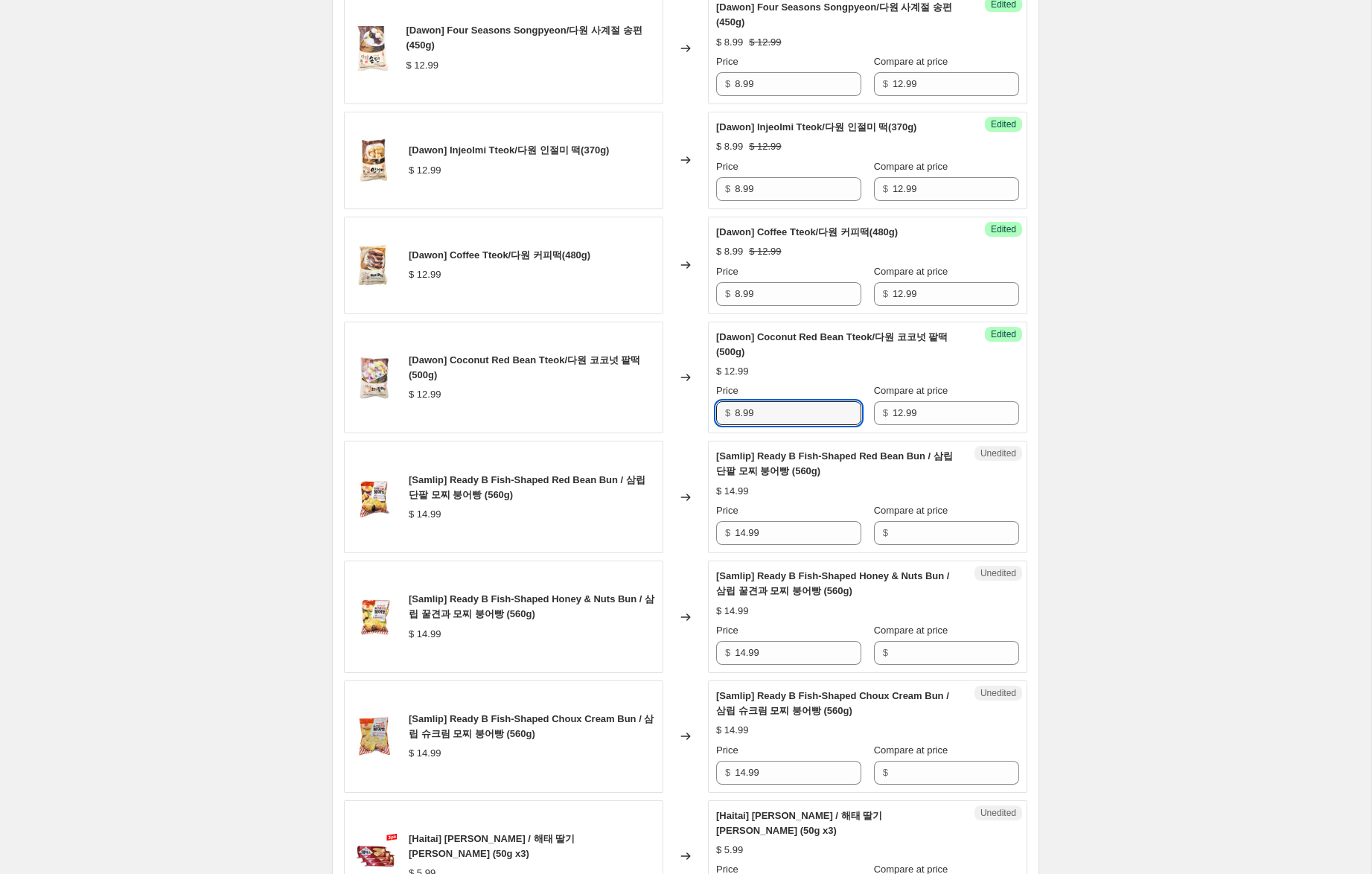
scroll to position [1764, 0]
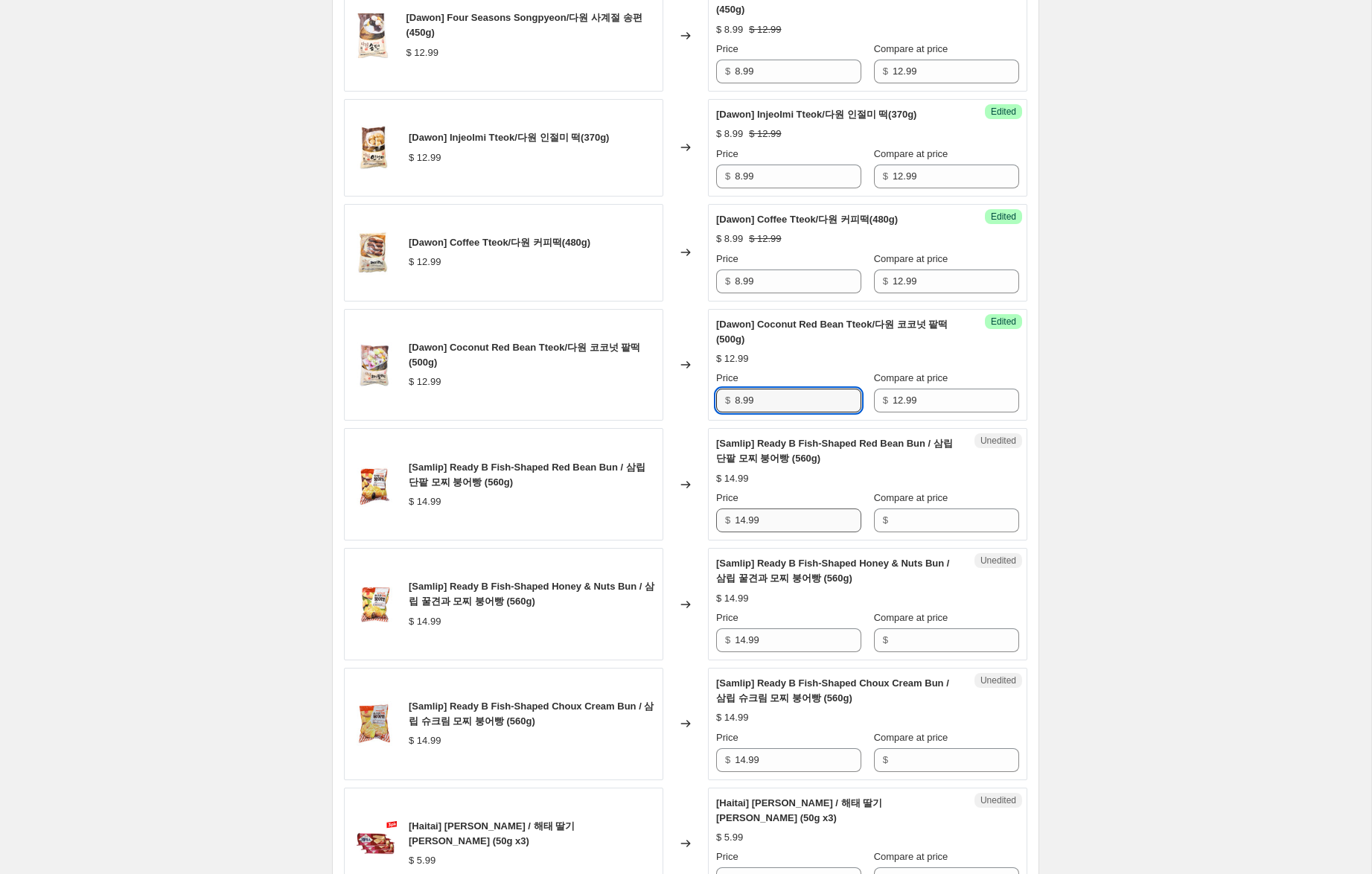
type input "8.99"
drag, startPoint x: 753, startPoint y: 515, endPoint x: 970, endPoint y: 519, distance: 217.0
click at [726, 508] on div "$ 14.99" at bounding box center [789, 520] width 146 height 24
drag, startPoint x: 975, startPoint y: 515, endPoint x: 974, endPoint y: 523, distance: 8.1
click at [975, 515] on input "Compare at price" at bounding box center [956, 520] width 126 height 24
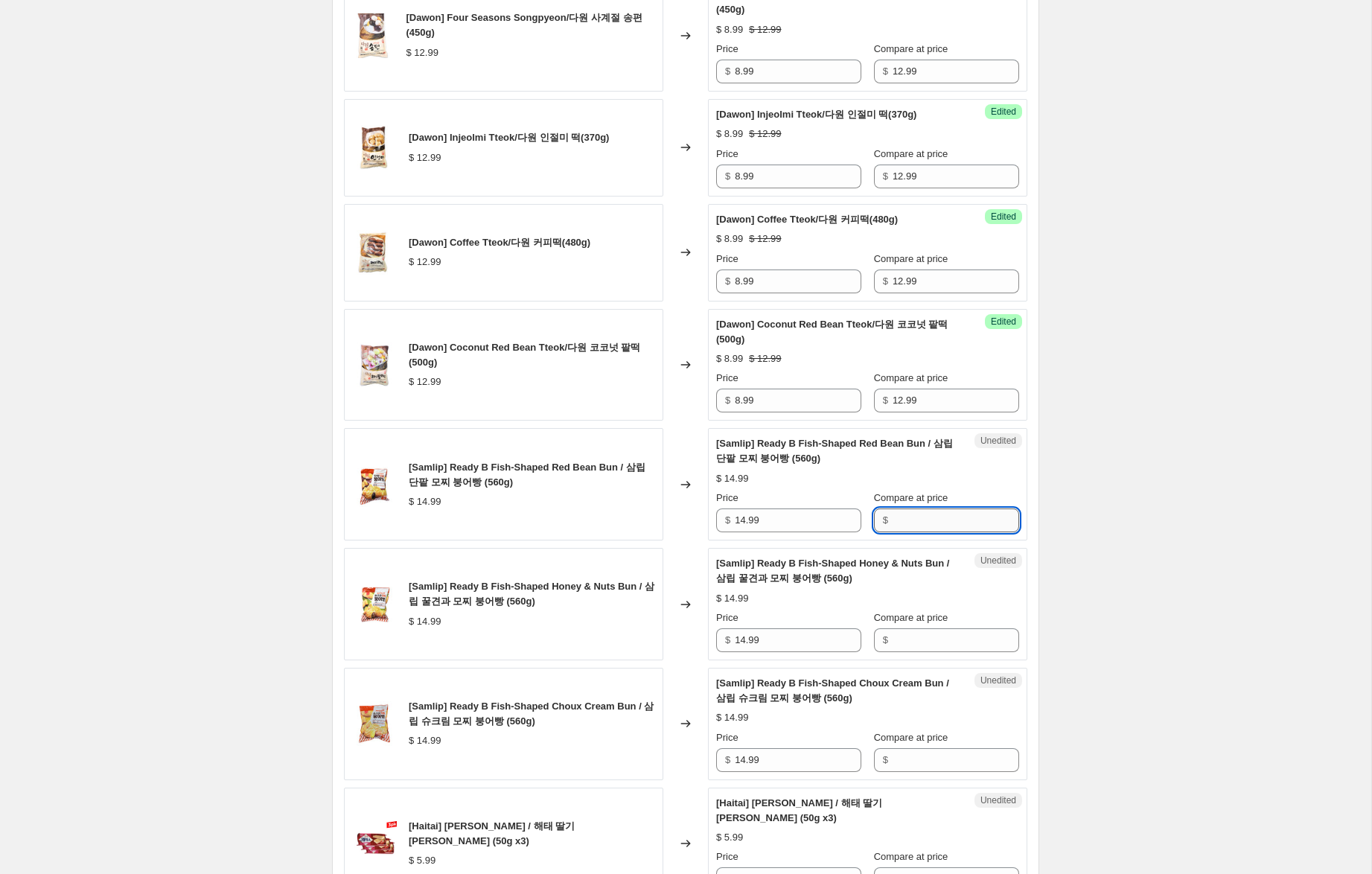
paste input "14.99"
type input "14.99"
drag, startPoint x: 926, startPoint y: 634, endPoint x: 928, endPoint y: 650, distance: 16.1
click at [926, 634] on input "Compare at price" at bounding box center [956, 640] width 126 height 24
paste input "14.99"
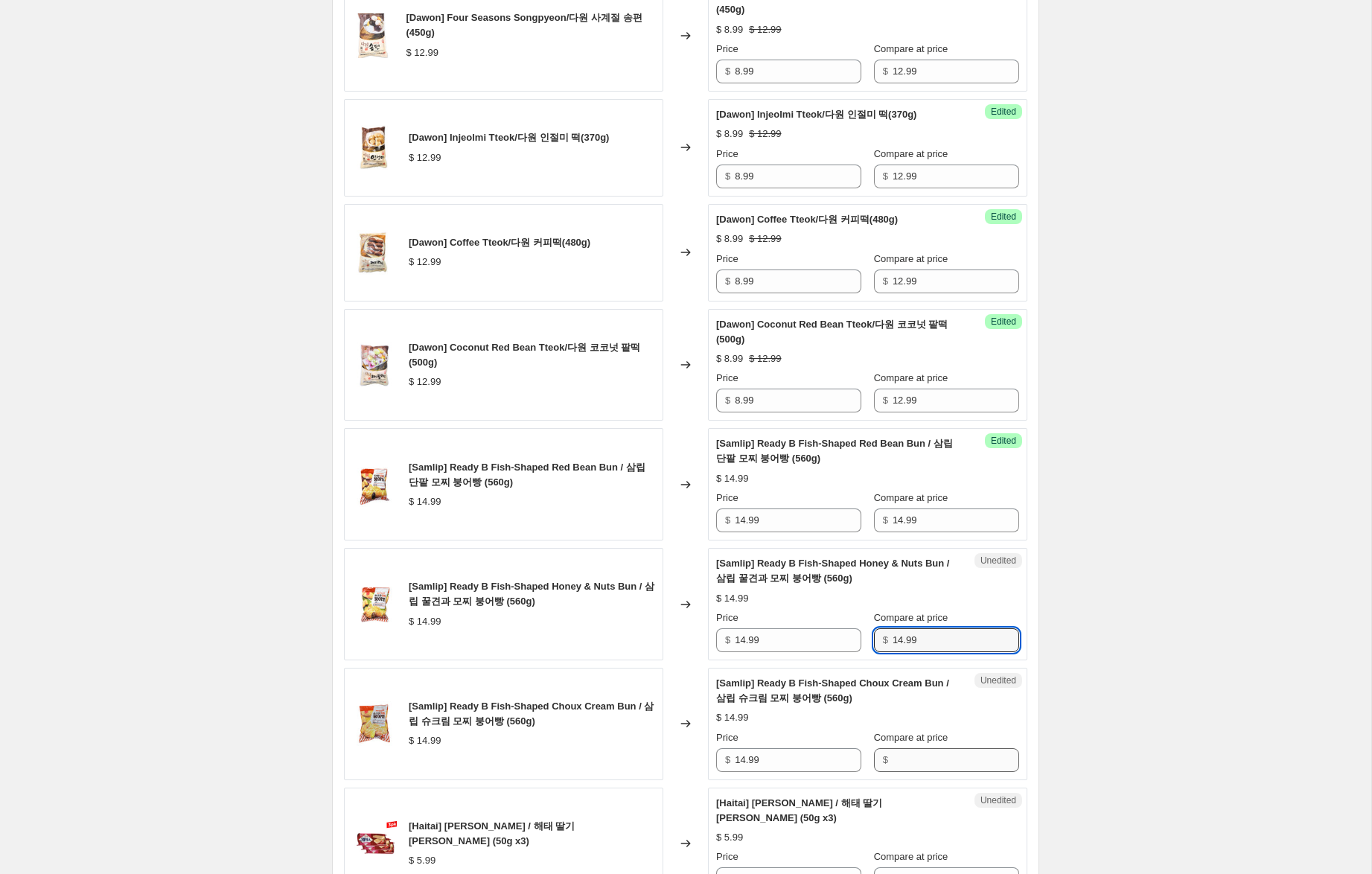
type input "14.99"
paste input "14.99"
drag, startPoint x: 923, startPoint y: 761, endPoint x: 913, endPoint y: 757, distance: 10.8
click at [922, 761] on input "Compare at price" at bounding box center [956, 759] width 126 height 24
type input "14.99"
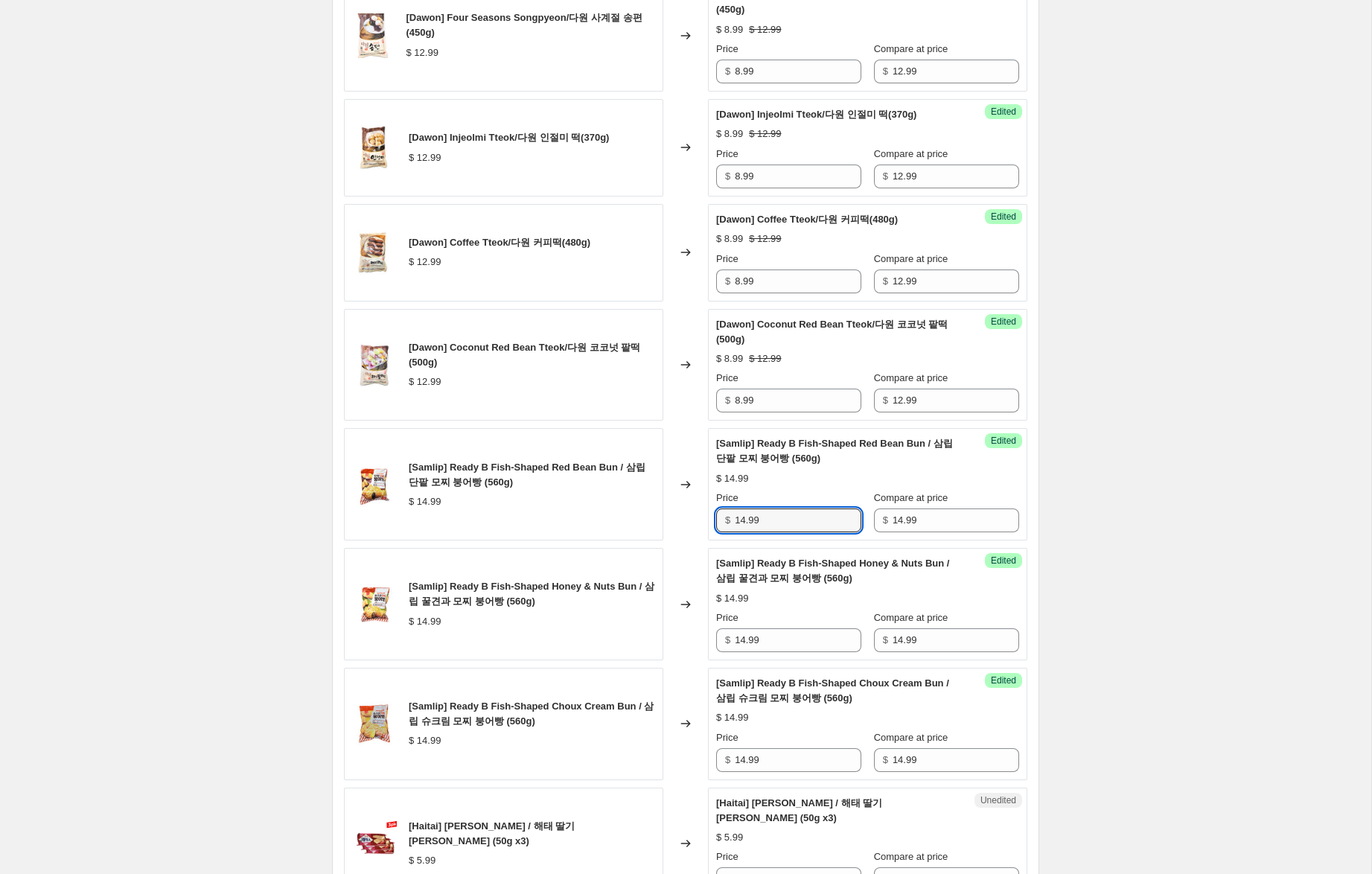
drag, startPoint x: 740, startPoint y: 518, endPoint x: 672, endPoint y: 500, distance: 70.3
click at [672, 500] on div "[Samlip] Ready B Fish-Shaped Red Bean Bun / 삼립 단팥 모찌 붕어빵 (560g) $ 14.99 Changed…" at bounding box center [685, 484] width 683 height 112
type input "9.99"
drag, startPoint x: 744, startPoint y: 639, endPoint x: 714, endPoint y: 650, distance: 32.0
click at [709, 639] on div "Success Edited [Samlip] Ready B Fish-Shaped Honey & Nuts Bun / 삼립 꿀견과 모찌 붕어빵 (5…" at bounding box center [867, 604] width 319 height 112
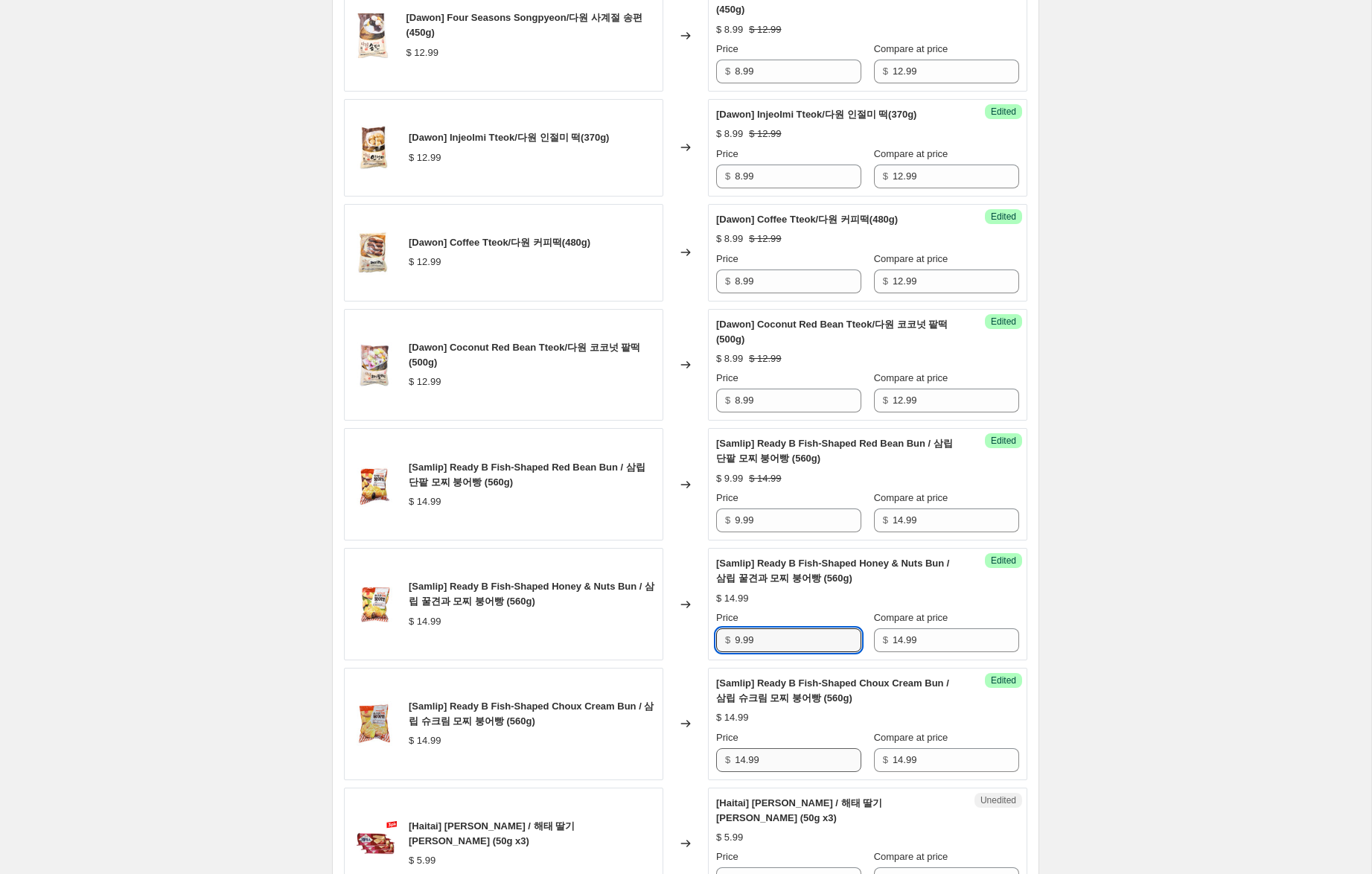
type input "9.99"
drag, startPoint x: 744, startPoint y: 757, endPoint x: 681, endPoint y: 752, distance: 63.2
click at [681, 752] on div "[Samlip] Ready B Fish-Shaped Choux Cream Bun / 삼립 슈크림 모찌 붕어빵 (560g) $ 14.99 Cha…" at bounding box center [685, 724] width 683 height 112
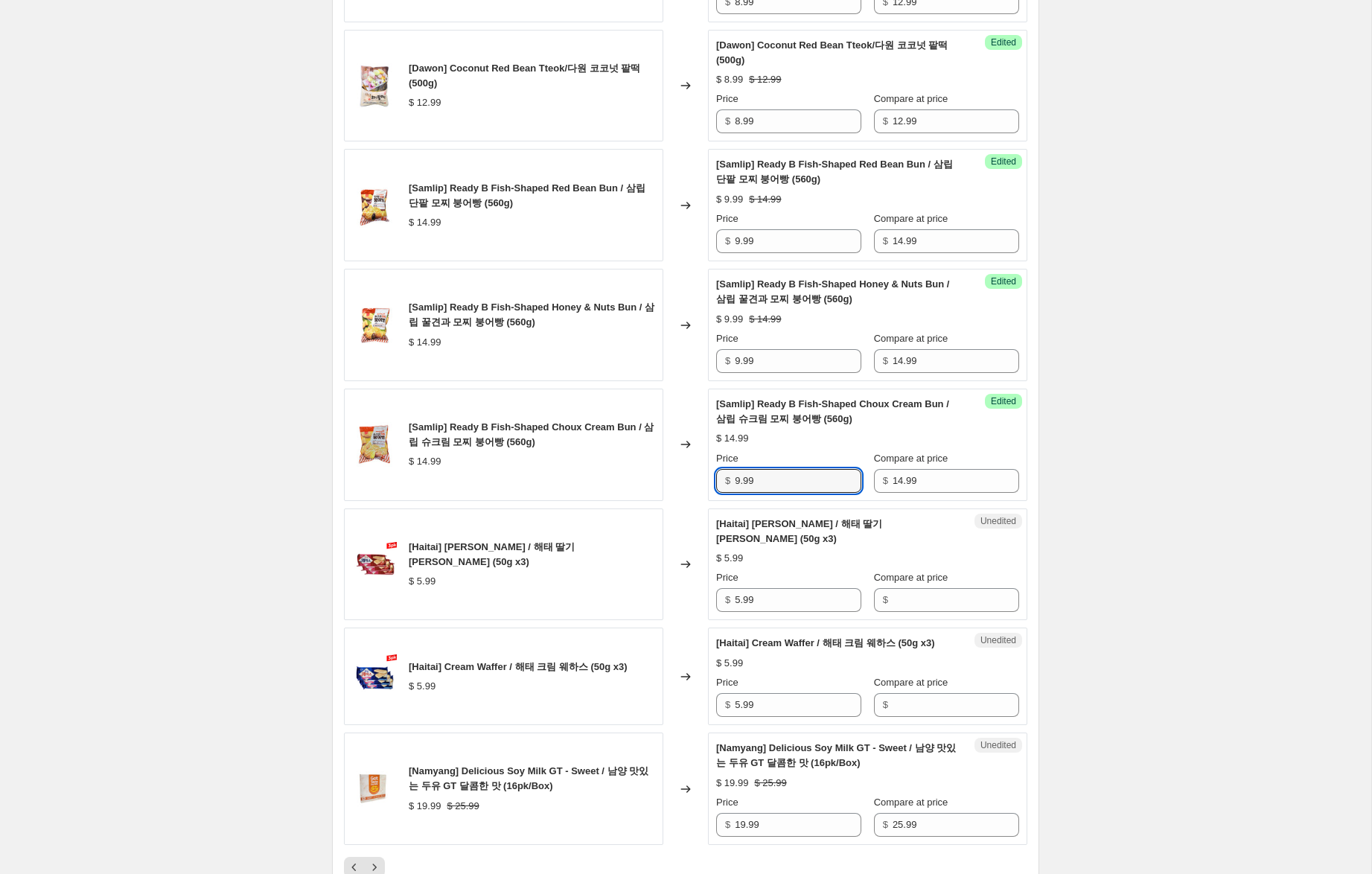
scroll to position [2054, 0]
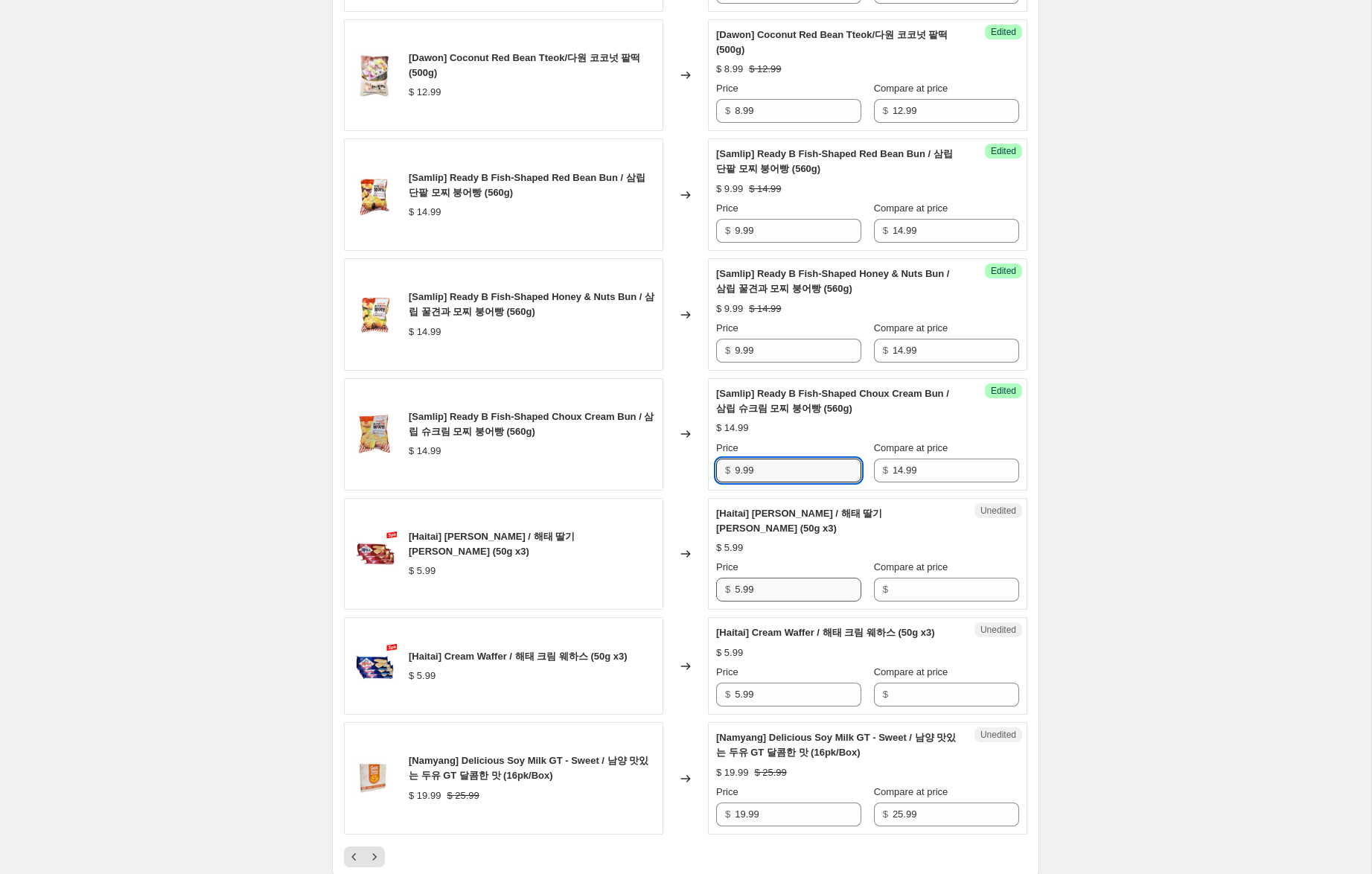
type input "9.99"
drag, startPoint x: 772, startPoint y: 589, endPoint x: 788, endPoint y: 579, distance: 18.9
click at [667, 577] on div "[Haitai] Strawberry Waffer / 해태 딸기 [PERSON_NAME] (50g x3) $ 5.99 Changed to Une…" at bounding box center [685, 554] width 683 height 112
drag, startPoint x: 915, startPoint y: 589, endPoint x: 754, endPoint y: 586, distance: 161.0
click at [892, 588] on input "Compare at price" at bounding box center [956, 589] width 126 height 24
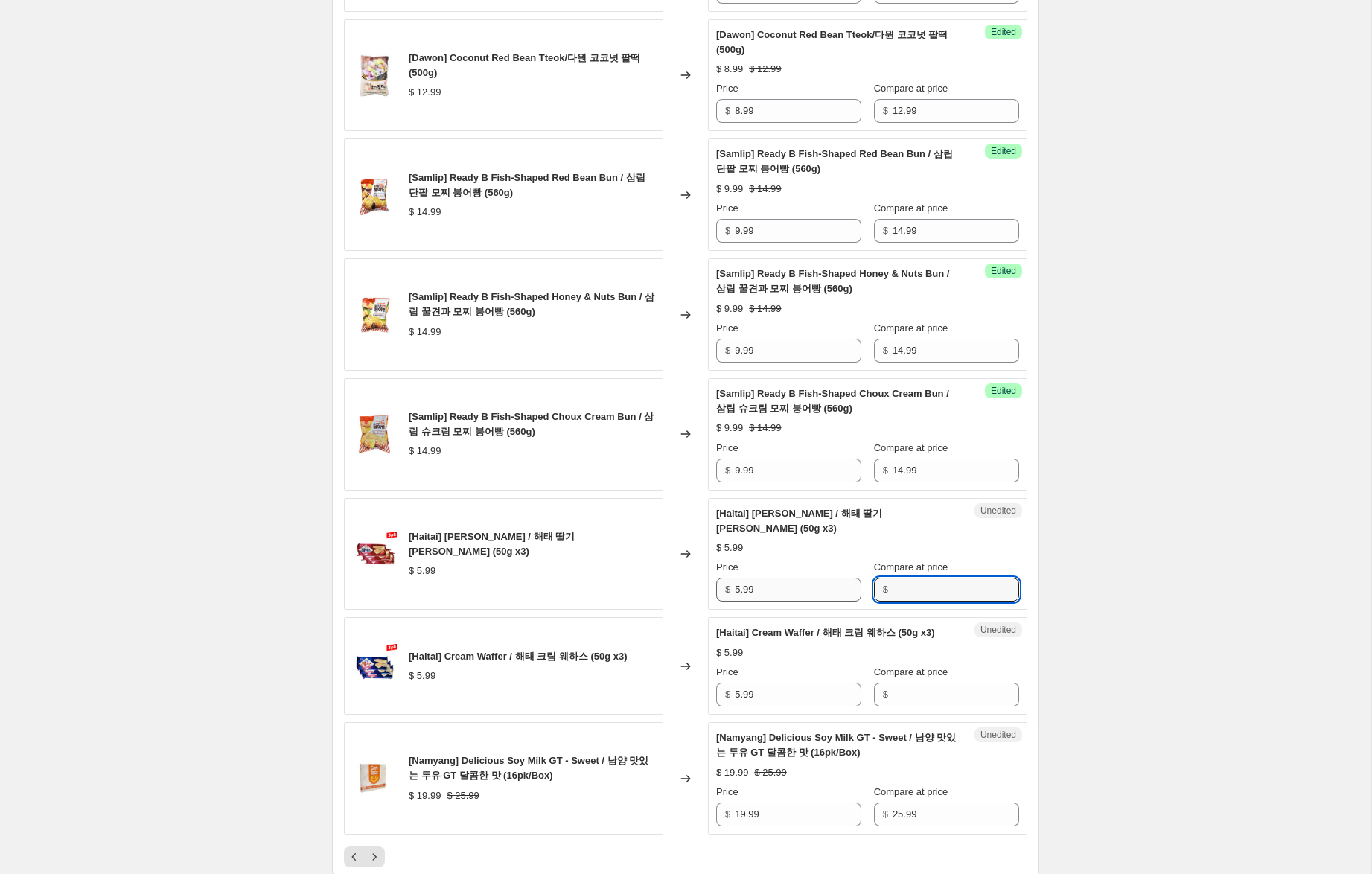
paste input "5.99"
type input "5.99"
drag, startPoint x: 739, startPoint y: 592, endPoint x: 669, endPoint y: 584, distance: 70.5
click at [669, 584] on div "[Haitai] Strawberry Waffer / 해태 딸기 [PERSON_NAME] (50g x3) $ 5.99 Changed to Suc…" at bounding box center [685, 554] width 683 height 112
type input "2.99"
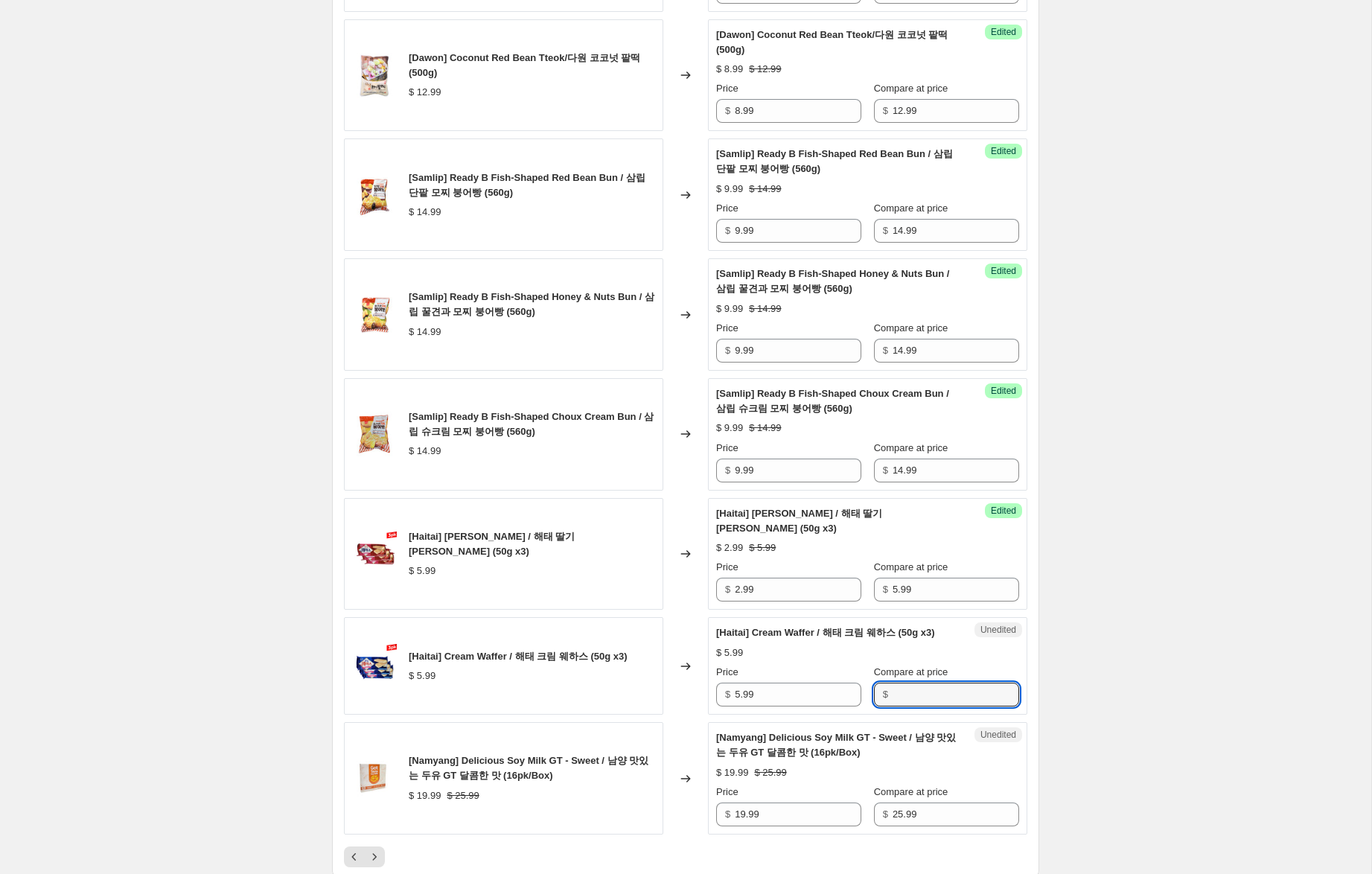
drag, startPoint x: 885, startPoint y: 708, endPoint x: 814, endPoint y: 722, distance: 72.4
click at [892, 707] on input "Compare at price" at bounding box center [956, 694] width 126 height 24
paste input "5.99"
type input "5.99"
drag, startPoint x: 740, startPoint y: 710, endPoint x: 752, endPoint y: 707, distance: 12.4
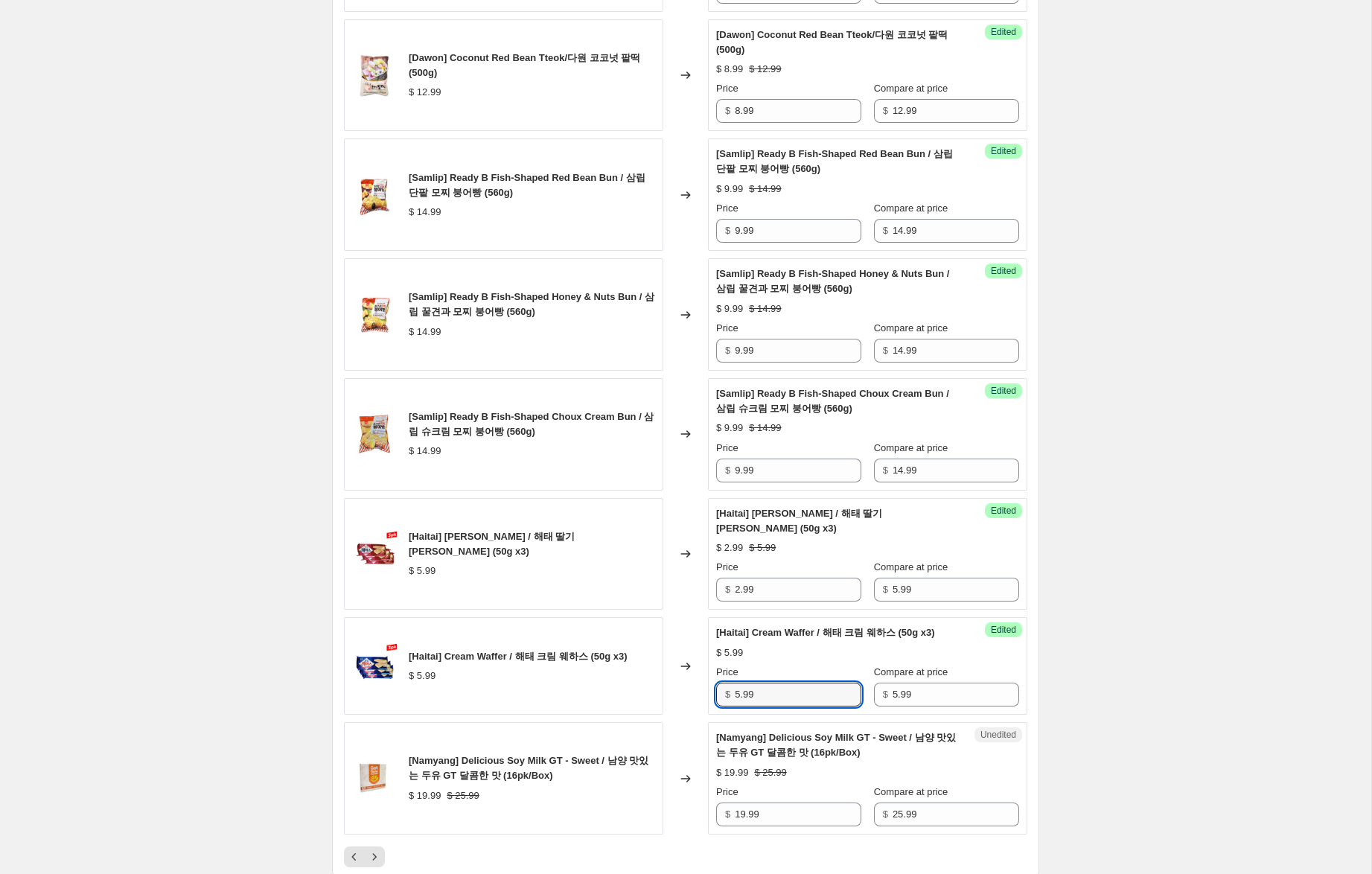
click at [693, 700] on div "[Haitai] Cream Waffer / 해태 크림 웨하스 (50g x3) $ 5.99 Changed to Success Edited [Ha…" at bounding box center [685, 665] width 683 height 97
type input "3.99"
click at [739, 588] on input "2.99" at bounding box center [798, 589] width 126 height 24
type input "3.99"
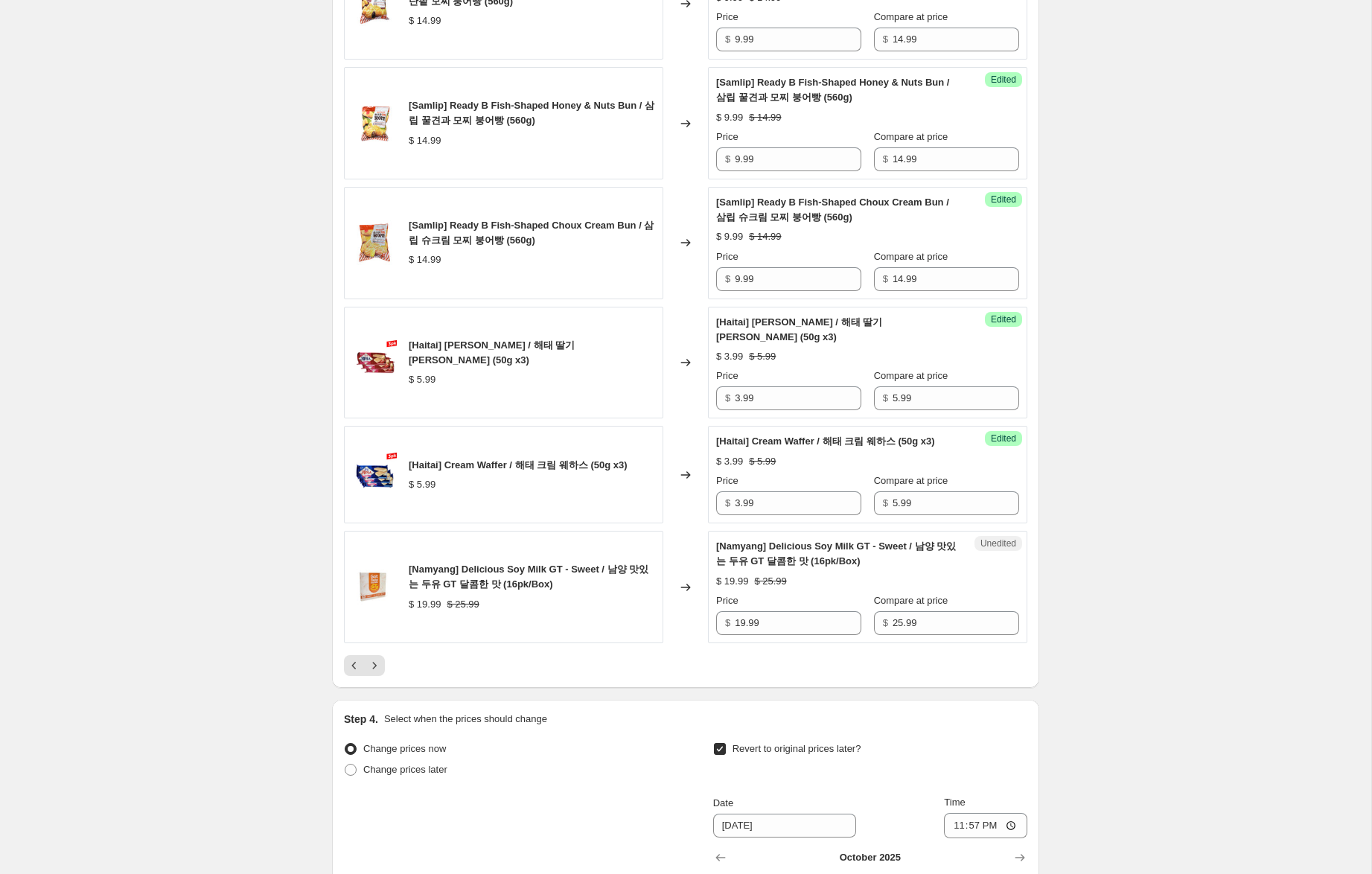
scroll to position [2248, 0]
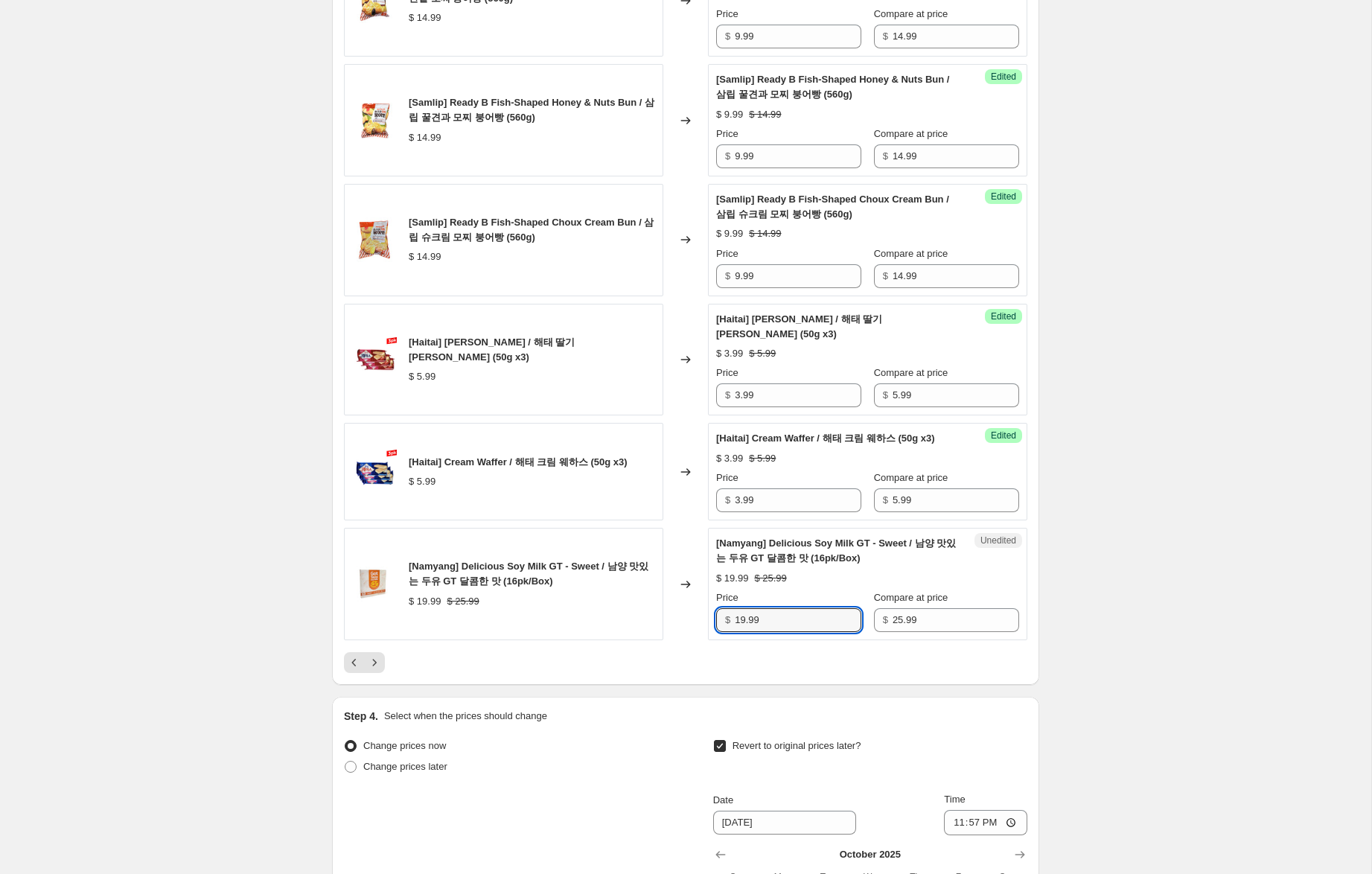
drag, startPoint x: 745, startPoint y: 636, endPoint x: 659, endPoint y: 625, distance: 86.7
click at [664, 625] on div "[Namyang] Delicious Soy Milk GT - Sweet / 남양 맛있는 두유 GT 달콤한 맛 (16pk/Box) $ 19.99…" at bounding box center [685, 584] width 683 height 112
type input "7.99"
click at [352, 670] on icon "Previous" at bounding box center [354, 662] width 15 height 15
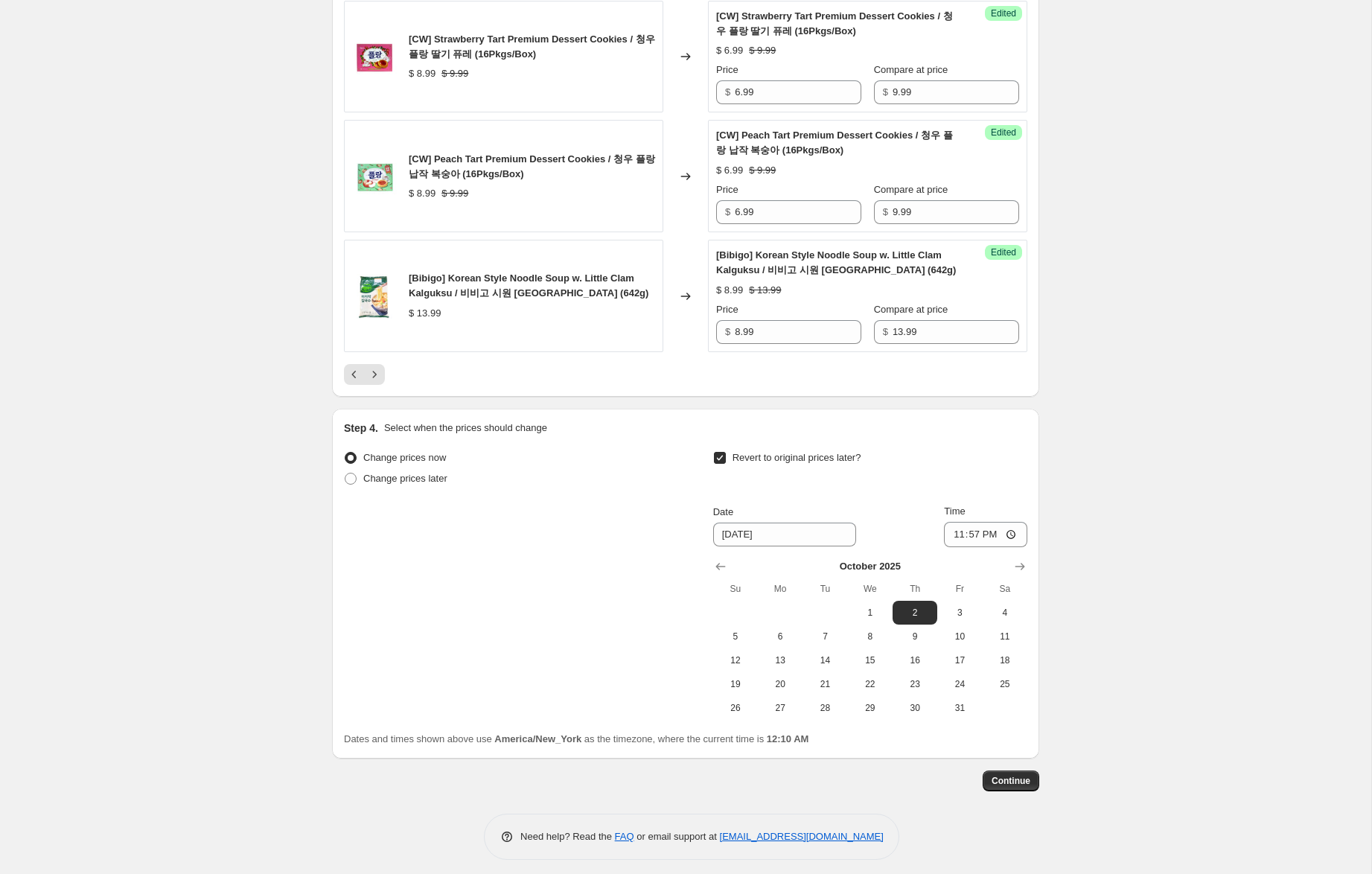
scroll to position [2589, 0]
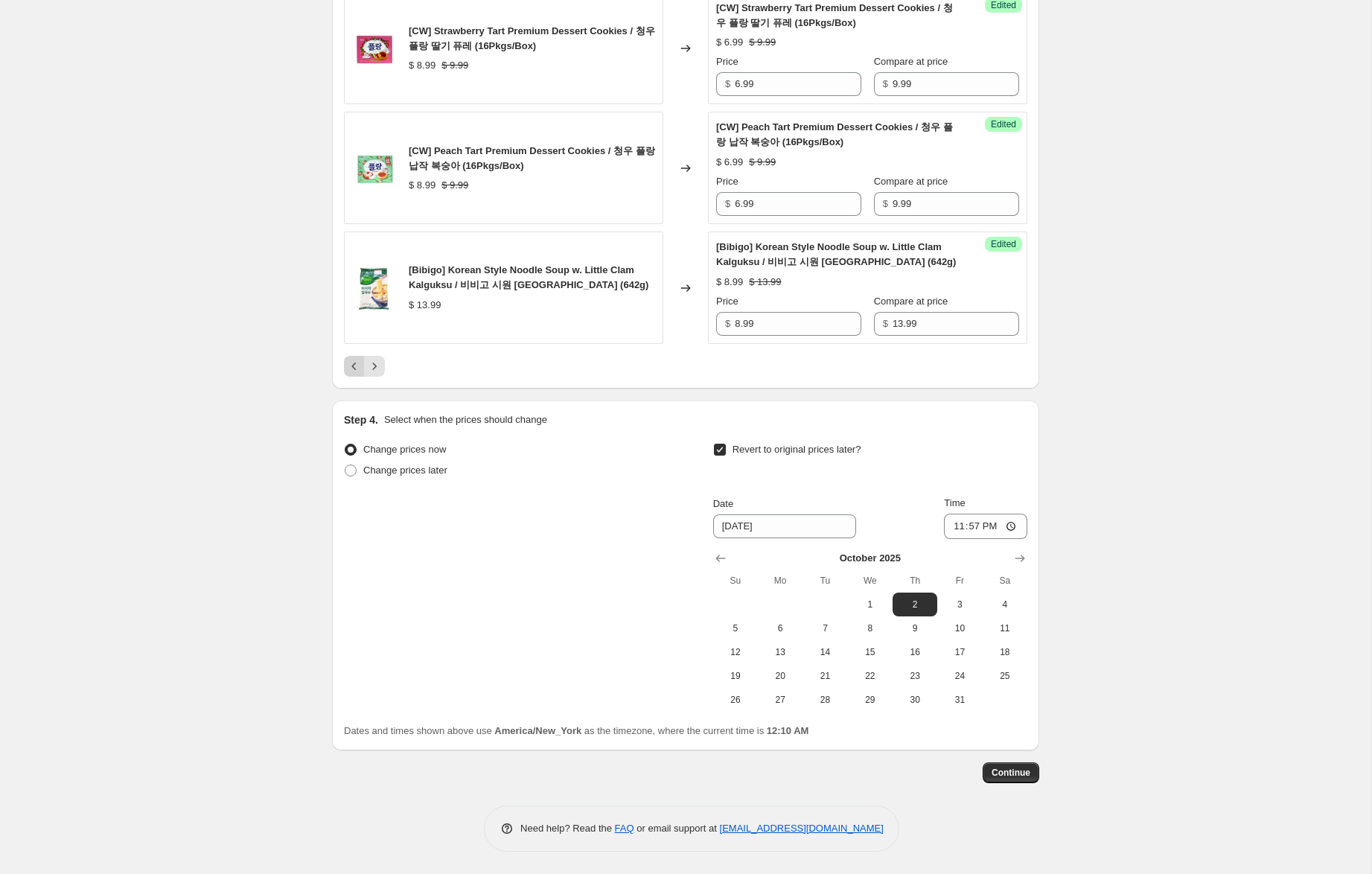
click at [350, 369] on icon "Previous" at bounding box center [354, 366] width 15 height 15
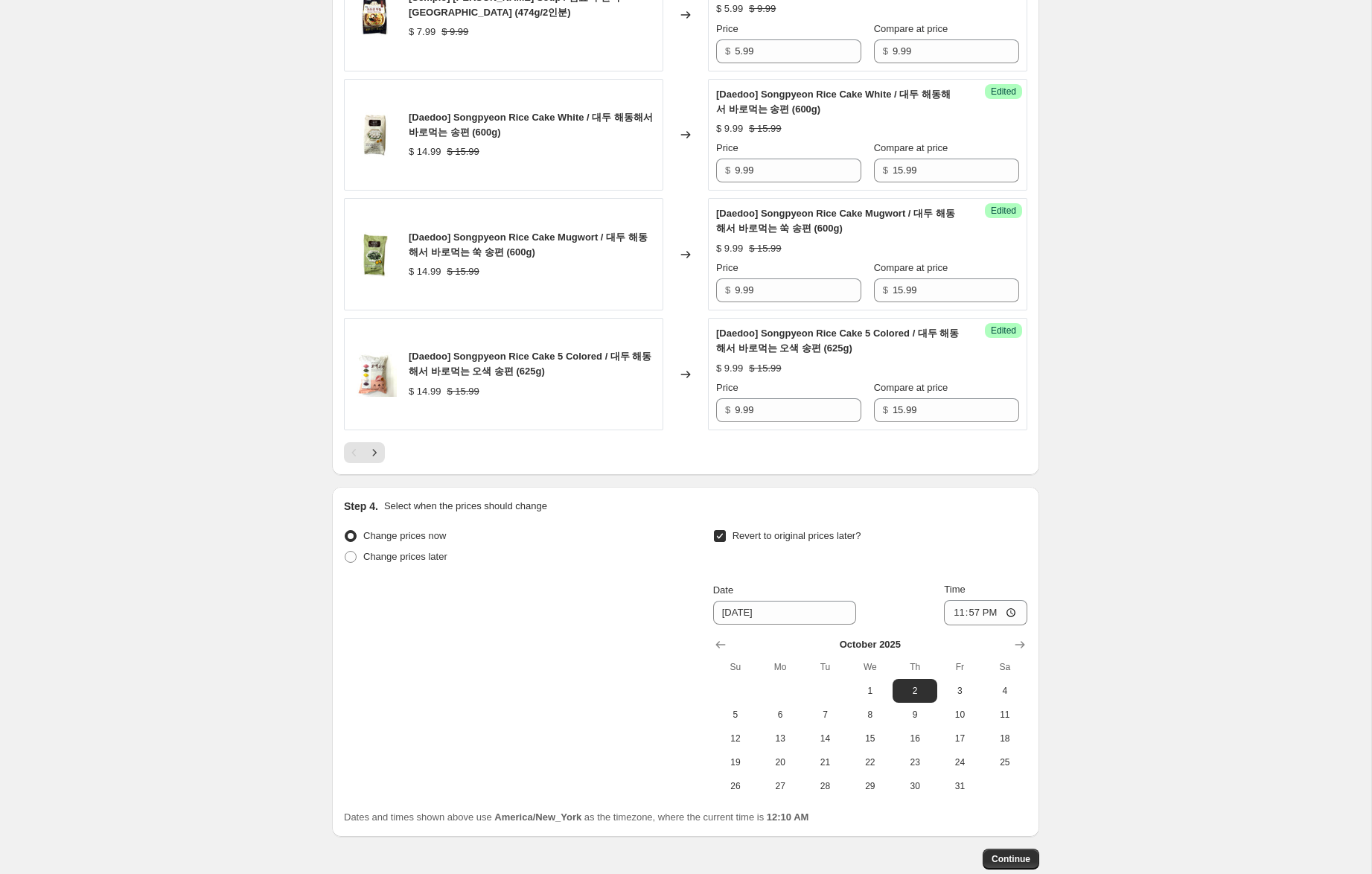
scroll to position [2529, 0]
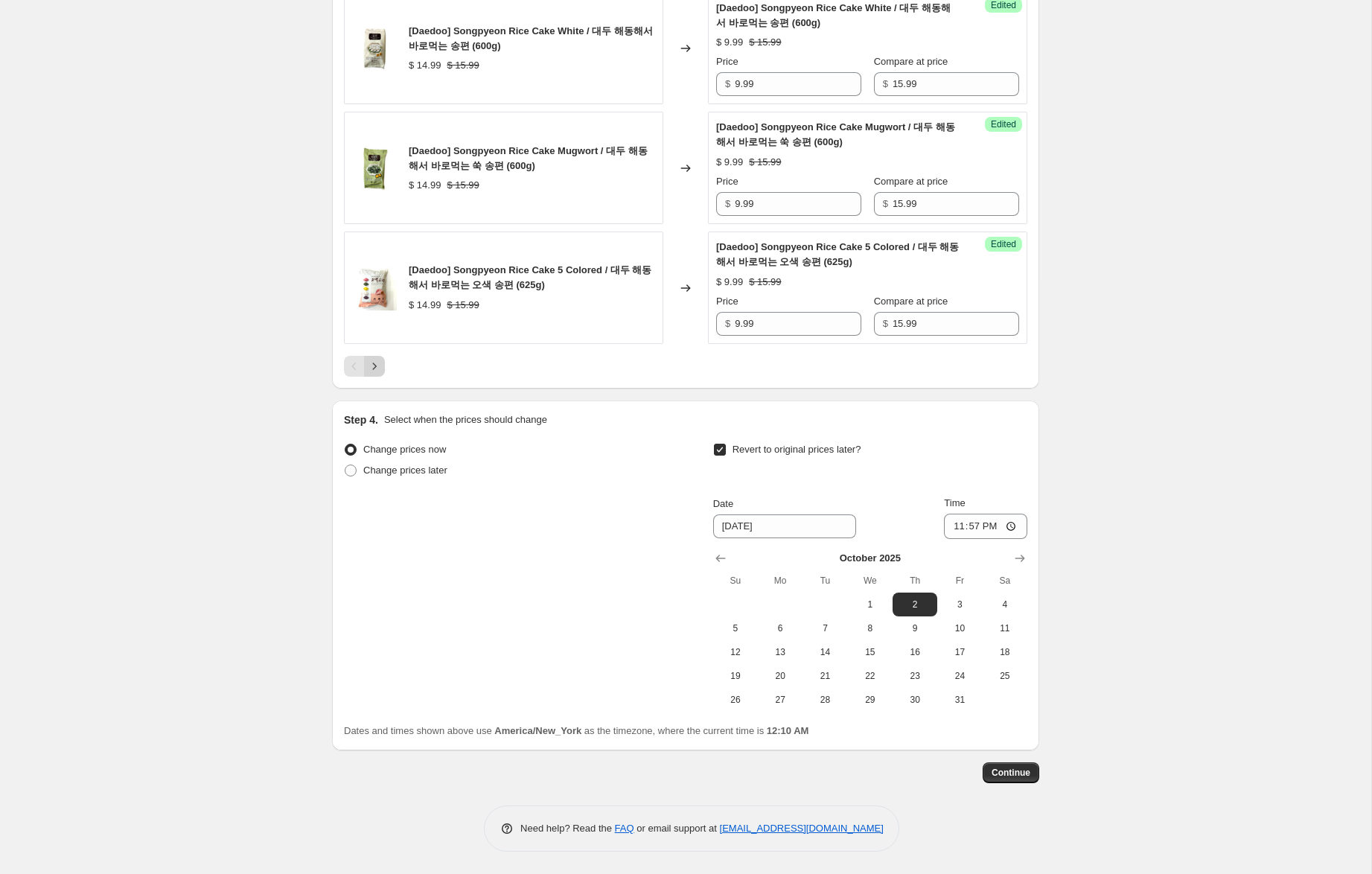
click at [372, 371] on icon "Next" at bounding box center [374, 366] width 15 height 15
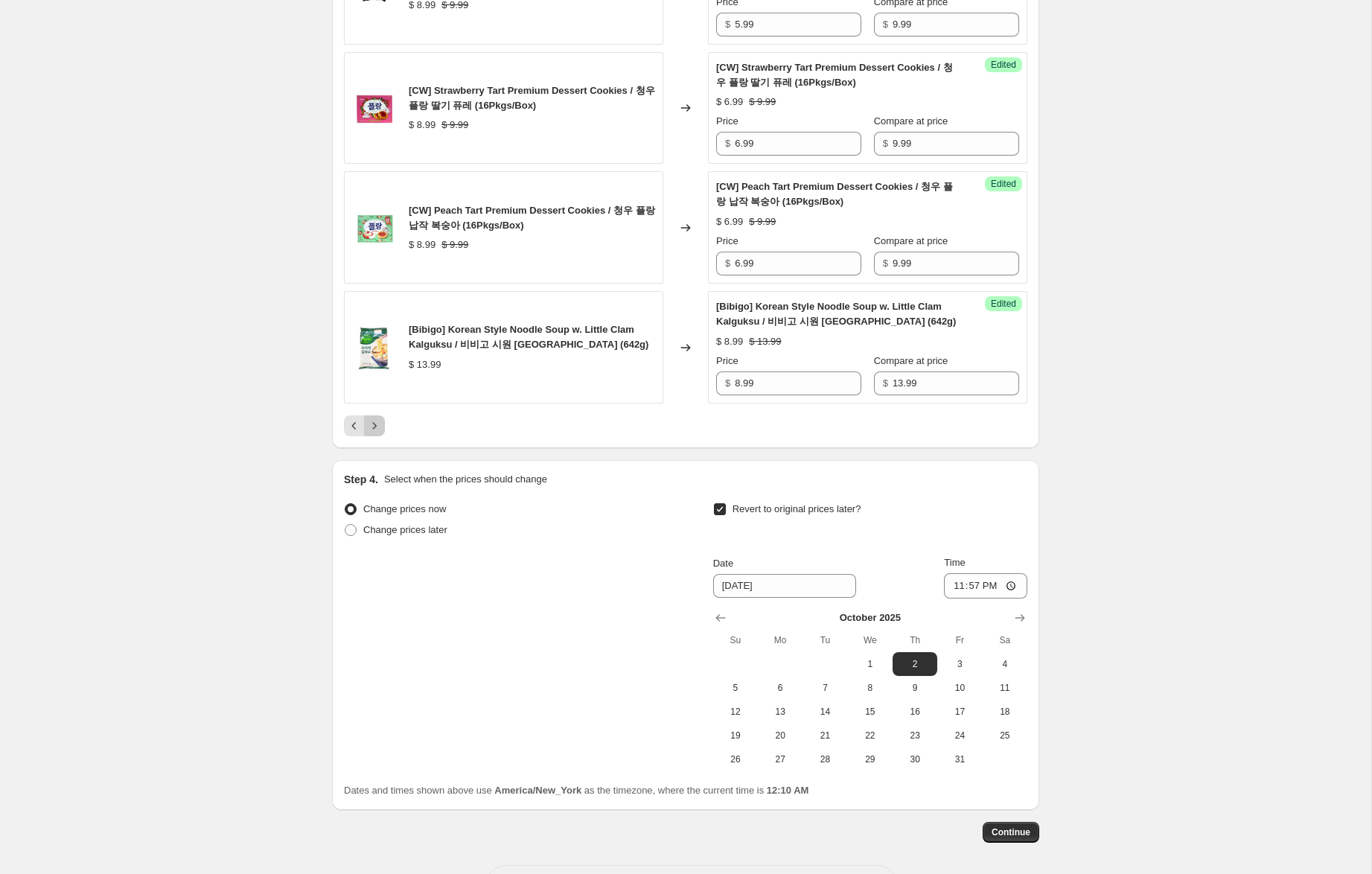
click at [375, 422] on icon "Next" at bounding box center [374, 425] width 15 height 15
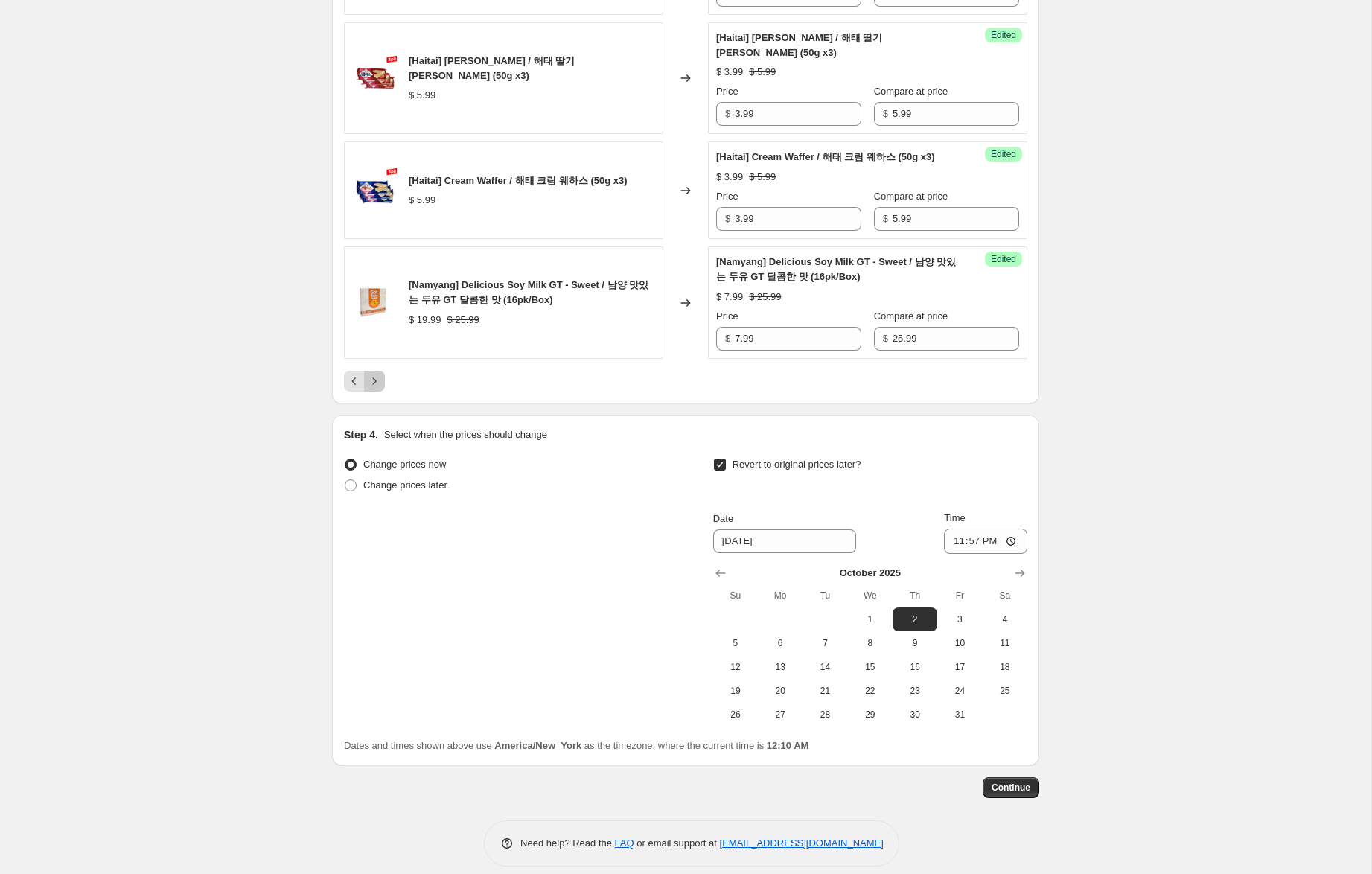
click at [376, 388] on icon "Next" at bounding box center [374, 380] width 15 height 15
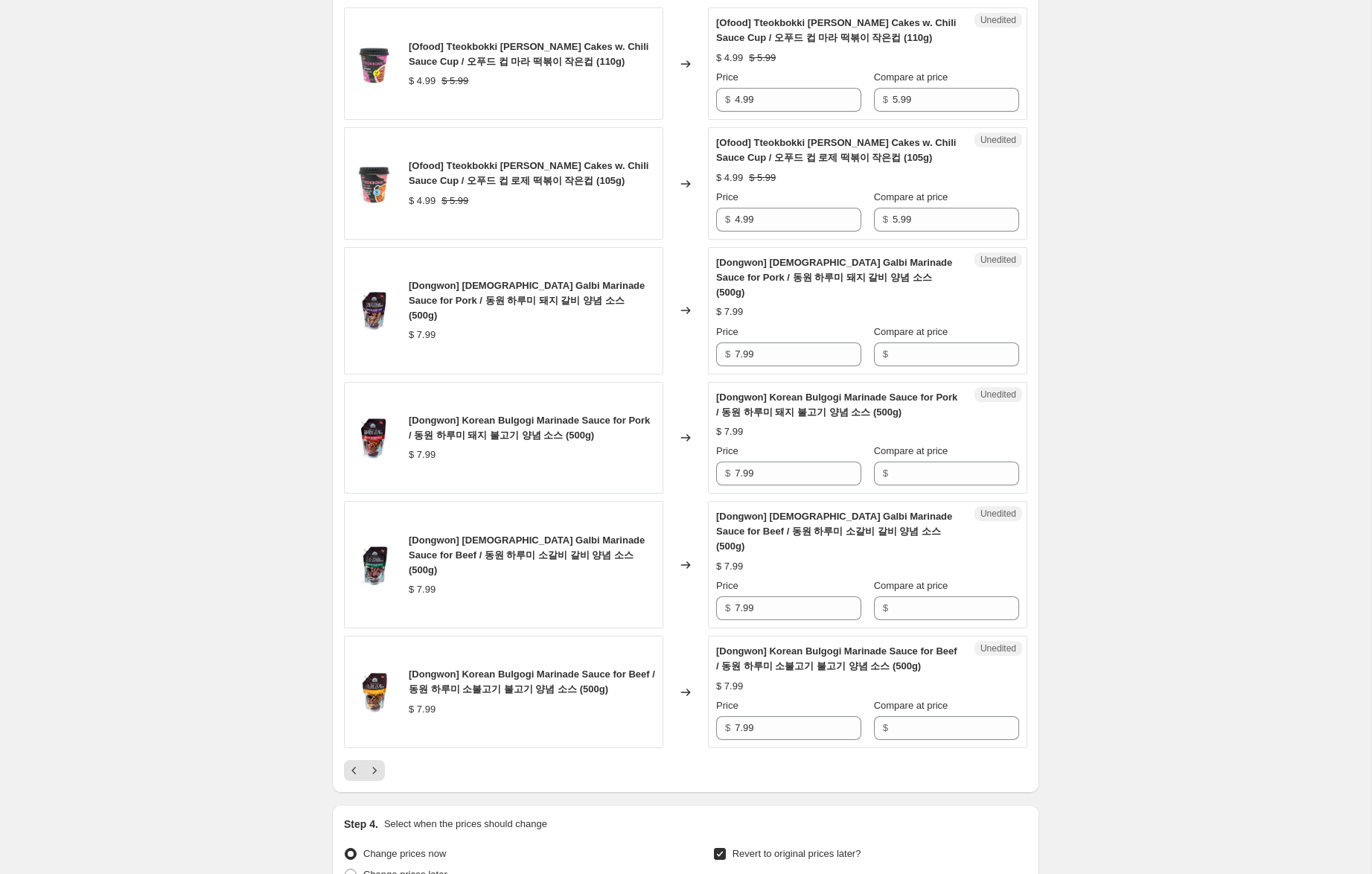
scroll to position [2270, 0]
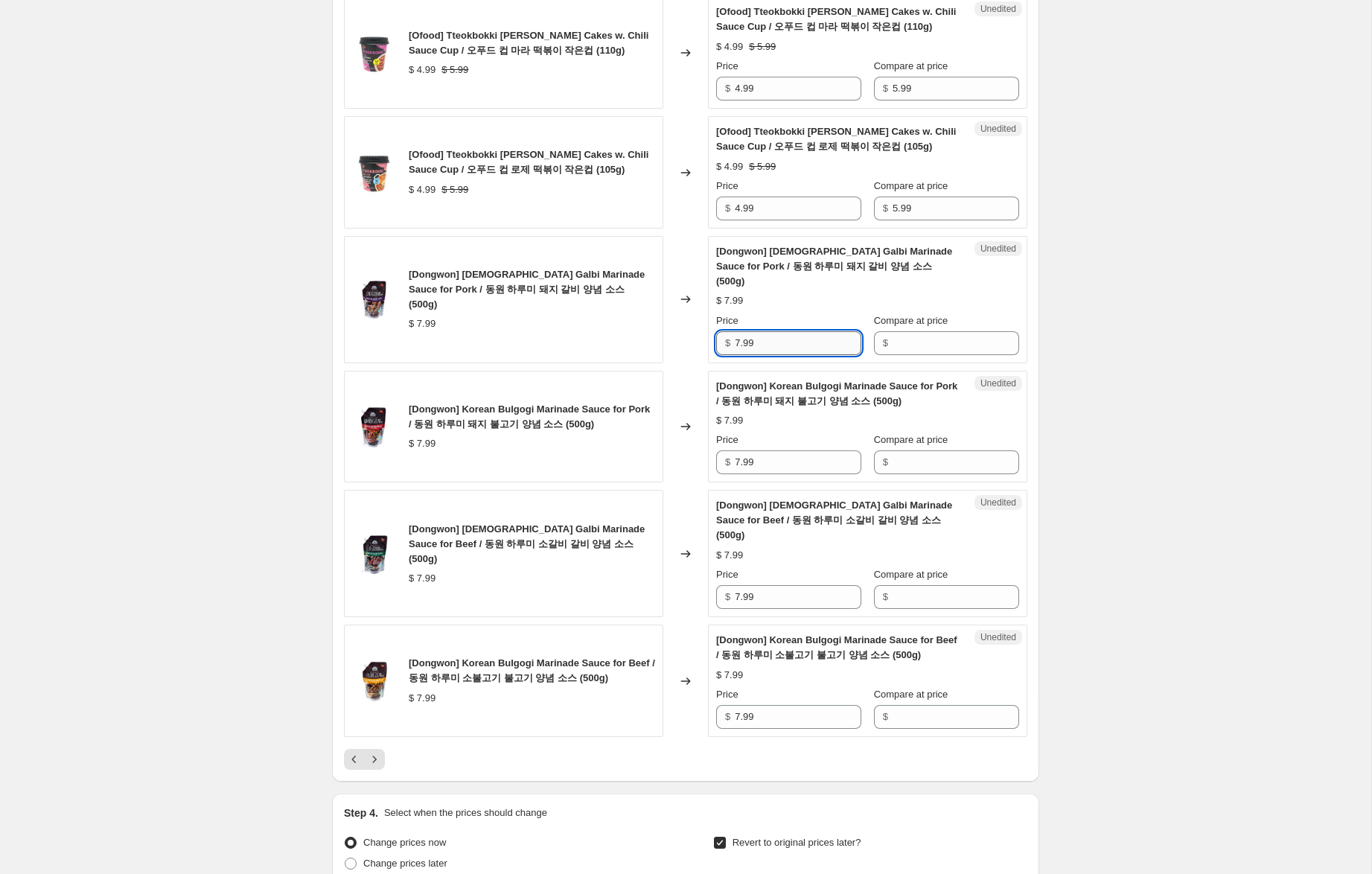
drag, startPoint x: 723, startPoint y: 295, endPoint x: 828, endPoint y: 305, distance: 105.5
click at [598, 287] on div "[Dongwon] [DEMOGRAPHIC_DATA] Galbi Marinade Sauce for Pork / 동원 하루미 돼지 갈비 양념 소스…" at bounding box center [685, 299] width 683 height 127
click at [944, 331] on input "Compare at price" at bounding box center [956, 343] width 126 height 24
paste input "7.99"
type input "7.99"
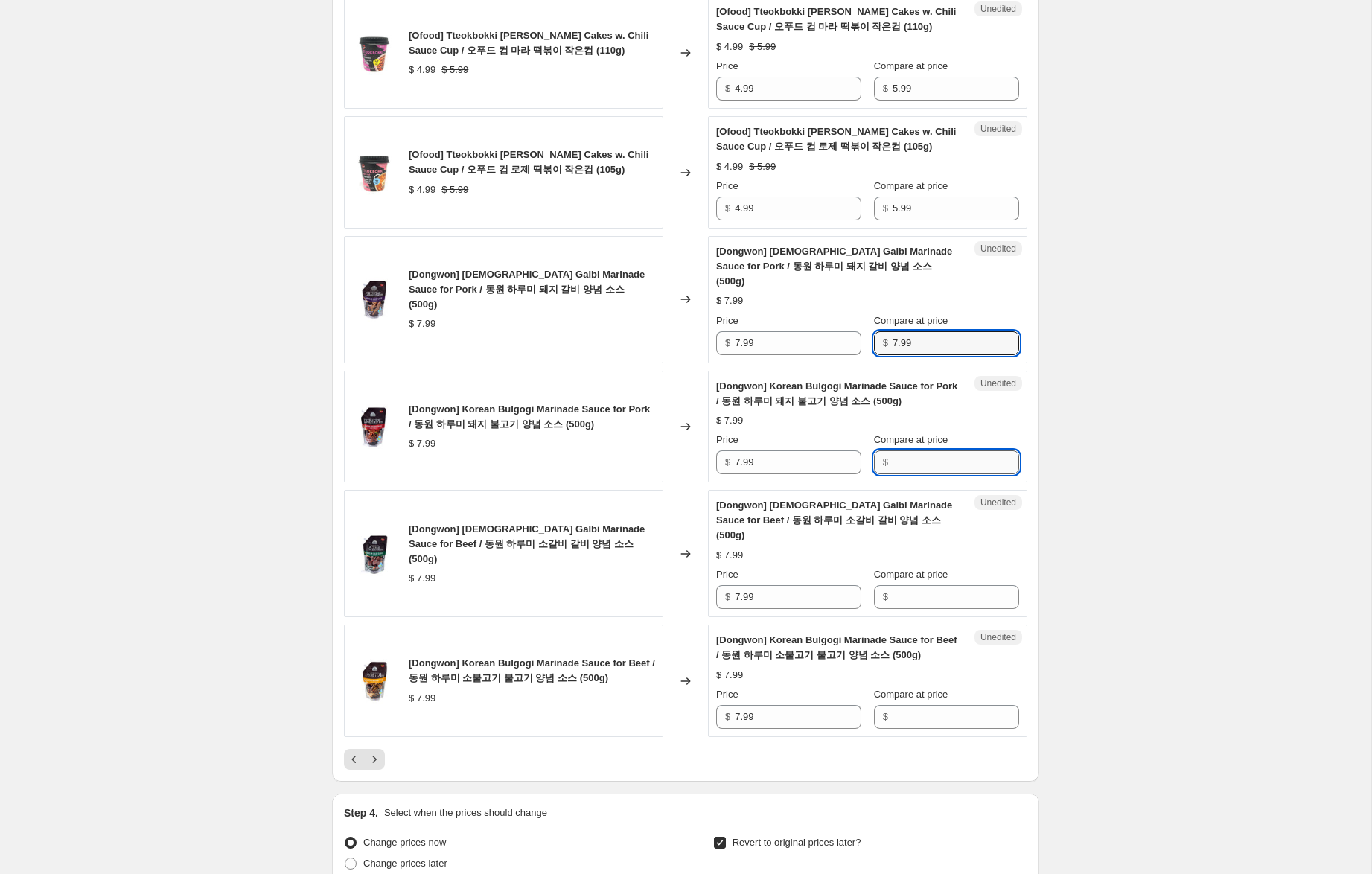
click at [944, 451] on input "Compare at price" at bounding box center [956, 462] width 126 height 24
paste input "7.99"
type input "7.99"
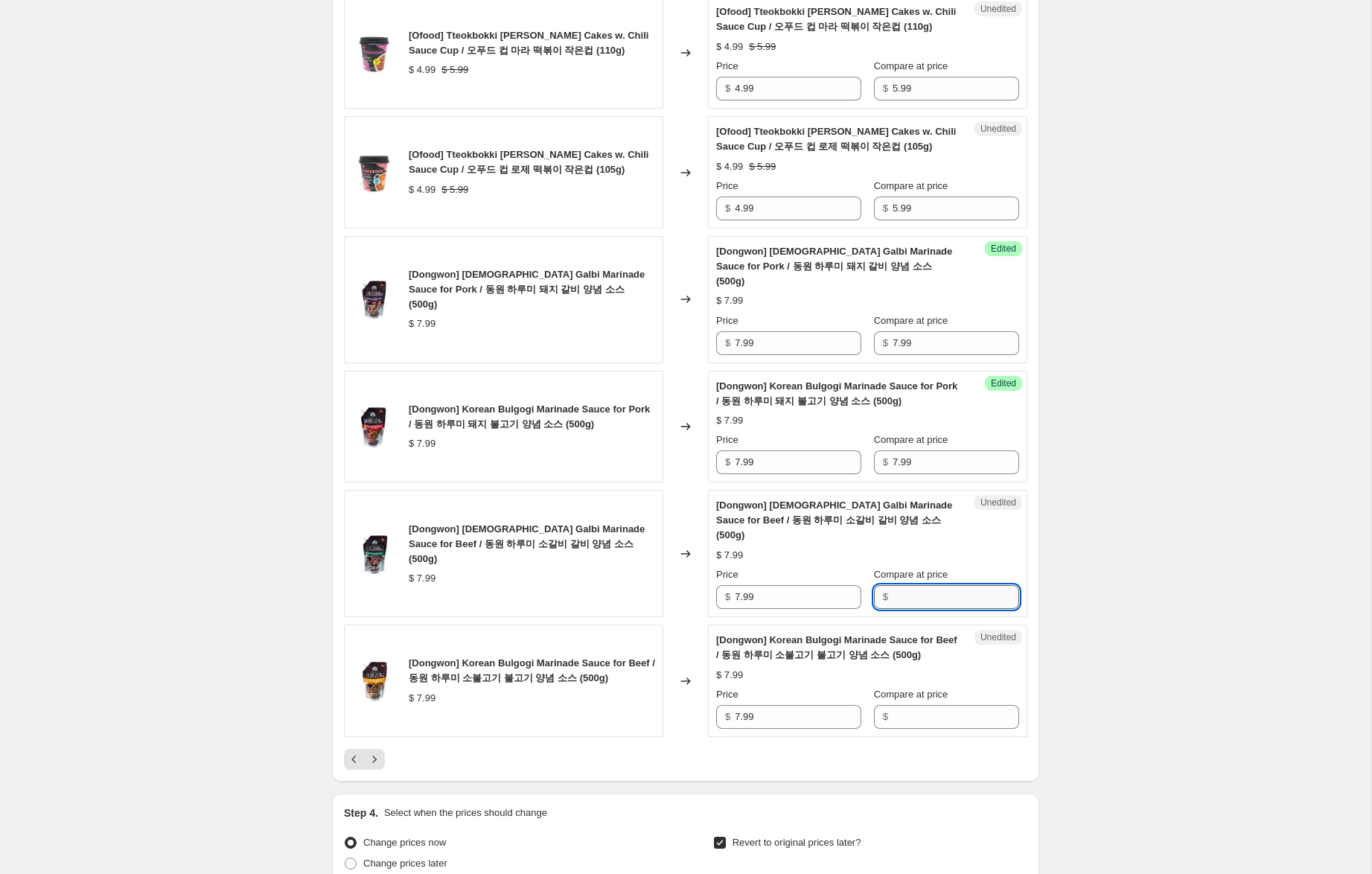
click at [922, 585] on input "Compare at price" at bounding box center [956, 596] width 126 height 24
paste input "7.99"
type input "7.99"
click at [920, 687] on div "Compare at price $" at bounding box center [947, 708] width 146 height 42
click at [910, 705] on input "Compare at price" at bounding box center [956, 716] width 126 height 24
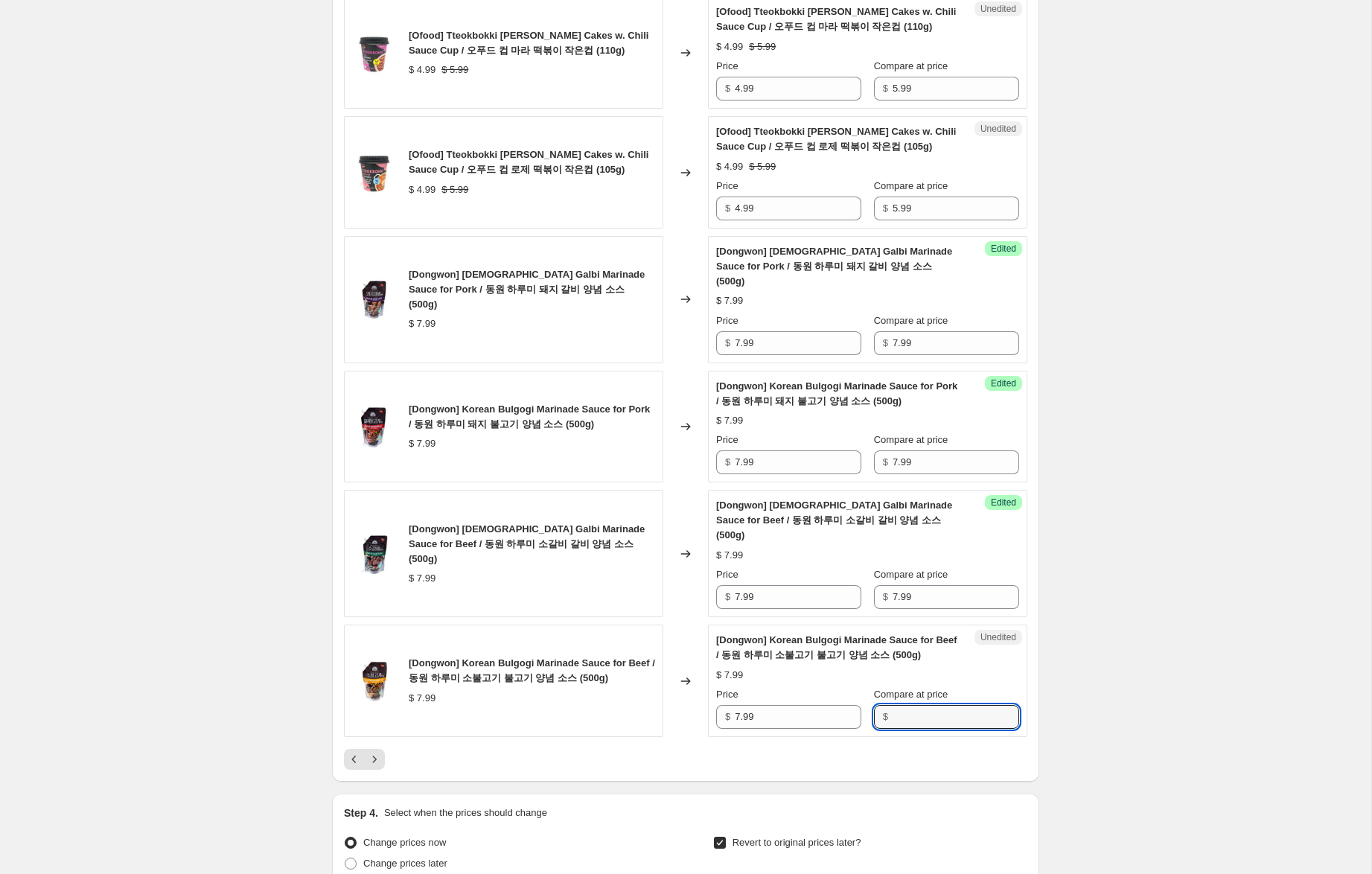
paste input "7.99"
type input "7.99"
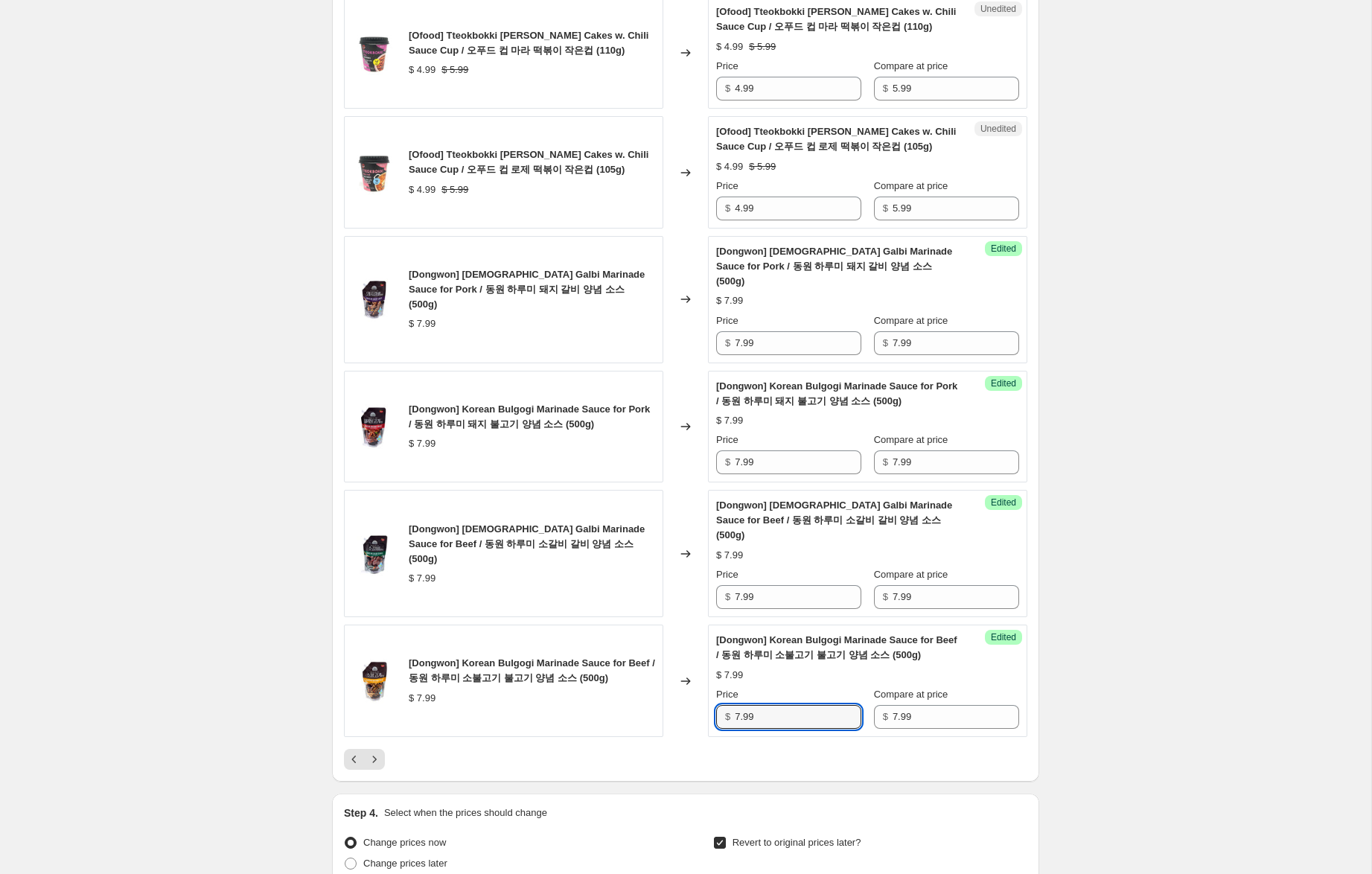
drag, startPoint x: 738, startPoint y: 657, endPoint x: 614, endPoint y: 633, distance: 126.3
click at [633, 637] on div "[Dongwon] Korean Bulgogi Marinade Sauce for Beef / 동원 하루미 소불고기 불고기 양념 소스 (500g)…" at bounding box center [685, 680] width 683 height 112
type input "5.99"
drag, startPoint x: 728, startPoint y: 535, endPoint x: 677, endPoint y: 516, distance: 54.4
click at [678, 518] on div "[Dongwon] [DEMOGRAPHIC_DATA] Galbi Marinade Sauce for Beef / 동원 하루미 소갈비 갈비 양념 소…" at bounding box center [685, 553] width 683 height 127
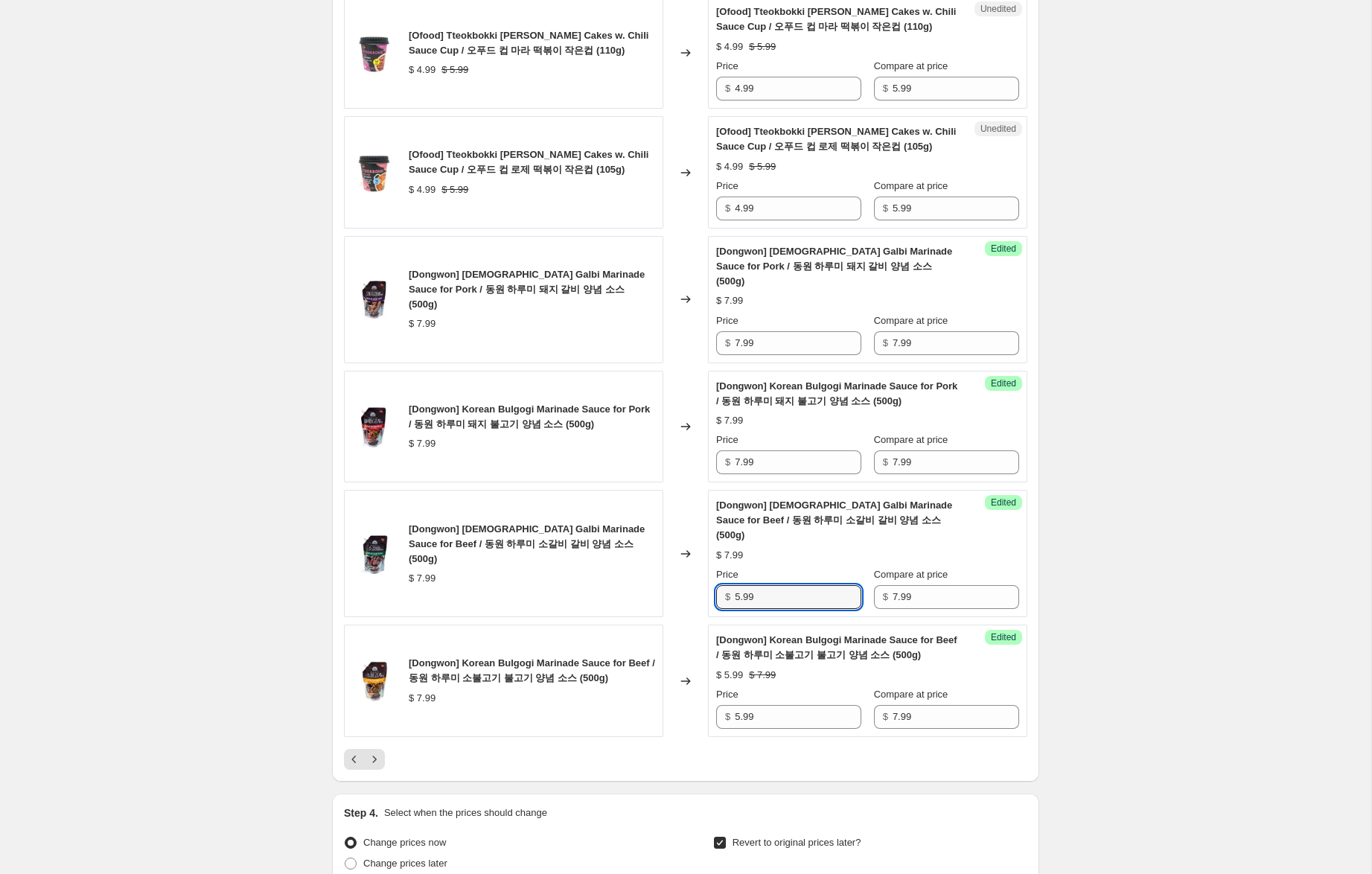
type input "5.99"
drag, startPoint x: 733, startPoint y: 415, endPoint x: 723, endPoint y: 380, distance: 36.4
click at [712, 403] on div "Success Edited [[PERSON_NAME]] [DEMOGRAPHIC_DATA] Bulgogi Marinade Sauce for Po…" at bounding box center [867, 427] width 319 height 112
type input "5.99"
drag, startPoint x: 740, startPoint y: 298, endPoint x: 742, endPoint y: 282, distance: 16.1
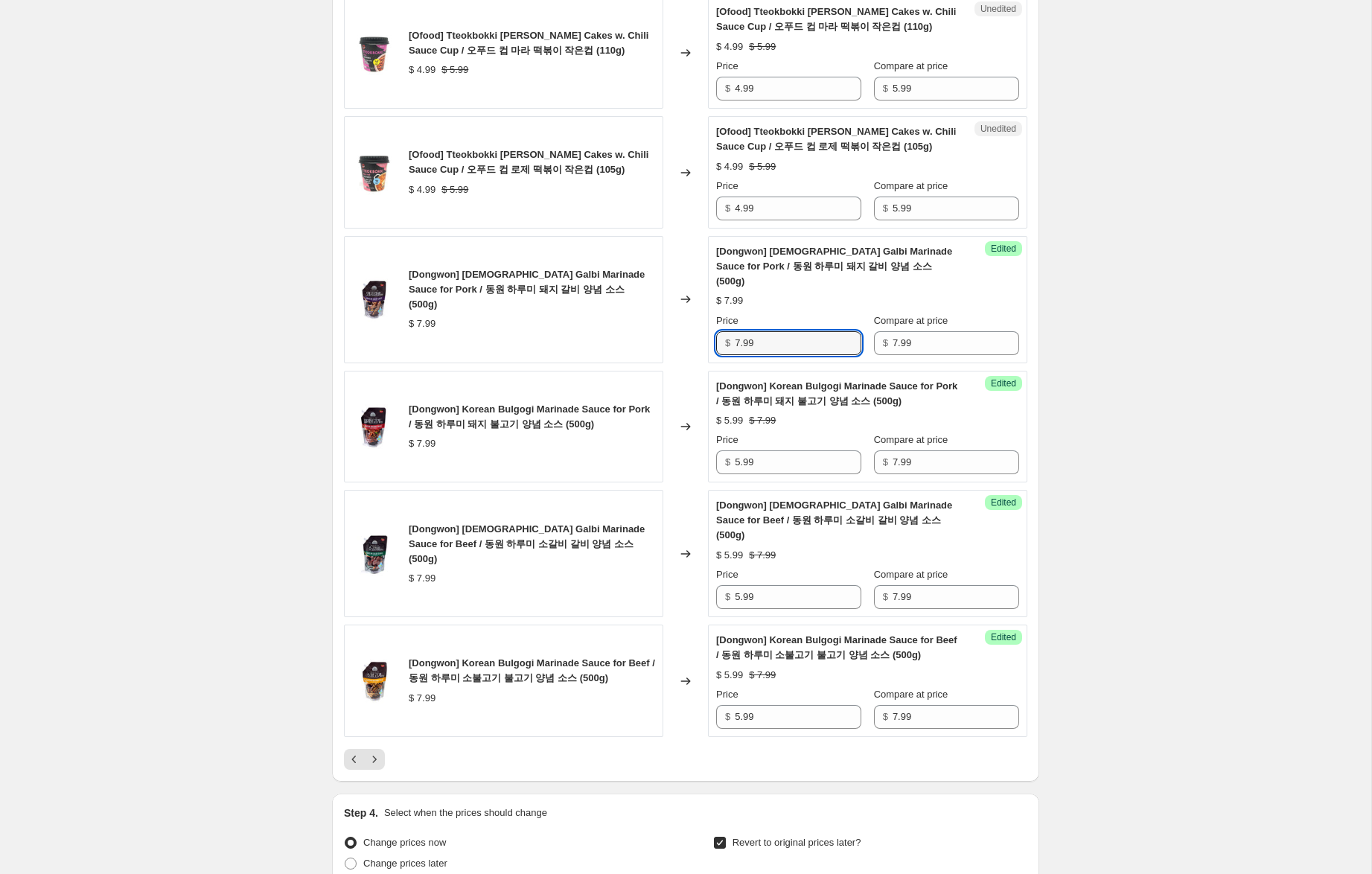
click at [691, 289] on div "[Dongwon] [DEMOGRAPHIC_DATA] Galbi Marinade Sauce for Pork / 동원 하루미 돼지 갈비 양념 소스…" at bounding box center [685, 299] width 683 height 127
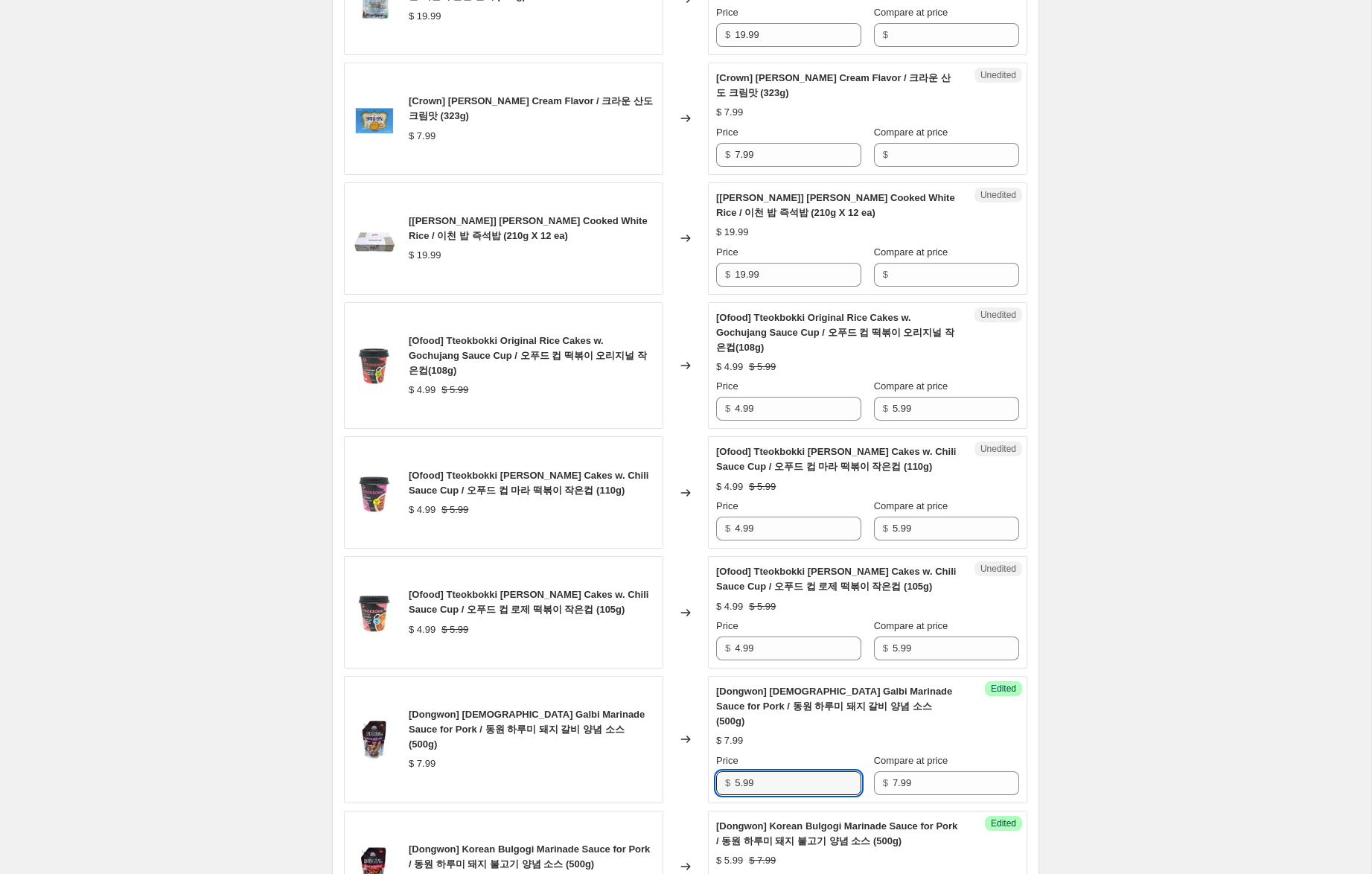
scroll to position [1835, 0]
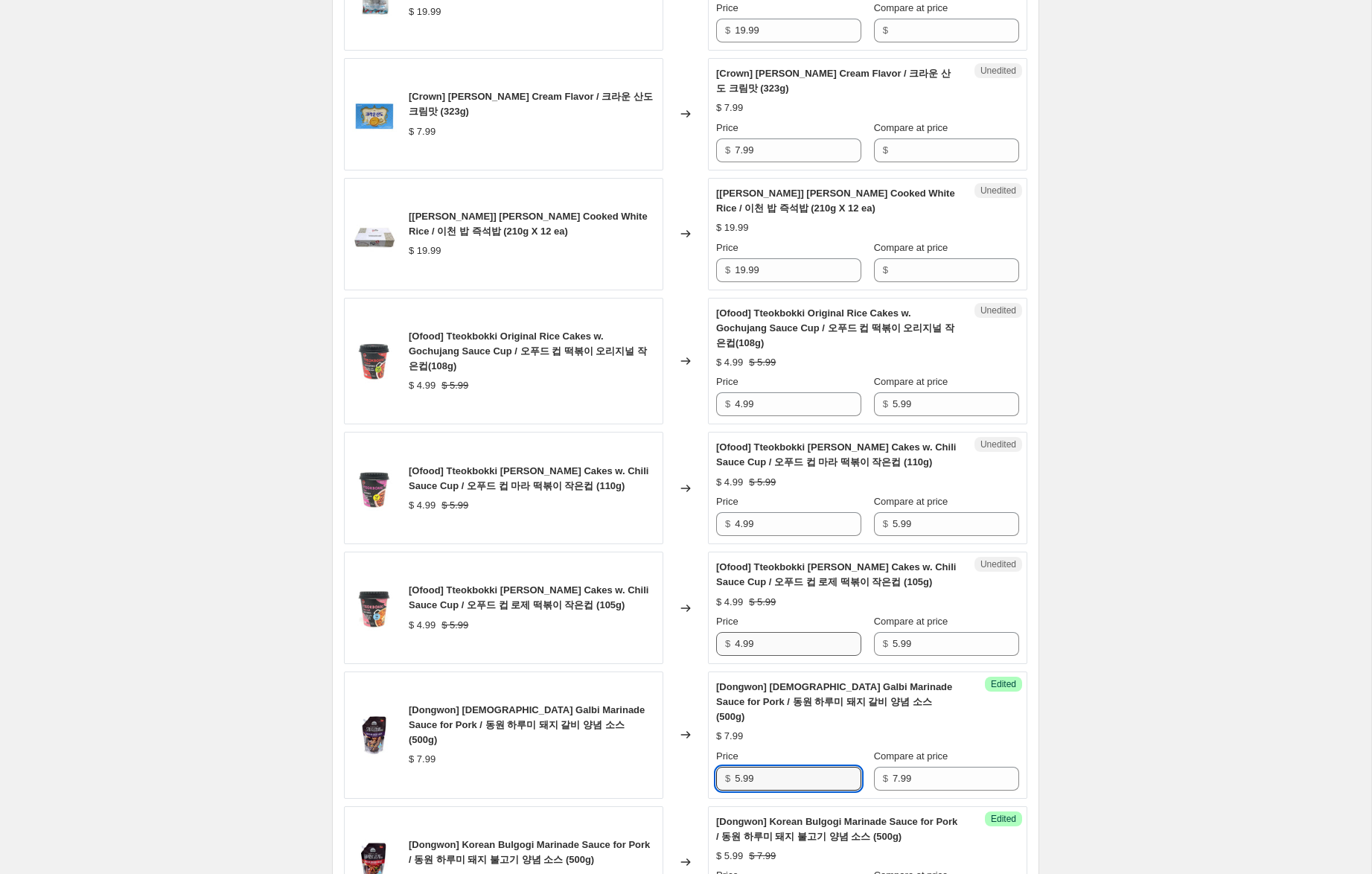
type input "5.99"
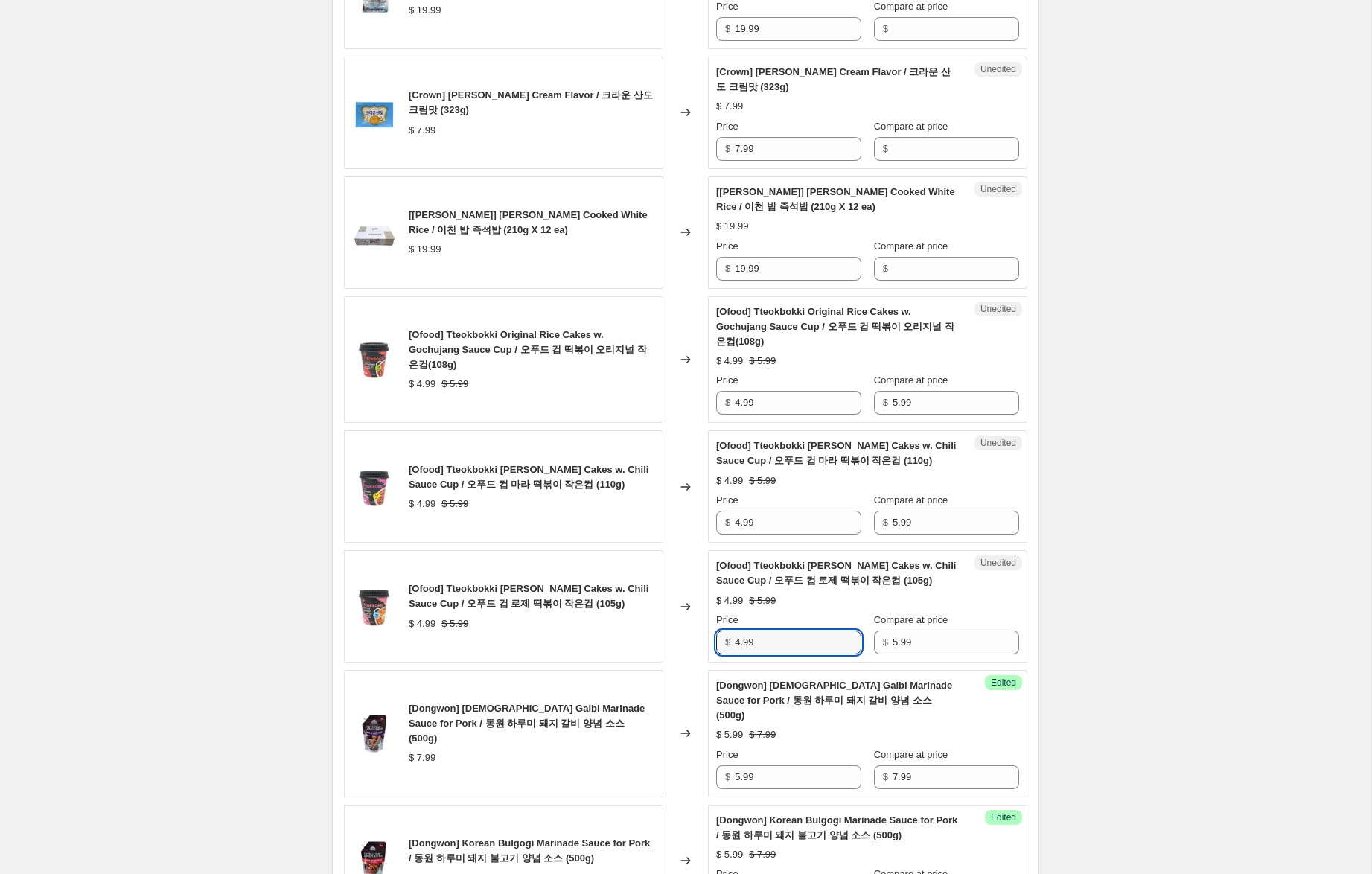
drag, startPoint x: 739, startPoint y: 615, endPoint x: 722, endPoint y: 612, distance: 17.3
click at [722, 630] on div "$ 4.99" at bounding box center [789, 642] width 146 height 24
type input "2.99"
drag, startPoint x: 741, startPoint y: 491, endPoint x: 679, endPoint y: 457, distance: 70.7
click at [679, 460] on div "[Ofood] Tteokbokki [PERSON_NAME] Cakes w. Chili Sauce Cup / 오푸드 컵 마라 떡볶이 작은컵 (…" at bounding box center [685, 487] width 683 height 112
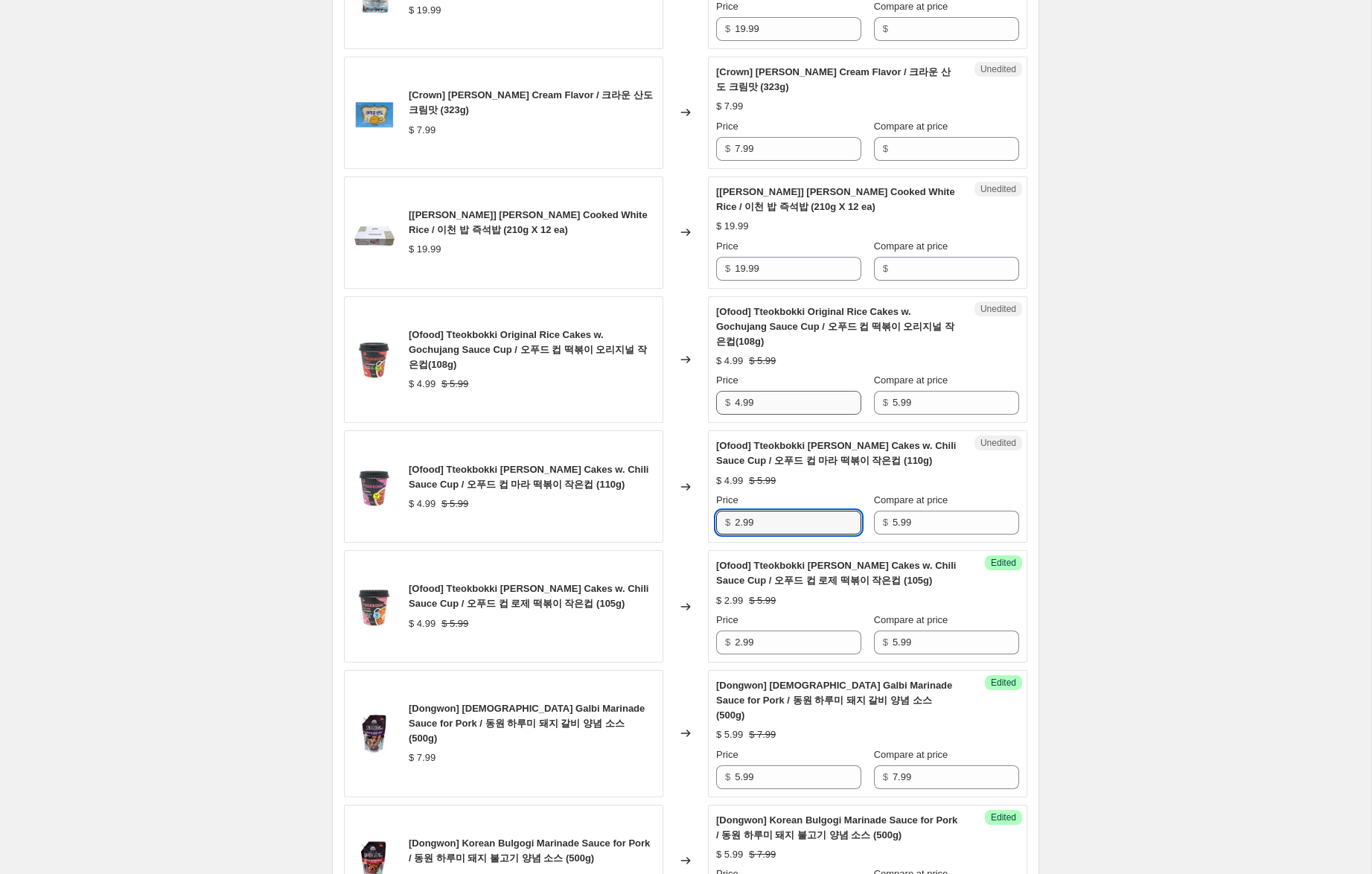
type input "2.99"
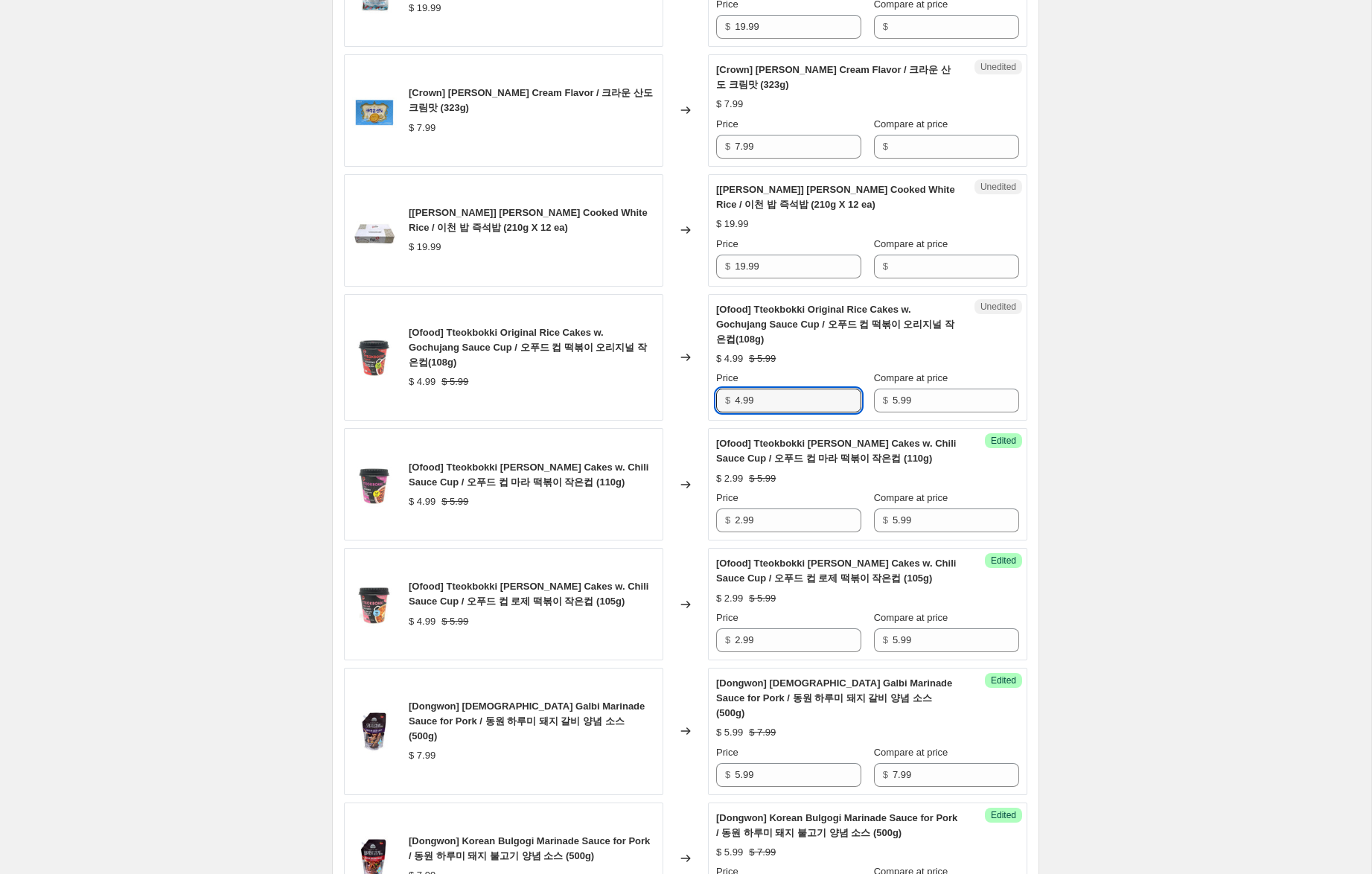
drag, startPoint x: 741, startPoint y: 373, endPoint x: 710, endPoint y: 370, distance: 31.1
click at [710, 369] on div "Unedited [Ofood] Tteokbokki Original Rice Cakes w. Gochujang Sauce Cup / 오푸드 컵…" at bounding box center [867, 357] width 319 height 127
type input "2.99"
drag, startPoint x: 738, startPoint y: 233, endPoint x: 779, endPoint y: 238, distance: 41.3
click at [701, 230] on div "[[PERSON_NAME]] [PERSON_NAME] Cooked White Rice / 이천 밥 즉석밥 (210g X 12 ea) $ 19.…" at bounding box center [685, 231] width 683 height 112
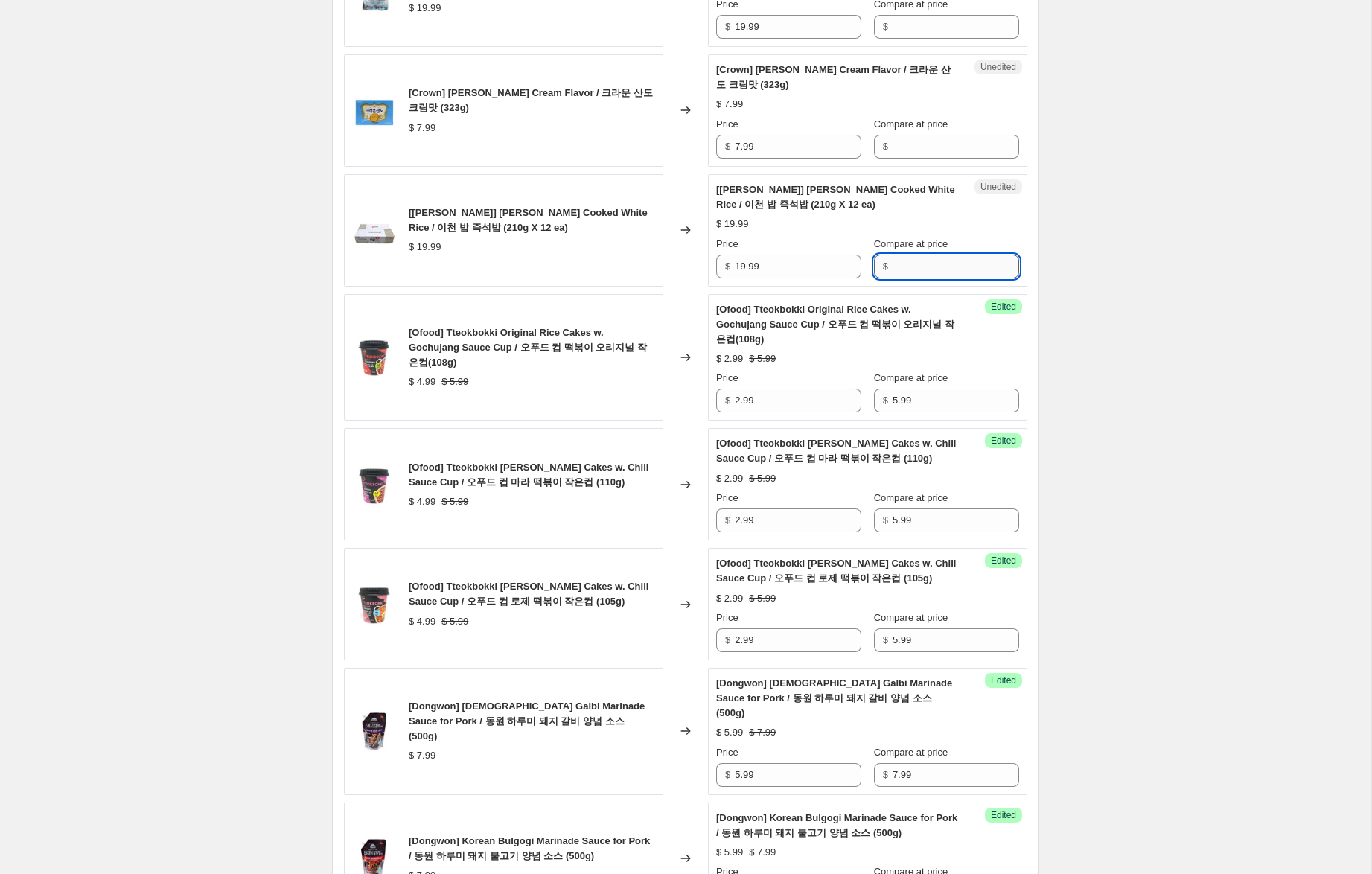
click at [921, 254] on input "Compare at price" at bounding box center [956, 266] width 126 height 24
paste input "19.99"
type input "19.99"
click at [741, 254] on input "19.99" at bounding box center [798, 266] width 126 height 24
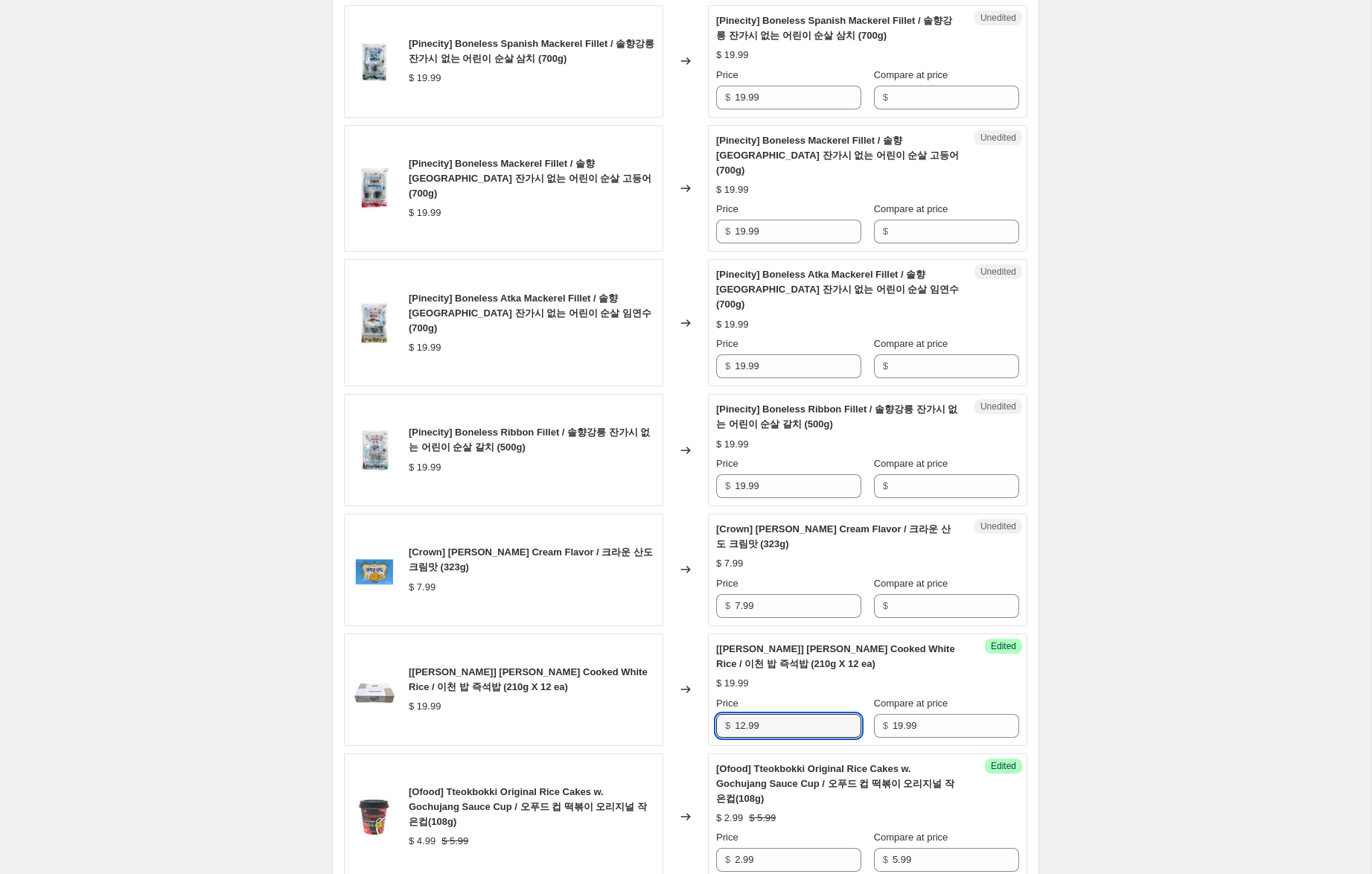
scroll to position [1371, 0]
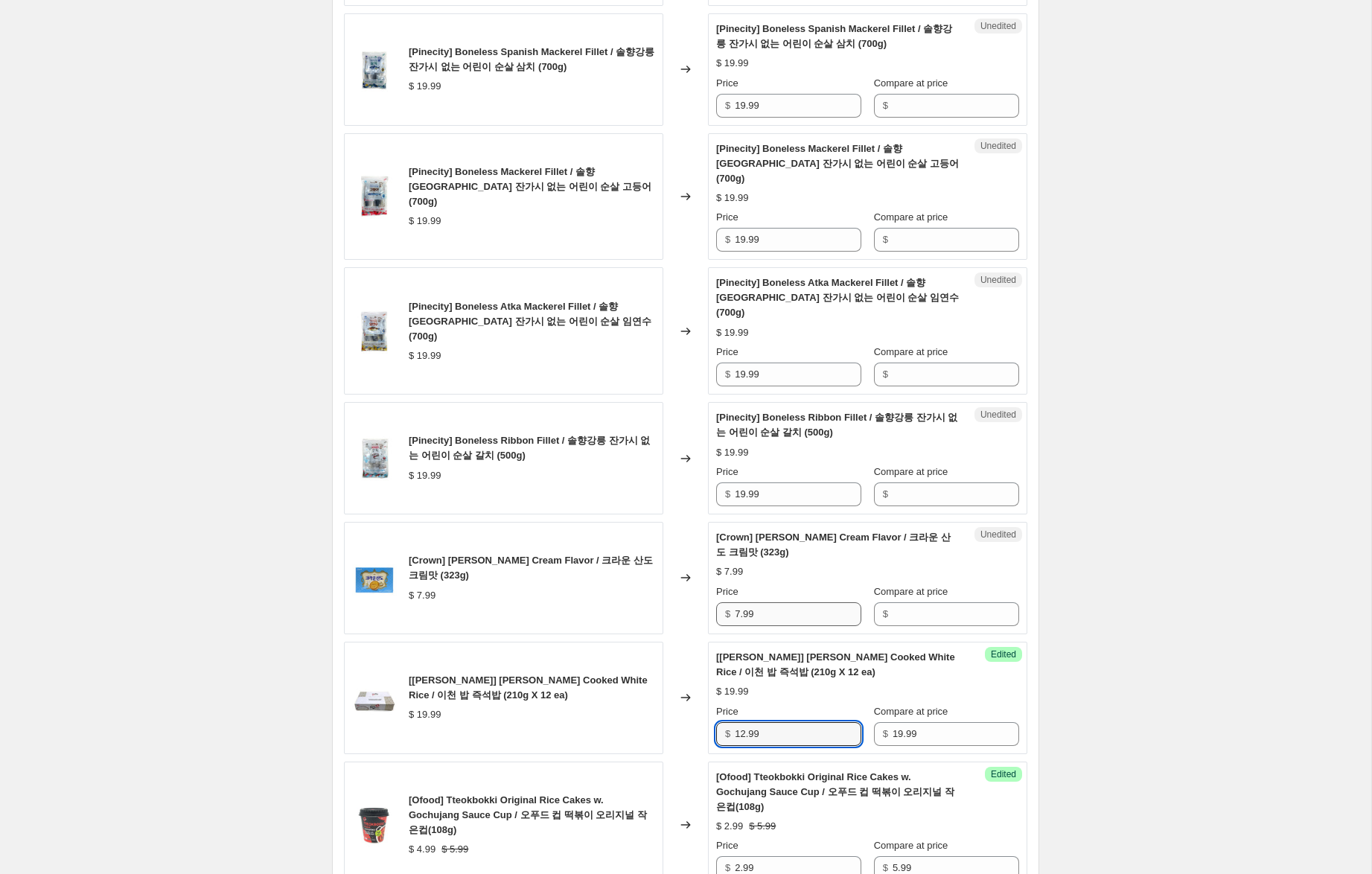
type input "12.99"
drag, startPoint x: 762, startPoint y: 578, endPoint x: 780, endPoint y: 581, distance: 18.2
click at [670, 569] on div "[Crown] [PERSON_NAME] Cream Flavor / 크라운 산도 크림맛 (323g) $ 7.99 Changed to Unedit…" at bounding box center [685, 578] width 683 height 112
drag, startPoint x: 915, startPoint y: 581, endPoint x: 828, endPoint y: 592, distance: 87.7
click at [913, 602] on input "Compare at price" at bounding box center [956, 614] width 126 height 24
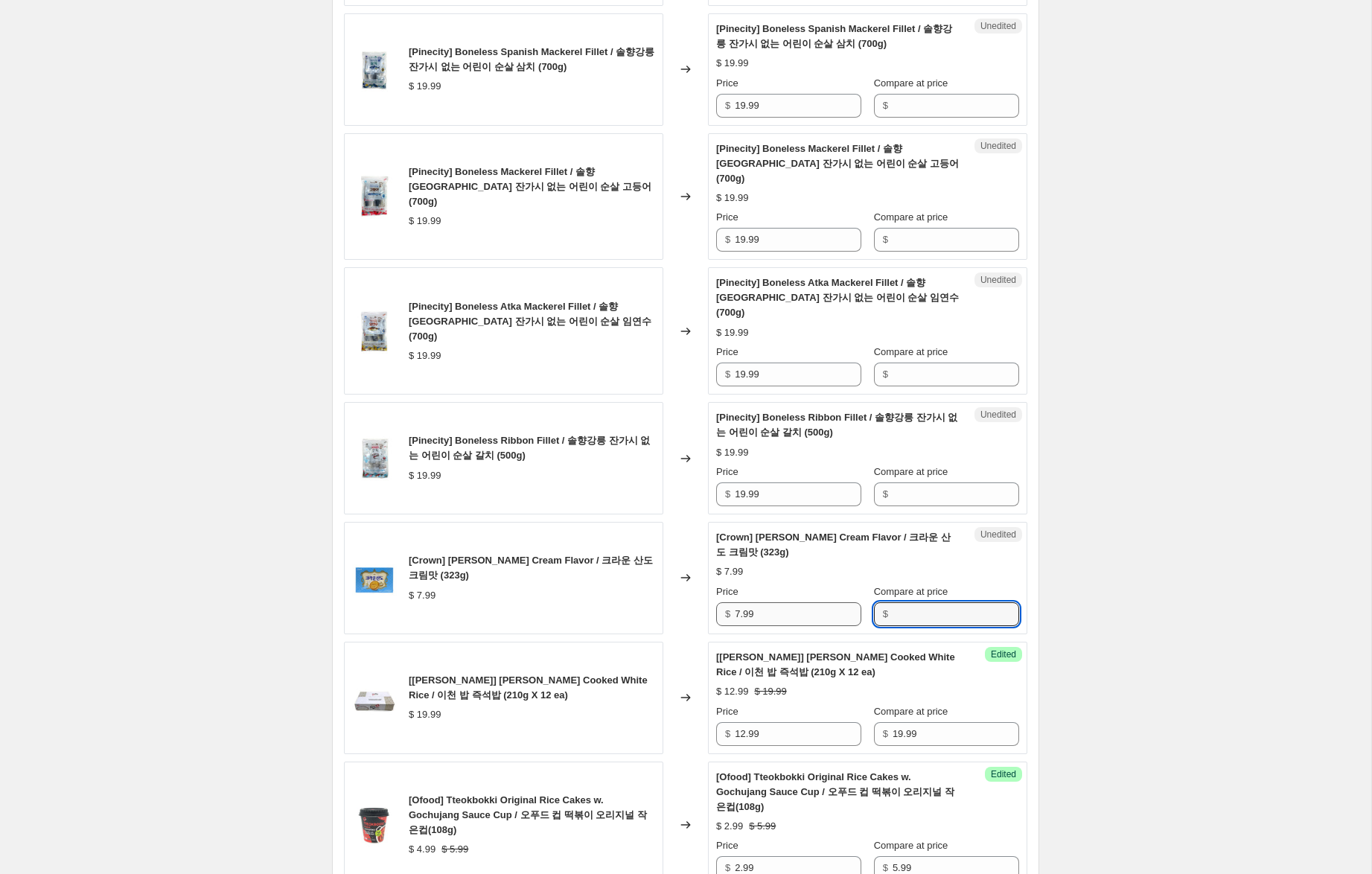
paste input "7.99"
type input "7.99"
drag, startPoint x: 738, startPoint y: 585, endPoint x: 669, endPoint y: 572, distance: 70.2
click at [684, 572] on div "[Crown] [PERSON_NAME] Cream Flavor / 크라운 산도 크림맛 (323g) $ 7.99 Changed to Succes…" at bounding box center [685, 578] width 683 height 112
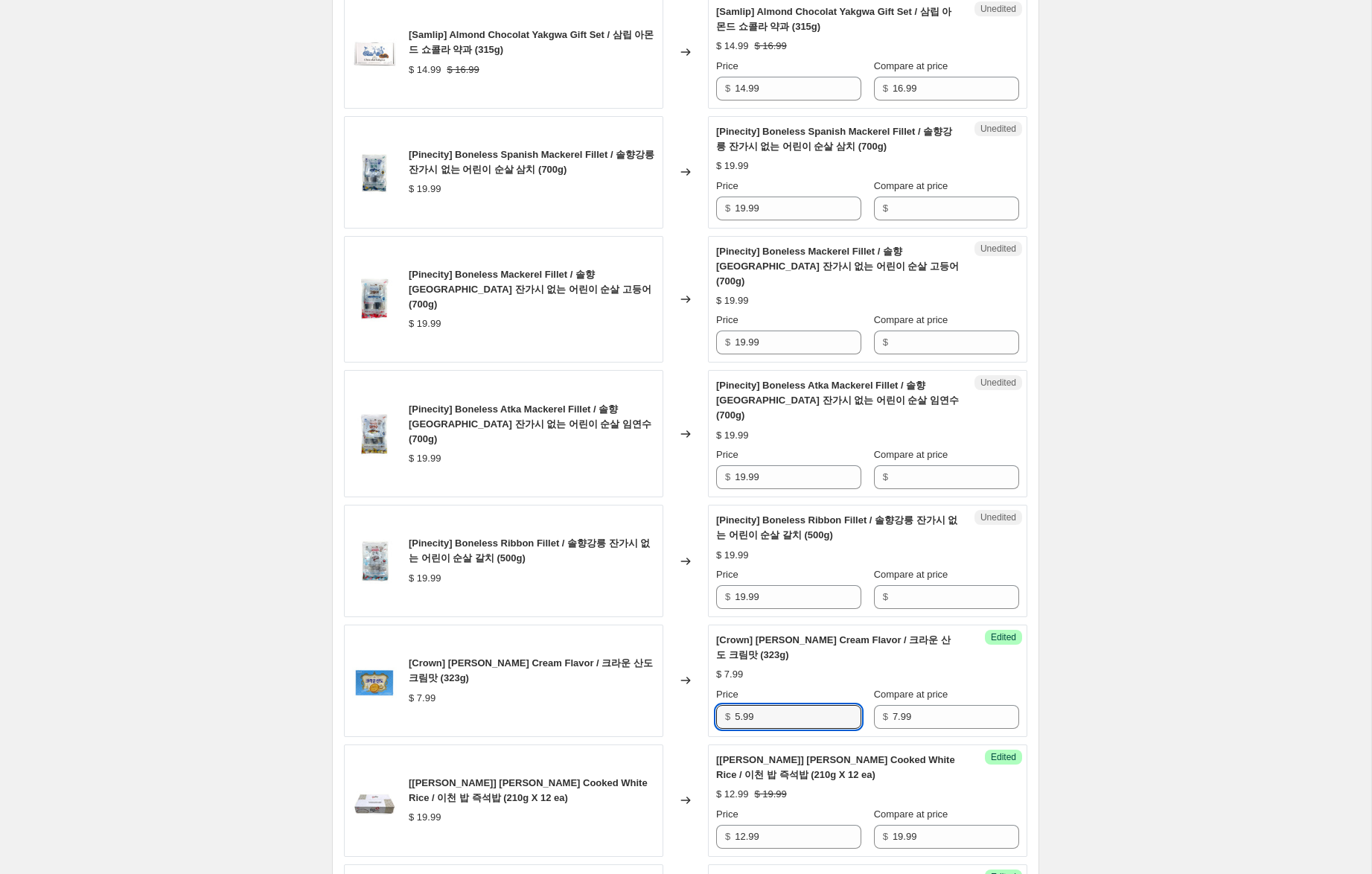
scroll to position [1190, 0]
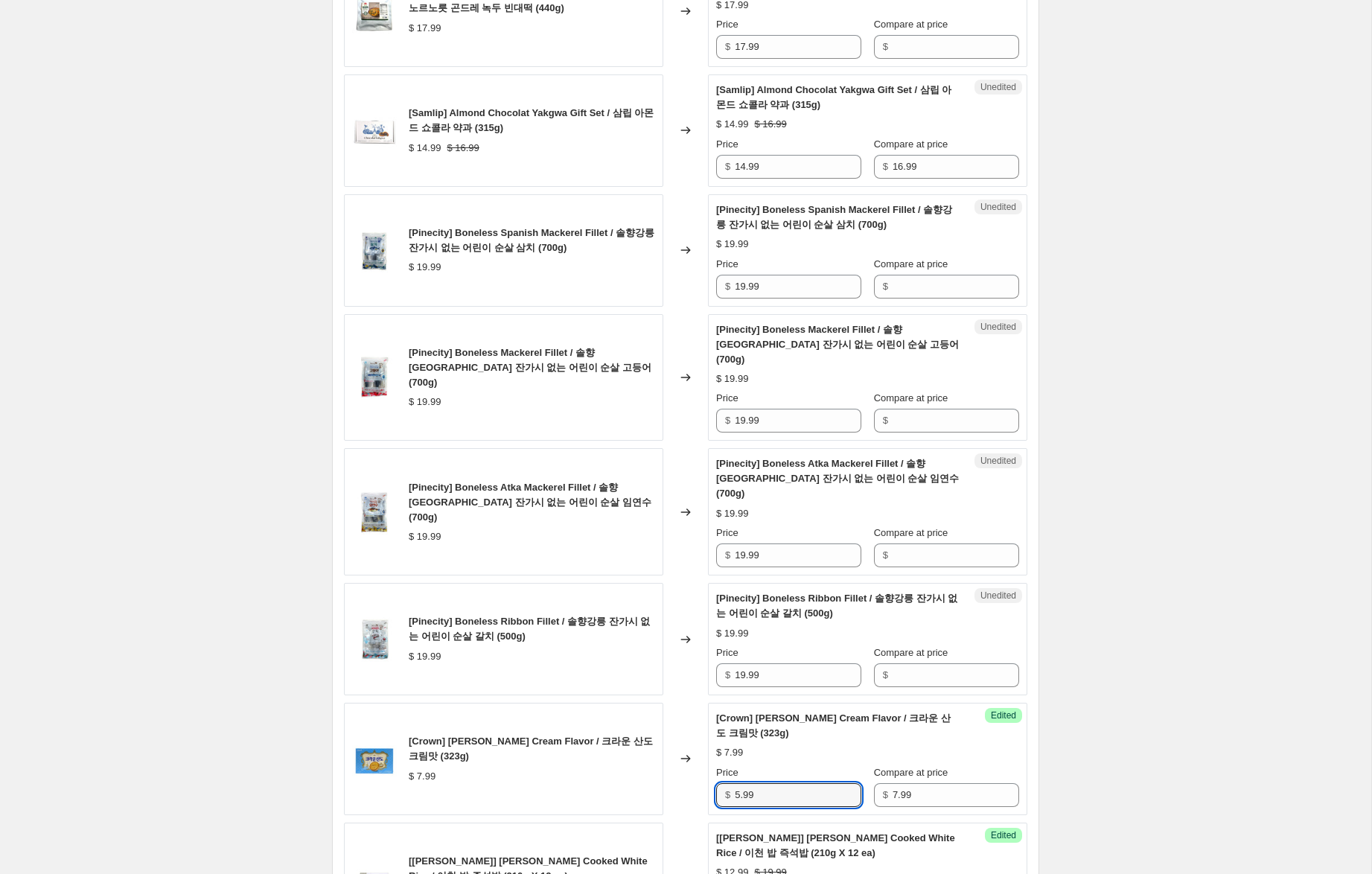
type input "5.99"
drag, startPoint x: 714, startPoint y: 642, endPoint x: 698, endPoint y: 629, distance: 20.6
click at [702, 639] on div "[Pinecity] Boneless Ribbon Fillet / 솔향강릉 잔가시 없는 어린이 순살 갈치 (500g) $ 19.99 Change…" at bounding box center [685, 639] width 683 height 112
drag, startPoint x: 924, startPoint y: 287, endPoint x: 921, endPoint y: 347, distance: 60.1
click at [924, 287] on input "Compare at price" at bounding box center [956, 286] width 126 height 24
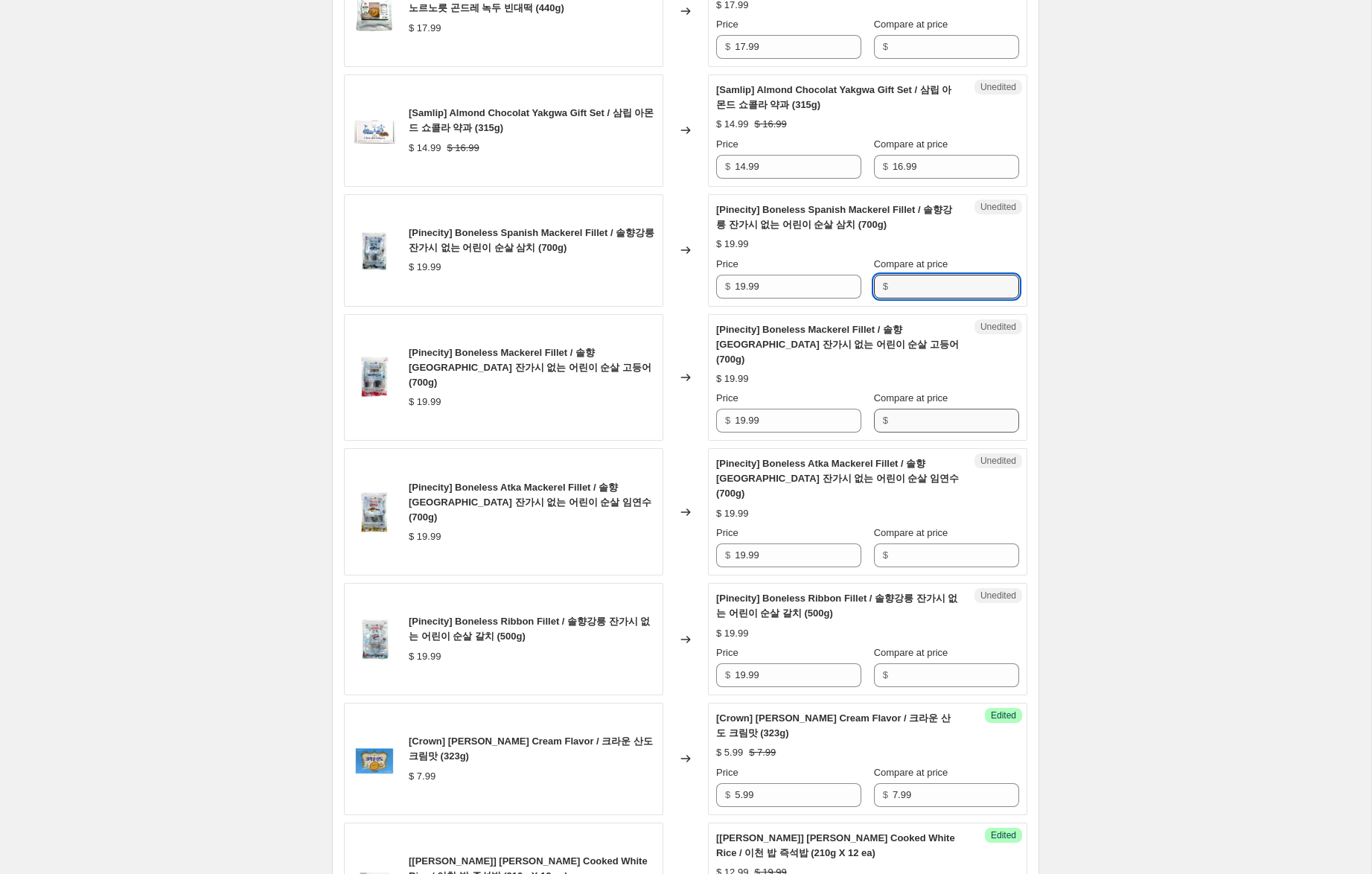
paste input "19.99"
type input "19.99"
drag, startPoint x: 930, startPoint y: 409, endPoint x: 930, endPoint y: 422, distance: 13.0
click at [930, 409] on input "Compare at price" at bounding box center [956, 420] width 126 height 24
paste input "19.99"
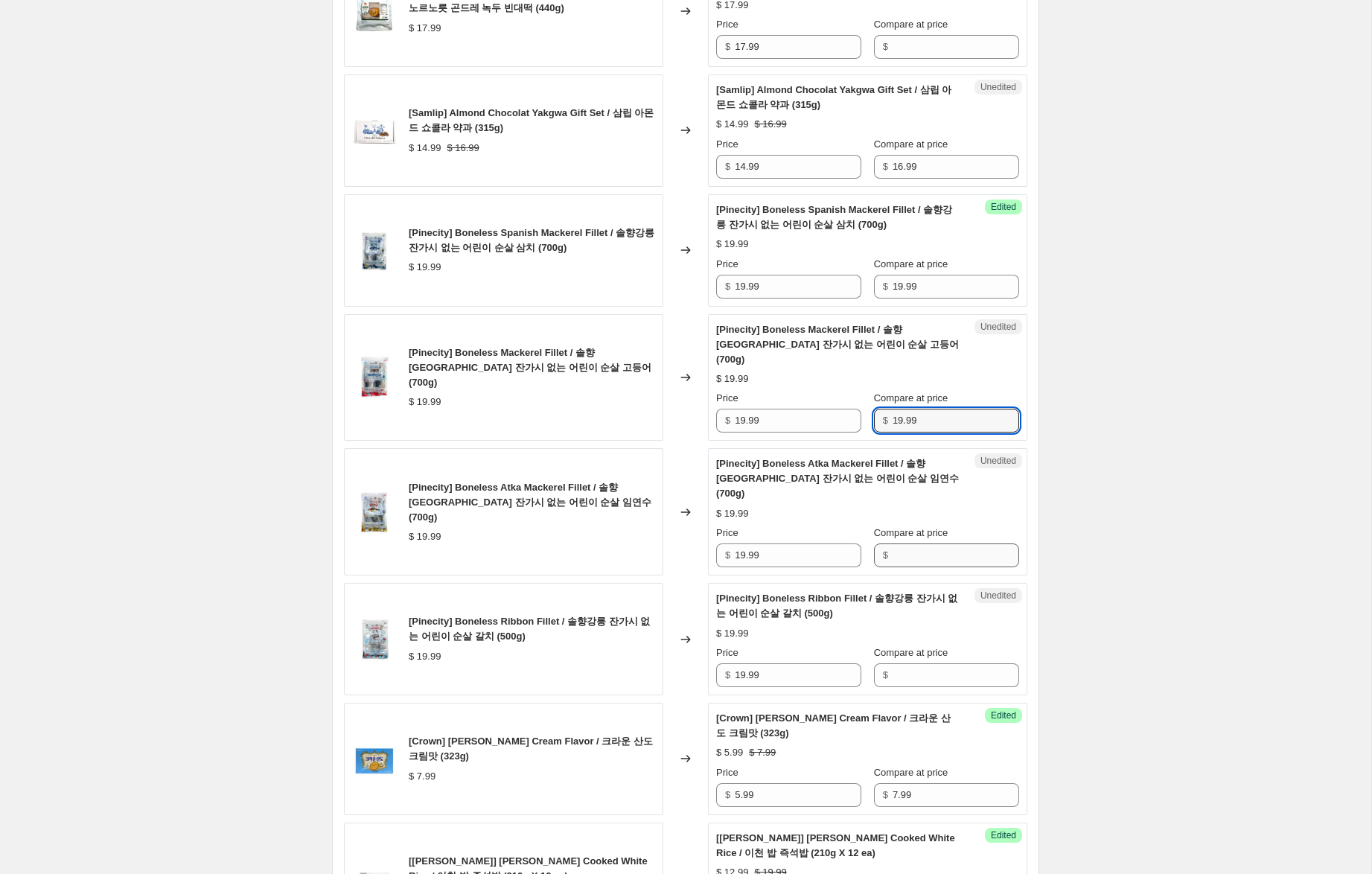
type input "19.99"
click at [914, 544] on input "Compare at price" at bounding box center [956, 555] width 126 height 24
paste input "19.99"
type input "19.99"
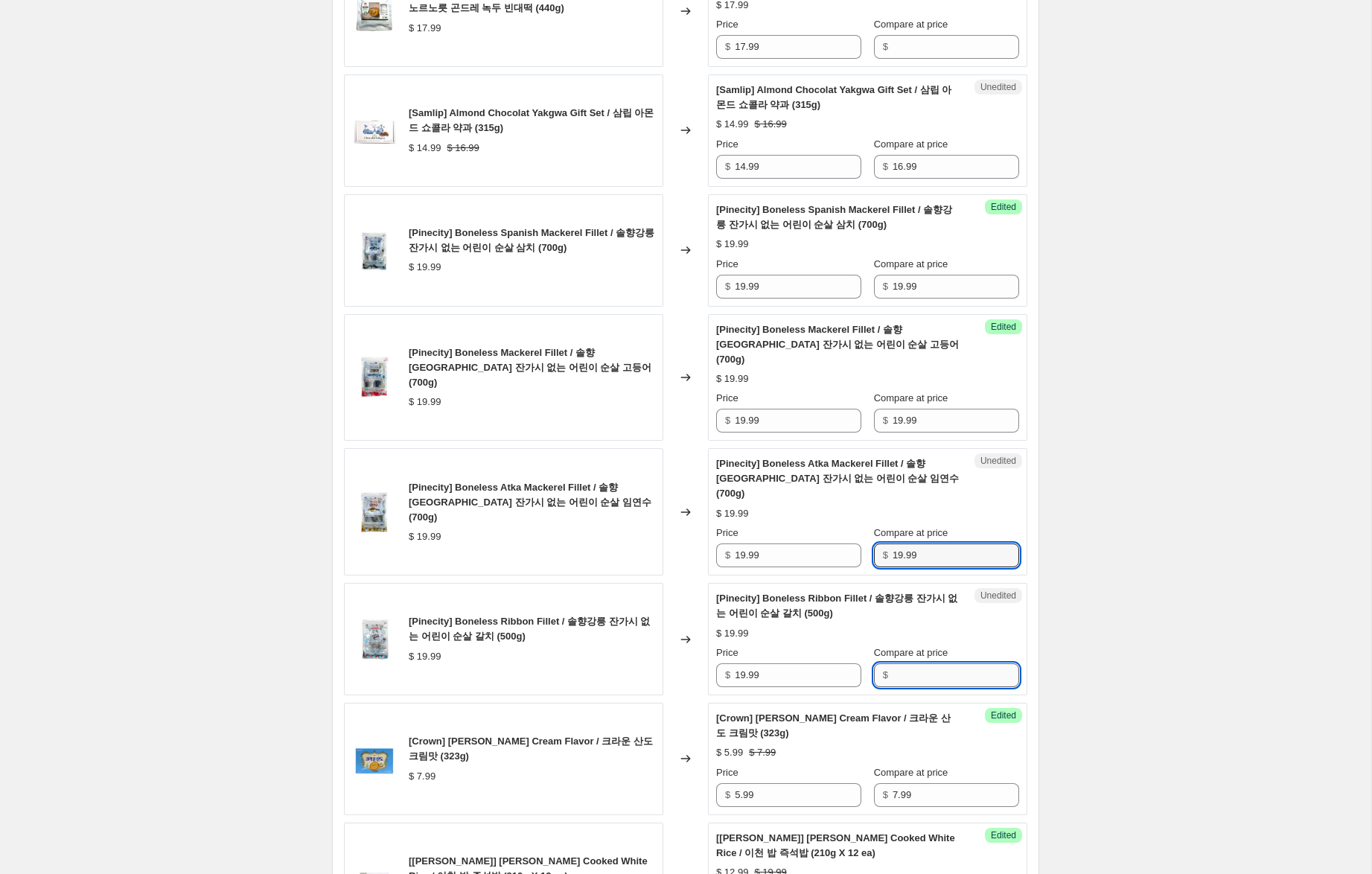
click at [920, 664] on input "Compare at price" at bounding box center [956, 675] width 126 height 24
paste input "19.99"
type input "19.99"
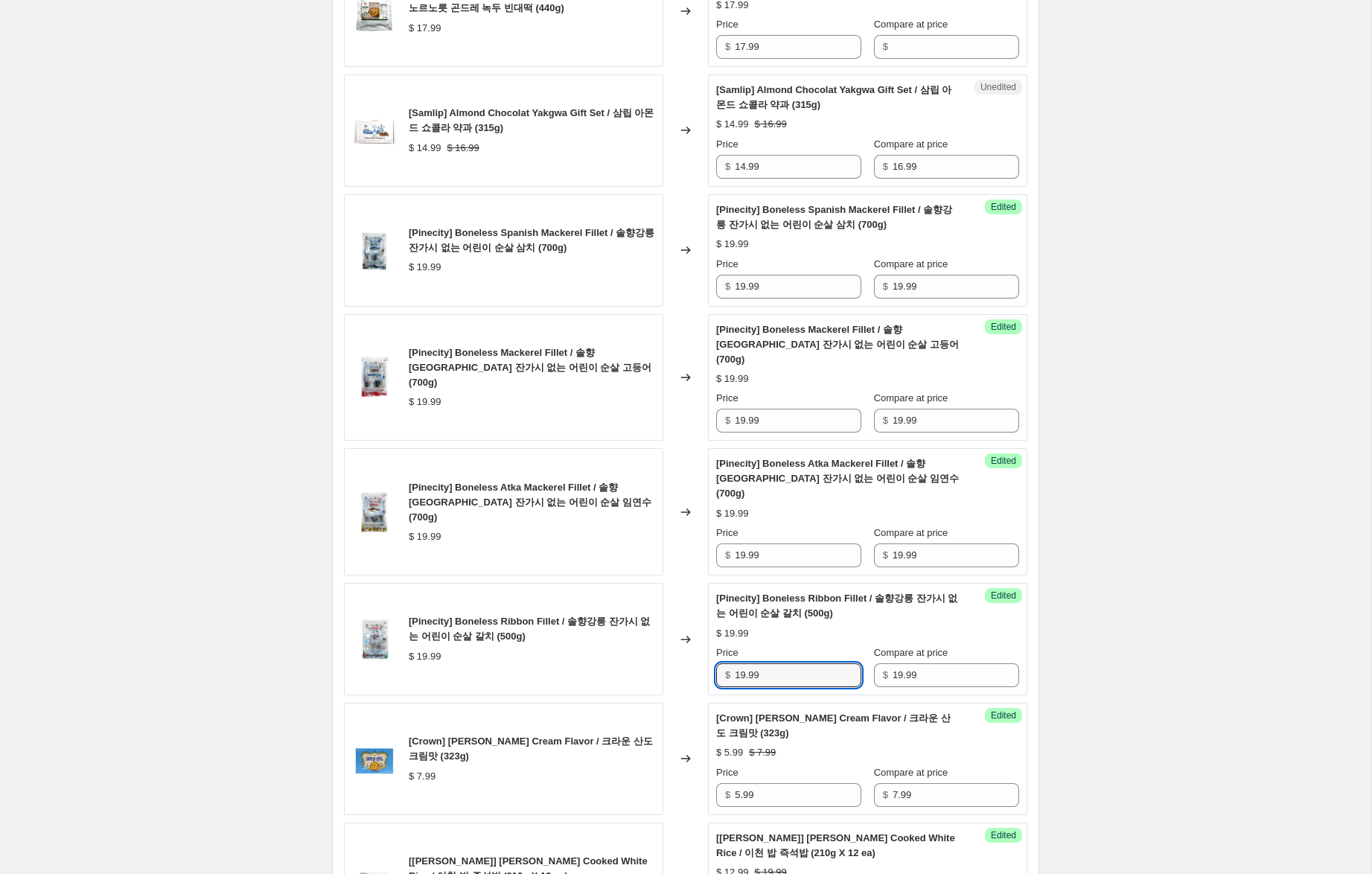
drag, startPoint x: 743, startPoint y: 646, endPoint x: 744, endPoint y: 629, distance: 17.0
click at [739, 664] on input "19.99" at bounding box center [798, 675] width 126 height 24
type input "13.99"
drag, startPoint x: 743, startPoint y: 526, endPoint x: 771, endPoint y: 545, distance: 33.8
click at [741, 544] on input "19.99" at bounding box center [798, 555] width 126 height 24
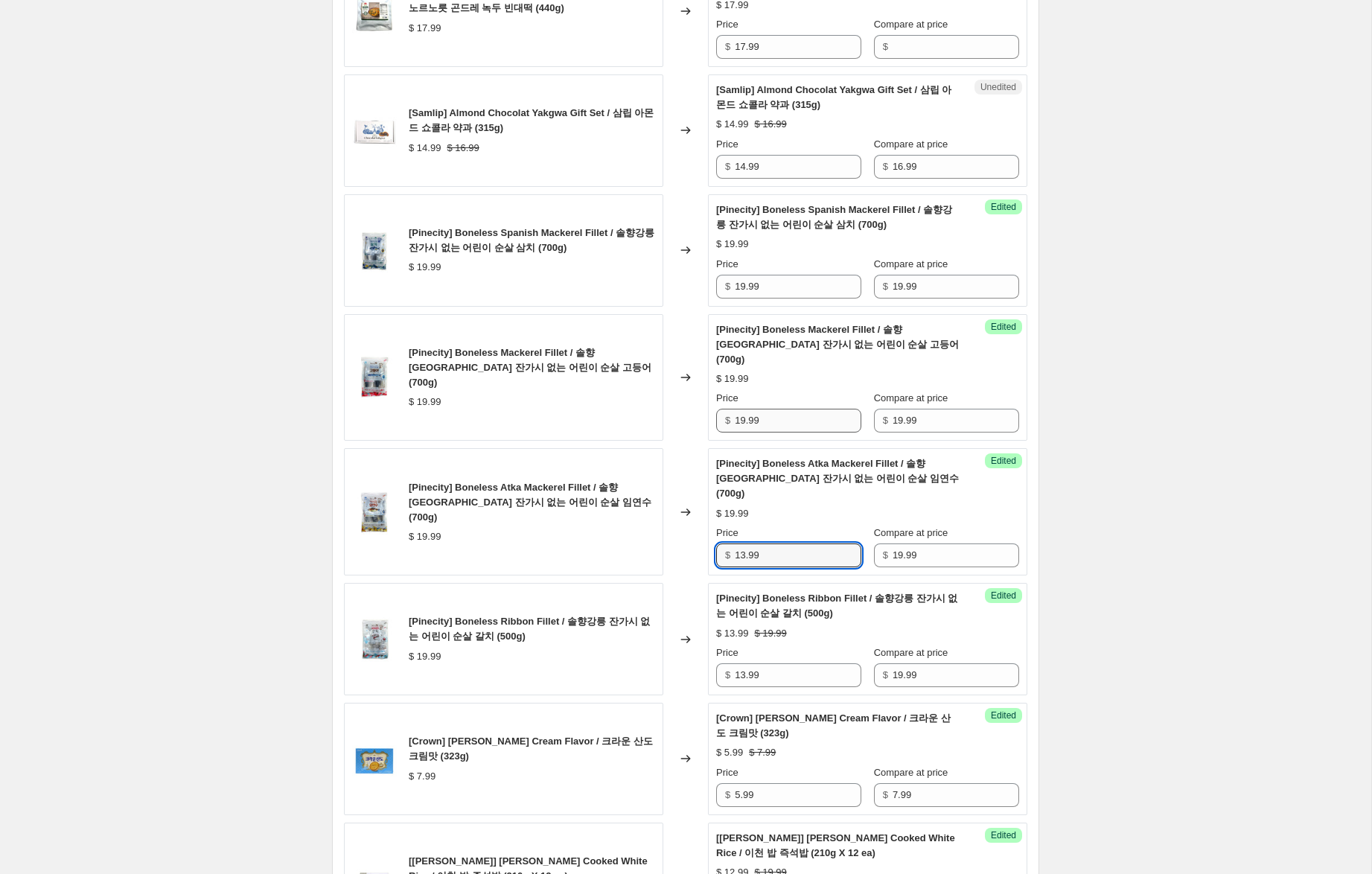
type input "13.99"
click at [740, 409] on input "19.99" at bounding box center [798, 420] width 126 height 24
type input "13.99"
drag, startPoint x: 746, startPoint y: 288, endPoint x: 788, endPoint y: 337, distance: 64.5
click at [742, 282] on input "19.99" at bounding box center [798, 286] width 126 height 24
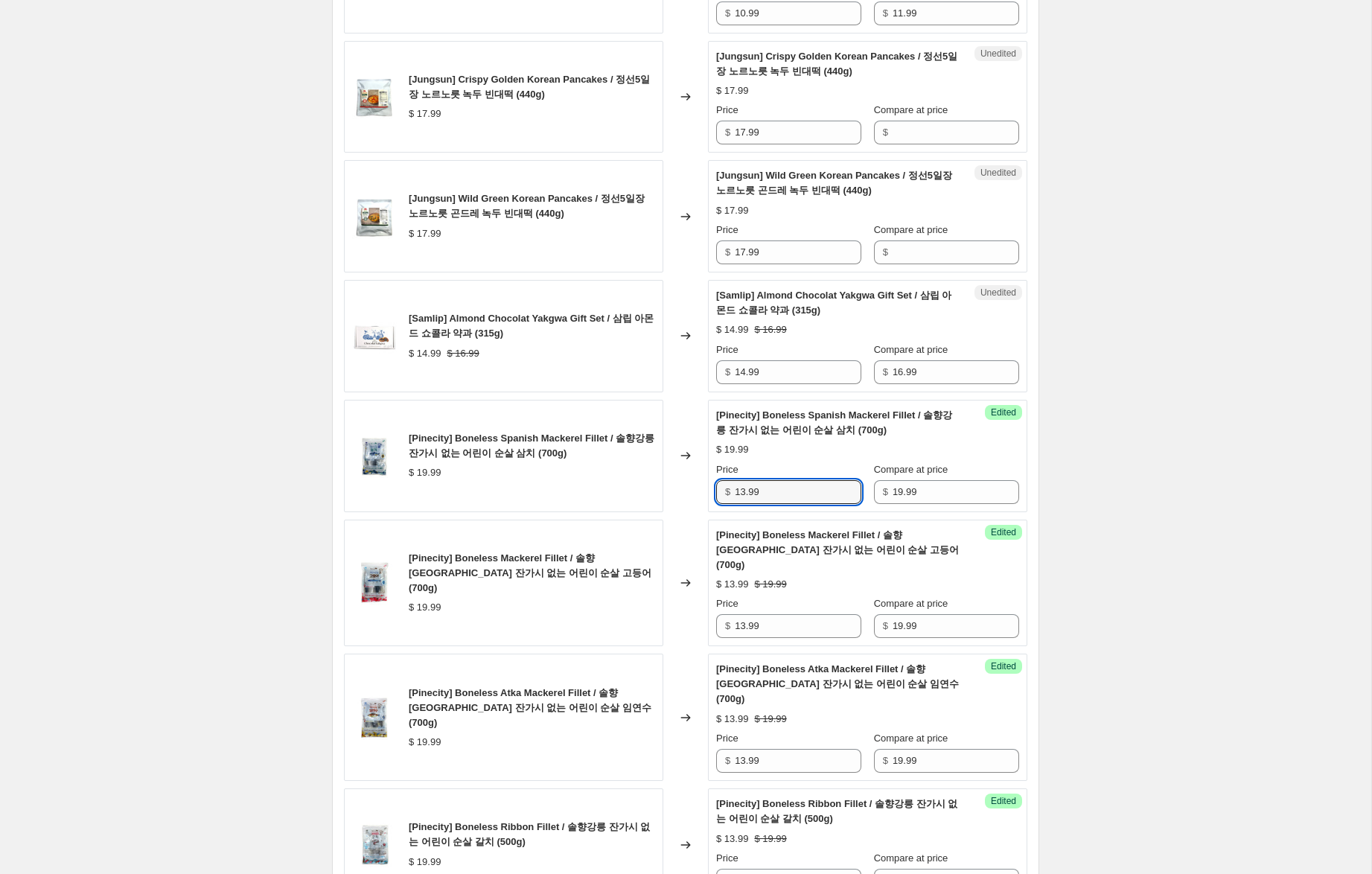
scroll to position [965, 0]
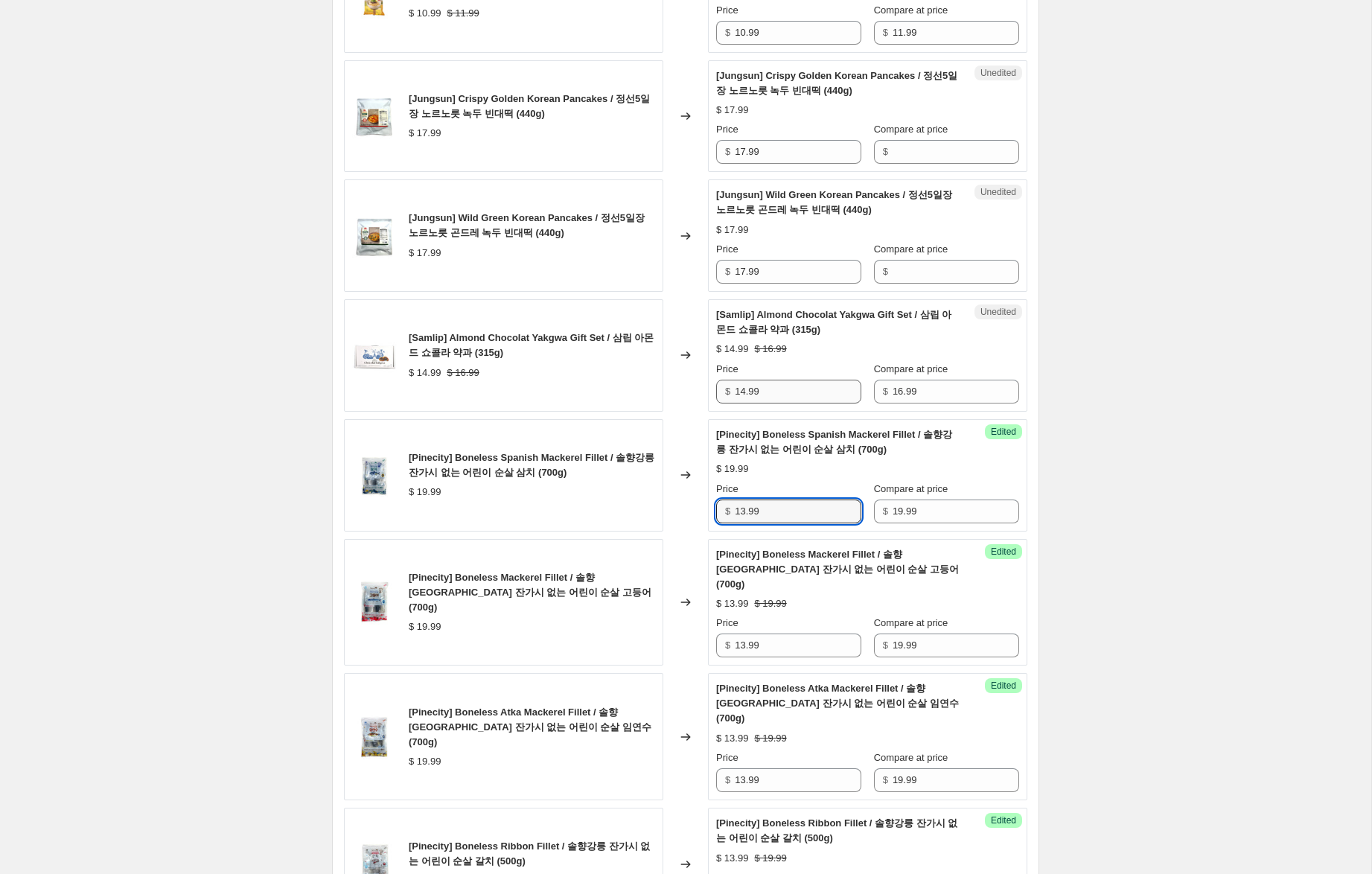
type input "13.99"
drag, startPoint x: 743, startPoint y: 392, endPoint x: 709, endPoint y: 388, distance: 34.2
click at [709, 388] on div "Unedited [Samlip] Almond Chocolat Yakgwa Gift Set / 삼립 아몬드 쇼콜라 약과 (315g) $ 14.9…" at bounding box center [867, 355] width 319 height 112
type input "10.99"
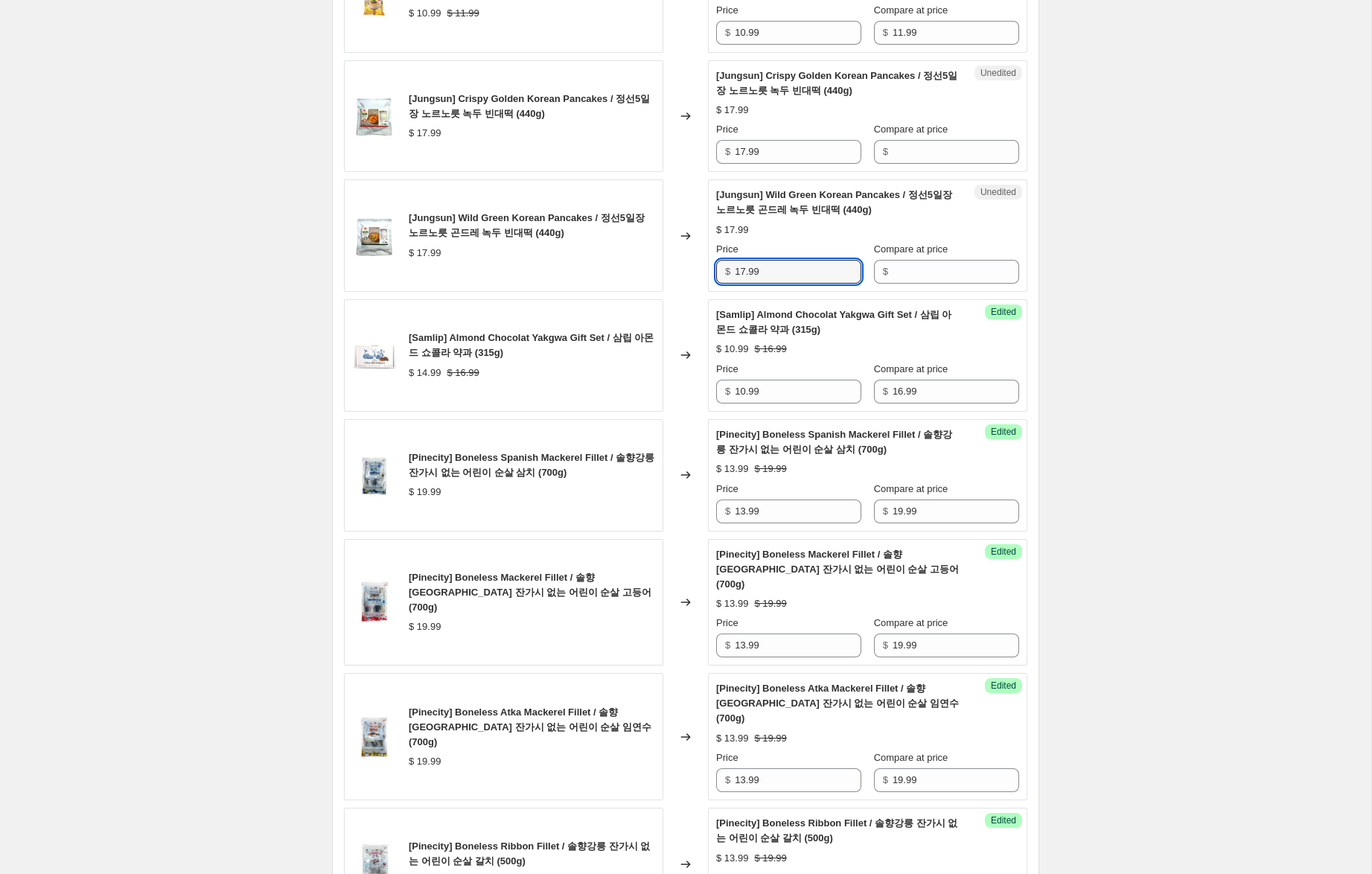
drag, startPoint x: 751, startPoint y: 269, endPoint x: 618, endPoint y: 245, distance: 135.1
click at [611, 245] on div "[Jungsun] Wild Green Korean Pancakes / 정선5일장 노르노릇 곤드레 녹두 빈대떡 (440g) $ 17.99 Cha…" at bounding box center [685, 236] width 683 height 112
drag, startPoint x: 968, startPoint y: 146, endPoint x: 965, endPoint y: 160, distance: 14.3
click at [967, 148] on input "Compare at price" at bounding box center [956, 152] width 126 height 24
paste input "17.99"
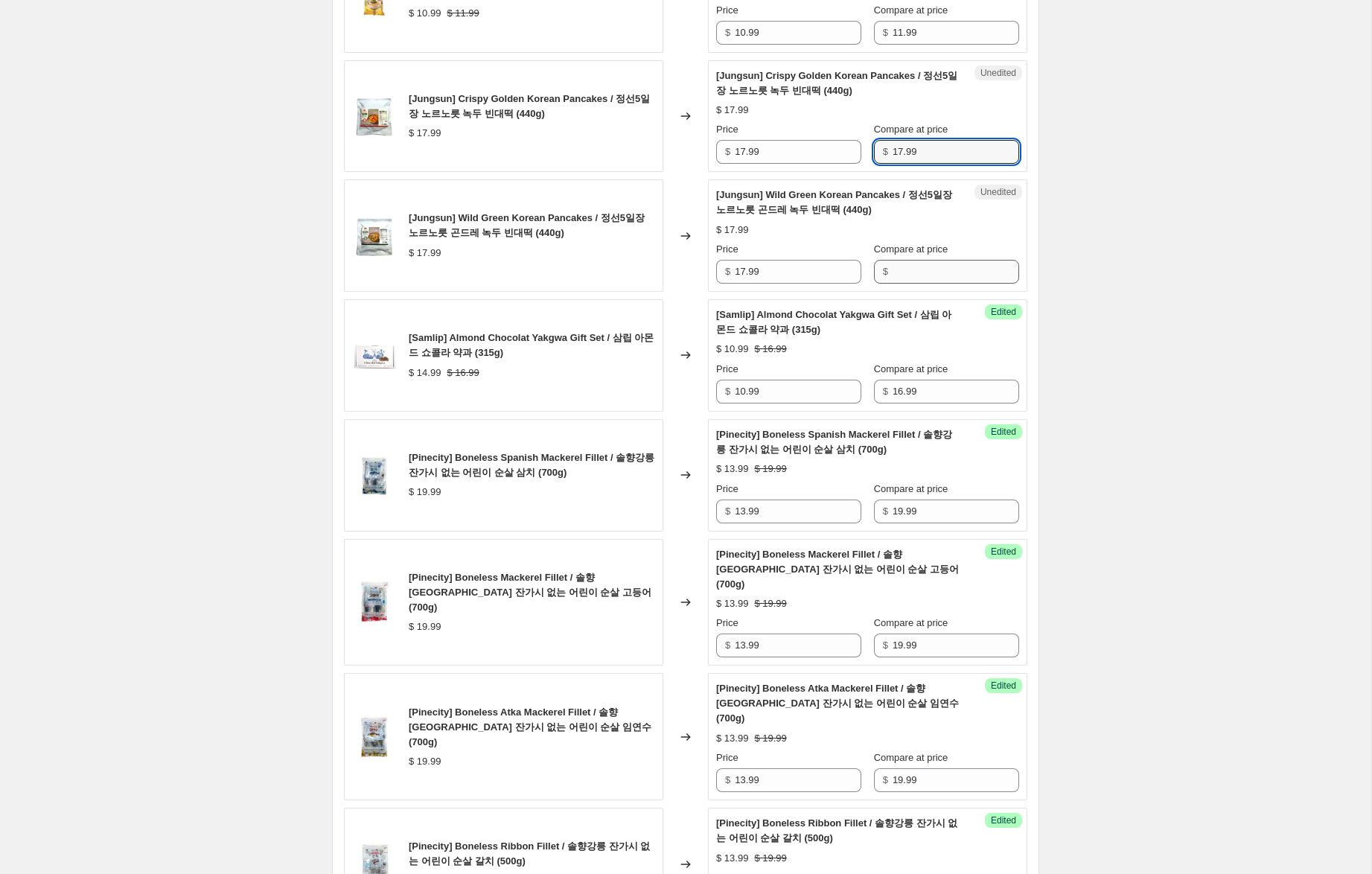
type input "17.99"
drag, startPoint x: 941, startPoint y: 280, endPoint x: 905, endPoint y: 263, distance: 39.8
click at [941, 279] on input "Compare at price" at bounding box center [956, 271] width 126 height 24
paste input "17.99"
type input "17.99"
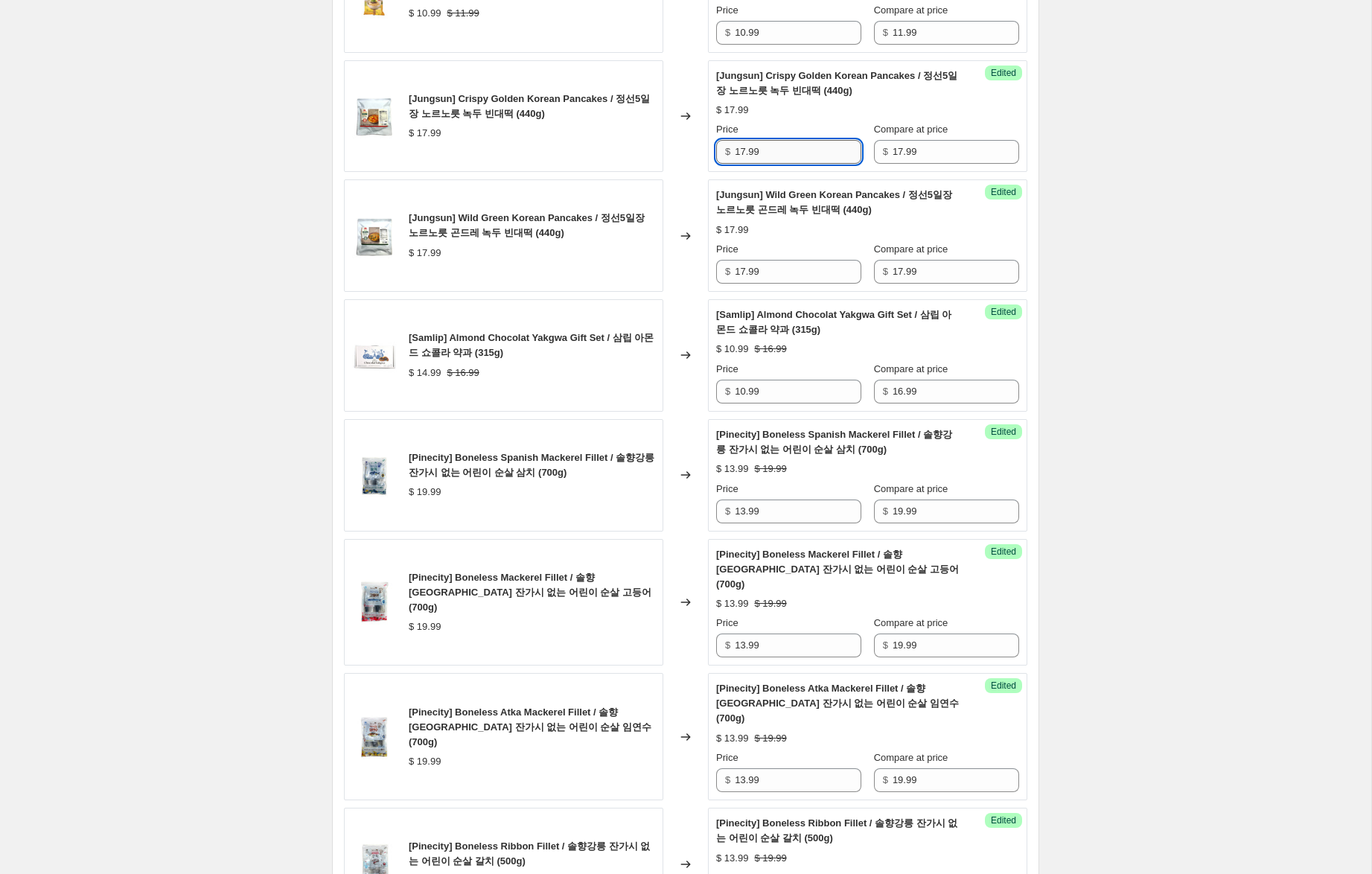
click at [742, 151] on input "17.99" at bounding box center [798, 152] width 126 height 24
type input "11.99"
drag, startPoint x: 743, startPoint y: 273, endPoint x: 762, endPoint y: 278, distance: 19.6
click at [743, 272] on input "17.99" at bounding box center [798, 271] width 126 height 24
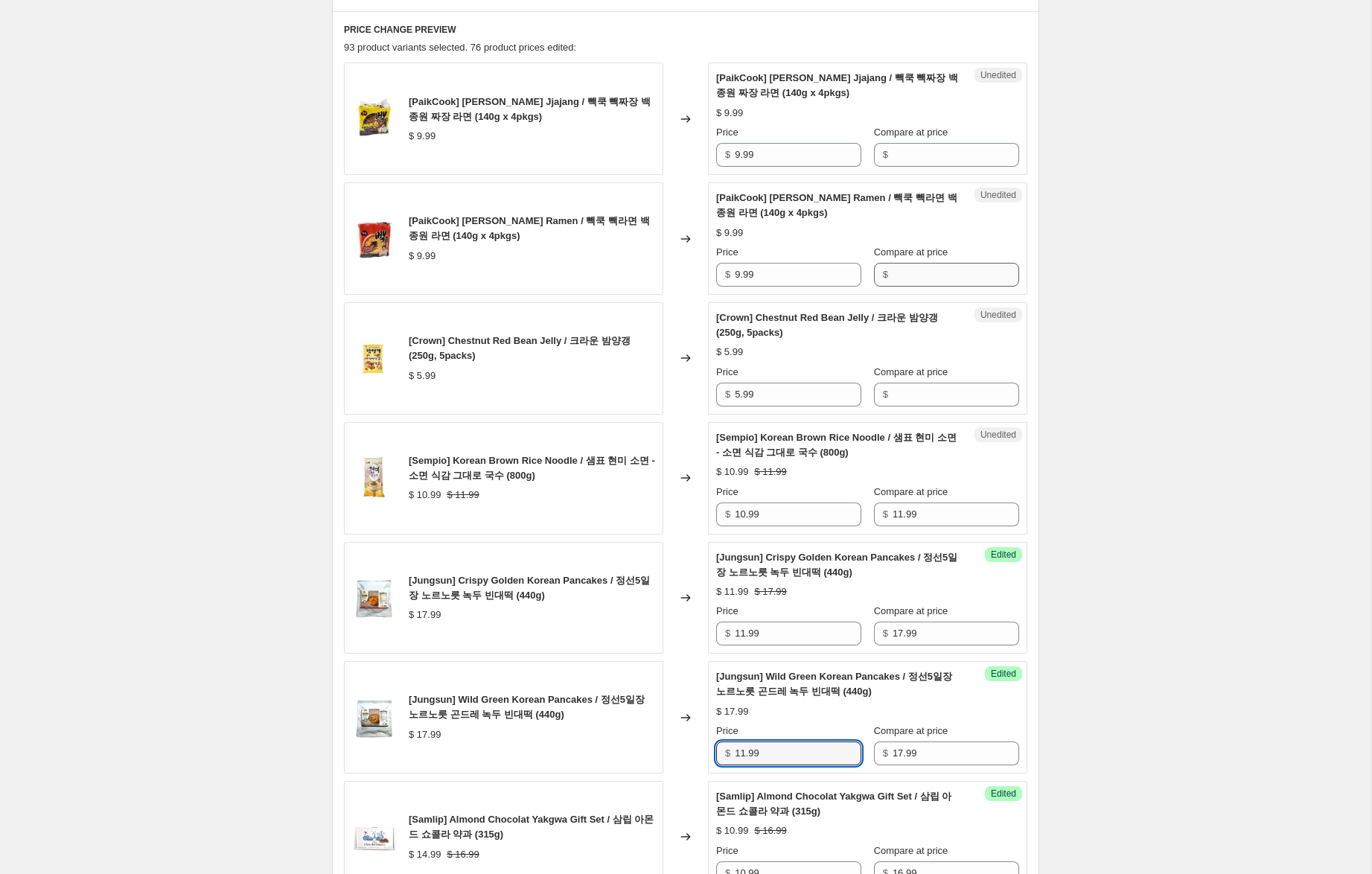
scroll to position [481, 0]
type input "11.99"
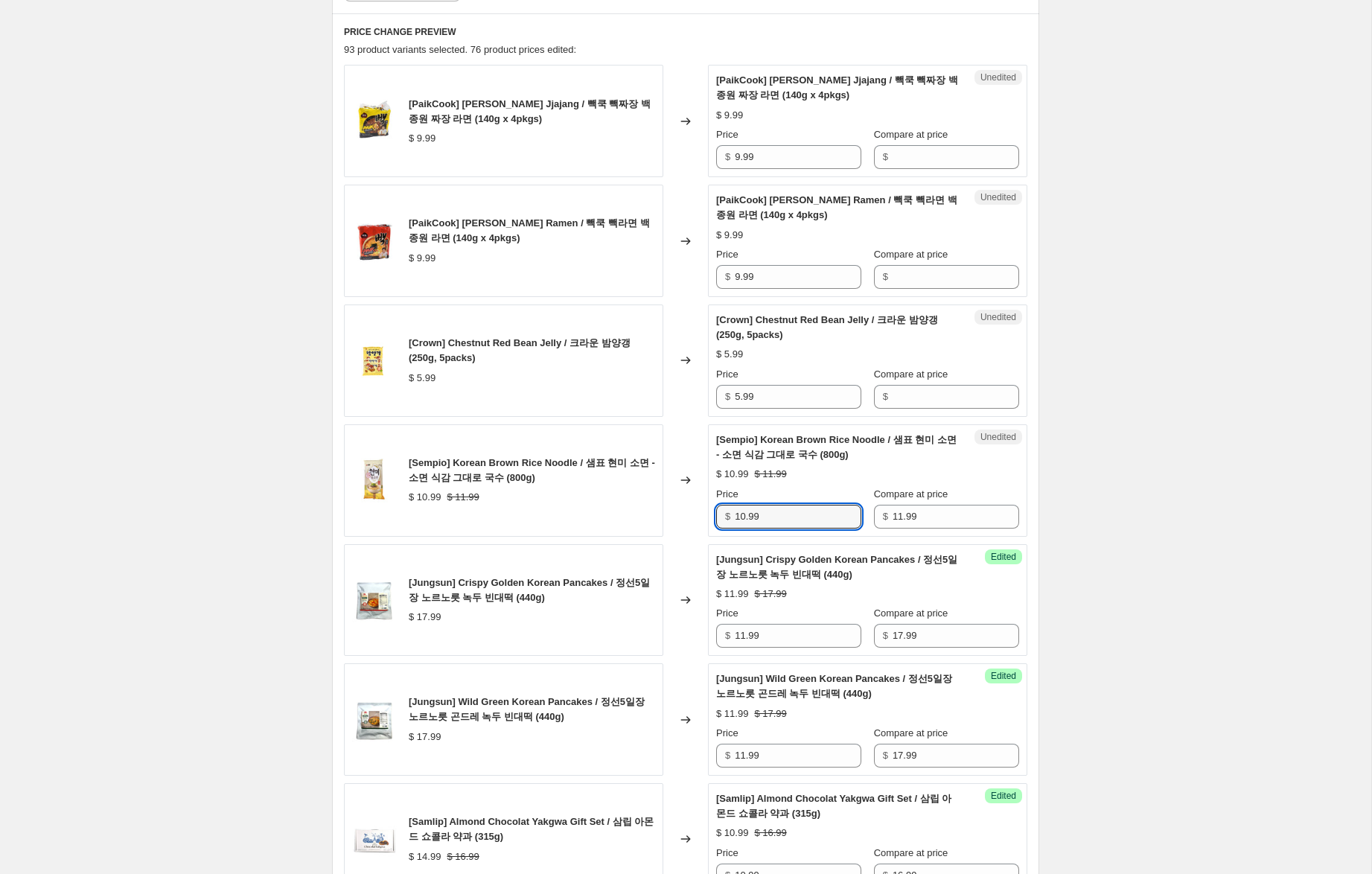
drag, startPoint x: 743, startPoint y: 515, endPoint x: 696, endPoint y: 510, distance: 47.3
click at [700, 511] on div "[Sempio] Korean Brown Rice Noodle / 샘표 현미 소면 - 소면 식감 그대로 국수 (800g) $ 10.99 $ 11…" at bounding box center [685, 480] width 683 height 112
type input "8.99"
drag, startPoint x: 736, startPoint y: 390, endPoint x: 670, endPoint y: 384, distance: 66.3
click at [669, 383] on div "[Crown] Chestnut Red Bean Jelly / 크라운 밤양갱 (250g, 5packs) $ 5.99 Changed to Uned…" at bounding box center [685, 360] width 683 height 112
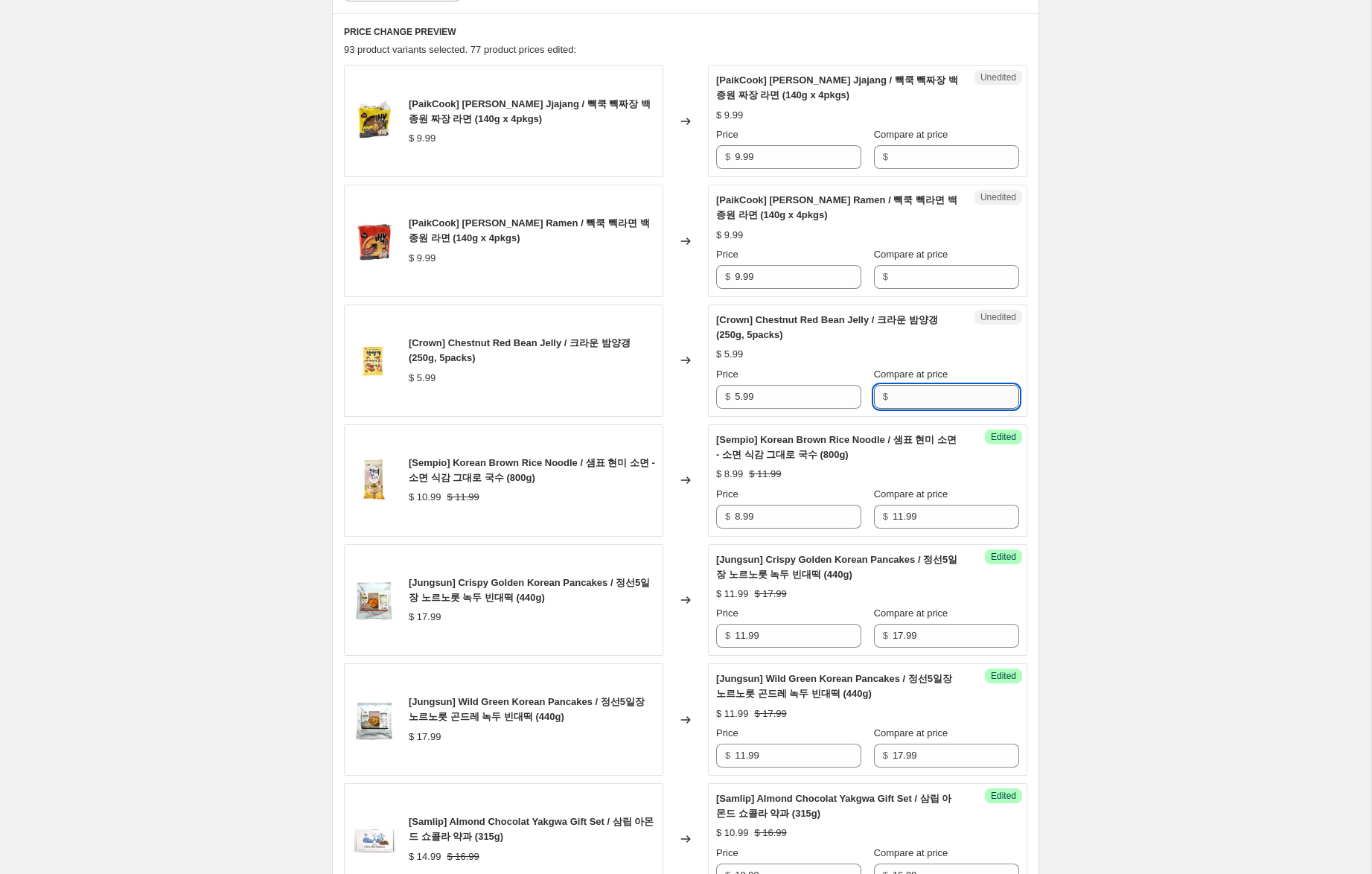
click at [918, 395] on input "Compare at price" at bounding box center [956, 396] width 126 height 24
paste input "5.99"
type input "5.99"
drag, startPoint x: 740, startPoint y: 397, endPoint x: 672, endPoint y: 382, distance: 69.6
click at [672, 382] on div "[Crown] Chestnut Red Bean Jelly / 크라운 밤양갱 (250g, 5packs) $ 5.99 Changed to Succ…" at bounding box center [685, 360] width 683 height 112
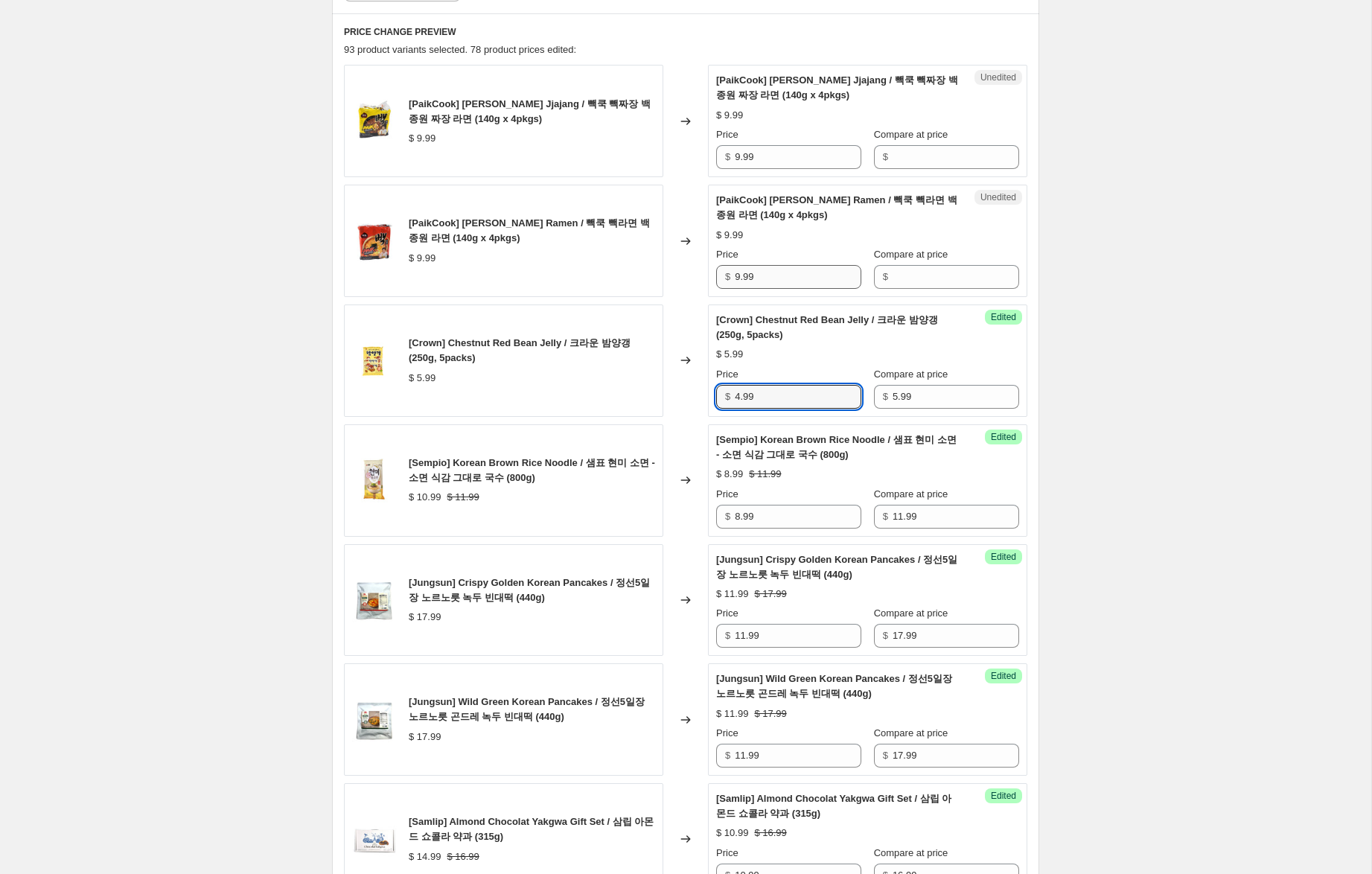
type input "4.99"
drag, startPoint x: 771, startPoint y: 280, endPoint x: 663, endPoint y: 262, distance: 109.5
click at [663, 262] on div "[PaikCook] [PERSON_NAME] Ramen / 빽쿡 빽라면 백종원 라면 (140g x 4pkgs) $ 9.99 Changed to…" at bounding box center [685, 241] width 683 height 112
click at [949, 154] on input "Compare at price" at bounding box center [956, 157] width 126 height 24
paste input "9.99"
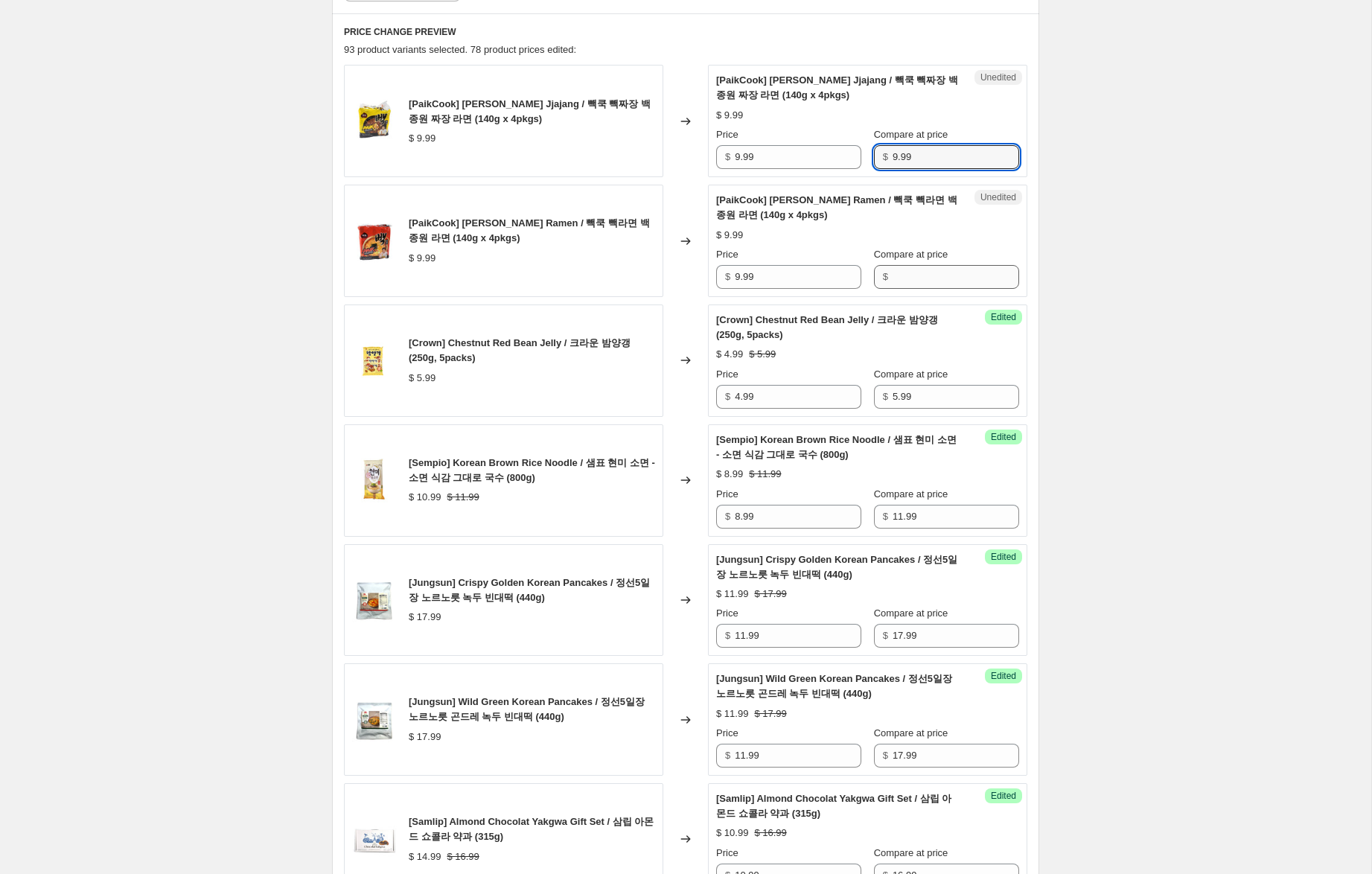
type input "9.99"
drag, startPoint x: 929, startPoint y: 277, endPoint x: 855, endPoint y: 224, distance: 91.0
click at [927, 274] on input "Compare at price" at bounding box center [956, 276] width 126 height 24
paste input "9.99"
type input "9.99"
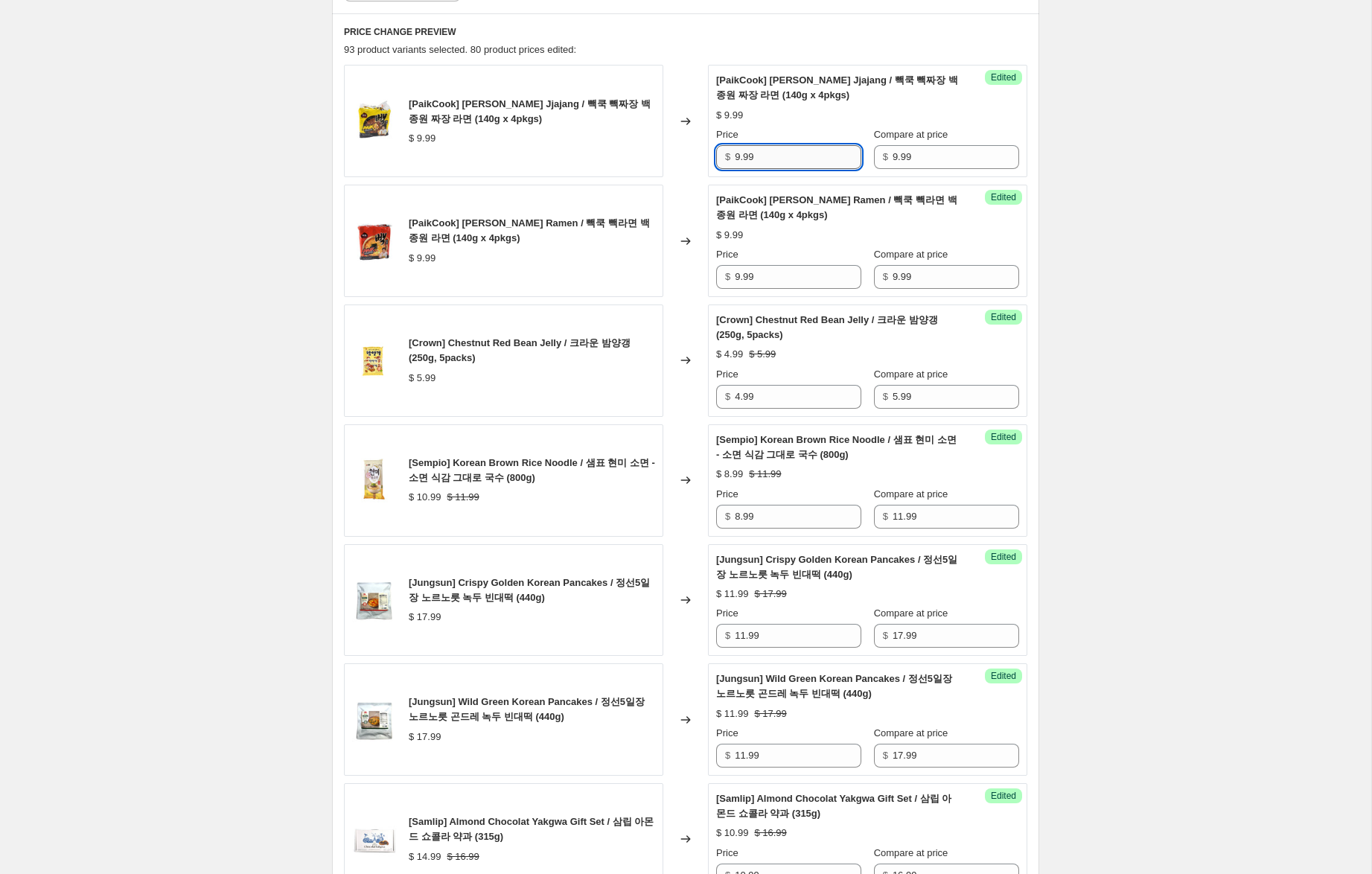
click at [737, 155] on input "9.99" at bounding box center [798, 157] width 126 height 24
type input "4.99"
drag, startPoint x: 739, startPoint y: 278, endPoint x: 660, endPoint y: 254, distance: 82.6
click at [659, 254] on div "[PaikCook] [PERSON_NAME] Ramen / 빽쿡 빽라면 백종원 라면 (140g x 4pkgs) $ 9.99 Changed to…" at bounding box center [685, 241] width 683 height 112
type input "4.99"
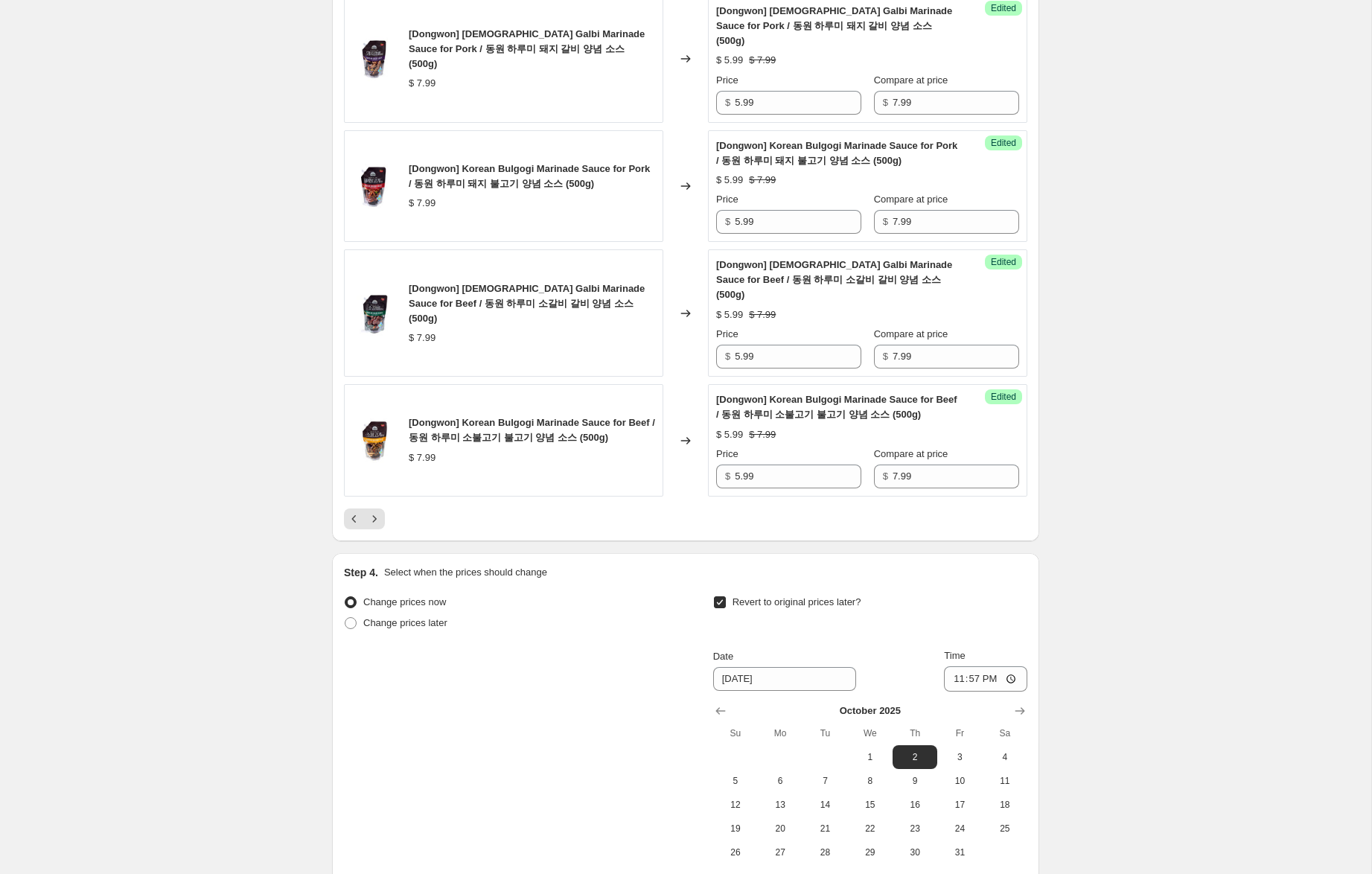
scroll to position [2604, 0]
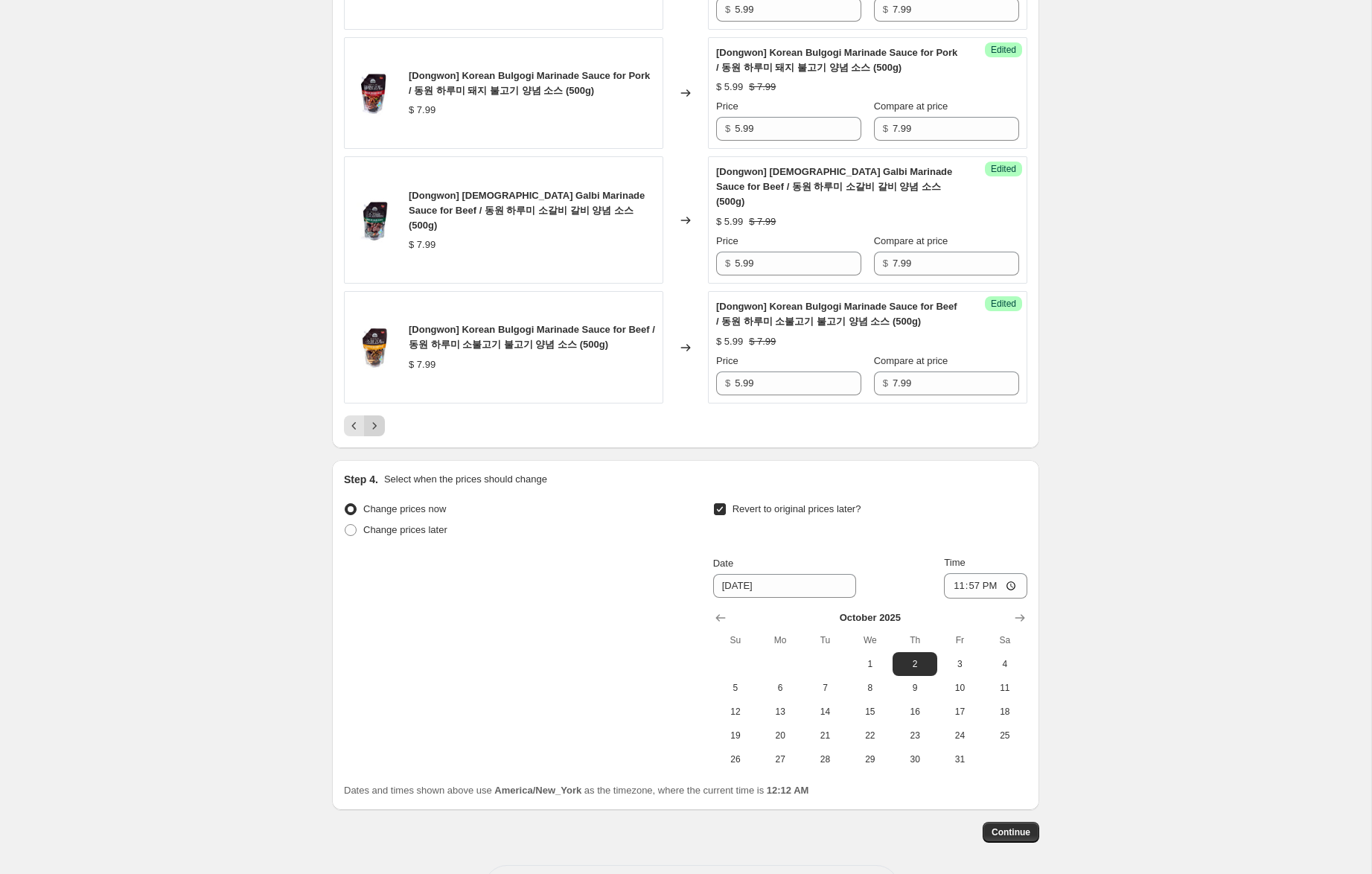
click at [376, 418] on icon "Next" at bounding box center [374, 425] width 15 height 15
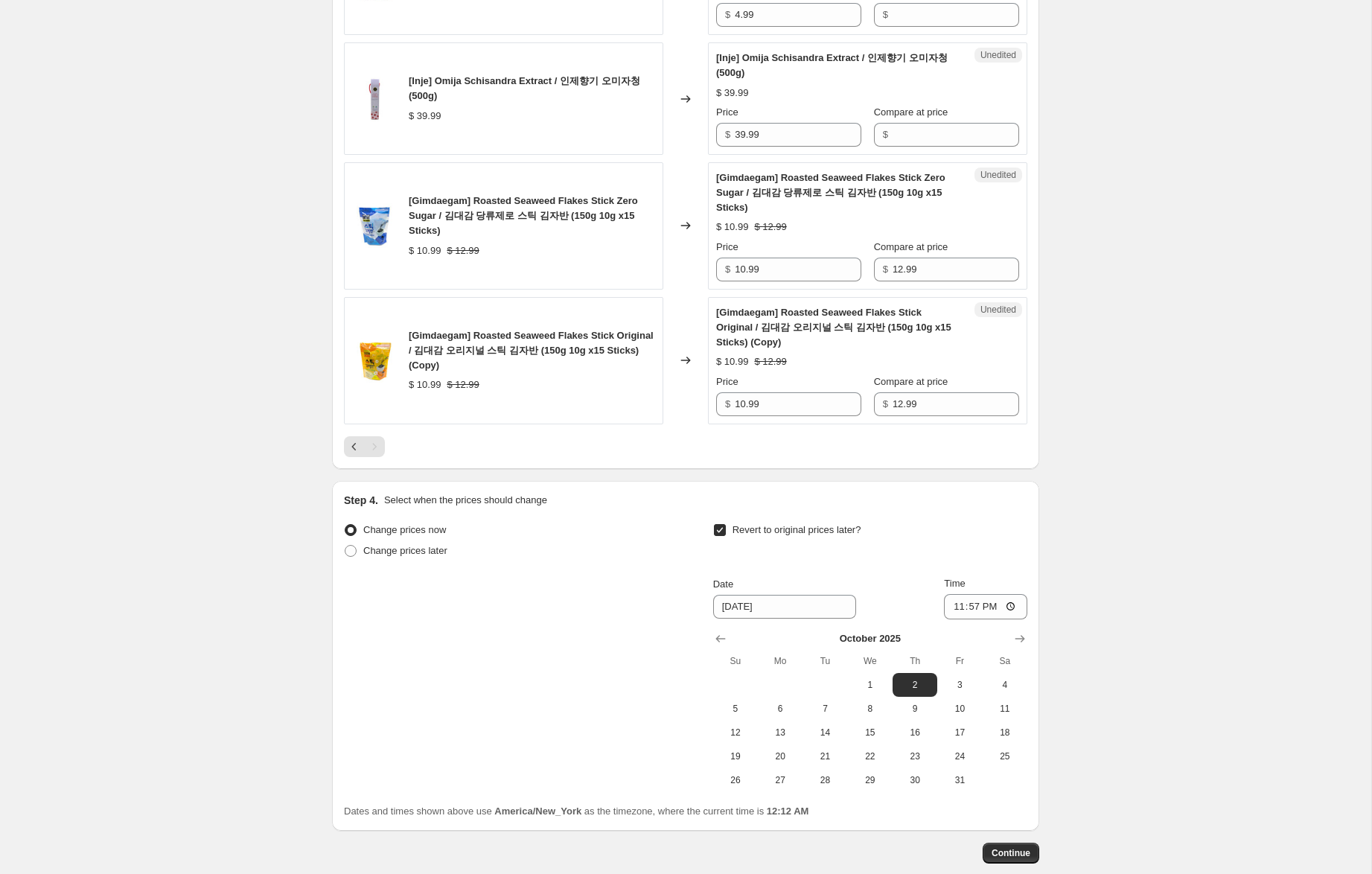
scroll to position [1709, 0]
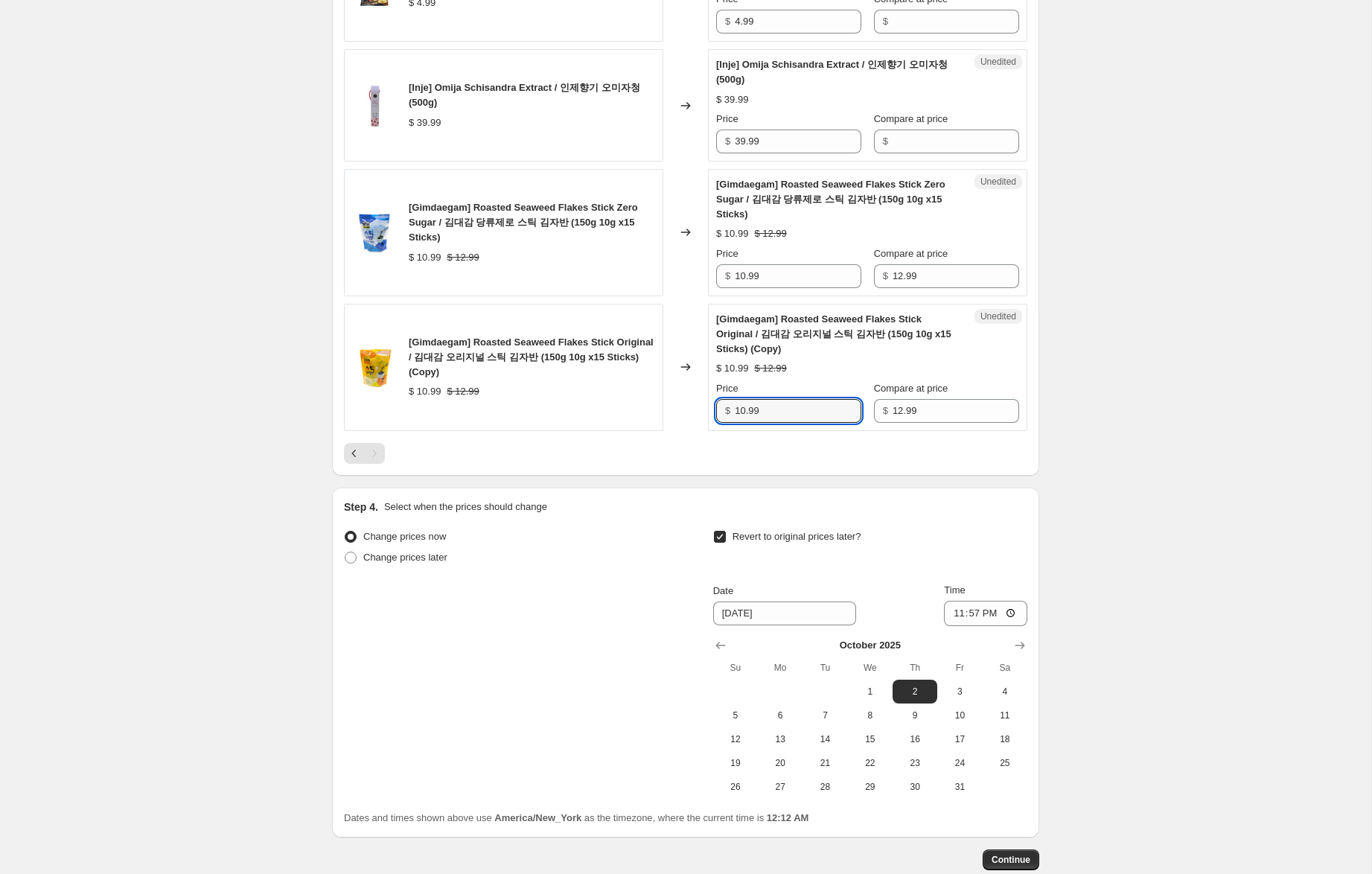
drag, startPoint x: 745, startPoint y: 412, endPoint x: 649, endPoint y: 394, distance: 97.7
click at [654, 396] on div "[Gimdaegam] Roasted Seaweed Flakes Stick Original / 김대감 오리지널 스틱 김자반 (150g 10g x…" at bounding box center [685, 366] width 683 height 127
type input "8.99"
drag, startPoint x: 744, startPoint y: 276, endPoint x: 689, endPoint y: 264, distance: 56.3
click at [689, 264] on div "[Gimdaegam] Roasted Seaweed Flakes Stick Zero Sugar / 김대감 당류제로 스틱 김자반 (150g 10g…" at bounding box center [685, 232] width 683 height 127
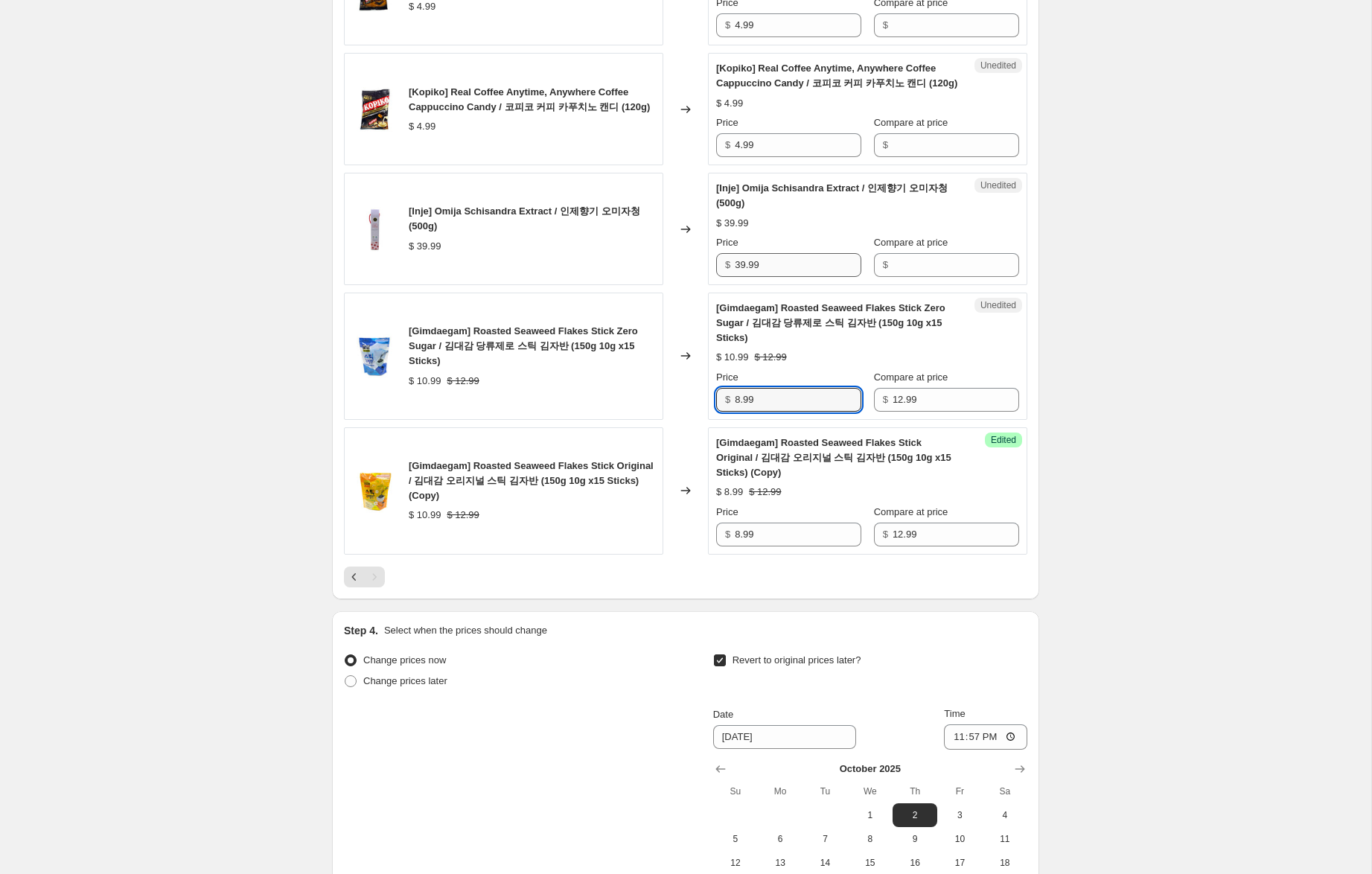
scroll to position [1579, 0]
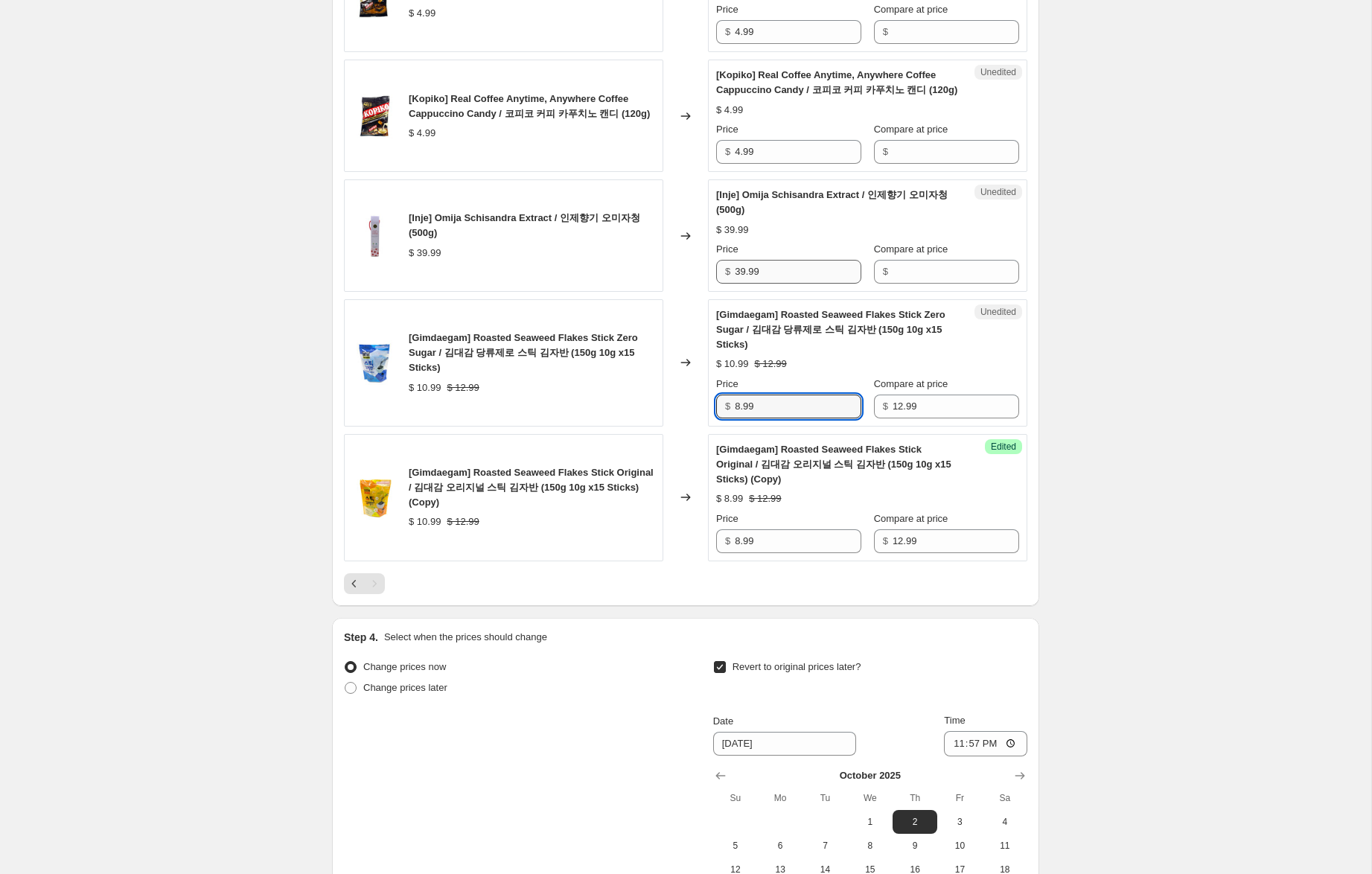
type input "8.99"
drag, startPoint x: 794, startPoint y: 278, endPoint x: 807, endPoint y: 280, distance: 13.2
click at [687, 267] on div "[Inje] Omija Schisandra Extract / 인제향기 오미자청 (500g) $ 39.99 Changed to Unedited …" at bounding box center [685, 236] width 683 height 112
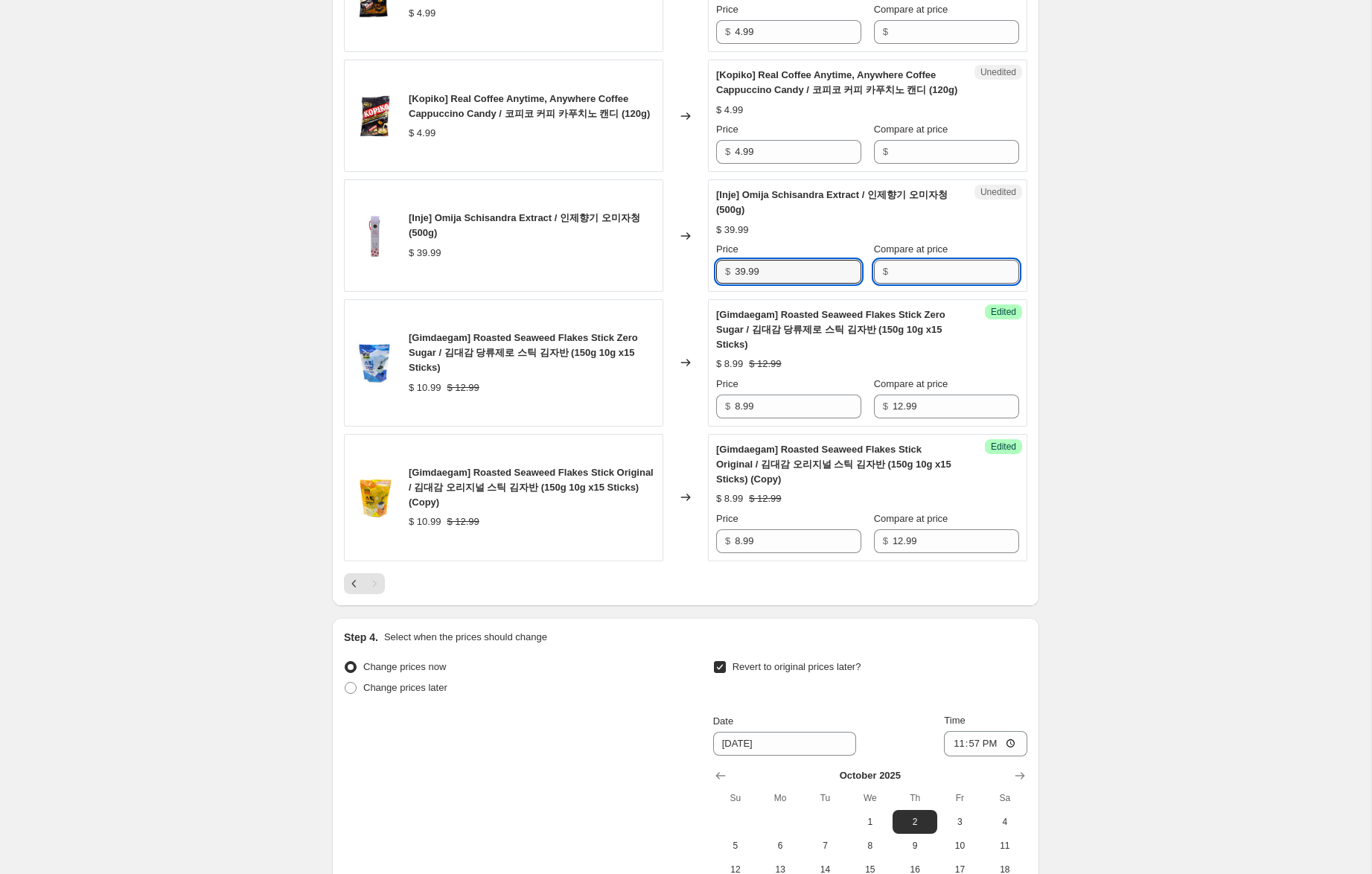
click at [913, 272] on input "Compare at price" at bounding box center [956, 271] width 126 height 24
paste input "39.99"
type input "39.99"
drag, startPoint x: 742, startPoint y: 274, endPoint x: 707, endPoint y: 271, distance: 35.1
click at [706, 269] on div "[Inje] Omija Schisandra Extract / 인제향기 오미자청 (500g) $ 39.99 Changed to Success E…" at bounding box center [685, 236] width 683 height 112
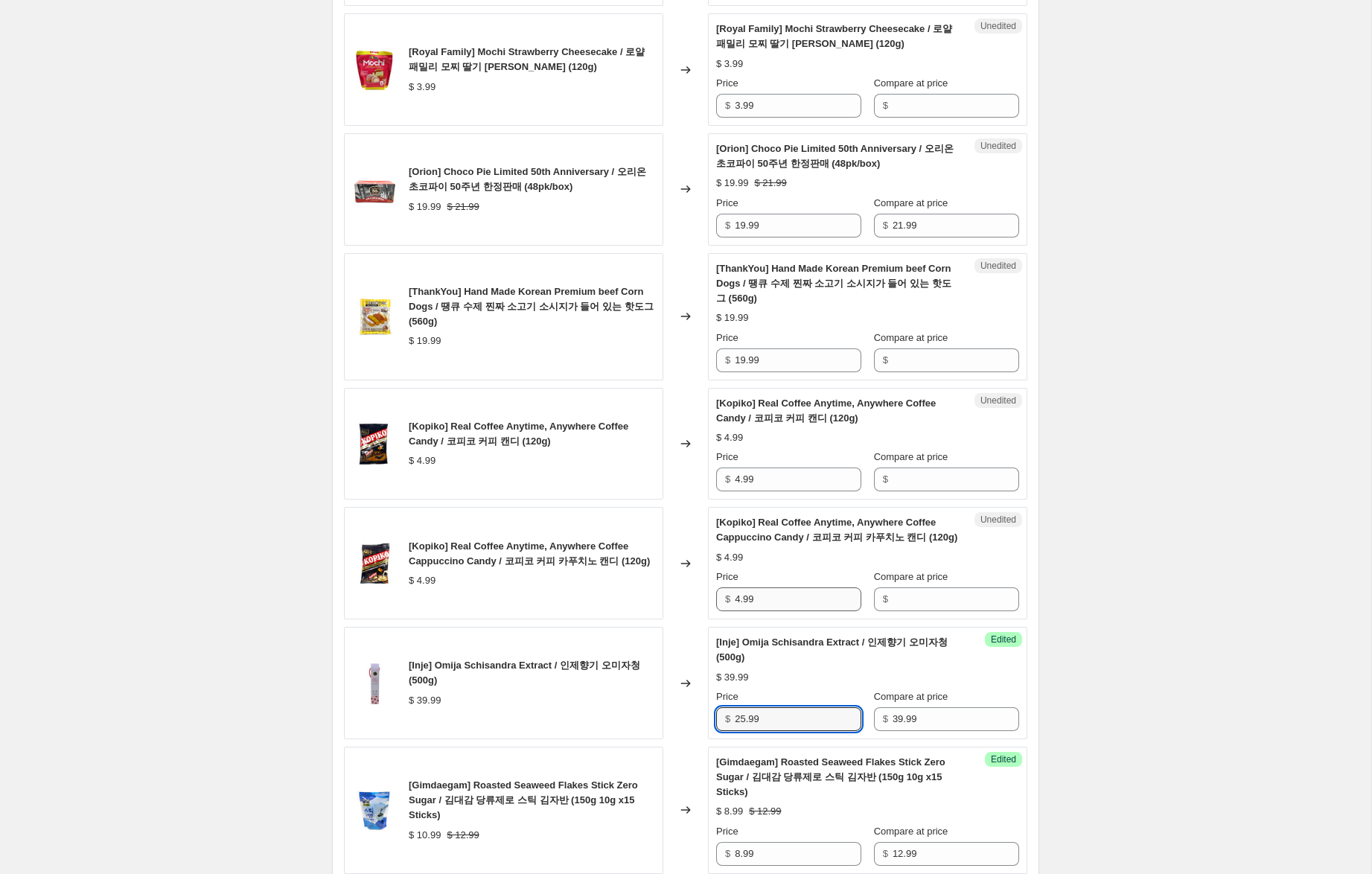
scroll to position [1130, 0]
type input "25.99"
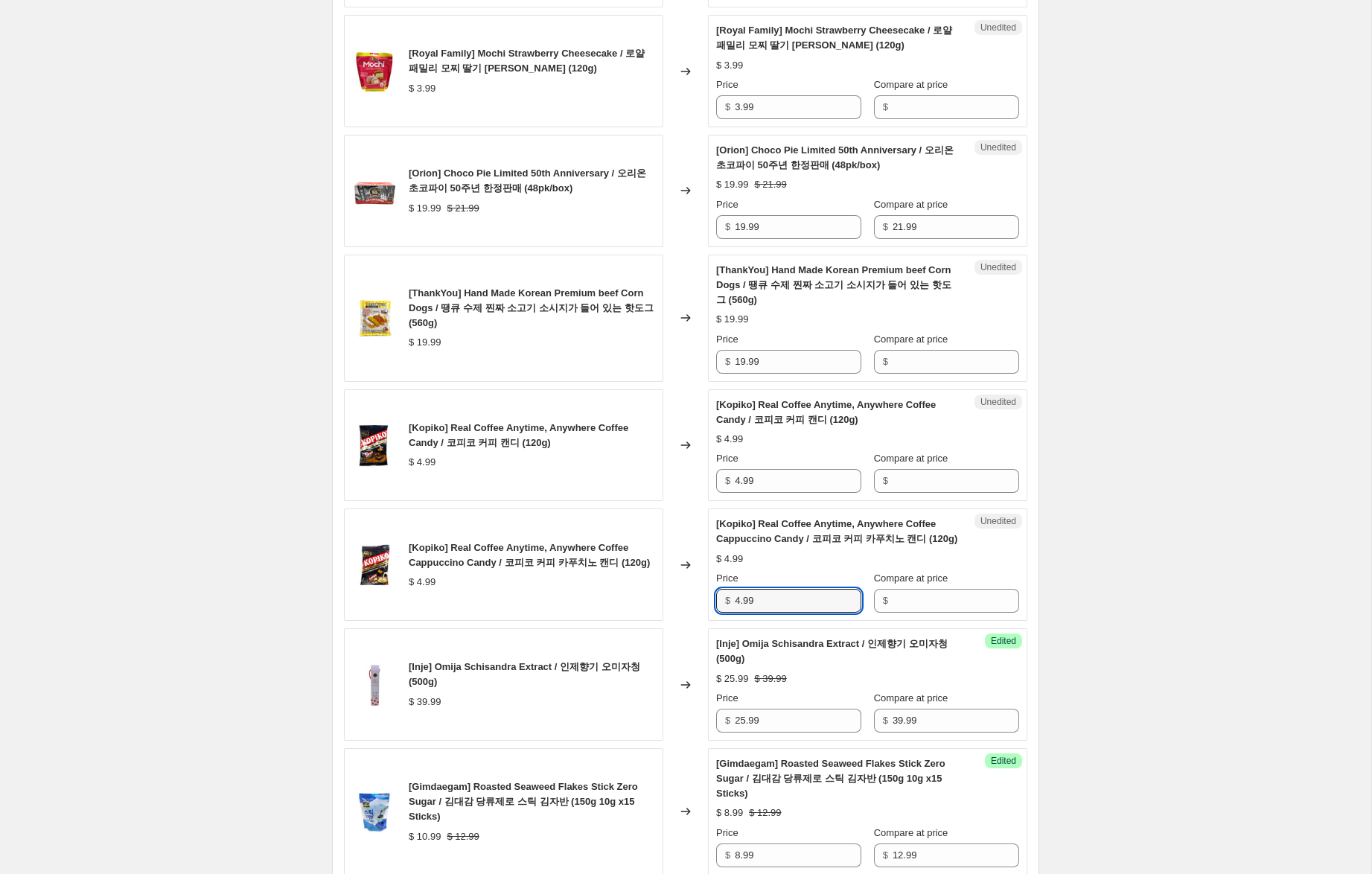
drag, startPoint x: 682, startPoint y: 596, endPoint x: 707, endPoint y: 547, distance: 55.0
click at [629, 588] on div "[Kopiko] Real Coffee Anytime, Anywhere Coffee Cappuccino Candy / 코피코 커피 카푸치노 캔디…" at bounding box center [685, 565] width 683 height 112
drag, startPoint x: 913, startPoint y: 474, endPoint x: 914, endPoint y: 517, distance: 43.0
click at [914, 474] on input "Compare at price" at bounding box center [956, 480] width 126 height 24
paste input "4.99"
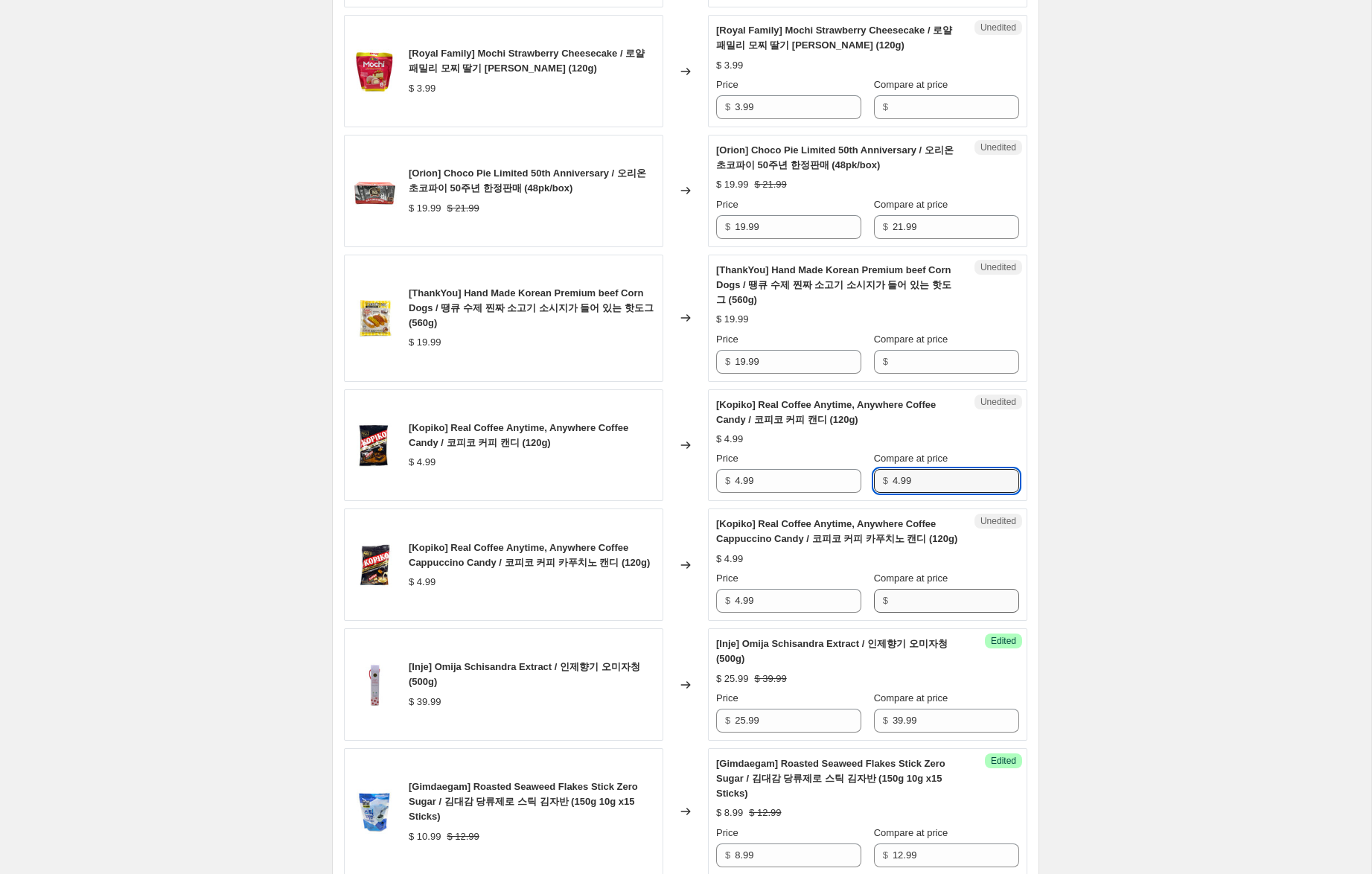
type input "4.99"
drag, startPoint x: 941, startPoint y: 599, endPoint x: 900, endPoint y: 590, distance: 42.0
click at [938, 599] on input "Compare at price" at bounding box center [956, 600] width 126 height 24
paste input "4.99"
type input "4.99"
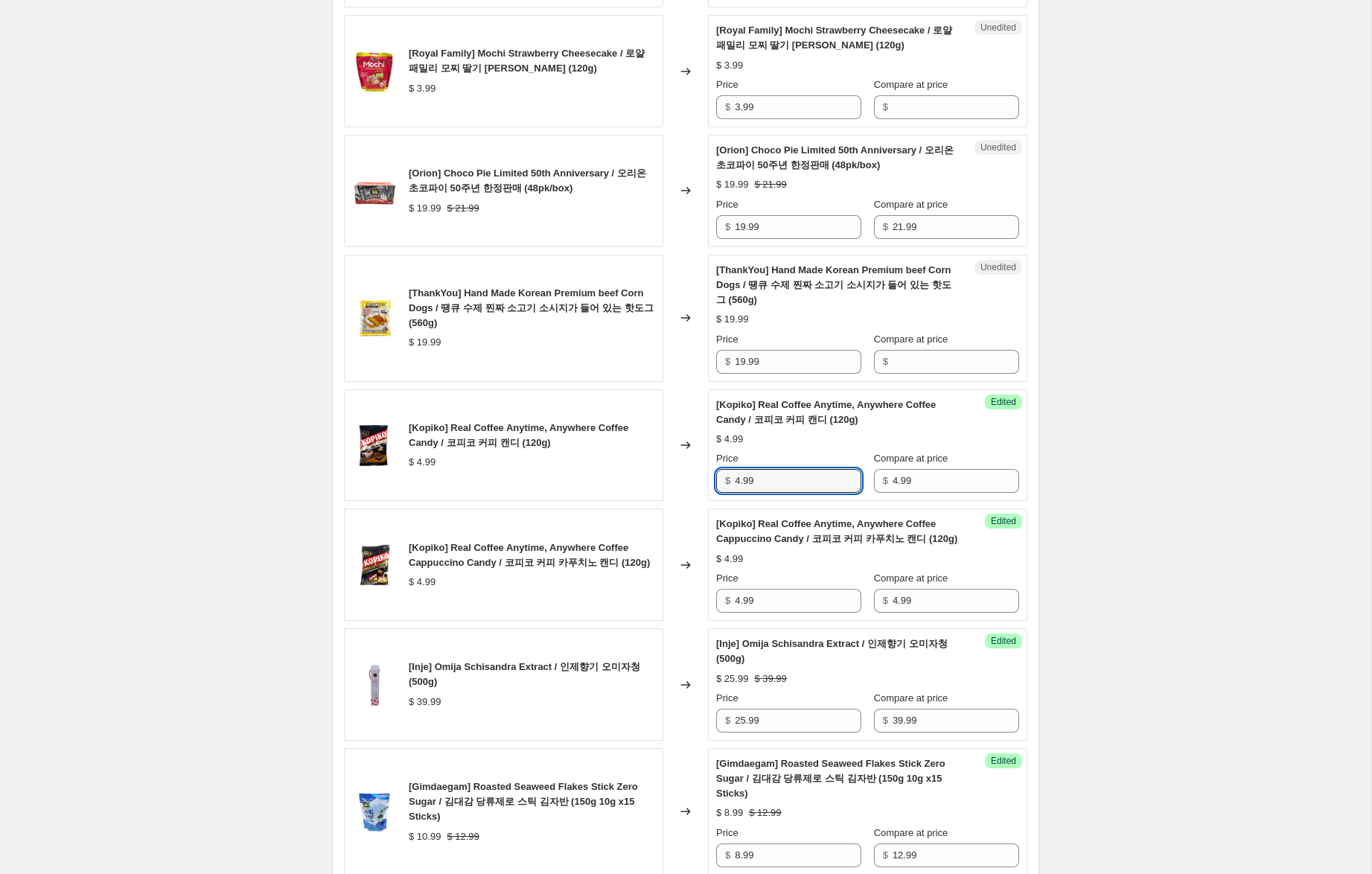
drag, startPoint x: 743, startPoint y: 480, endPoint x: 704, endPoint y: 473, distance: 39.6
click at [701, 471] on div "[Kopiko] Real Coffee Anytime, Anywhere Coffee Candy / 코피코 커피 캔디 (120g) $ 4.99 C…" at bounding box center [685, 445] width 683 height 112
type input "2.99"
drag, startPoint x: 741, startPoint y: 600, endPoint x: 707, endPoint y: 590, distance: 35.4
click at [707, 591] on div "Success Edited [Kopiko] Real Coffee Anytime, Anywhere Coffee Cappuccino Candy /…" at bounding box center [867, 565] width 319 height 112
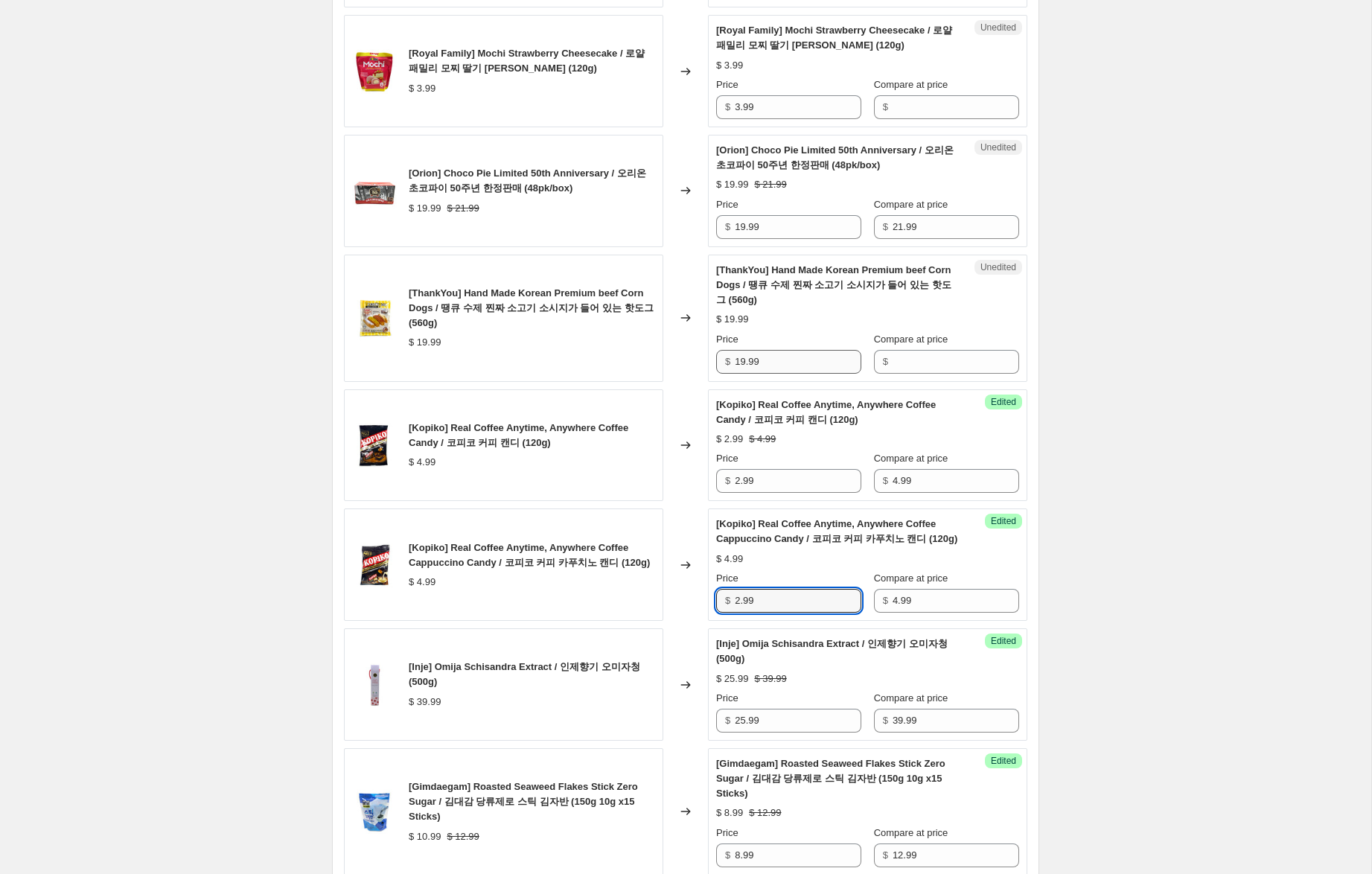
type input "2.99"
drag, startPoint x: 767, startPoint y: 363, endPoint x: 693, endPoint y: 351, distance: 75.0
click at [646, 348] on div "[ThankYou] Hand Made Korean Premium beef Corn Dogs / 땡큐 수제 찐짜 소고기 소시지가 들어 있는 핫도…" at bounding box center [685, 317] width 683 height 127
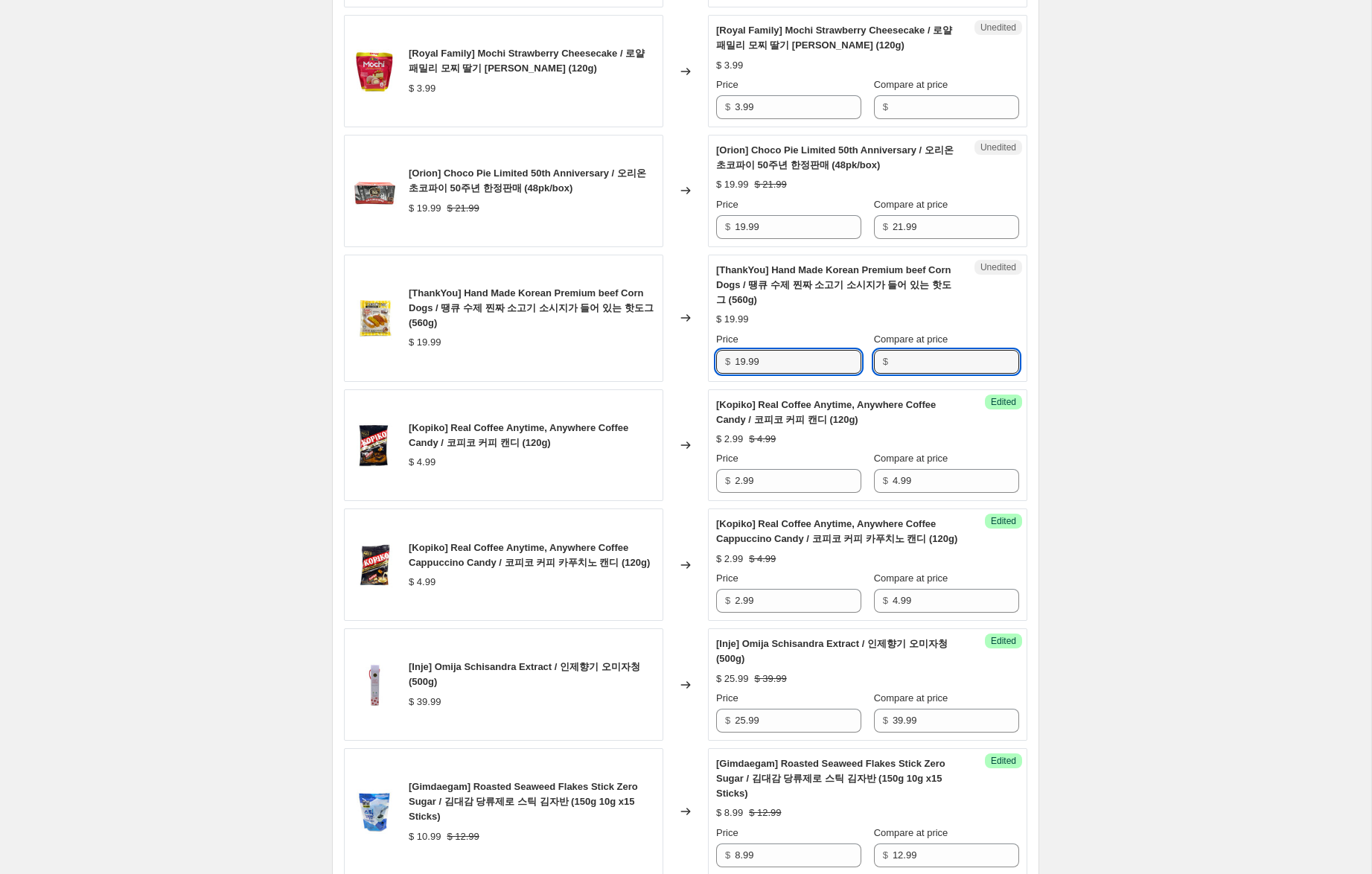
drag, startPoint x: 920, startPoint y: 359, endPoint x: 885, endPoint y: 361, distance: 35.1
click at [920, 359] on input "Compare at price" at bounding box center [956, 361] width 126 height 24
paste input "19.99"
type input "19.99"
click at [742, 361] on input "19.99" at bounding box center [798, 361] width 126 height 24
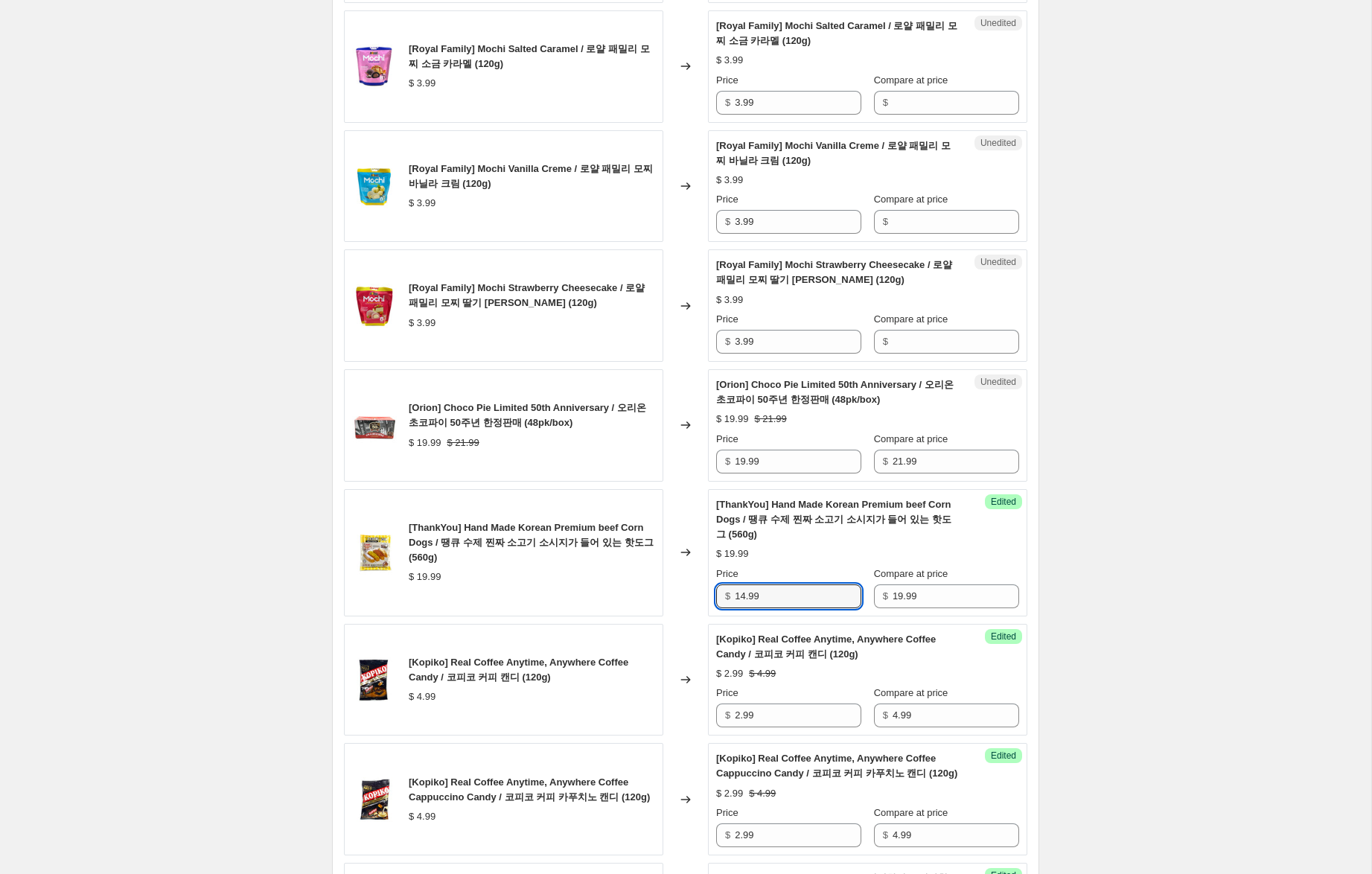
scroll to position [894, 0]
type input "14.99"
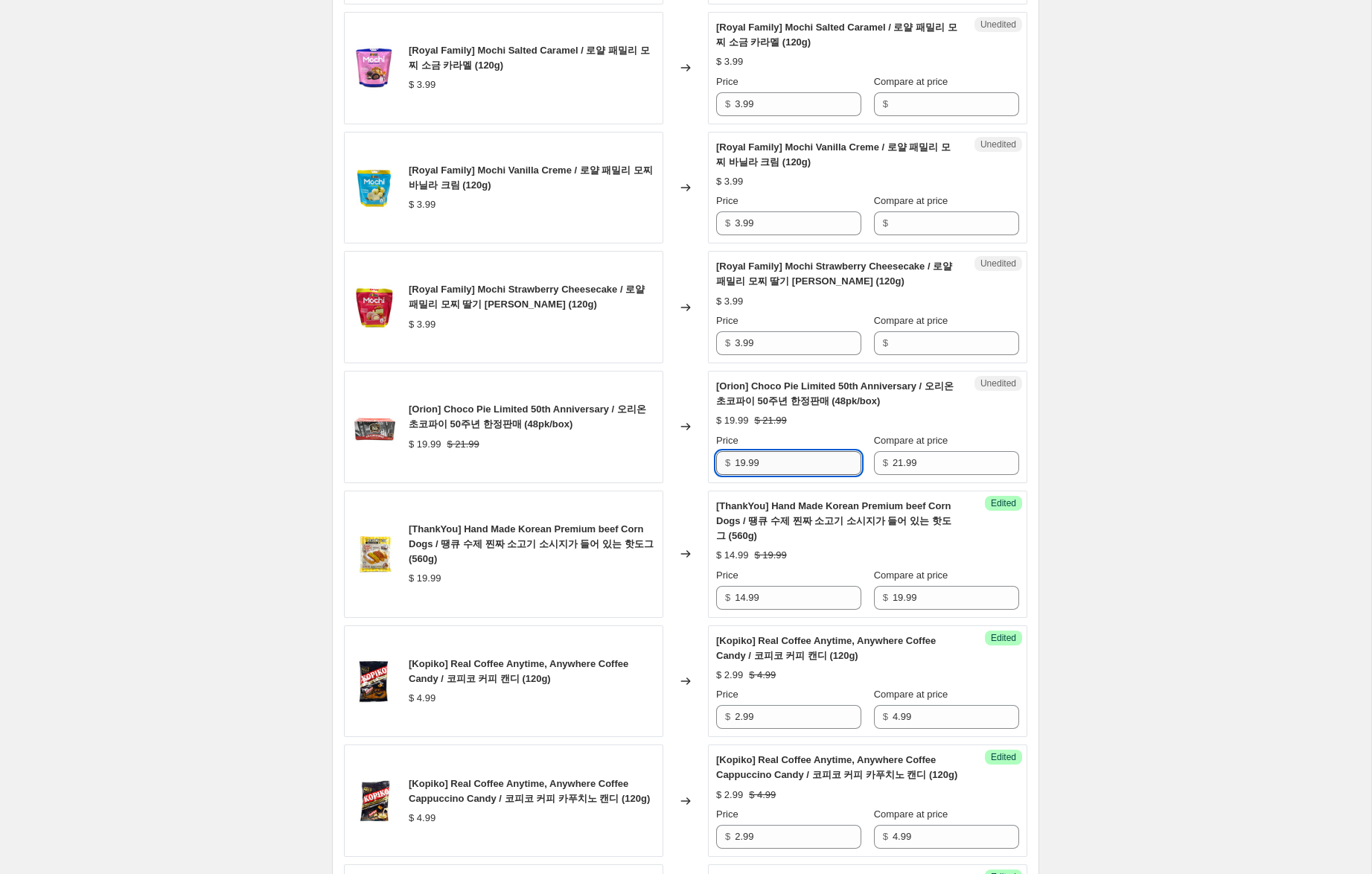
click at [742, 466] on input "19.99" at bounding box center [798, 463] width 126 height 24
type input "14.99"
drag, startPoint x: 765, startPoint y: 338, endPoint x: 757, endPoint y: 328, distance: 12.8
click at [693, 329] on div "[Royal Family] Mochi Strawberry Cheesecake / 로얄 패밀리 모찌 딸기 치즈케익 (120g) $ 3.99 Ch…" at bounding box center [685, 307] width 683 height 112
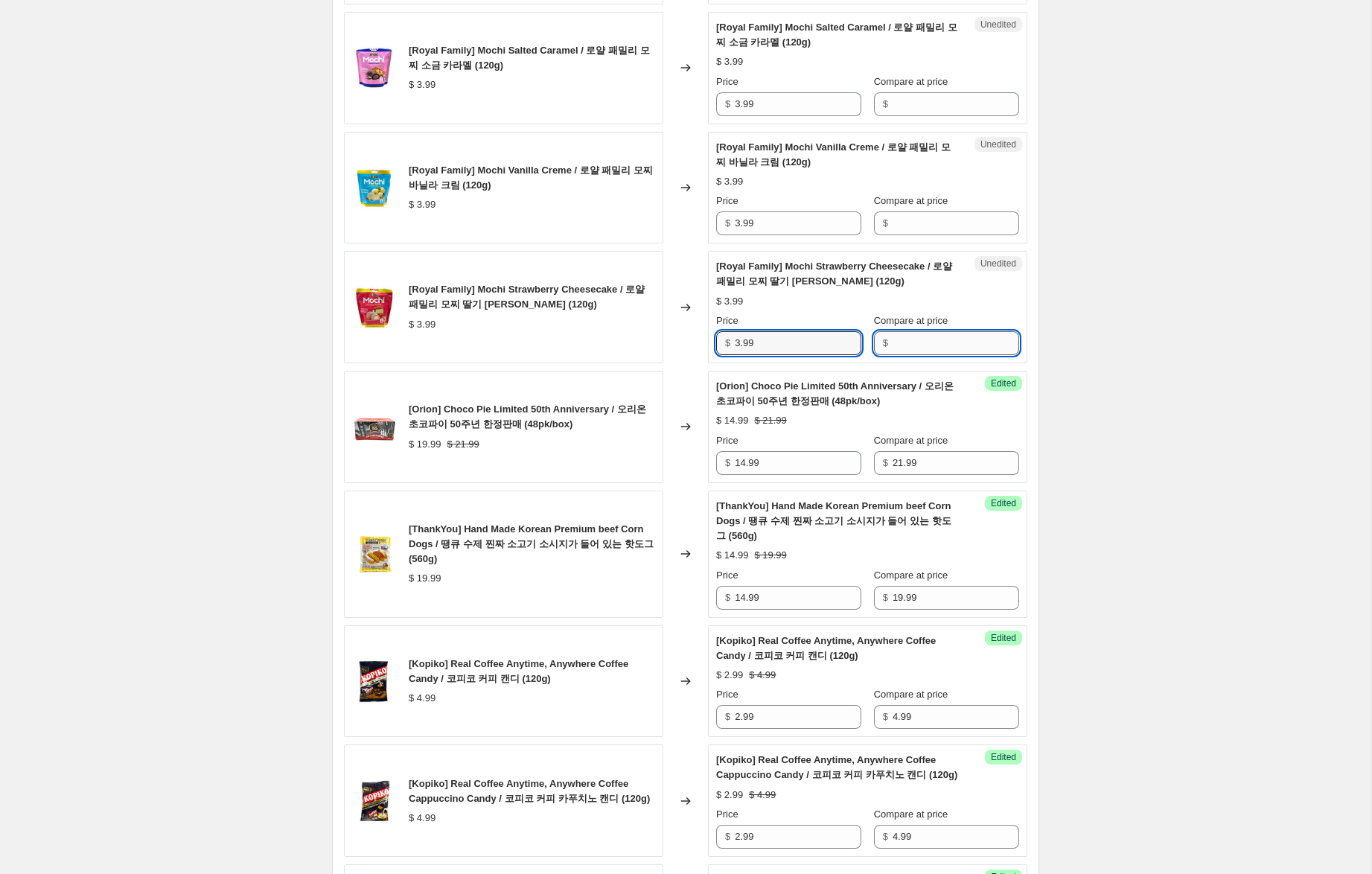
click at [964, 338] on input "Compare at price" at bounding box center [956, 343] width 126 height 24
paste input "3.99"
type input "3.99"
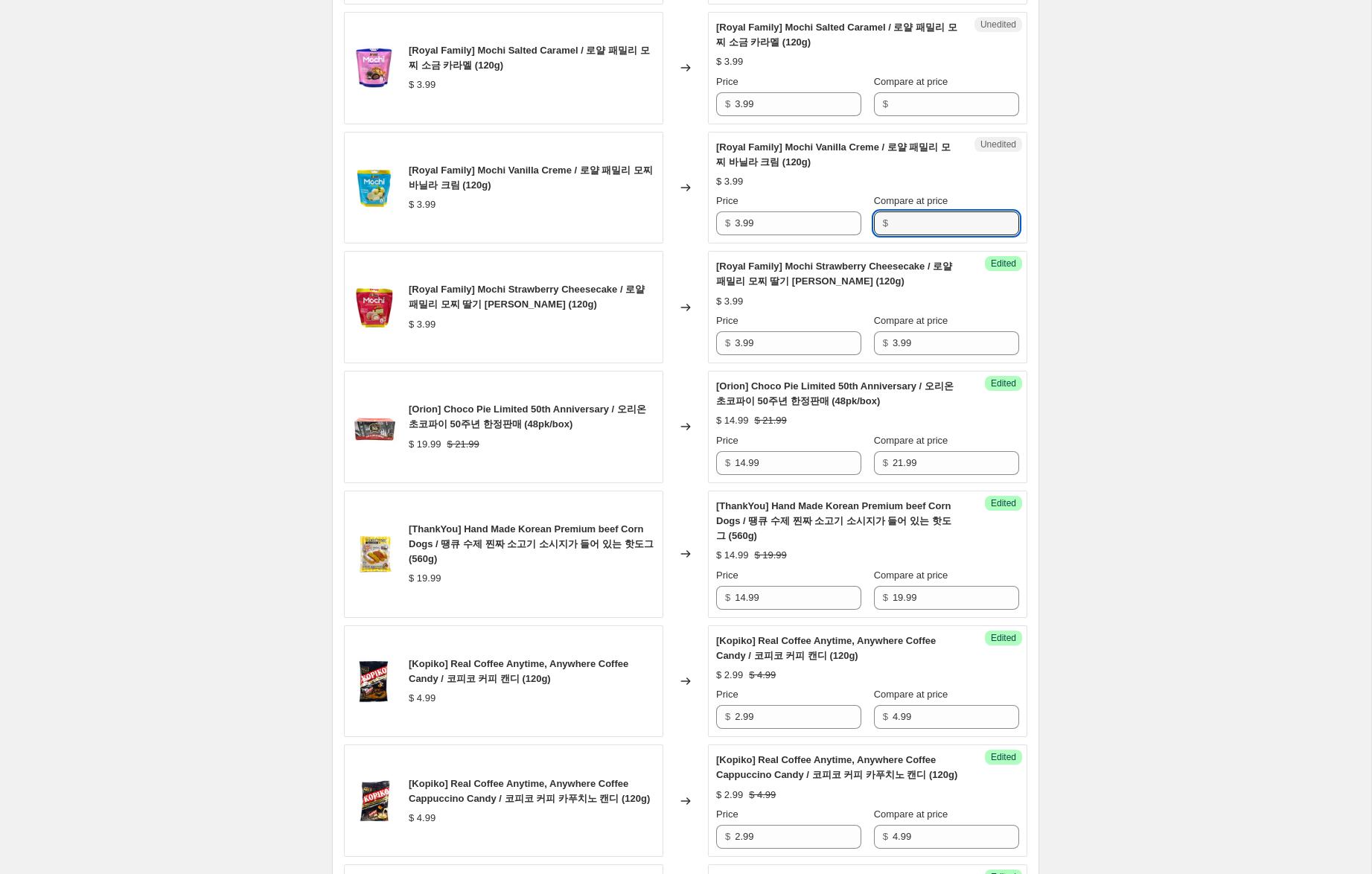
drag, startPoint x: 960, startPoint y: 232, endPoint x: 955, endPoint y: 204, distance: 28.4
click at [959, 230] on input "Compare at price" at bounding box center [956, 223] width 126 height 24
paste input "3.99"
type input "3.99"
click at [949, 92] on input "Compare at price" at bounding box center [956, 103] width 126 height 24
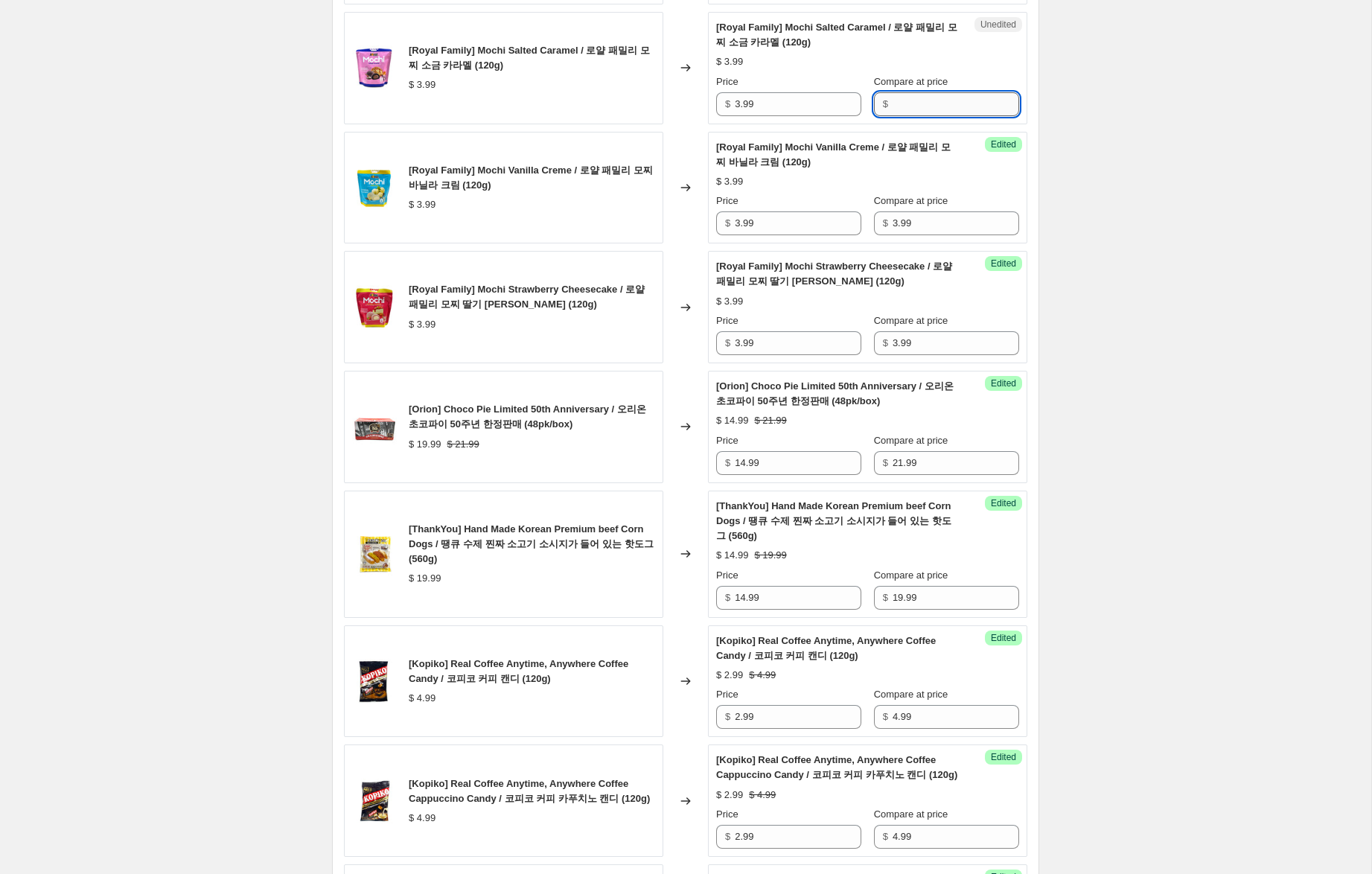
paste input "3.99"
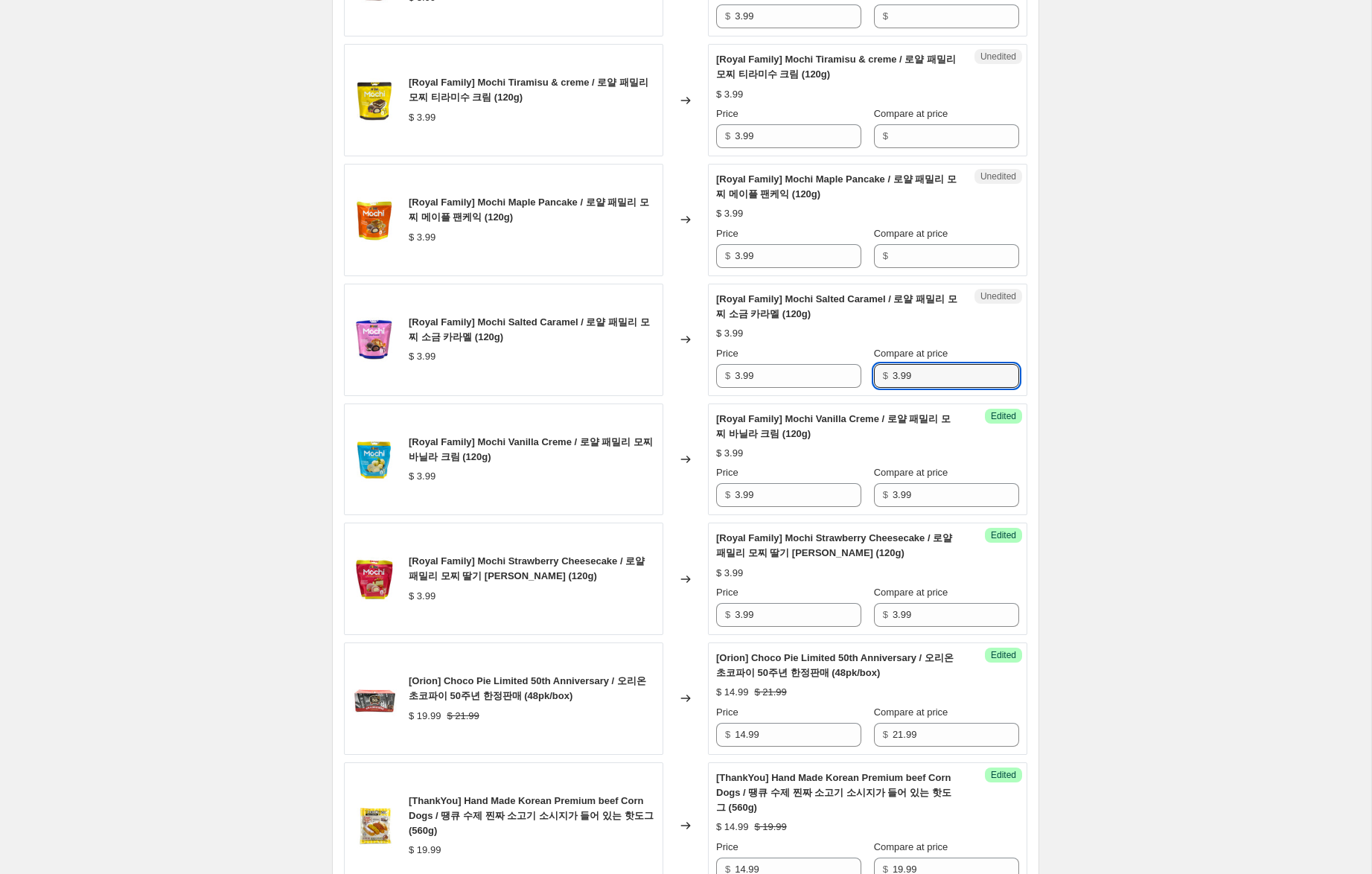
scroll to position [605, 0]
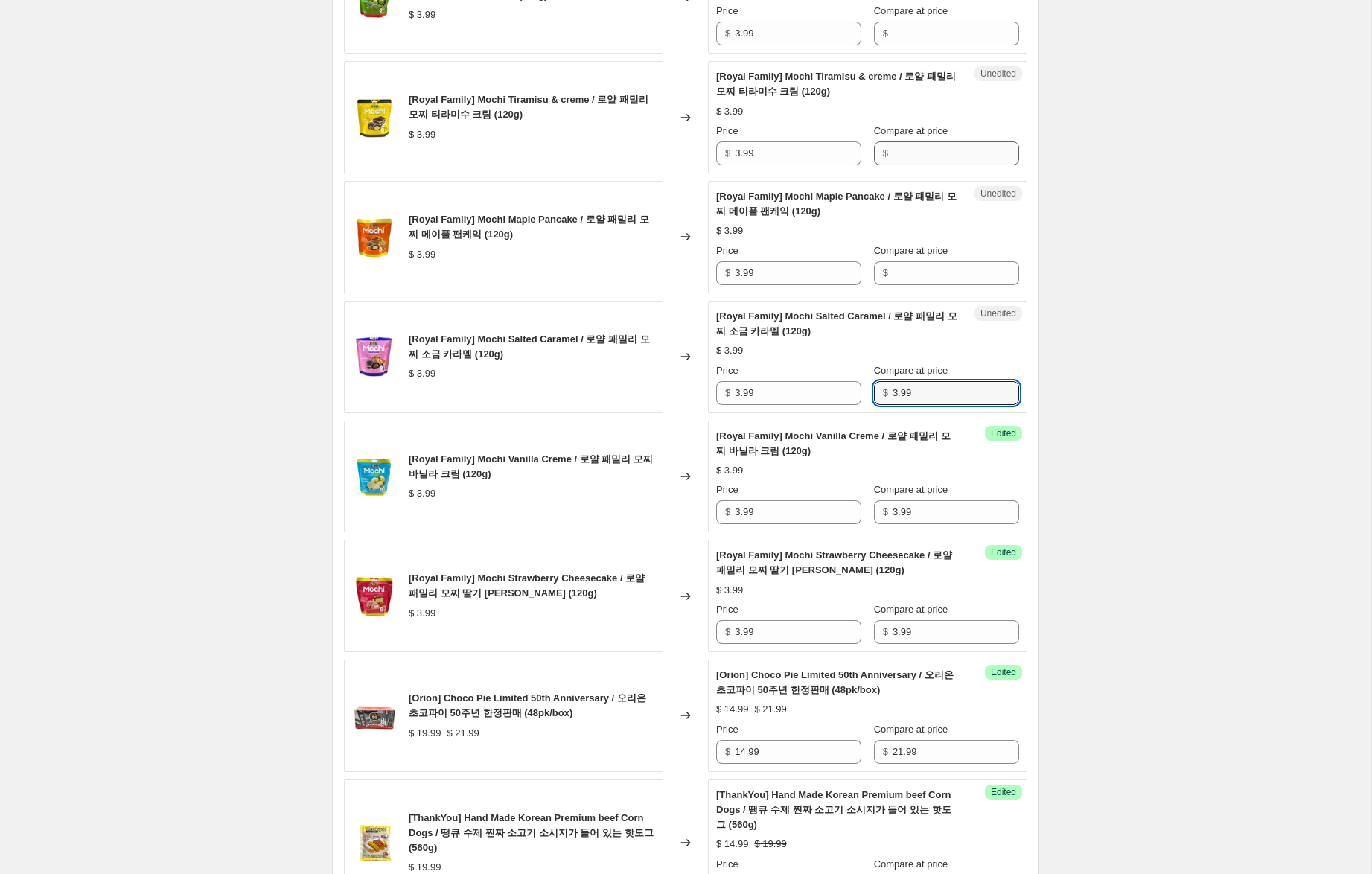
type input "3.99"
drag, startPoint x: 951, startPoint y: 151, endPoint x: 949, endPoint y: 160, distance: 9.2
click at [951, 151] on input "Compare at price" at bounding box center [956, 153] width 126 height 24
paste input "3.99"
type input "3.99"
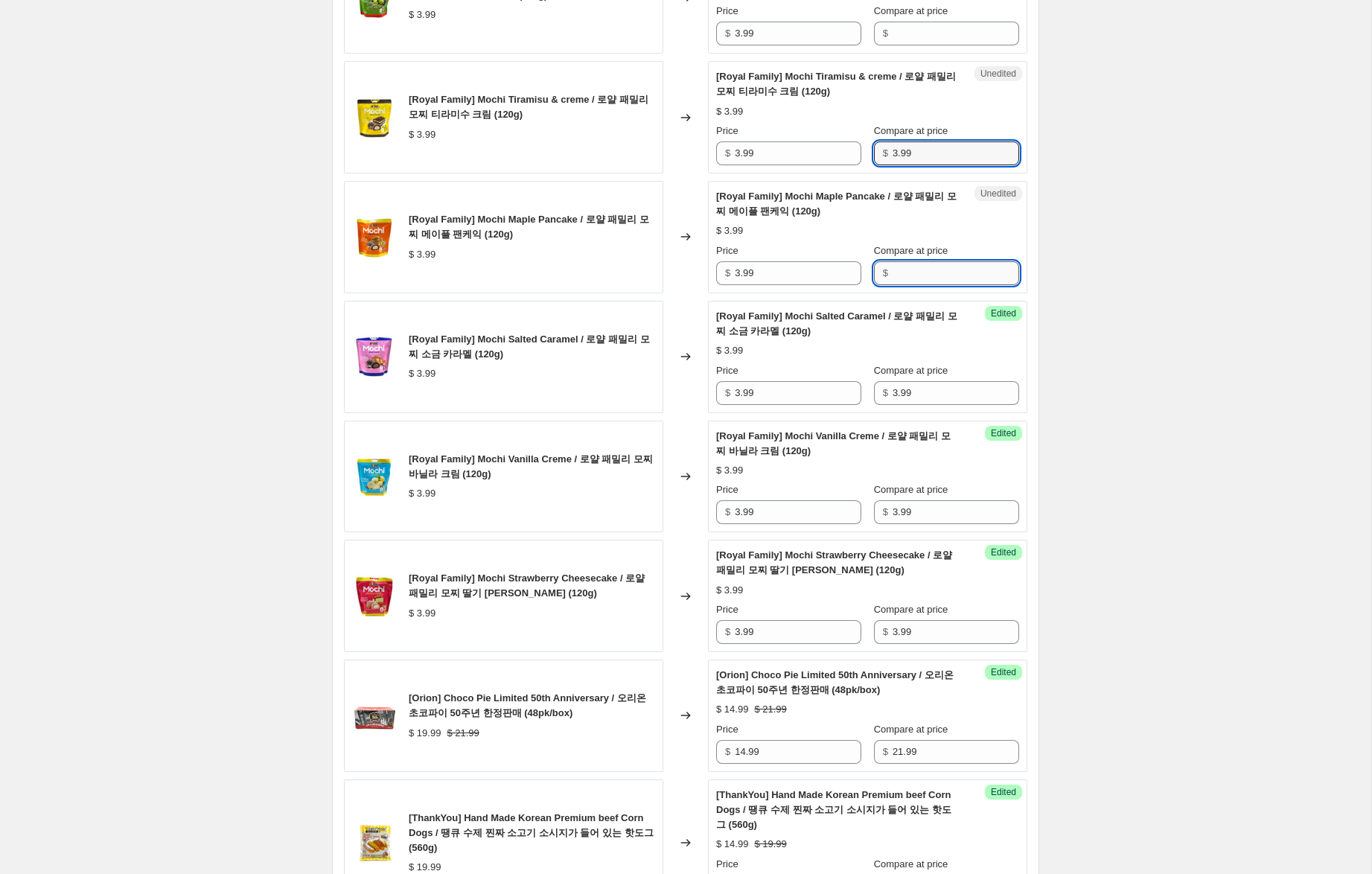
click at [931, 274] on input "Compare at price" at bounding box center [956, 273] width 126 height 24
paste input "3.99"
type input "3.99"
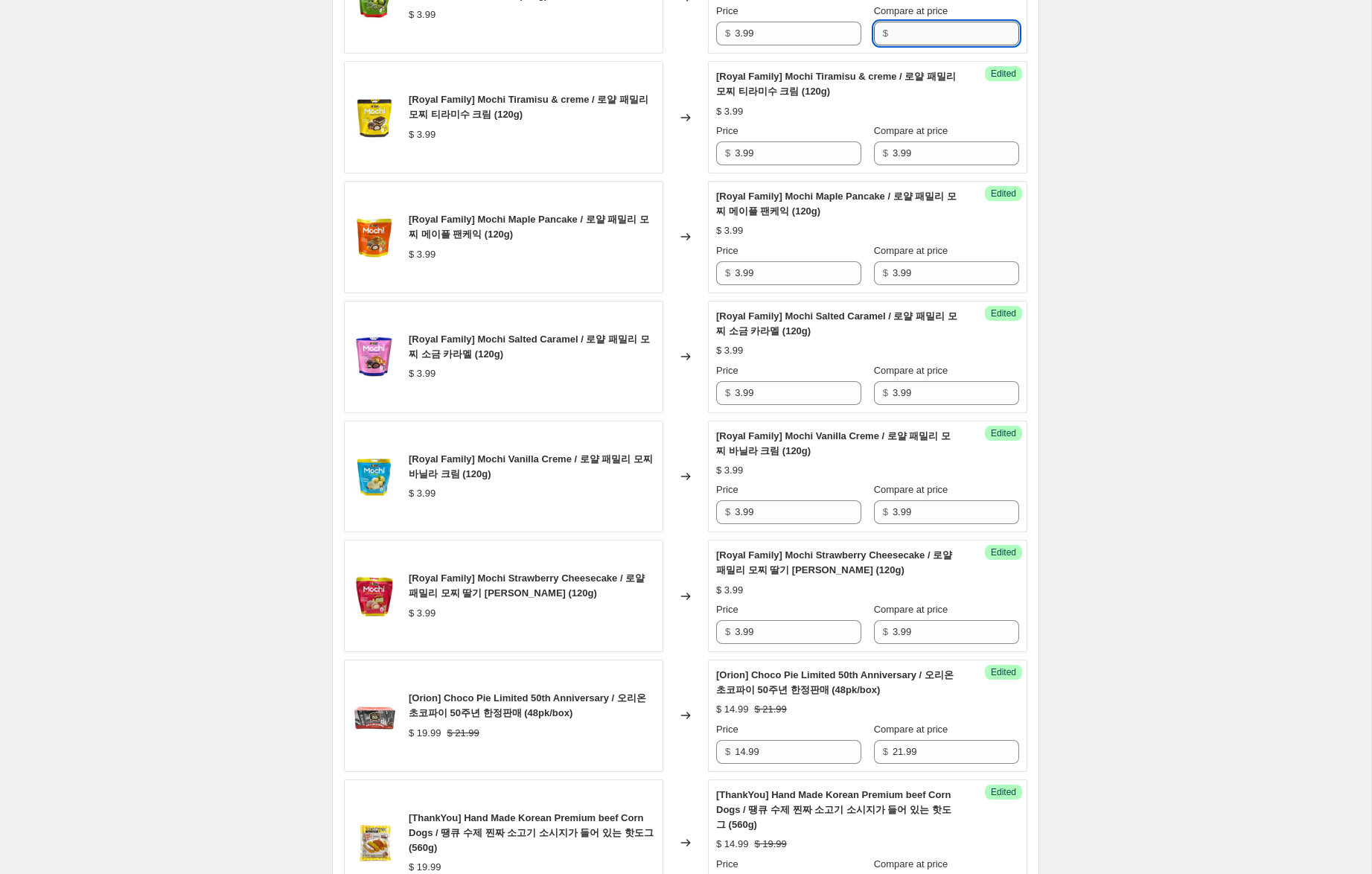
click at [984, 35] on input "Compare at price" at bounding box center [956, 33] width 126 height 24
paste input "3.99"
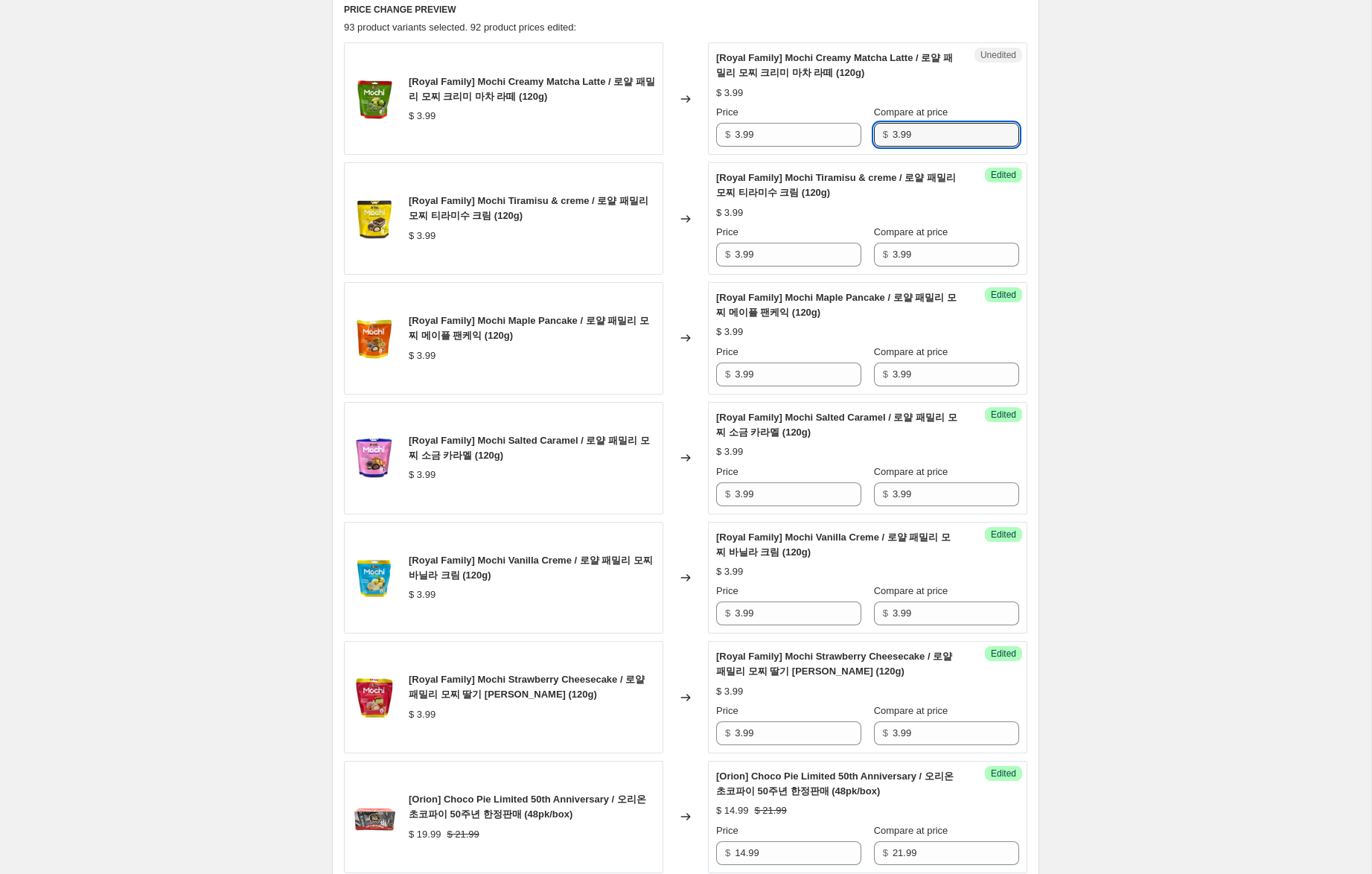
scroll to position [510, 0]
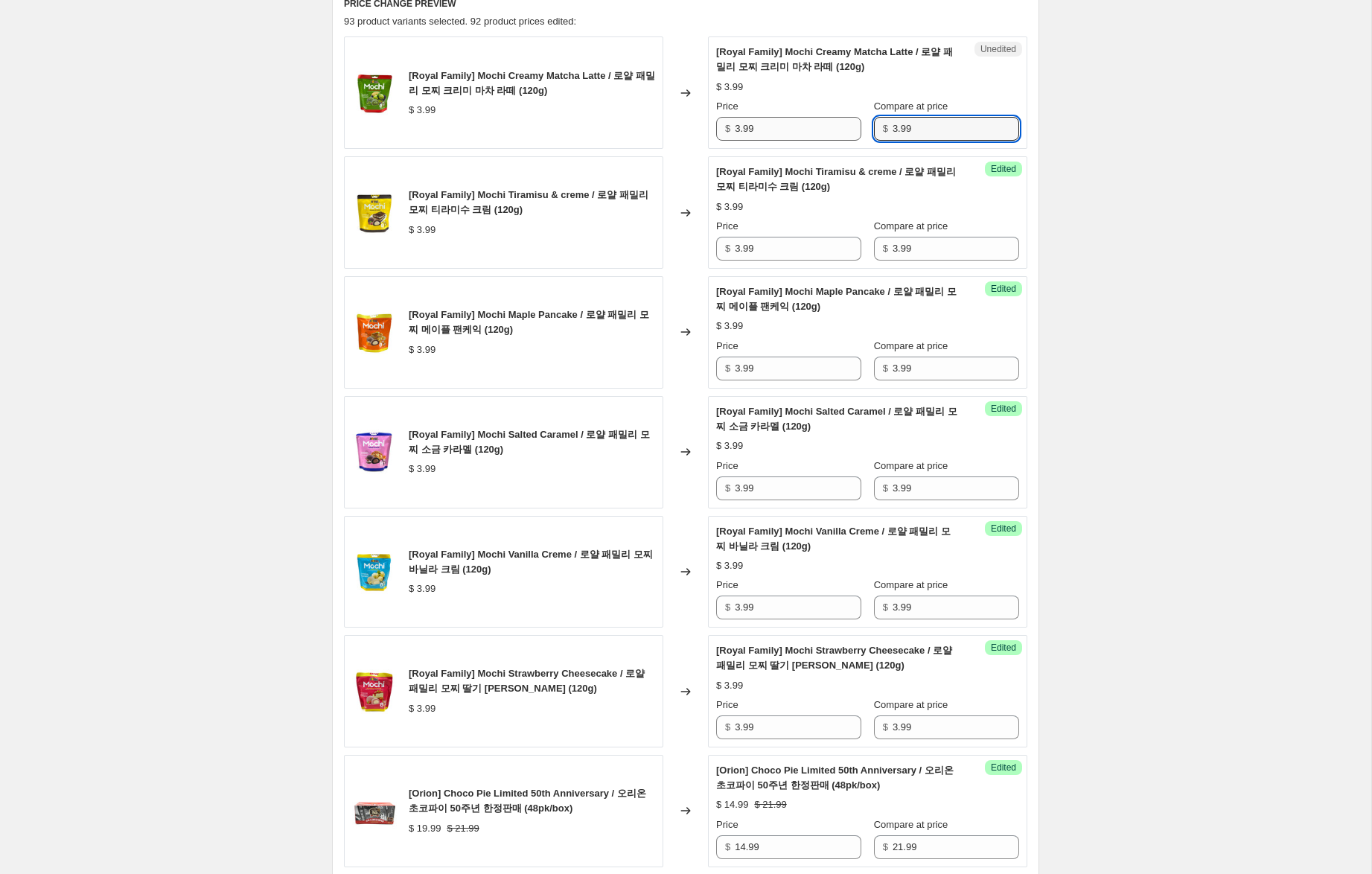
type input "3.99"
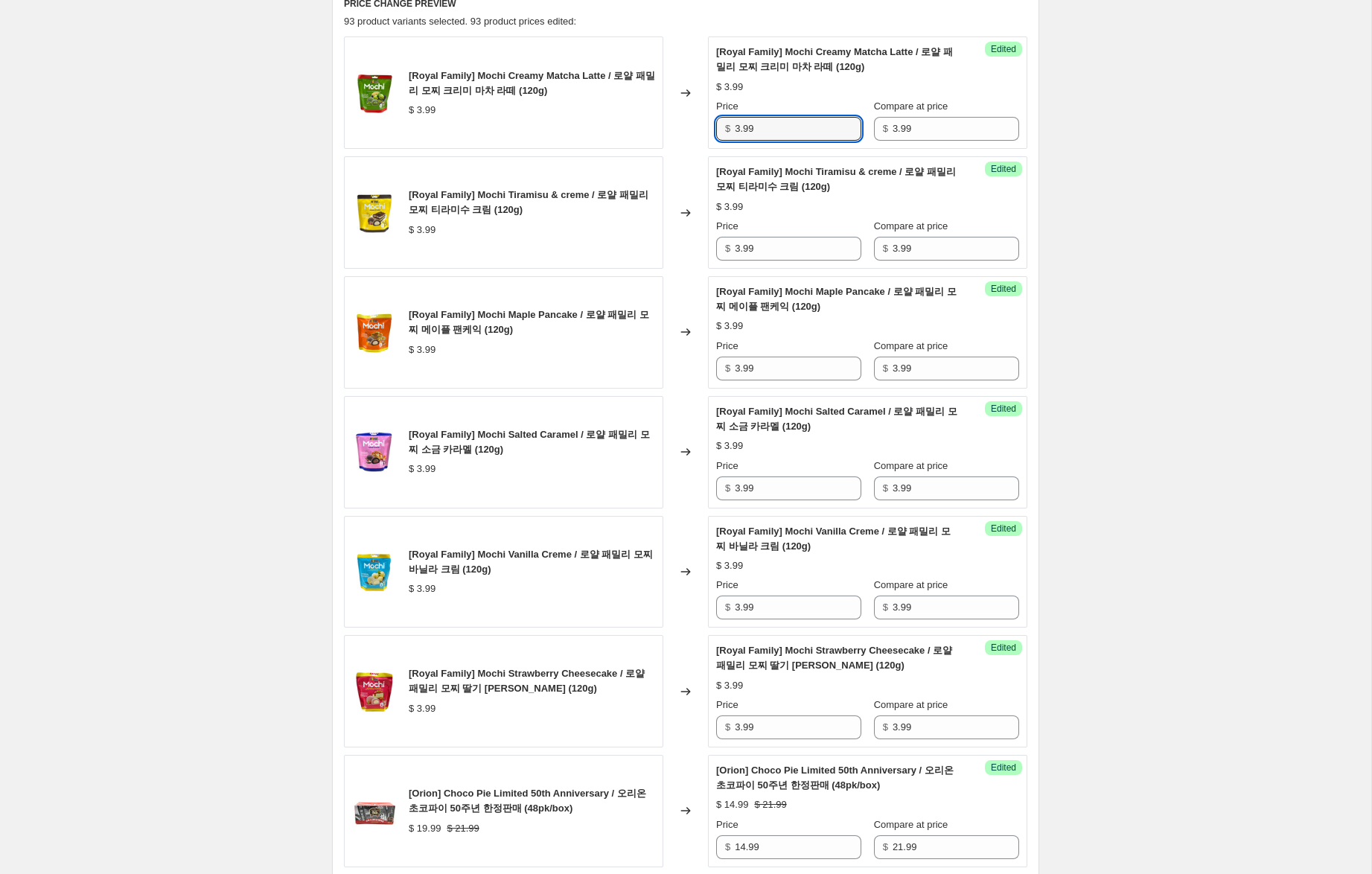
drag, startPoint x: 740, startPoint y: 128, endPoint x: 689, endPoint y: 231, distance: 114.9
click at [702, 130] on div "[Royal Family] Mochi Creamy Matcha Latte / 로얄 패밀리 모찌 크리미 마차 라떼 (120g) $ 3.99 Ch…" at bounding box center [685, 93] width 683 height 112
type input "2.99"
drag, startPoint x: 742, startPoint y: 249, endPoint x: 712, endPoint y: 266, distance: 34.5
click at [707, 247] on div "Success Edited [Royal Family] Mochi Tiramisu & creme / 로얄 패밀리 모찌 티라미수 크림 (120g)…" at bounding box center [867, 212] width 319 height 112
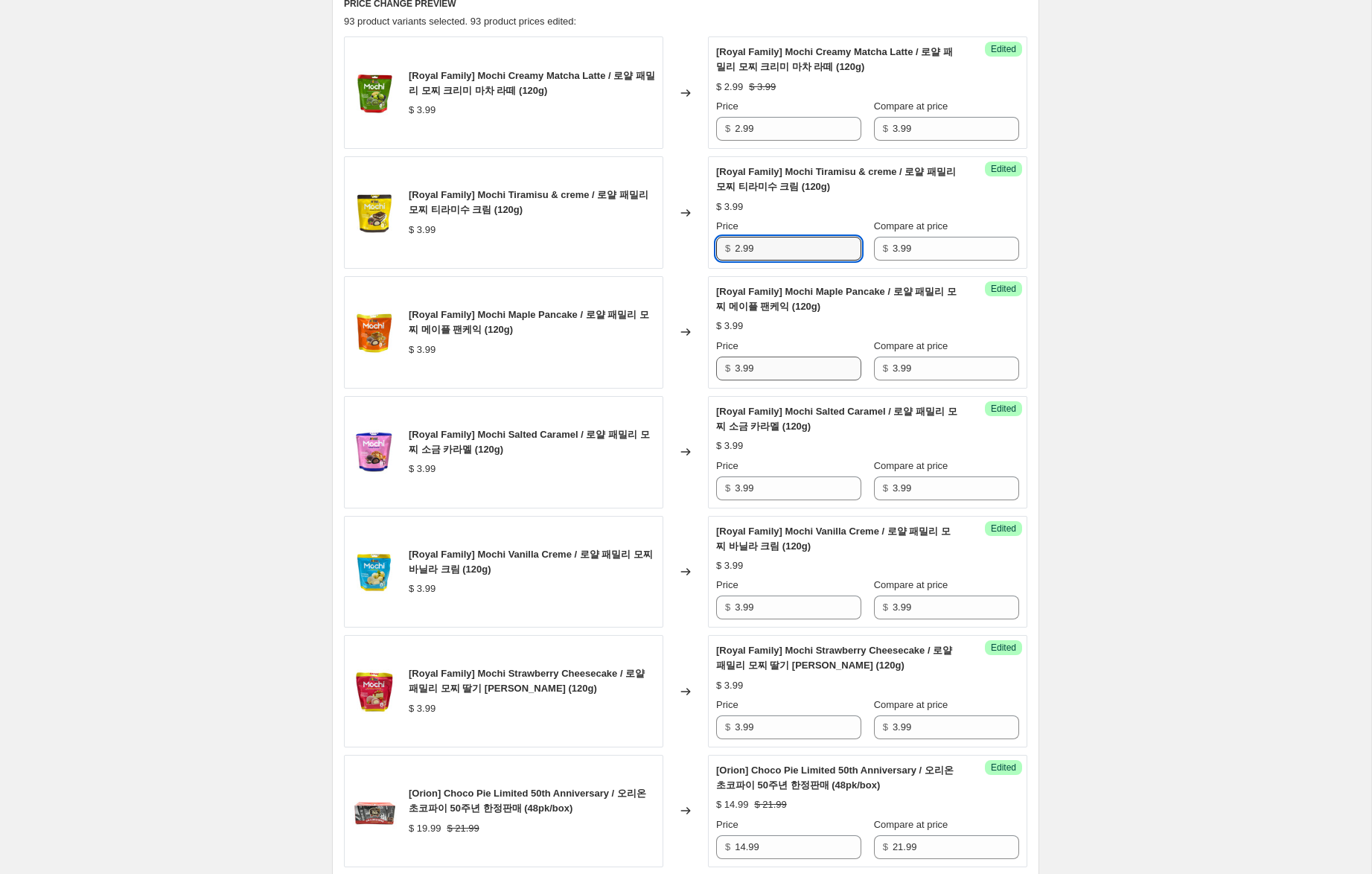
type input "2.99"
click at [728, 369] on div "$ 3.99" at bounding box center [789, 368] width 146 height 24
type input "2.99"
drag, startPoint x: 741, startPoint y: 488, endPoint x: 708, endPoint y: 541, distance: 62.4
click at [704, 483] on div "[Royal Family] Mochi Salted Caramel / 로얄 패밀리 모찌 소금 카라멜 (120g) $ 3.99 Changed to…" at bounding box center [685, 452] width 683 height 112
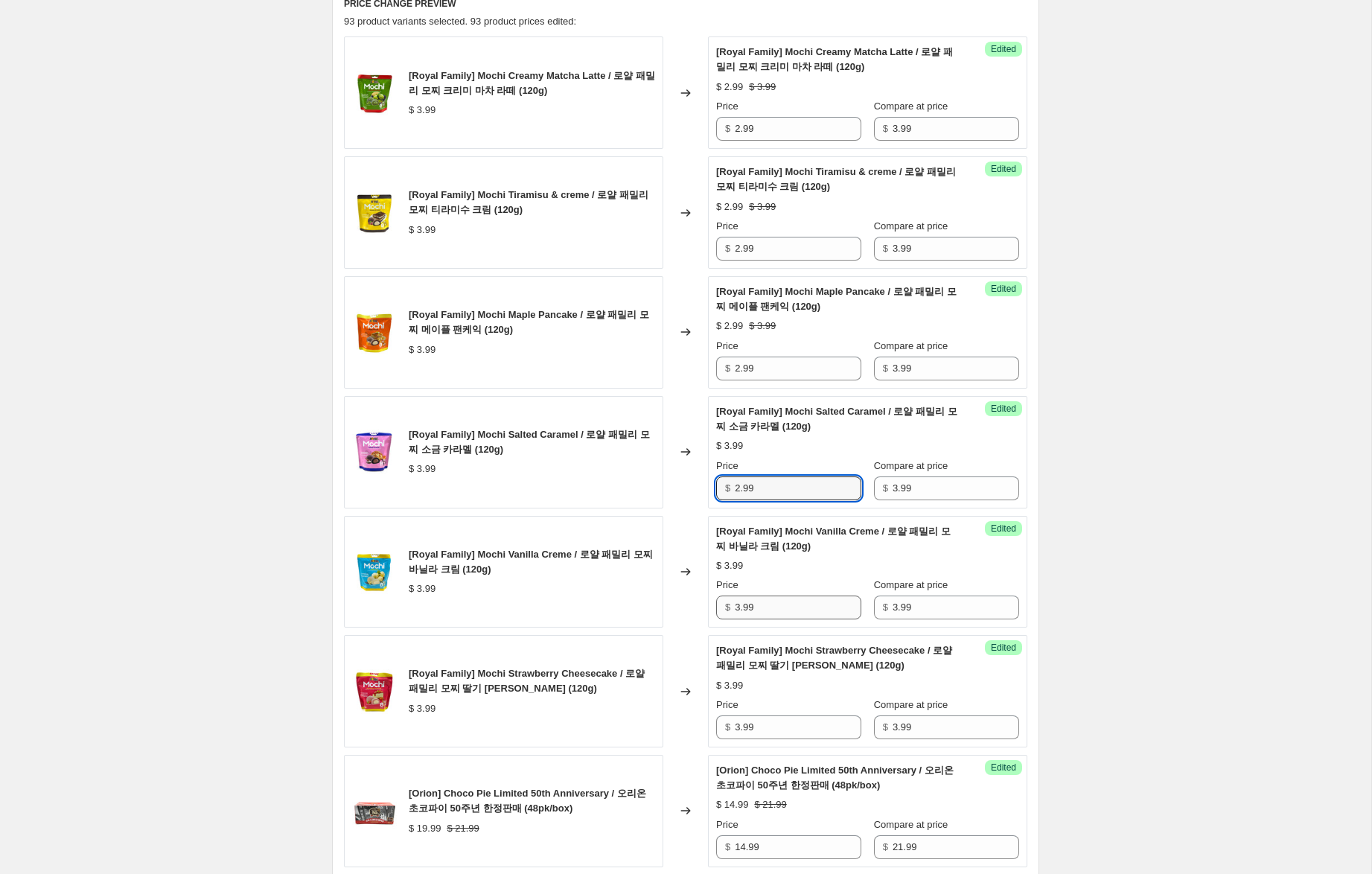
type input "2.99"
drag, startPoint x: 741, startPoint y: 609, endPoint x: 700, endPoint y: 600, distance: 42.0
click at [700, 600] on div "[Royal Family] [PERSON_NAME] / 로얄 패밀리 모찌 바닐라 크림 (120g) $ 3.99 Changed to Succes…" at bounding box center [685, 572] width 683 height 112
type input "2.99"
drag, startPoint x: 740, startPoint y: 728, endPoint x: 658, endPoint y: 700, distance: 86.6
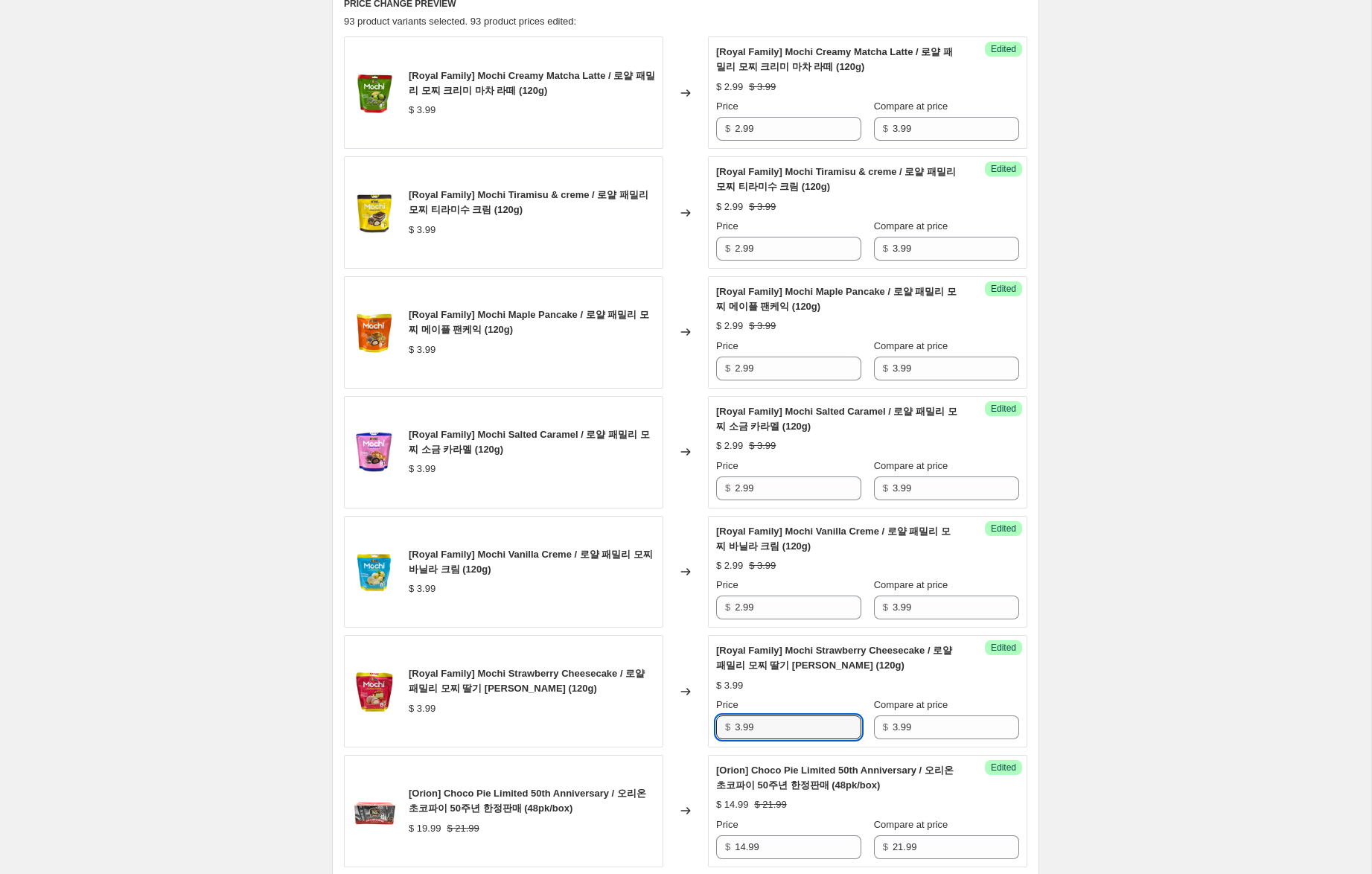
click at [657, 700] on div "[Royal Family] Mochi Strawberry Cheesecake / 로얄 패밀리 모찌 딸기 치즈케익 (120g) $ 3.99 Ch…" at bounding box center [685, 691] width 683 height 112
type input "2.99"
click at [1240, 607] on div "Create new price [MEDICAL_DATA]. This page is ready Create new price [MEDICAL_D…" at bounding box center [686, 825] width 1371 height 2670
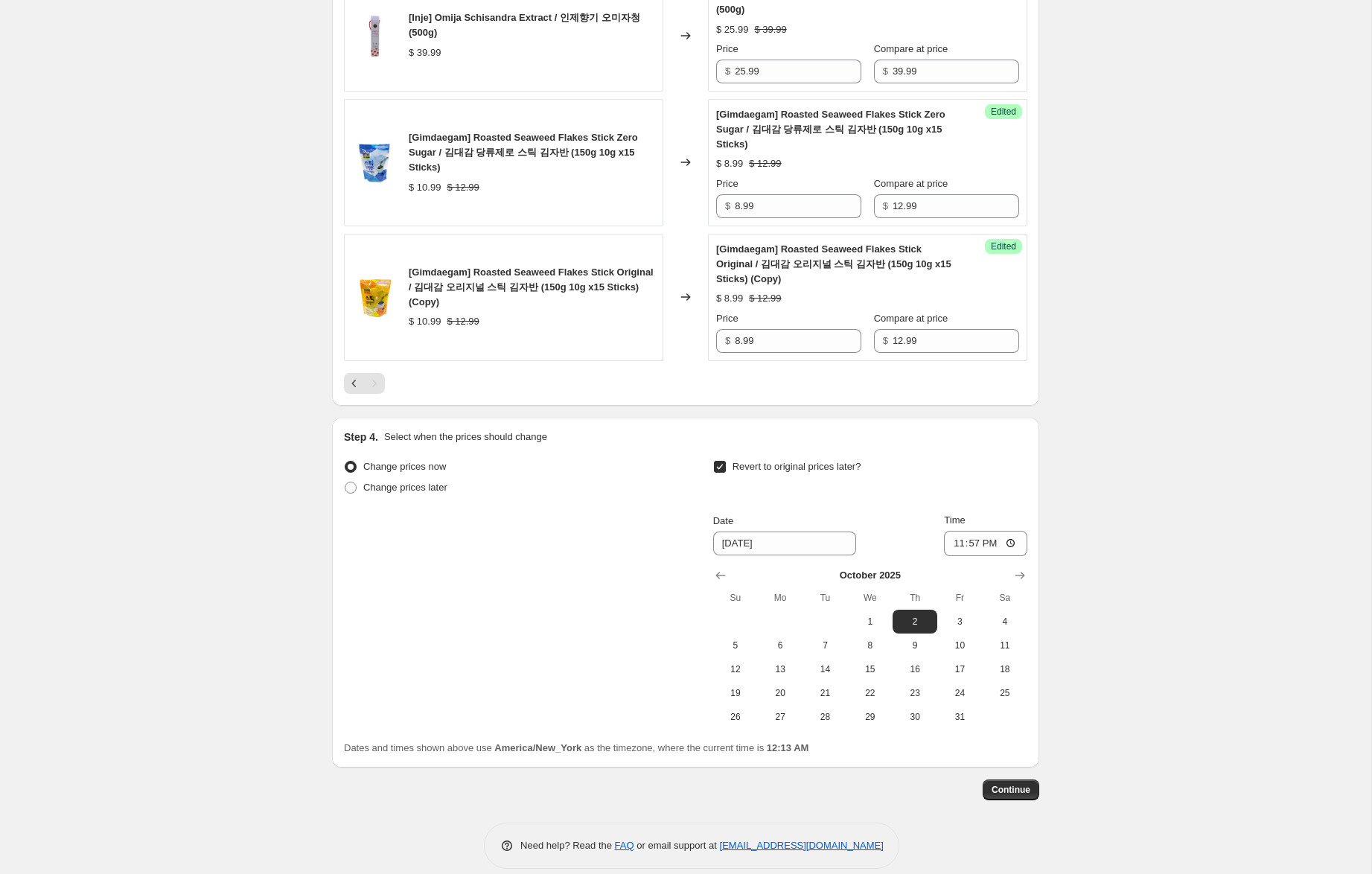
scroll to position [1781, 0]
click at [971, 541] on input "23:57" at bounding box center [985, 541] width 83 height 25
type input "23:59"
click at [1021, 787] on span "Continue" at bounding box center [1011, 788] width 39 height 12
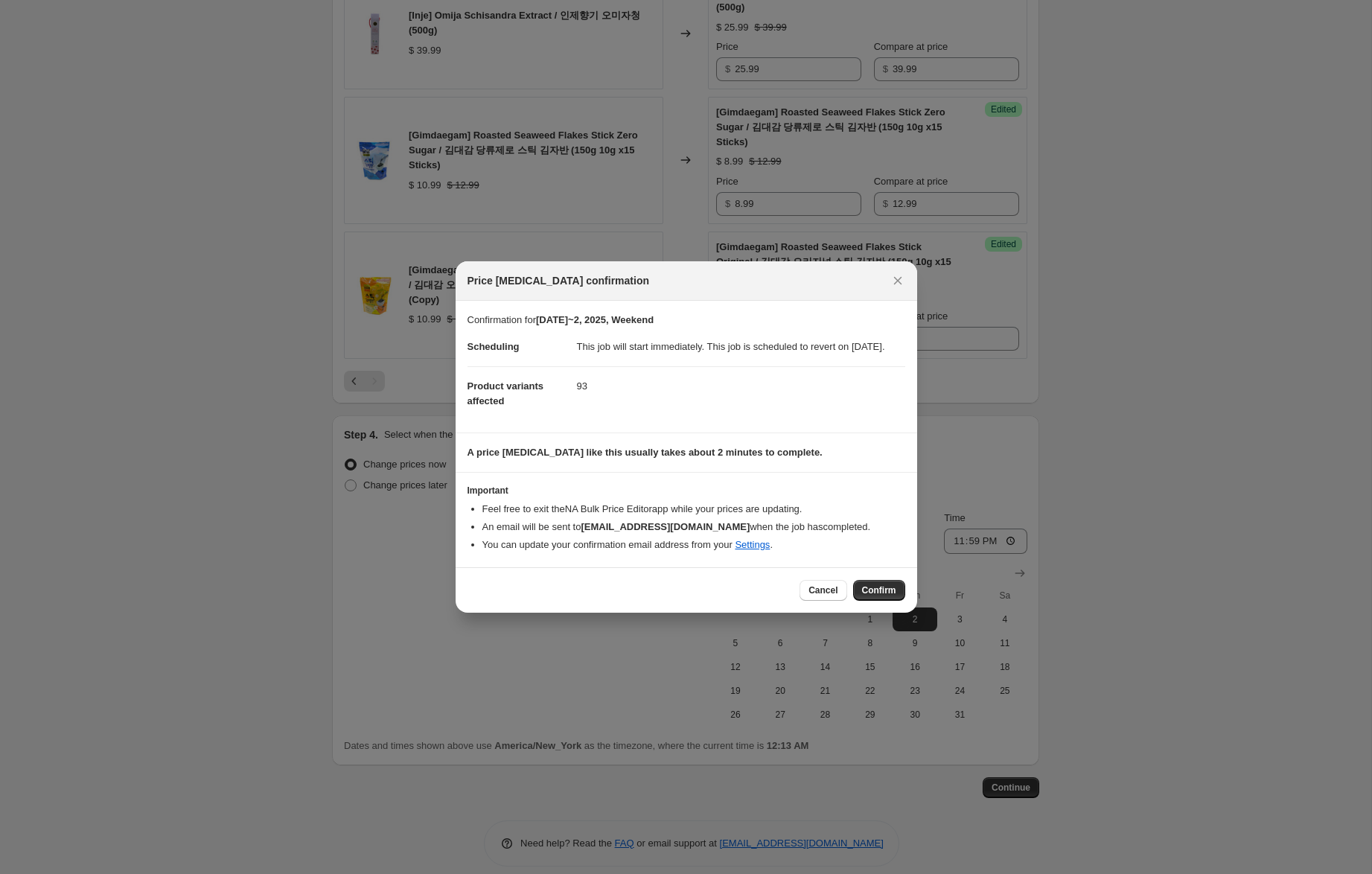
click at [879, 600] on button "Confirm" at bounding box center [878, 590] width 52 height 21
